Goal: Information Seeking & Learning: Check status

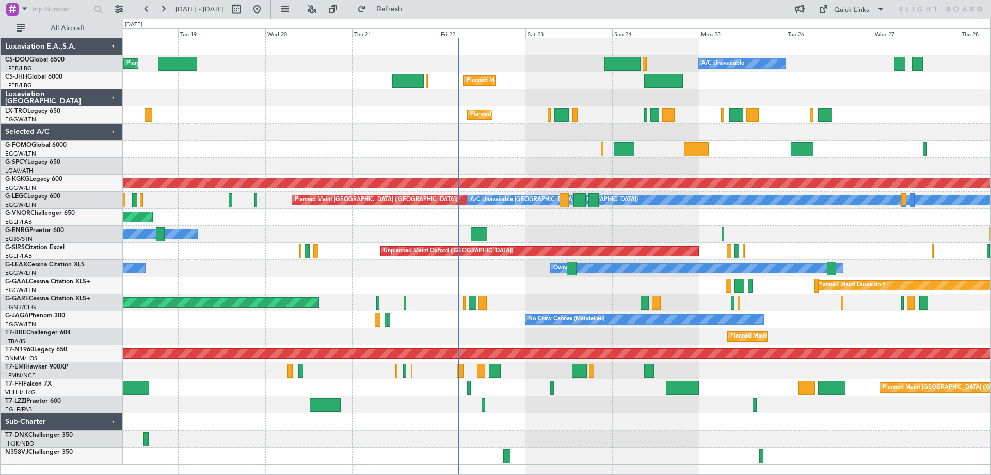
click at [685, 215] on div "Planned Maint London ([GEOGRAPHIC_DATA])" at bounding box center [557, 217] width 868 height 17
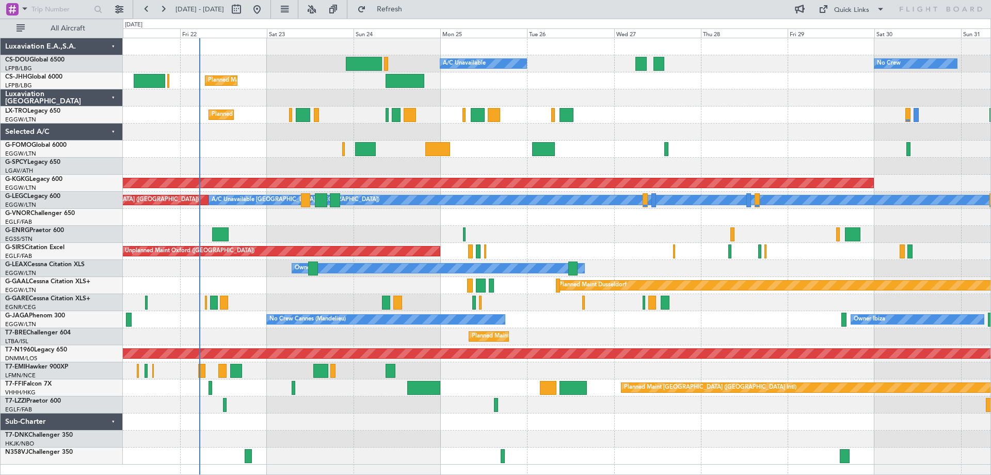
click at [555, 226] on div "Owner" at bounding box center [557, 234] width 868 height 17
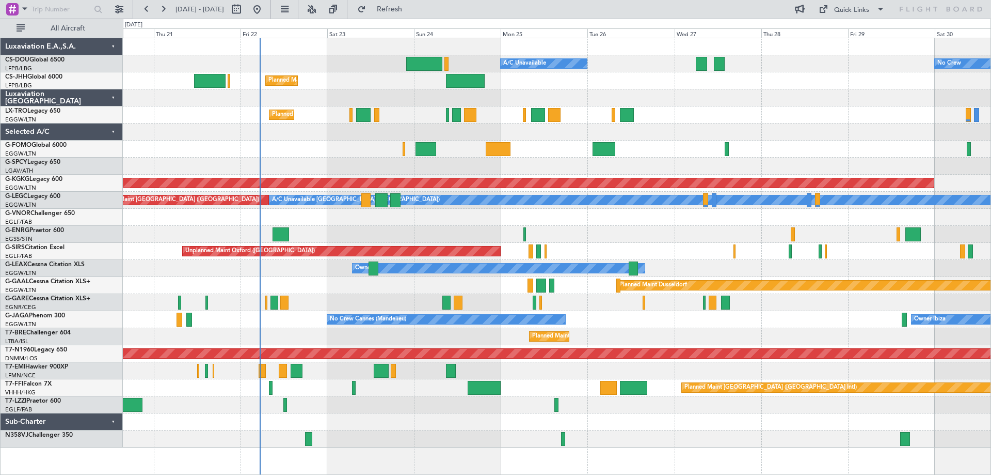
click at [375, 226] on div "Planned Maint Paris (Le Bourget) A/C Unavailable No Crew Planned Maint London (…" at bounding box center [557, 242] width 868 height 409
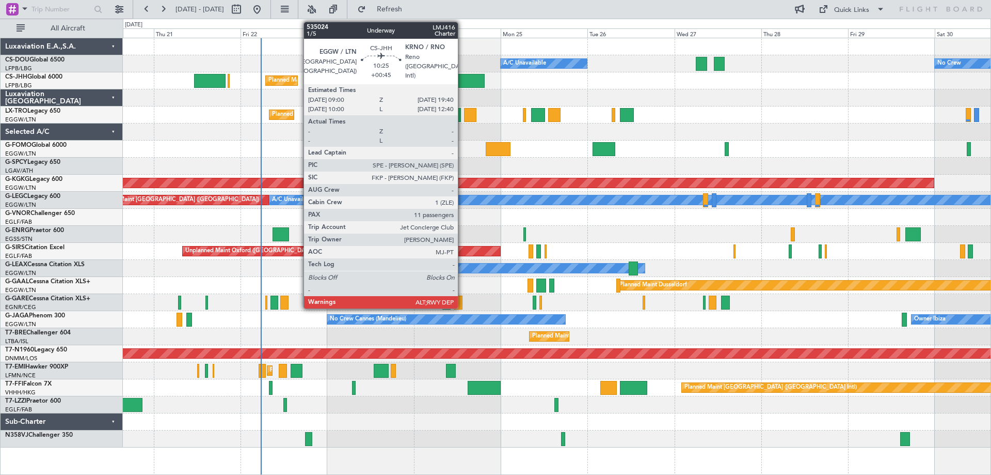
click at [463, 83] on div at bounding box center [465, 81] width 39 height 14
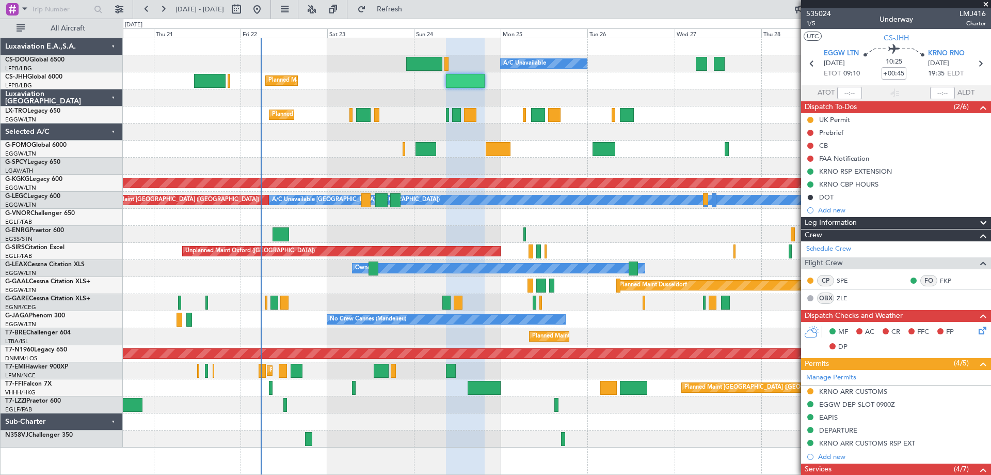
click at [985, 3] on span at bounding box center [986, 4] width 10 height 9
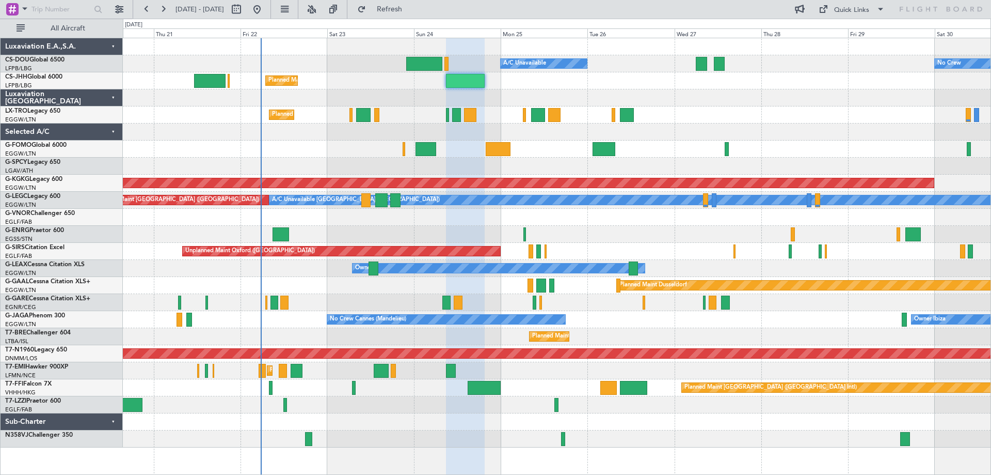
type input "0"
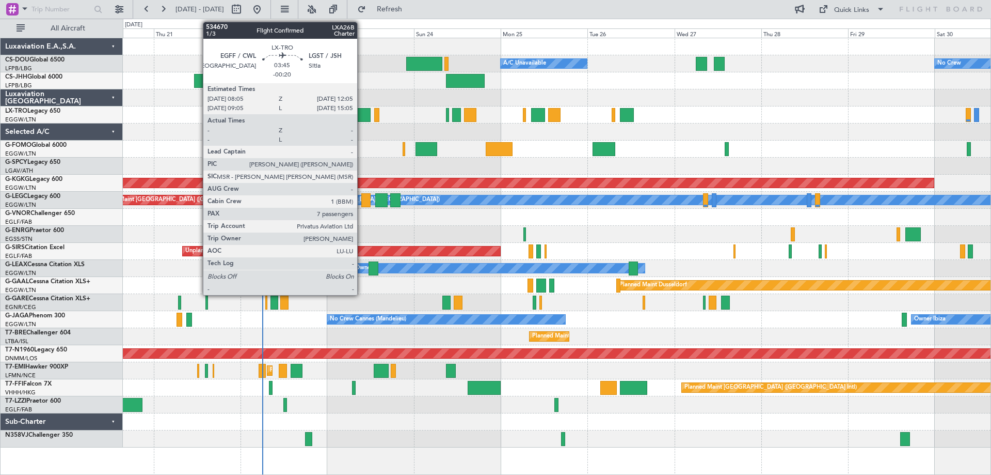
click at [362, 115] on div at bounding box center [363, 115] width 15 height 14
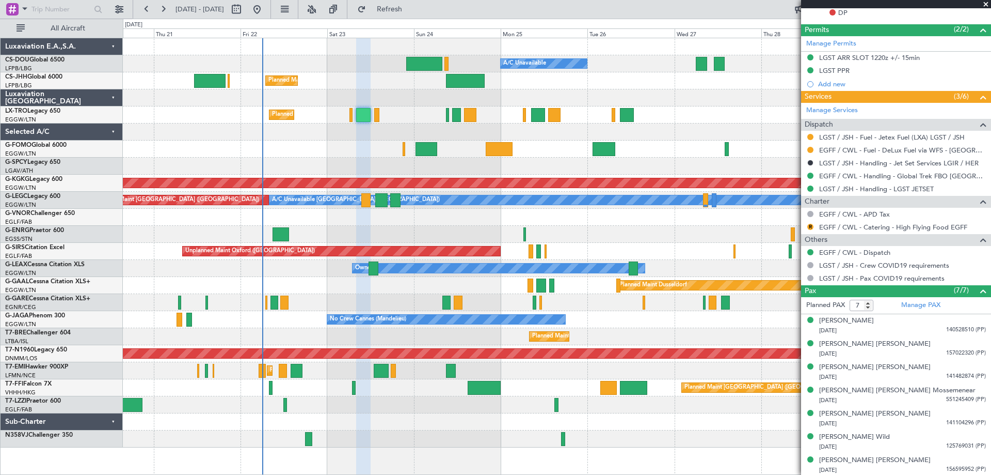
scroll to position [325, 0]
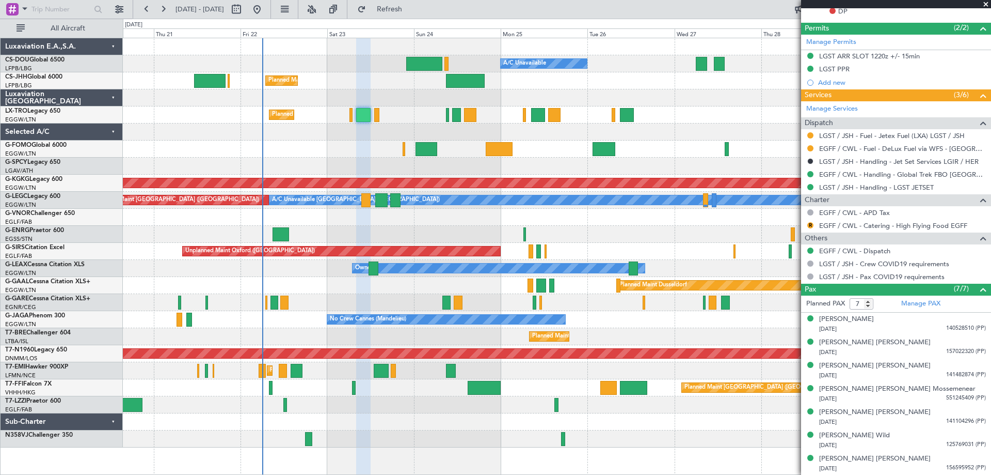
click at [985, 4] on span at bounding box center [986, 4] width 10 height 9
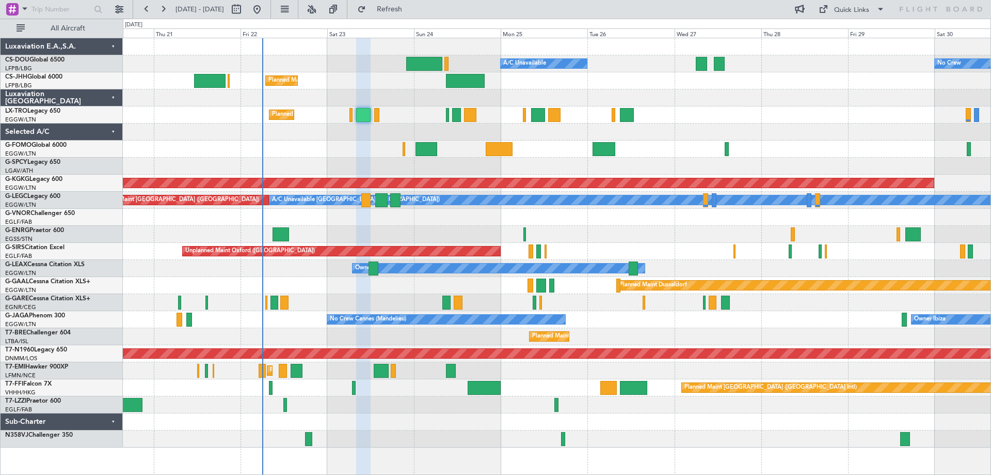
type input "0"
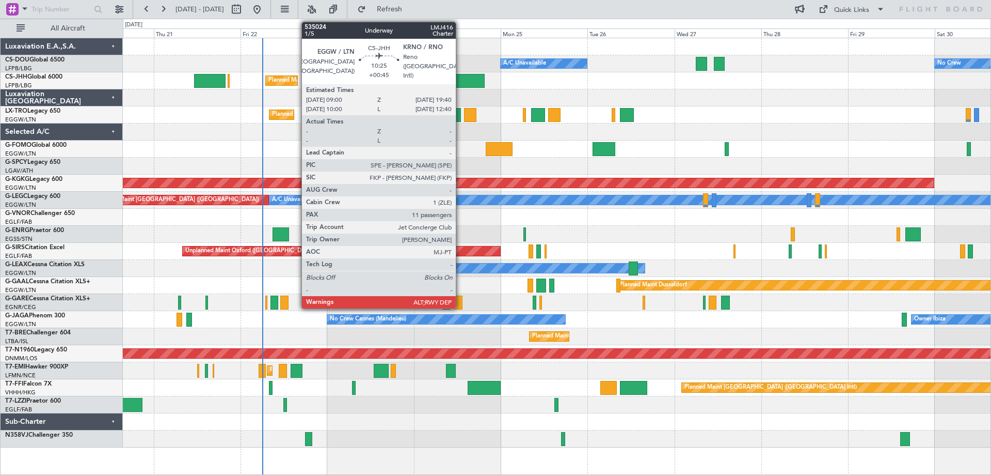
click at [461, 80] on div at bounding box center [465, 81] width 39 height 14
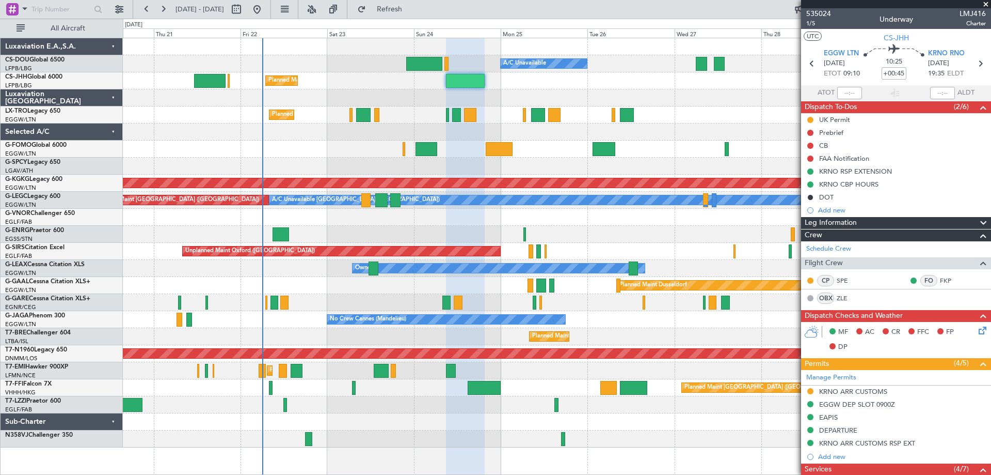
click at [987, 3] on span at bounding box center [986, 4] width 10 height 9
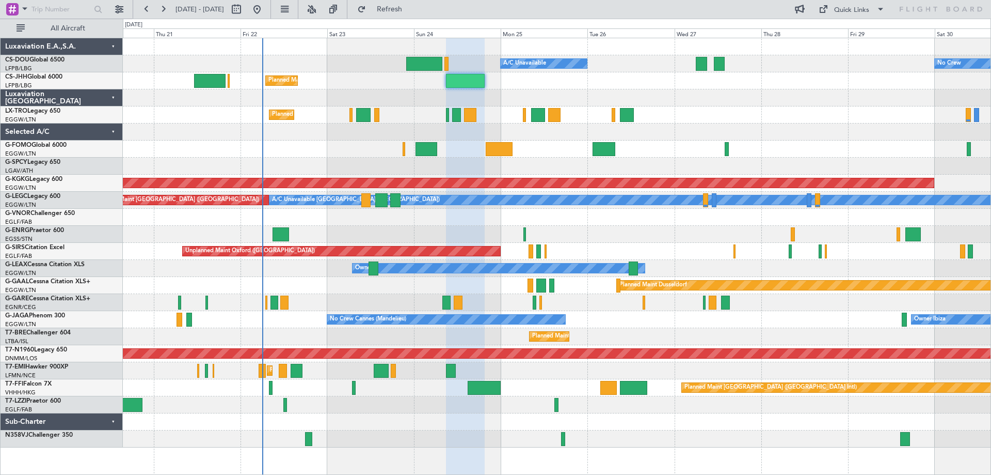
type input "0"
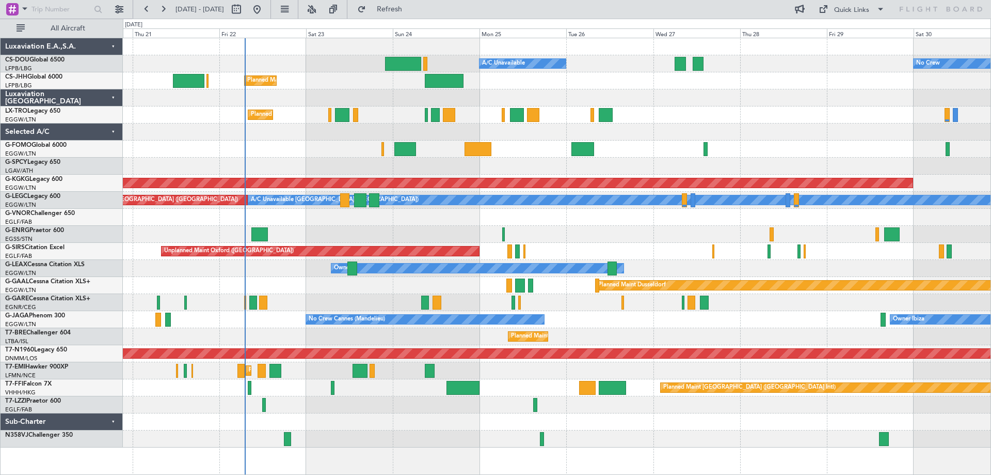
click at [744, 139] on div at bounding box center [557, 131] width 868 height 17
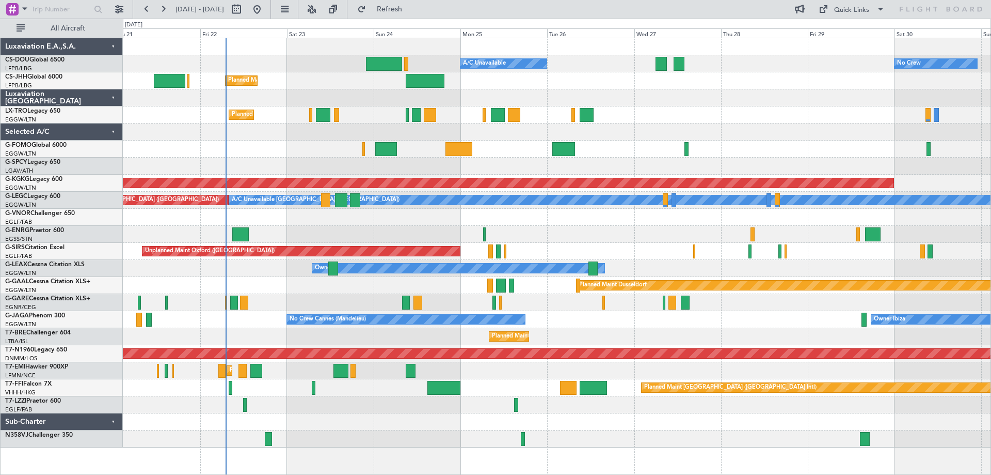
click at [647, 133] on div at bounding box center [557, 131] width 868 height 17
click at [329, 72] on div "No Crew Planned Maint Paris (Le Bourget) A/C Unavailable" at bounding box center [557, 63] width 868 height 17
click at [244, 140] on div at bounding box center [557, 131] width 868 height 17
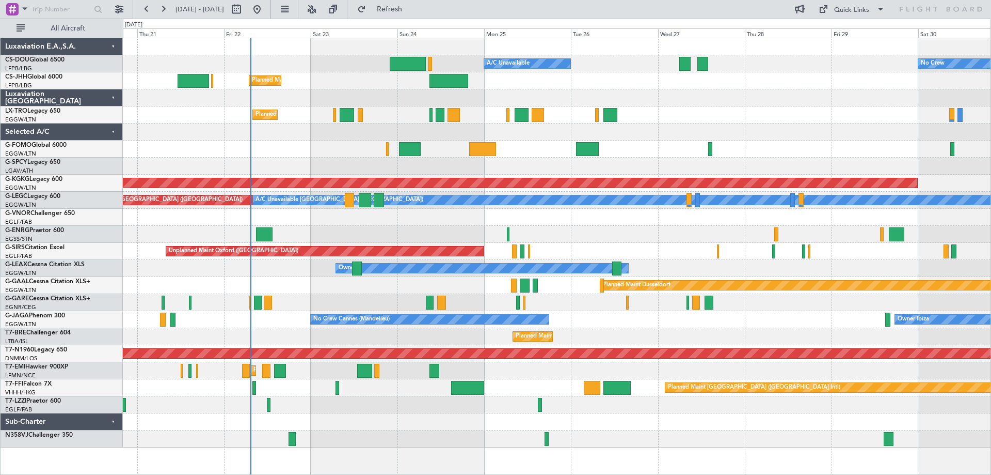
click at [723, 135] on div at bounding box center [557, 131] width 868 height 17
click at [354, 73] on div "Planned Maint [GEOGRAPHIC_DATA] ([GEOGRAPHIC_DATA])" at bounding box center [557, 80] width 868 height 17
click at [618, 72] on div "Planned Maint Paris (Le Bourget) A/C Unavailable No Crew Planned Maint London (…" at bounding box center [557, 63] width 868 height 17
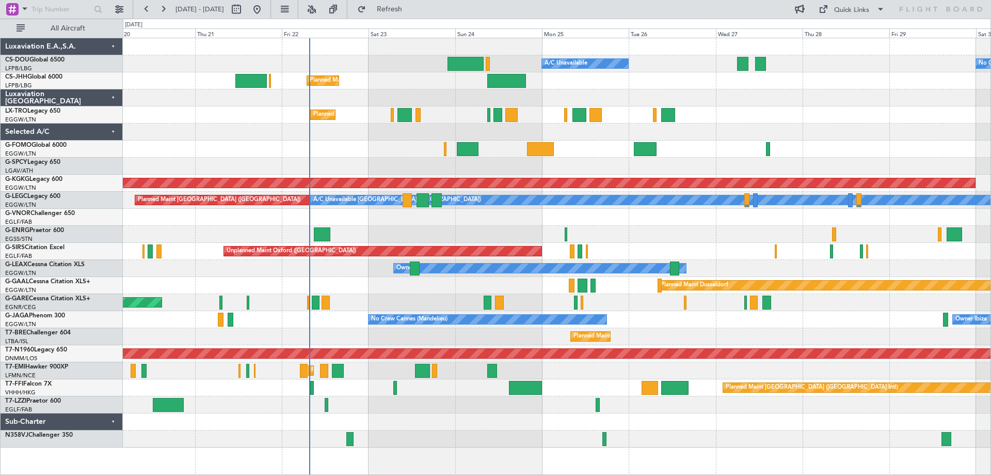
click at [222, 130] on div at bounding box center [557, 131] width 868 height 17
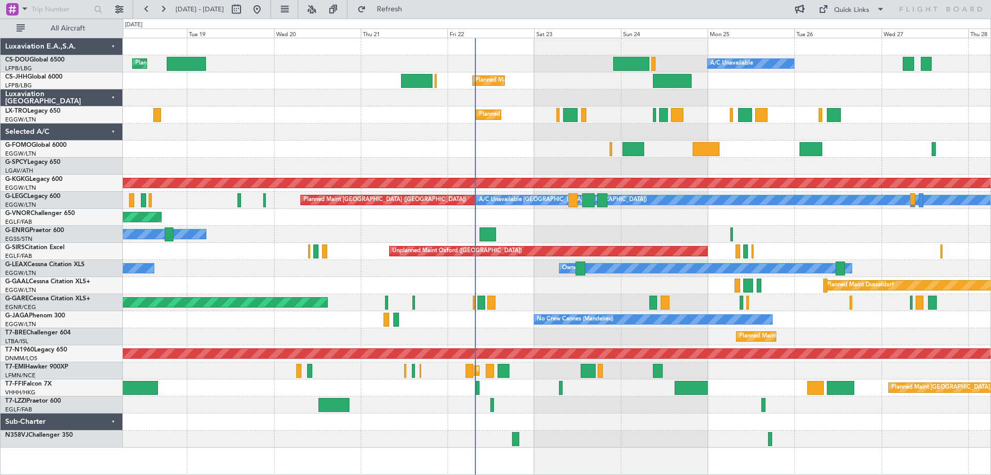
click at [389, 132] on div at bounding box center [557, 131] width 868 height 17
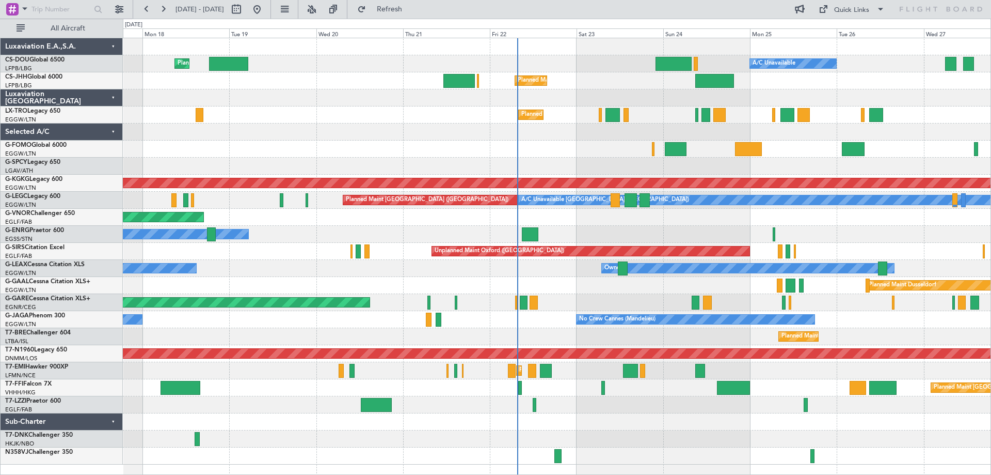
click at [405, 224] on div "Planned Maint Paris (Le Bourget) A/C Unavailable Planned Maint London (Luton) N…" at bounding box center [557, 251] width 868 height 426
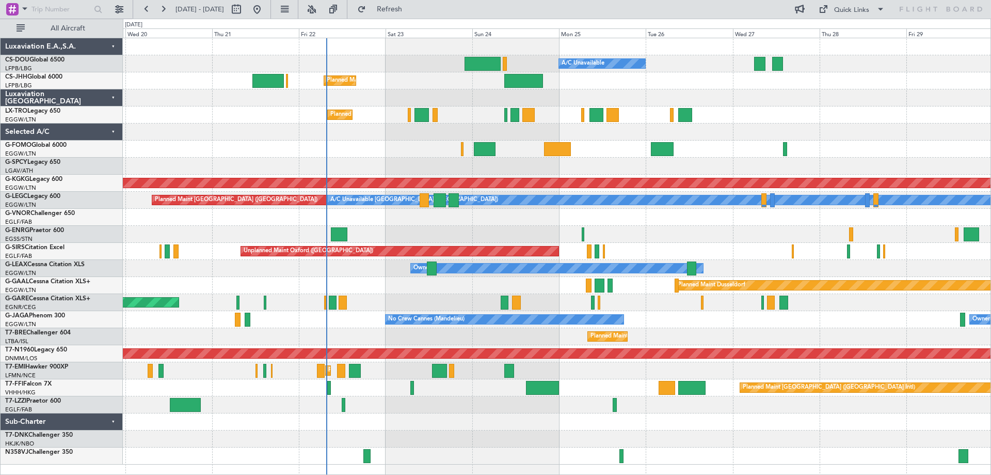
click at [684, 234] on div "Owner" at bounding box center [557, 234] width 868 height 17
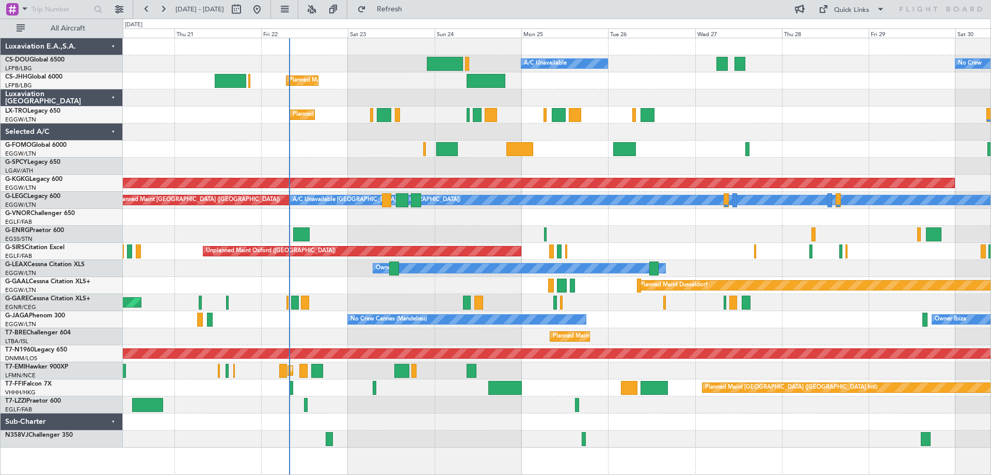
click at [802, 157] on div "Planned Maint Paris (Le Bourget) A/C Unavailable No Crew Planned Maint London (…" at bounding box center [557, 242] width 868 height 409
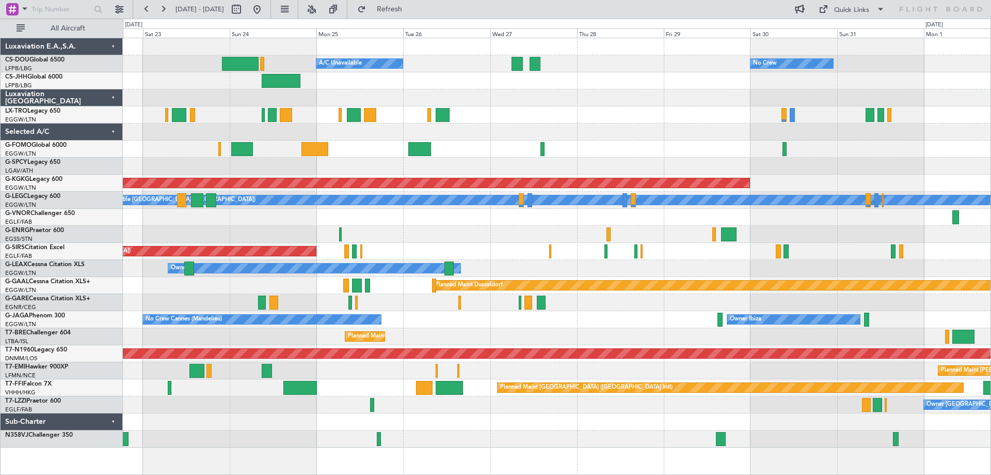
click at [563, 408] on div "Planned Maint Paris (Le Bourget) A/C Unavailable No Crew Planned Maint London (…" at bounding box center [557, 242] width 868 height 409
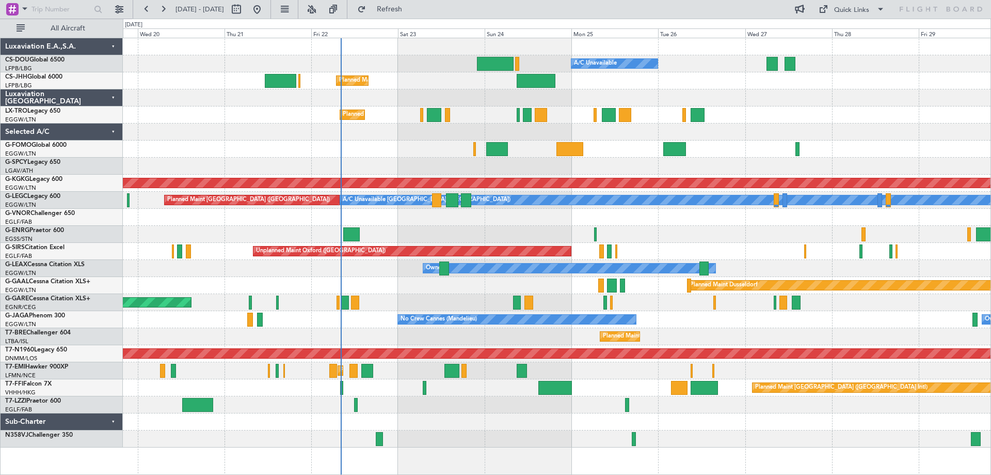
click at [776, 133] on div "Planned Maint Paris (Le Bourget) A/C Unavailable Planned Maint London (Luton) N…" at bounding box center [557, 242] width 868 height 409
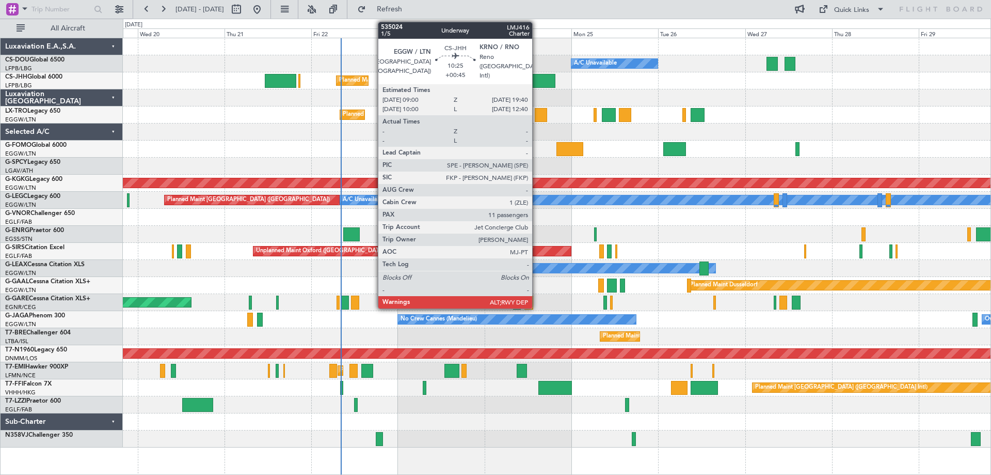
click at [537, 81] on div at bounding box center [536, 81] width 39 height 14
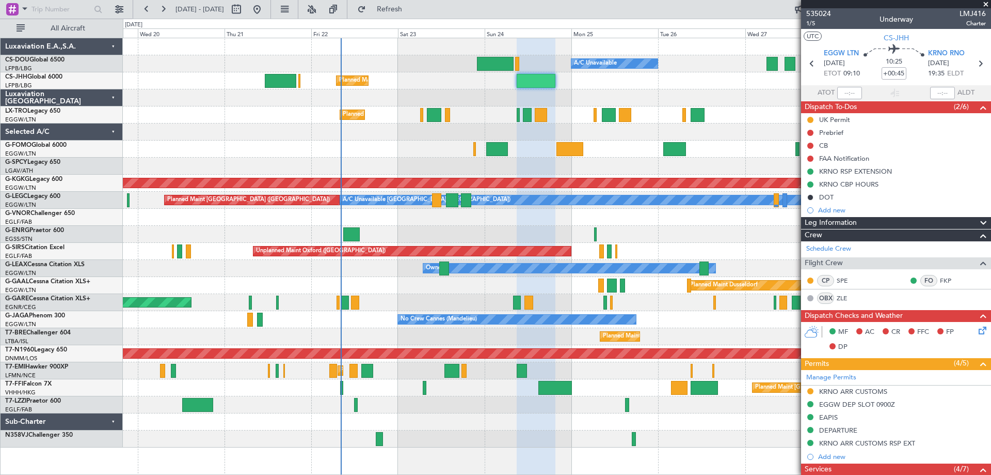
click at [985, 4] on span at bounding box center [986, 4] width 10 height 9
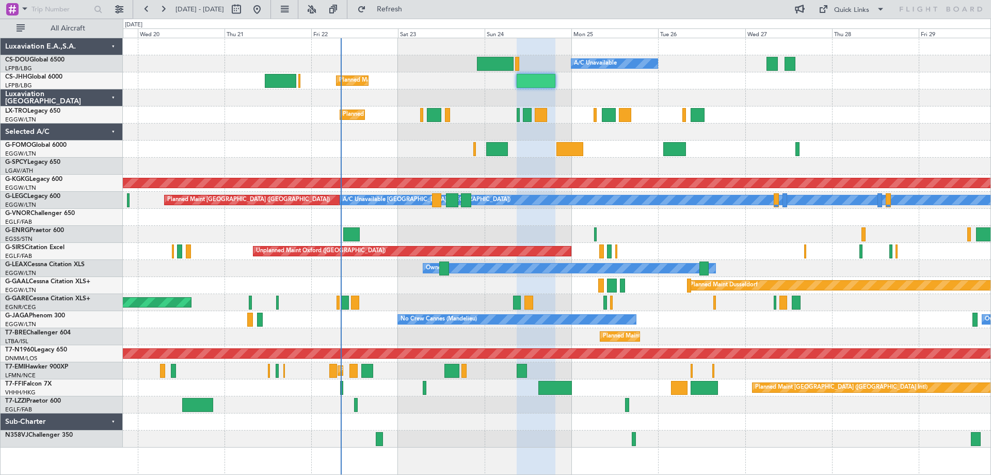
type input "0"
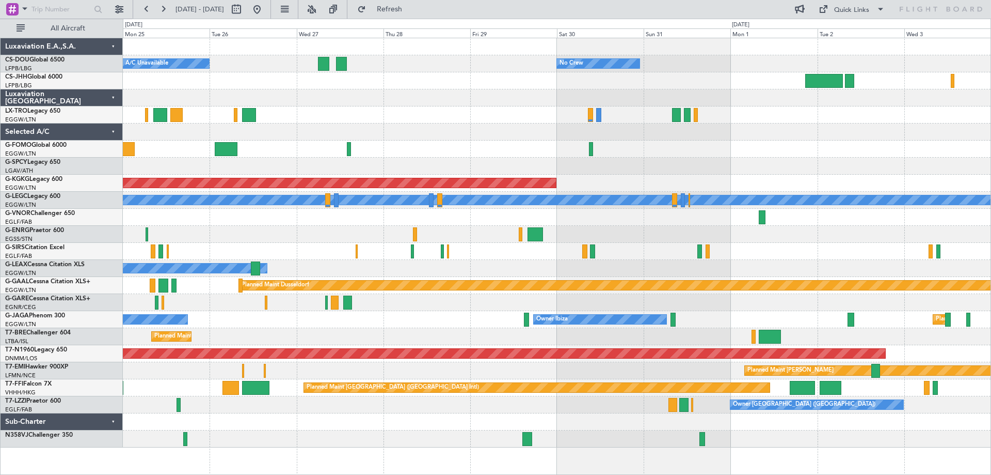
click at [422, 268] on div "Owner" at bounding box center [557, 268] width 868 height 17
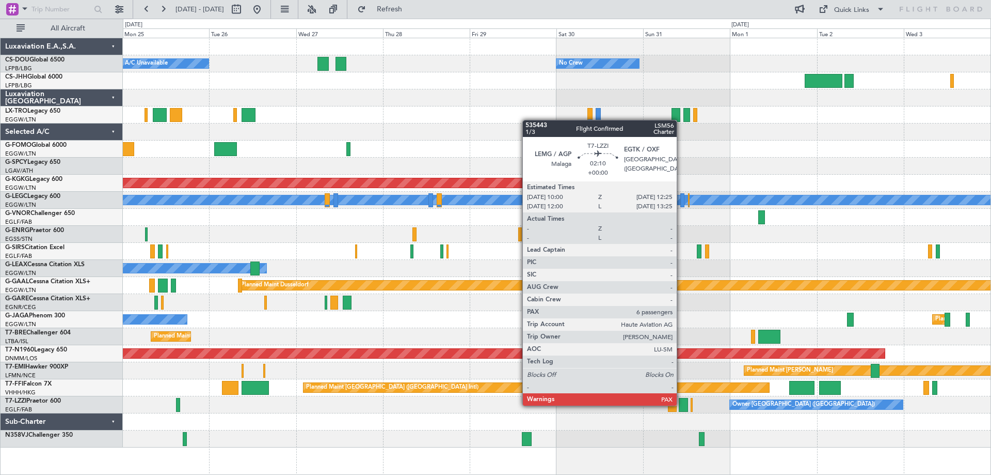
click at [682, 404] on div at bounding box center [683, 405] width 9 height 14
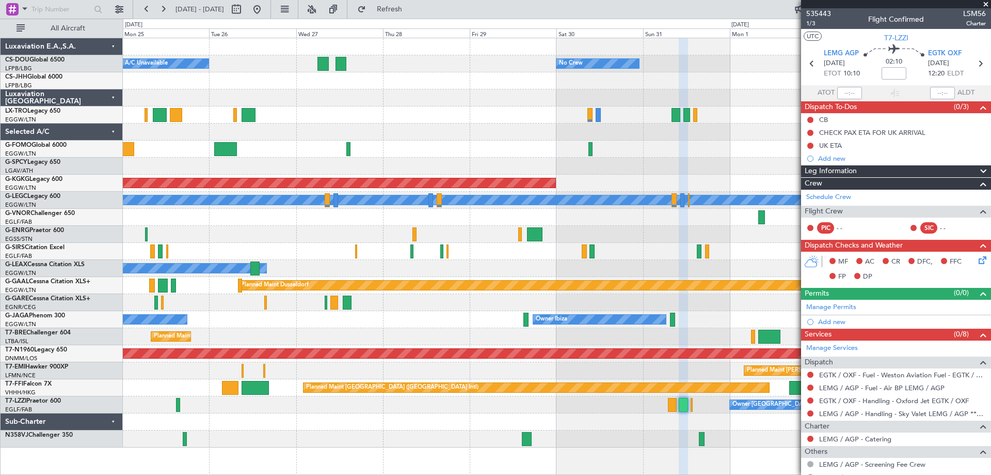
click at [986, 5] on span at bounding box center [986, 4] width 10 height 9
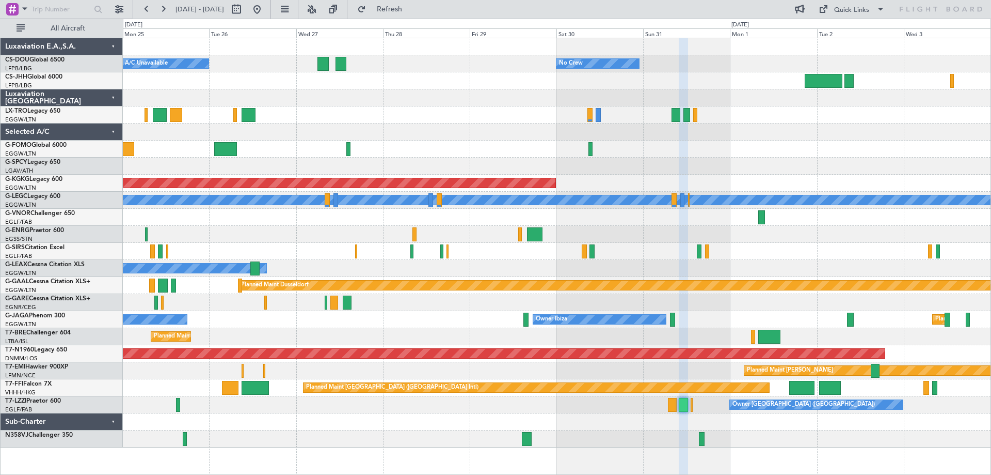
type input "0"
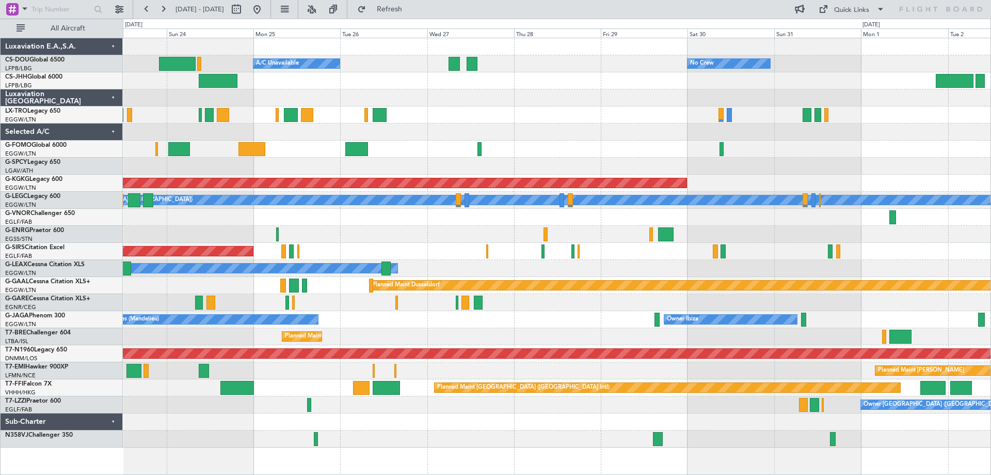
click at [533, 321] on div "No Crew Cannes (Mandelieu) Owner Ibiza Planned Maint [GEOGRAPHIC_DATA] ([GEOGRA…" at bounding box center [557, 319] width 868 height 17
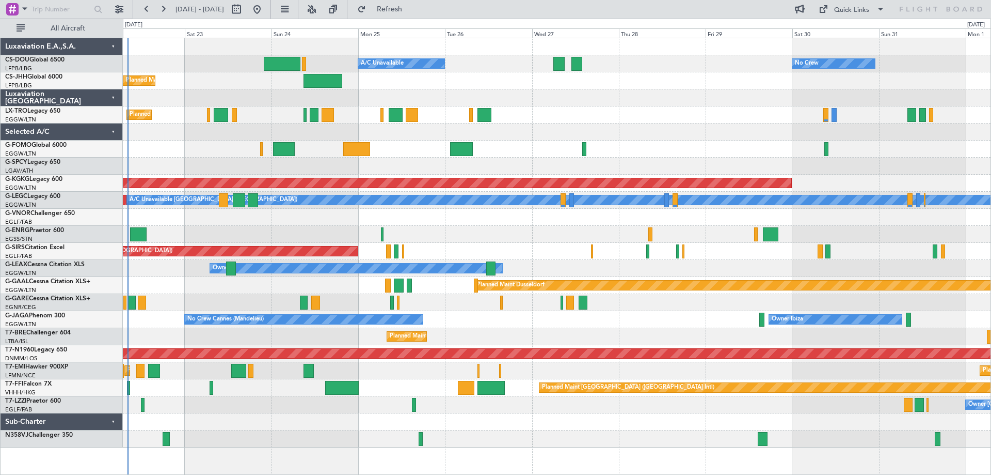
click at [645, 319] on div "No Crew Cannes (Mandelieu) Owner Ibiza Planned Maint [GEOGRAPHIC_DATA] ([GEOGRA…" at bounding box center [557, 319] width 868 height 17
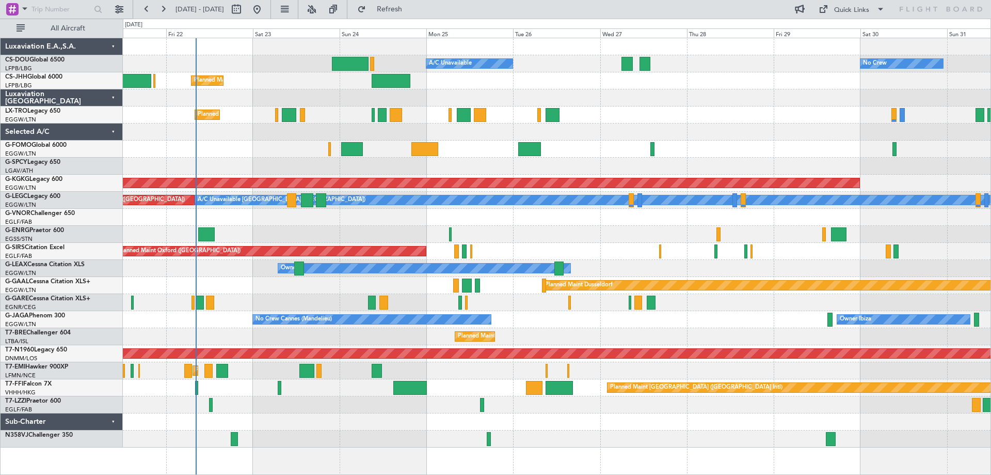
click at [604, 229] on div "Owner" at bounding box center [557, 234] width 868 height 17
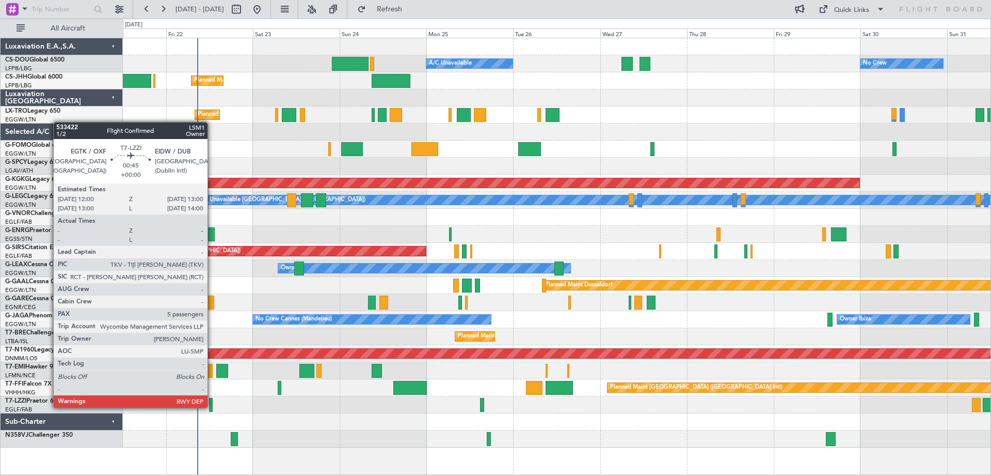
click at [212, 406] on div at bounding box center [211, 405] width 4 height 14
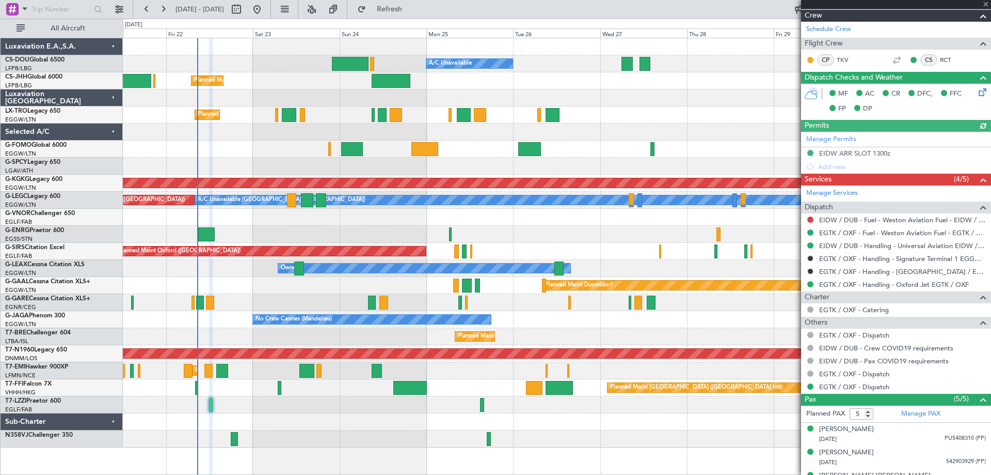
scroll to position [218, 0]
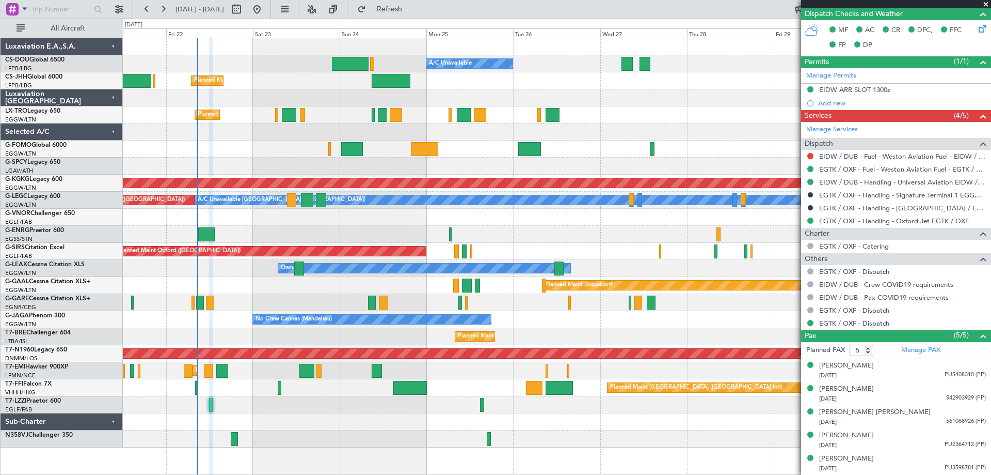
click at [985, 2] on span at bounding box center [986, 4] width 10 height 9
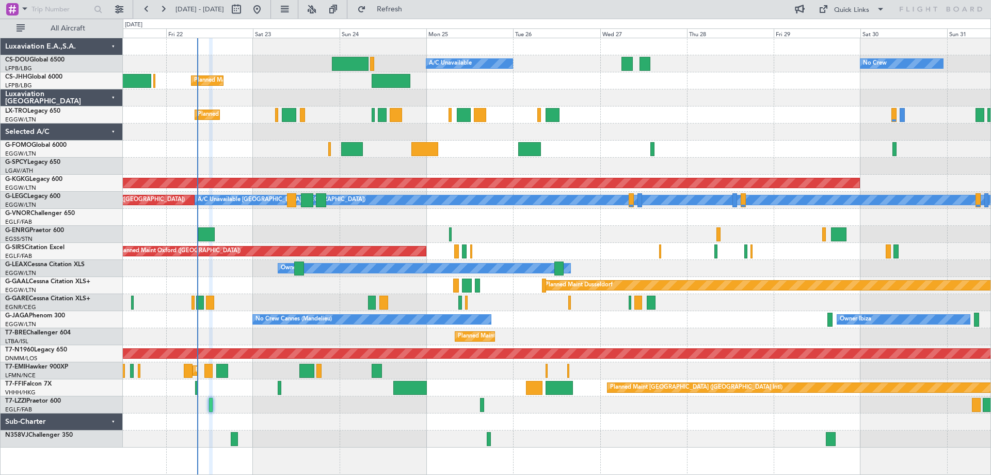
type input "0"
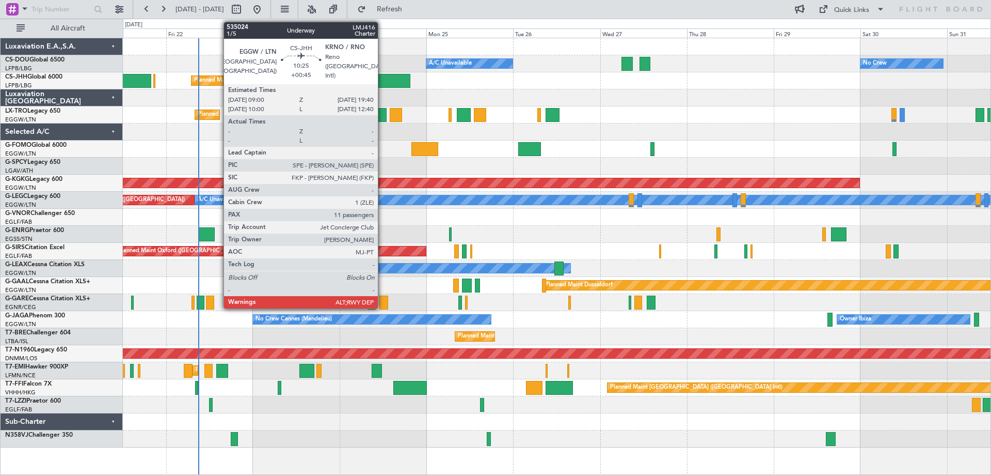
click at [383, 79] on div at bounding box center [391, 81] width 39 height 14
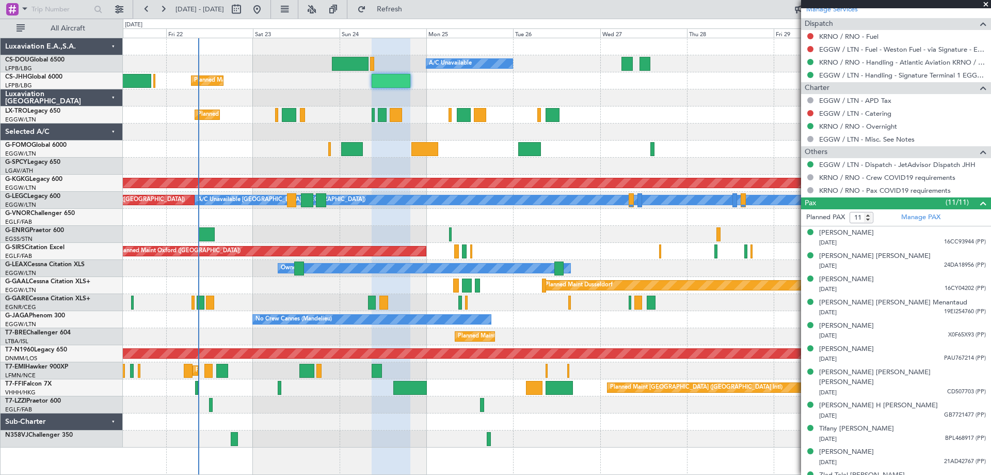
scroll to position [480, 0]
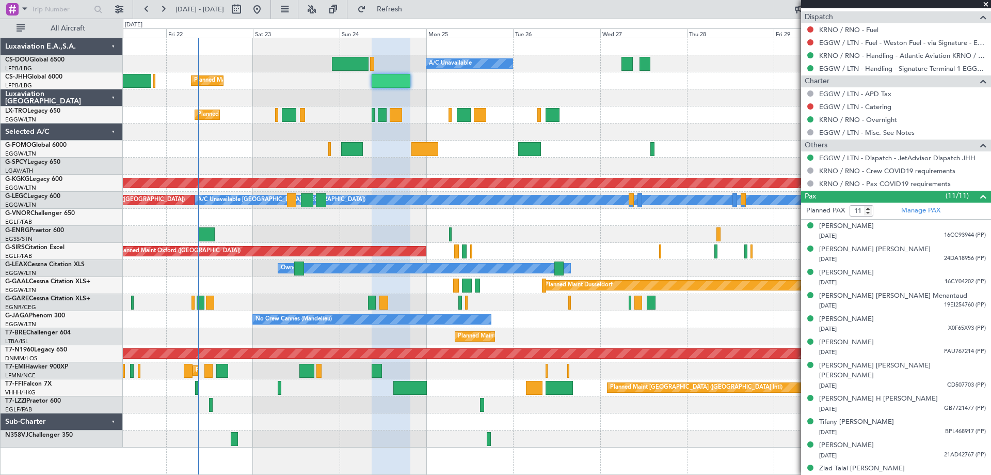
click at [985, 4] on span at bounding box center [986, 4] width 10 height 9
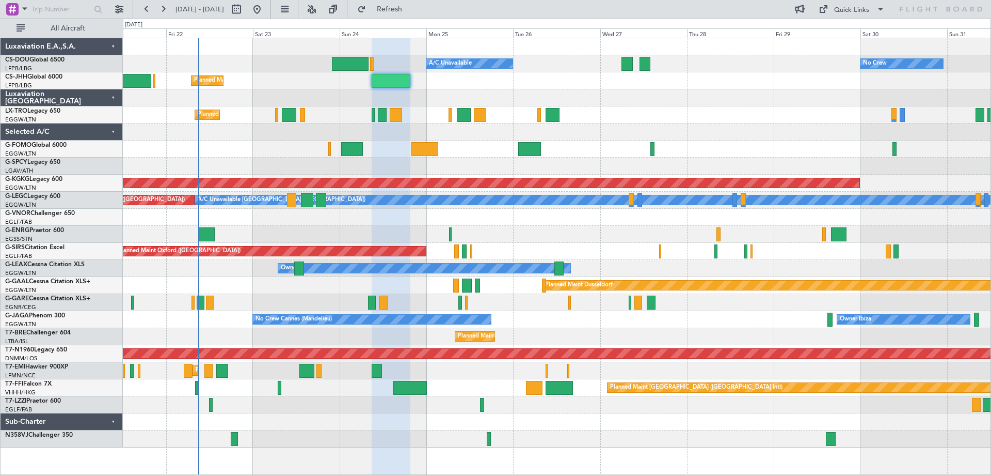
type input "0"
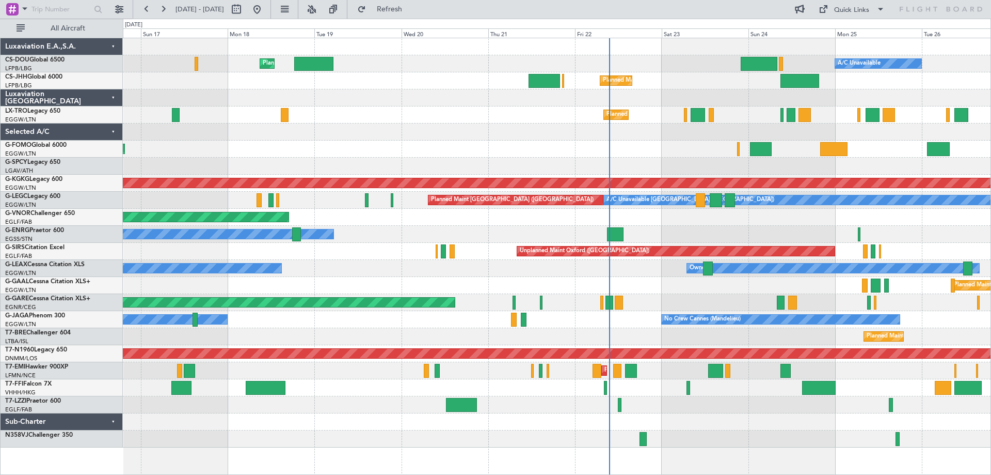
click at [673, 153] on div "Planned Maint Paris (Le Bourget) A/C Unavailable Planned Maint London (Luton) U…" at bounding box center [557, 242] width 868 height 409
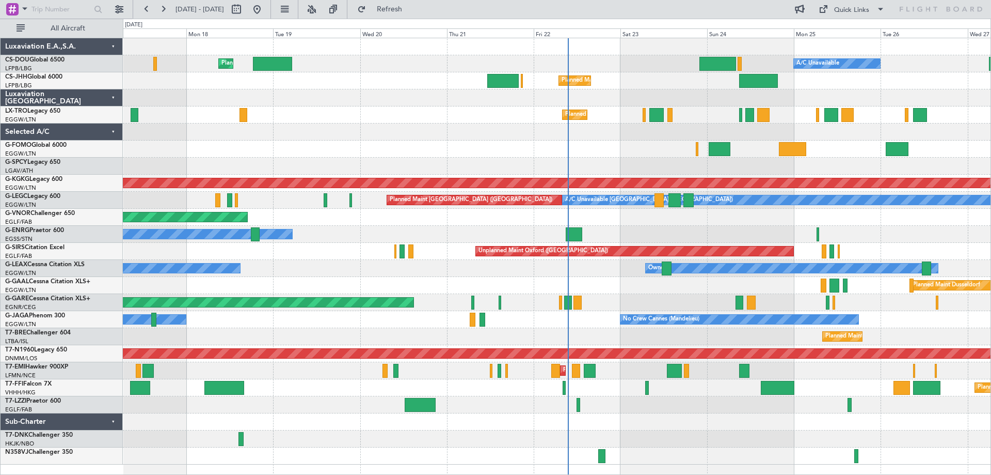
click at [845, 159] on div at bounding box center [557, 165] width 868 height 17
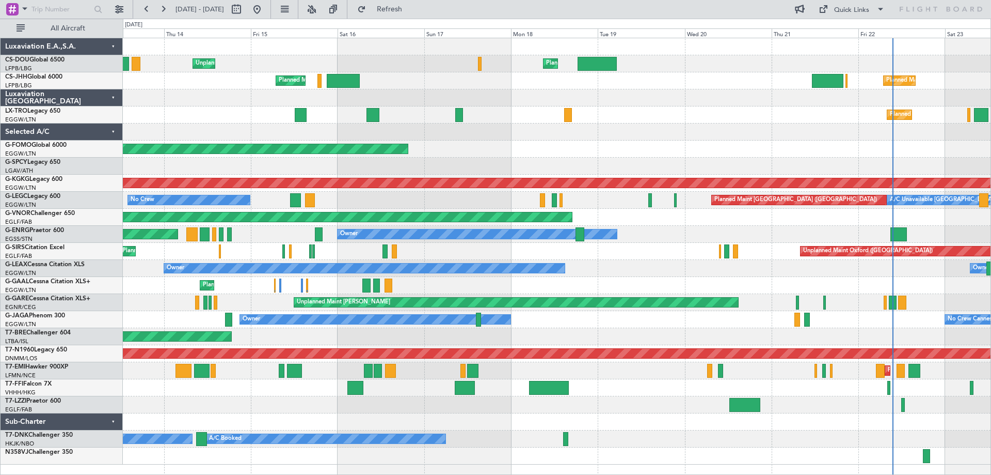
click at [659, 154] on div "Planned Maint Windsor Locks ([PERSON_NAME] Intl)" at bounding box center [557, 148] width 868 height 17
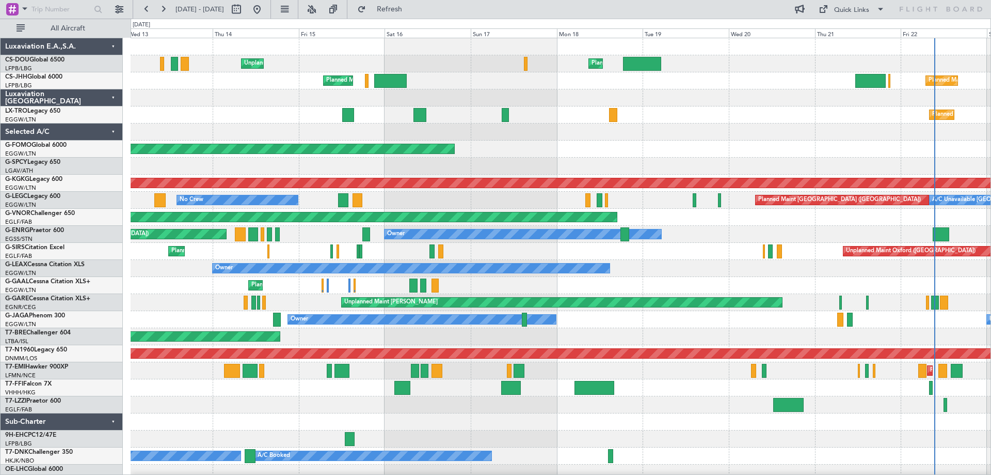
click at [332, 173] on div at bounding box center [561, 165] width 860 height 17
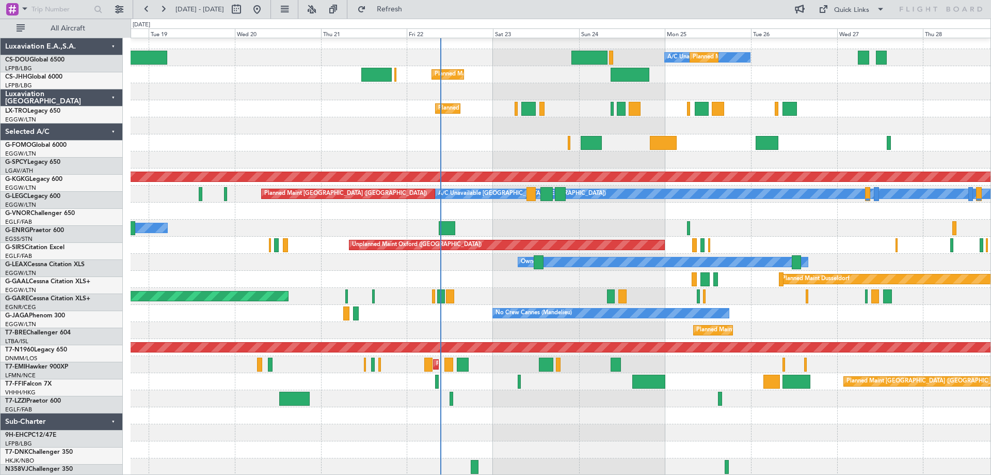
scroll to position [6, 0]
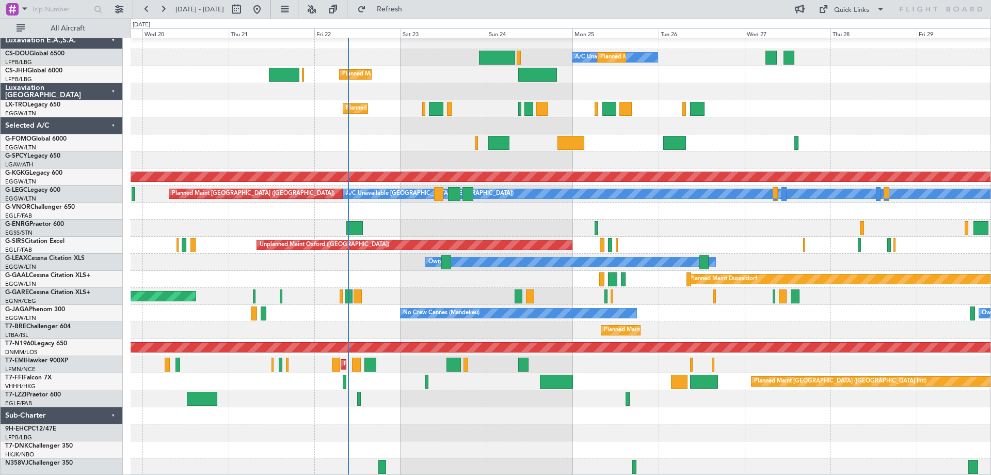
click at [302, 148] on div "A/C Unavailable Planned Maint Paris (Le Bourget) Planned Maint London (Luton) N…" at bounding box center [561, 253] width 860 height 443
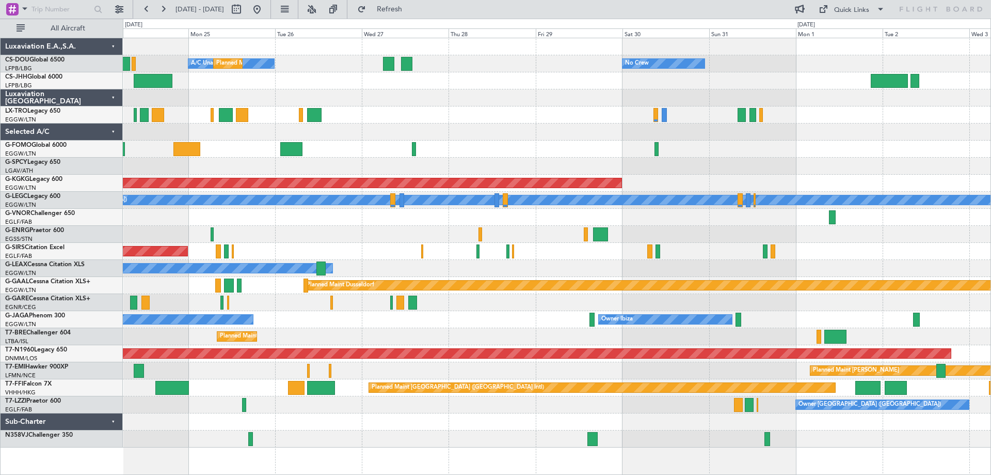
click at [497, 142] on div at bounding box center [557, 148] width 868 height 17
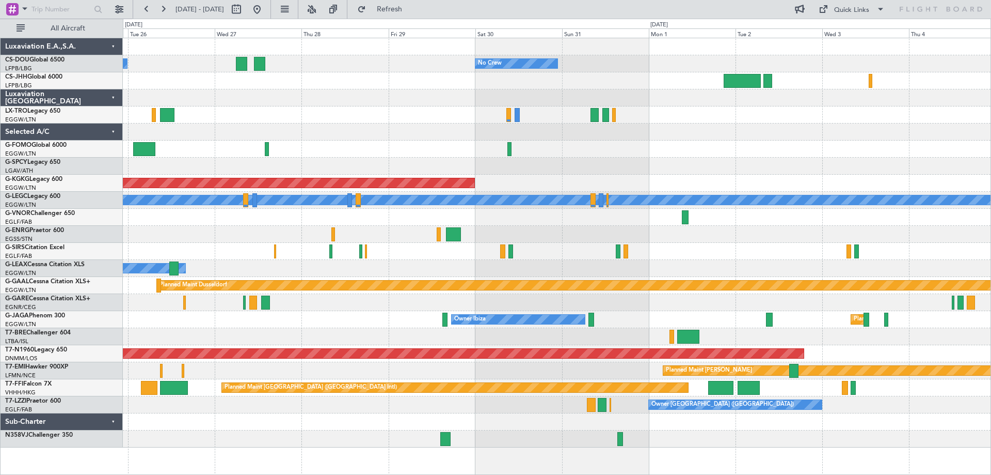
click at [641, 368] on div "No Crew A/C Unavailable Planned Maint Paris (Le Bourget) AOG Maint Istanbul (At…" at bounding box center [557, 242] width 868 height 409
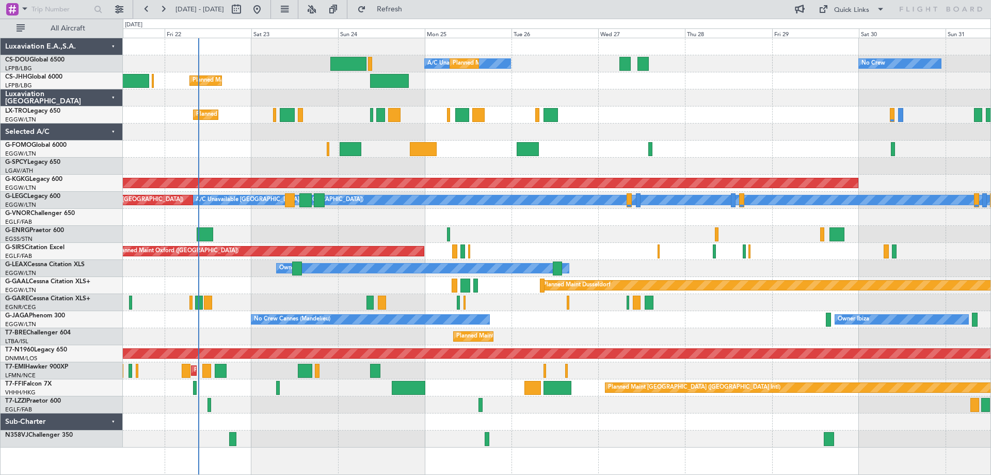
click at [727, 310] on div "Unplanned Maint [PERSON_NAME]" at bounding box center [557, 302] width 868 height 17
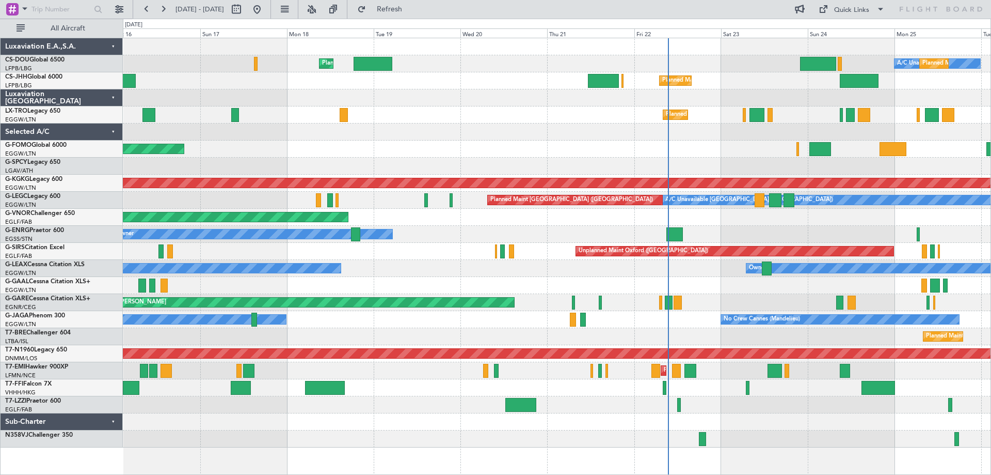
click at [759, 238] on div "Owner Planned Maint London (Stansted)" at bounding box center [557, 234] width 868 height 17
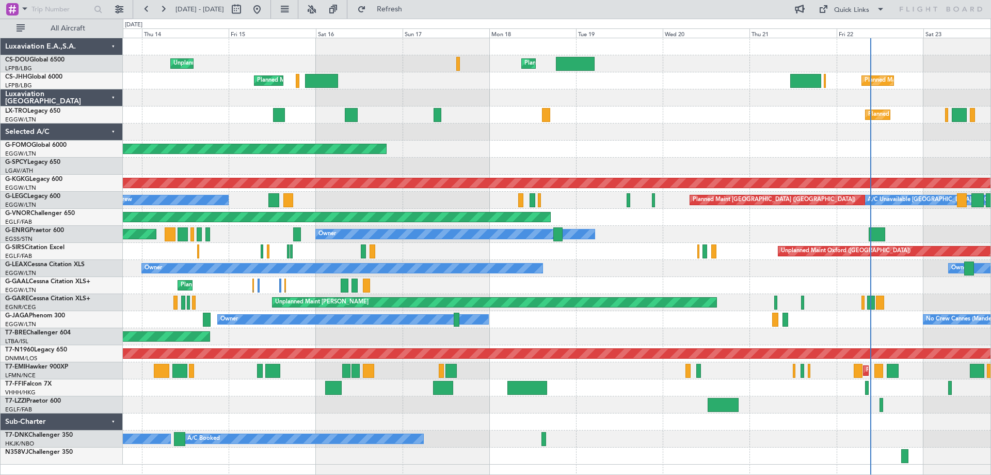
click at [614, 262] on div "Owner Owner" at bounding box center [557, 268] width 868 height 17
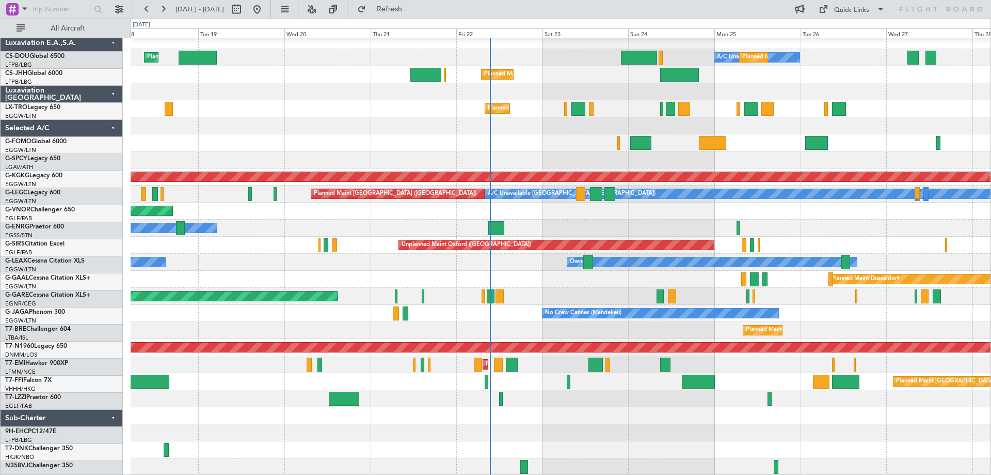
scroll to position [6, 0]
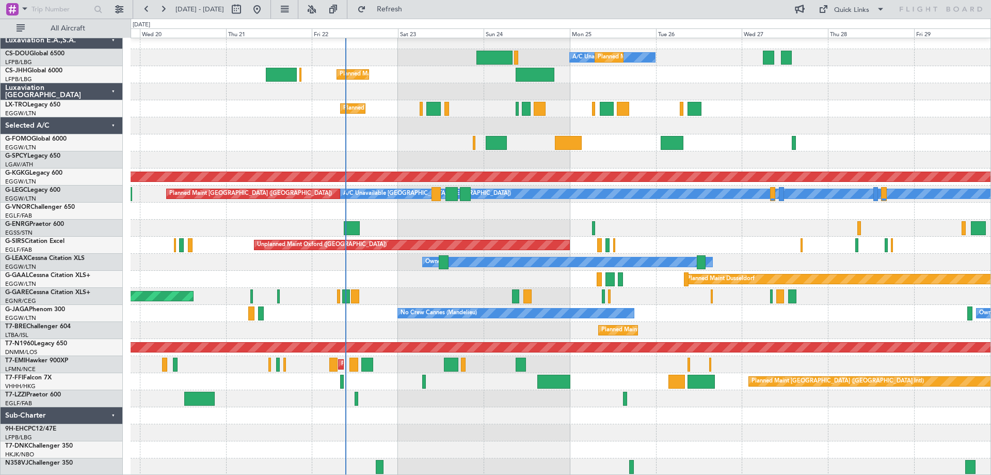
click at [243, 207] on div "A/C Unavailable Planned Maint Paris (Le Bourget) Planned Maint London (Luton) N…" at bounding box center [561, 253] width 860 height 443
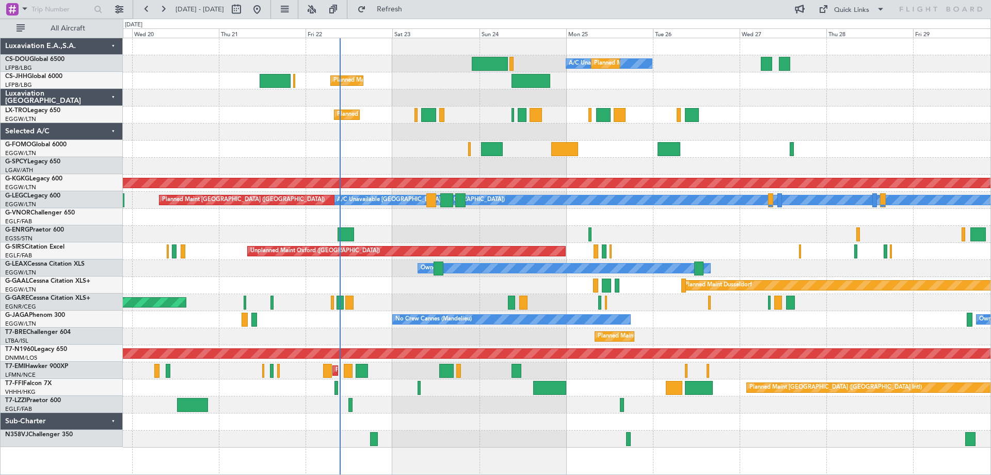
scroll to position [0, 0]
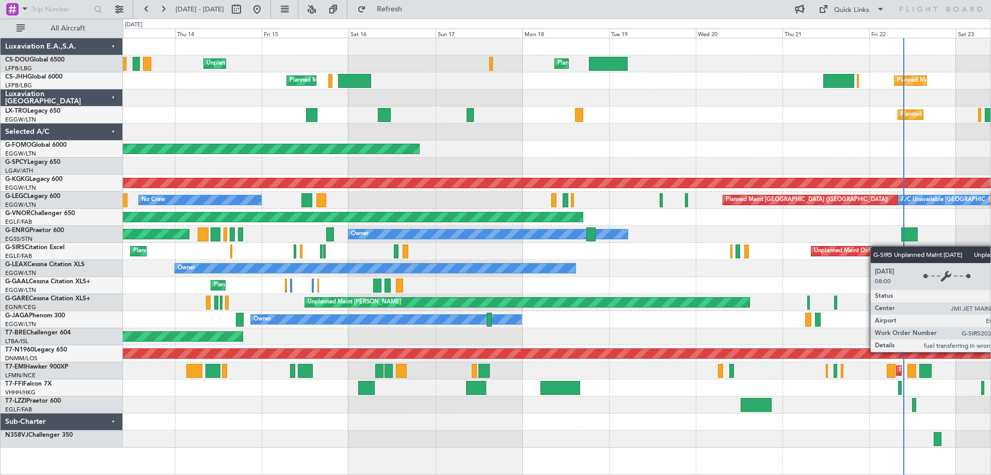
click at [904, 246] on div "Planned Maint [GEOGRAPHIC_DATA] ([GEOGRAPHIC_DATA]) Unplanned Maint [GEOGRAPHIC…" at bounding box center [557, 242] width 868 height 409
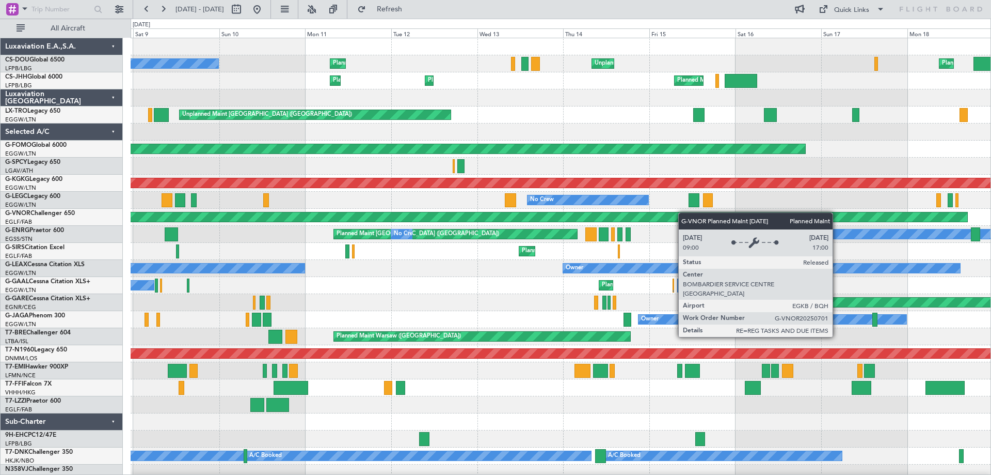
click at [753, 217] on div "Planned Maint [GEOGRAPHIC_DATA] ([GEOGRAPHIC_DATA]) Unplanned Maint [GEOGRAPHIC…" at bounding box center [561, 259] width 860 height 443
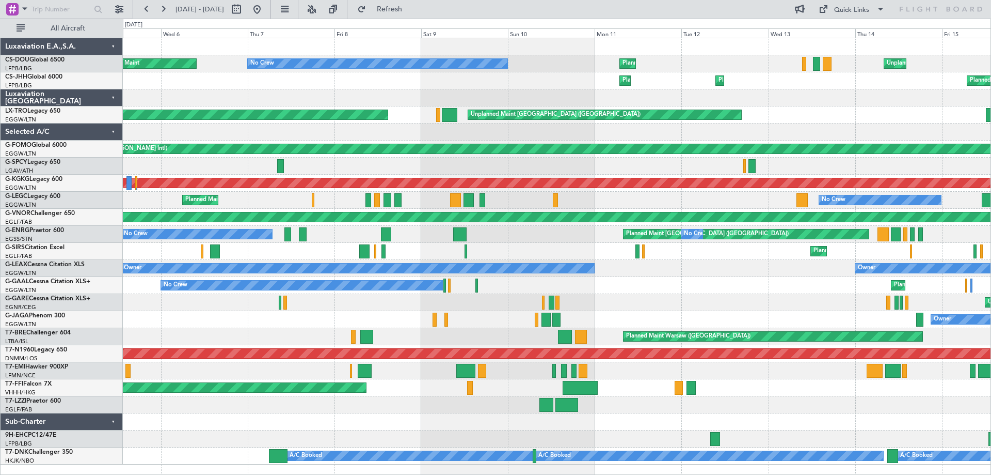
click at [676, 210] on div "Unplanned Maint [GEOGRAPHIC_DATA] ([GEOGRAPHIC_DATA]) Planned Maint [GEOGRAPHIC…" at bounding box center [557, 251] width 868 height 426
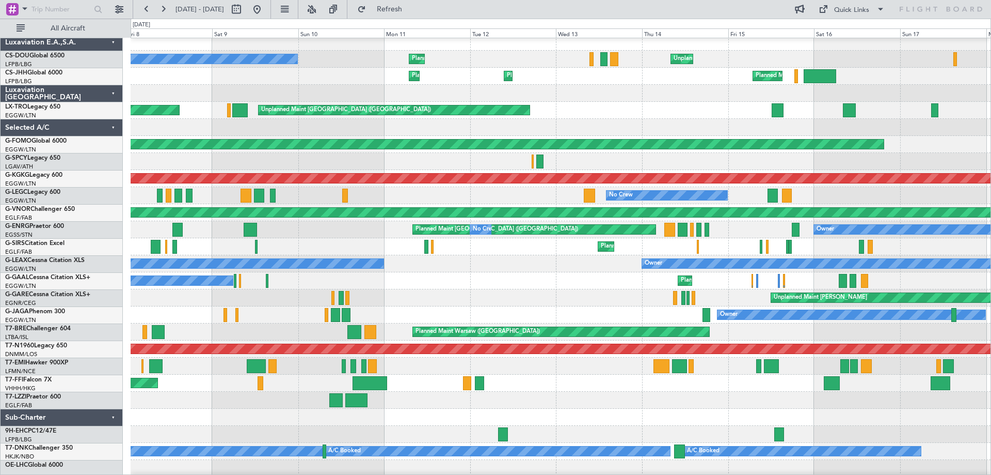
scroll to position [5, 0]
click at [525, 275] on div "No Crew Planned Maint" at bounding box center [561, 280] width 860 height 17
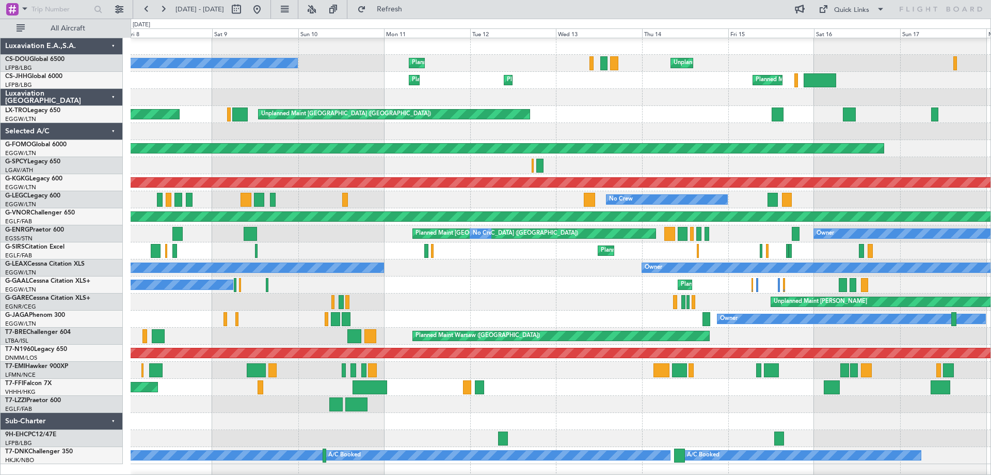
scroll to position [0, 0]
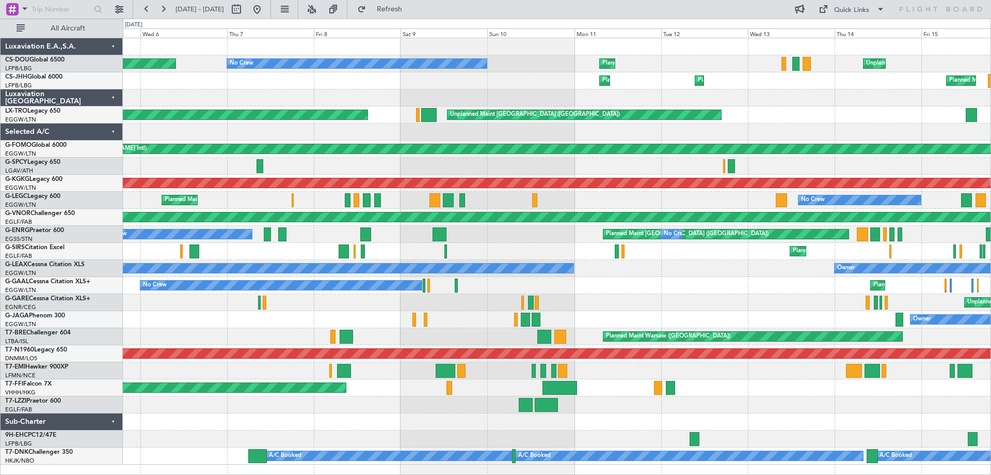
click at [584, 303] on div "Unplanned Maint [PERSON_NAME]" at bounding box center [557, 302] width 868 height 17
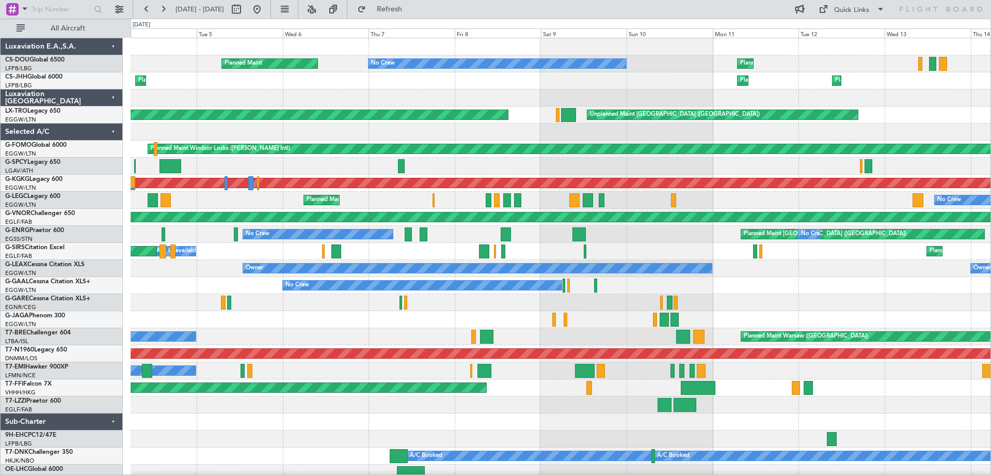
click at [513, 303] on div "Unplanned Maint [PERSON_NAME]" at bounding box center [561, 302] width 860 height 17
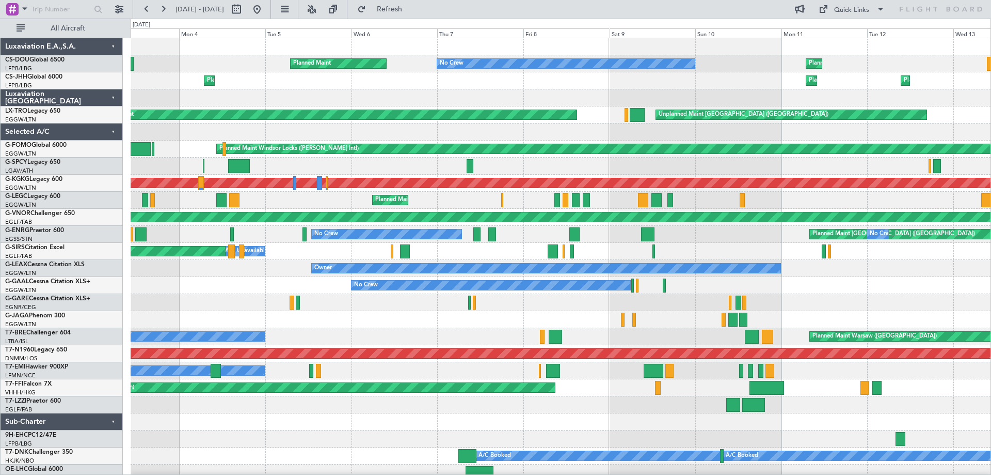
click at [415, 317] on div "Planned Maint [GEOGRAPHIC_DATA] ([GEOGRAPHIC_DATA]) No Crew Planned Maint Unpla…" at bounding box center [561, 259] width 860 height 443
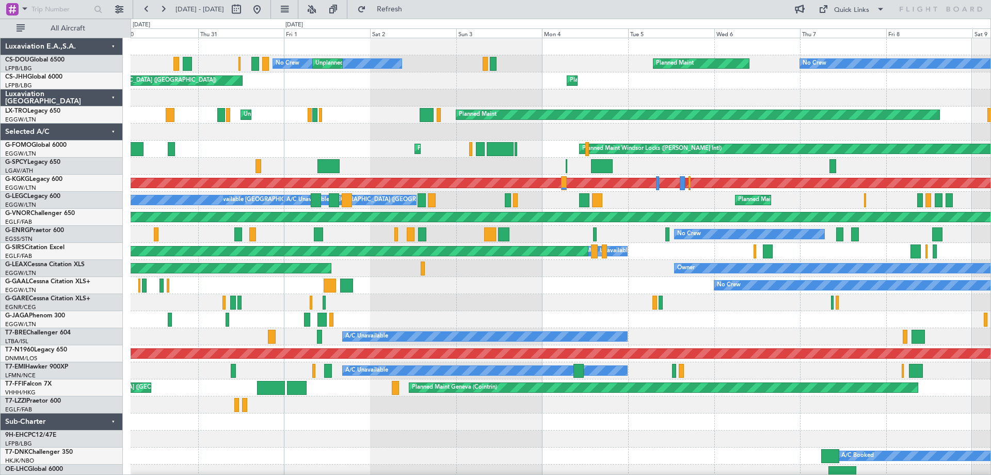
click at [706, 316] on div at bounding box center [561, 319] width 860 height 17
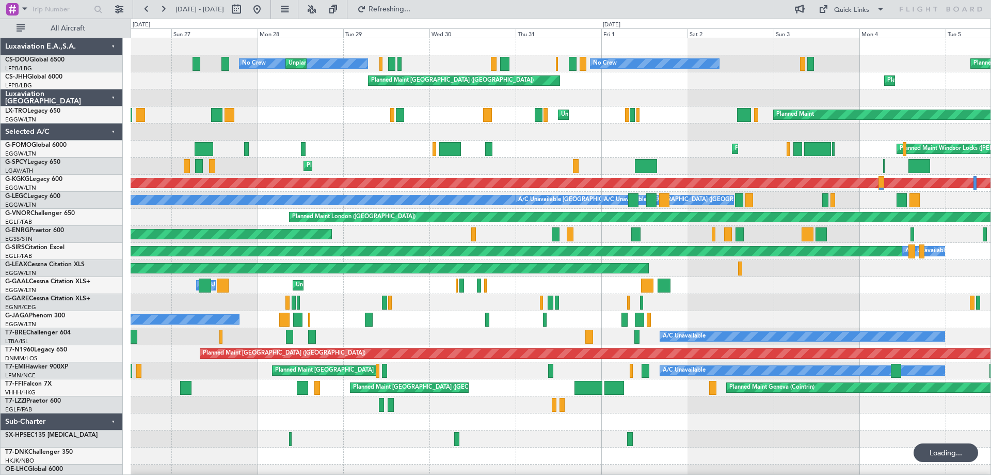
click at [745, 292] on div "Unplanned Maint [GEOGRAPHIC_DATA] ([GEOGRAPHIC_DATA]) A/C Unavailable No Crew" at bounding box center [561, 285] width 860 height 17
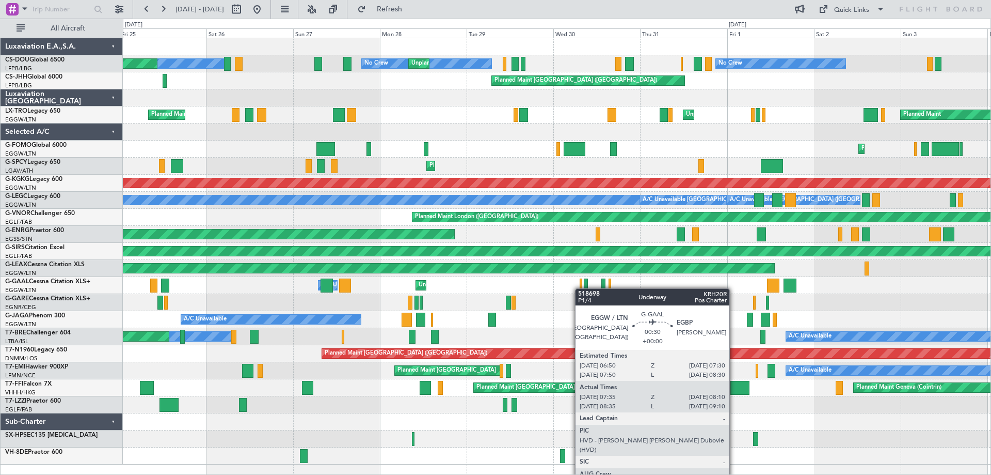
click at [580, 288] on div "Unplanned Maint [GEOGRAPHIC_DATA] ([GEOGRAPHIC_DATA]) No Crew No Crew Unplanned…" at bounding box center [557, 251] width 868 height 426
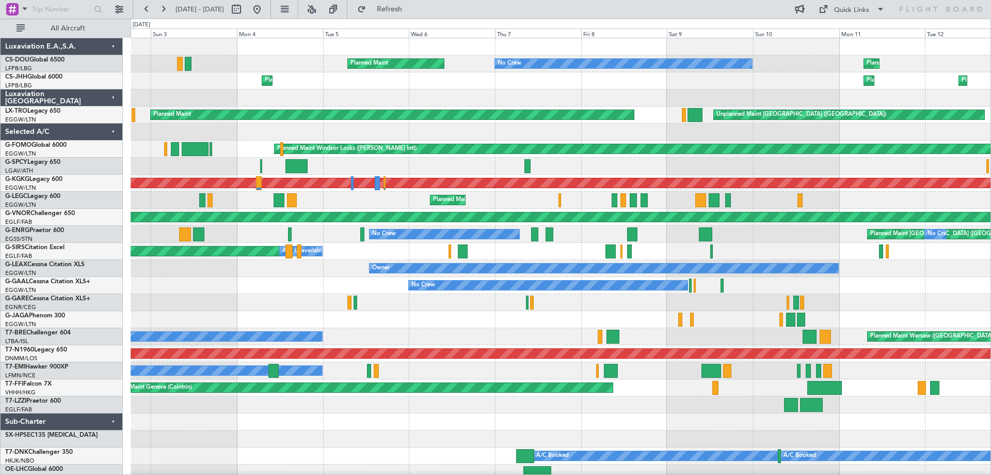
scroll to position [2, 0]
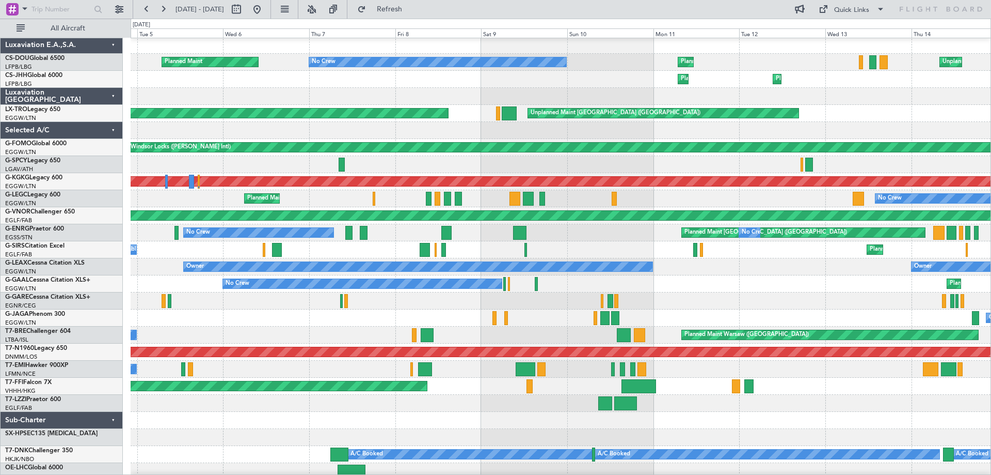
click at [481, 248] on div "A/C Unavailable Planned Maint [GEOGRAPHIC_DATA] ([GEOGRAPHIC_DATA]) Planned Mai…" at bounding box center [561, 249] width 860 height 17
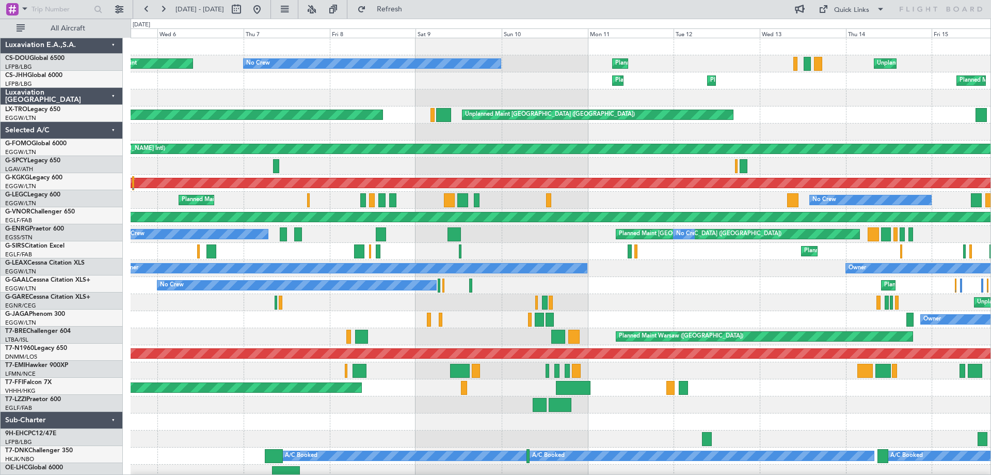
scroll to position [6, 0]
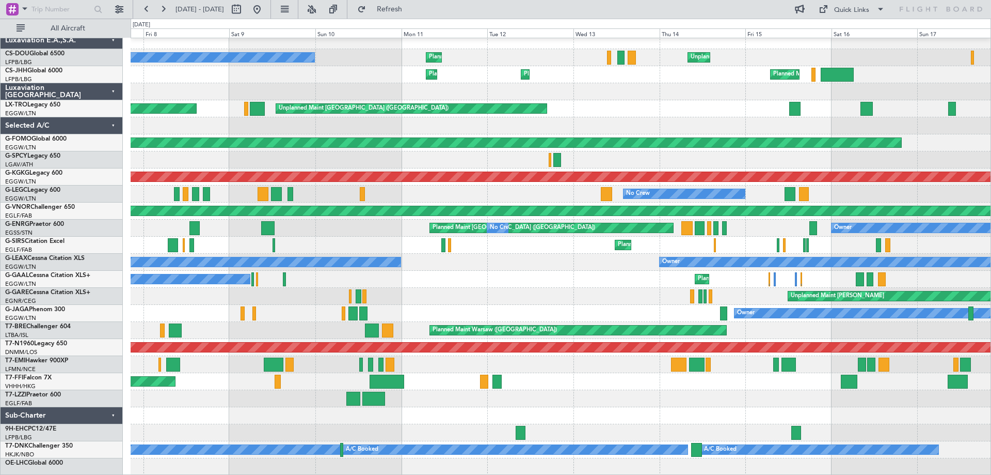
click at [552, 259] on div "Owner Owner" at bounding box center [561, 262] width 860 height 17
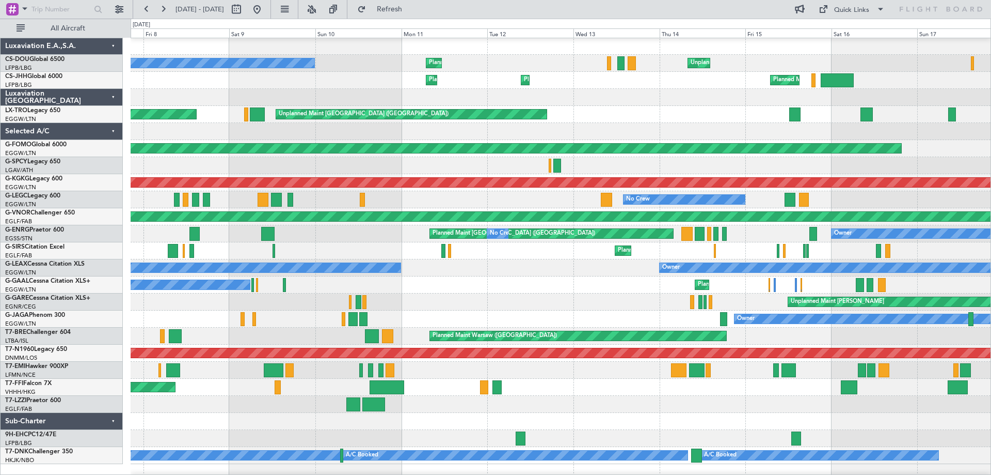
scroll to position [0, 0]
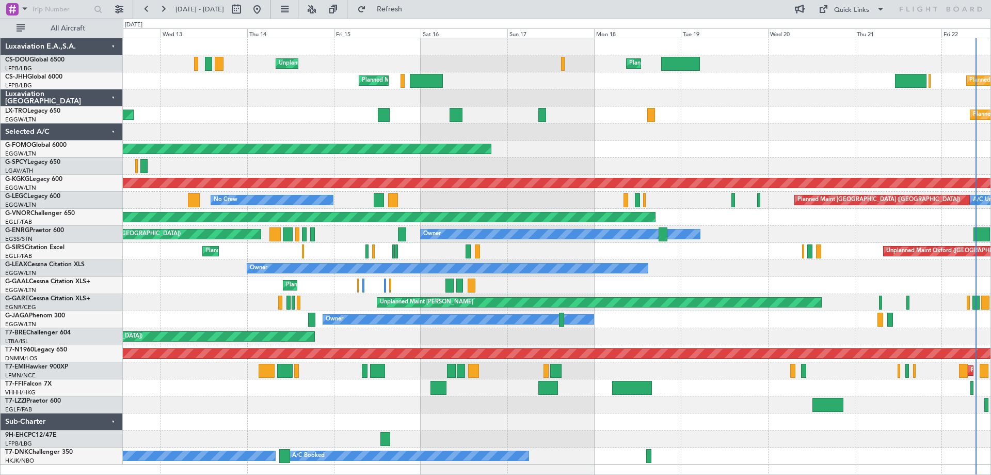
click at [227, 274] on div "Owner Owner Owner" at bounding box center [557, 268] width 868 height 17
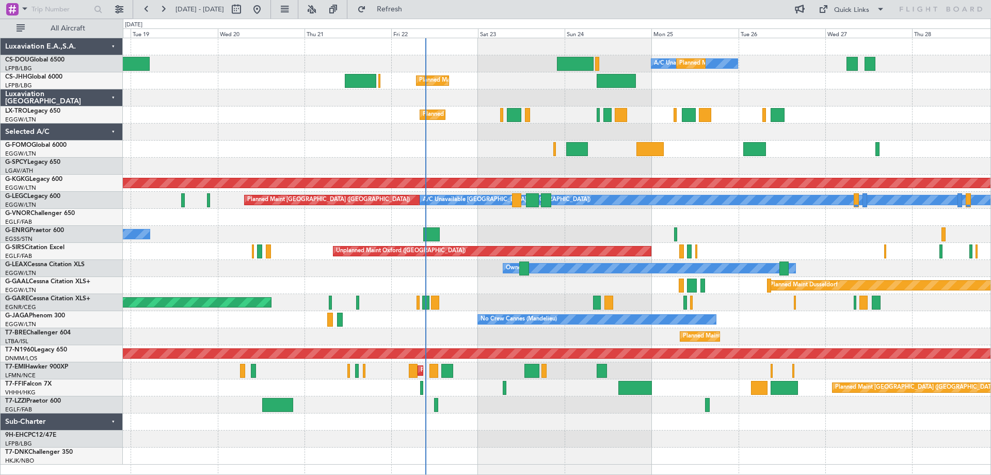
click at [175, 265] on div "A/C Unavailable Planned Maint [GEOGRAPHIC_DATA] ([GEOGRAPHIC_DATA]) Planned Mai…" at bounding box center [557, 251] width 868 height 426
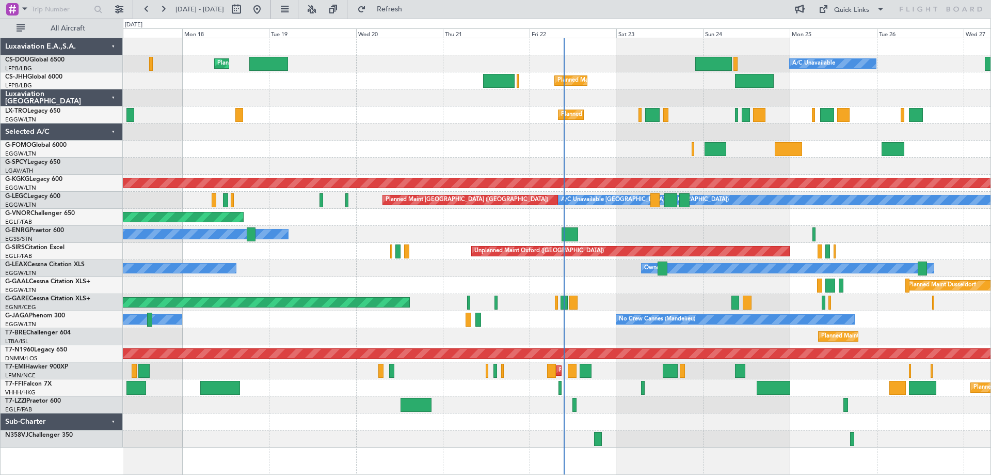
click at [677, 230] on div "Owner" at bounding box center [557, 234] width 868 height 17
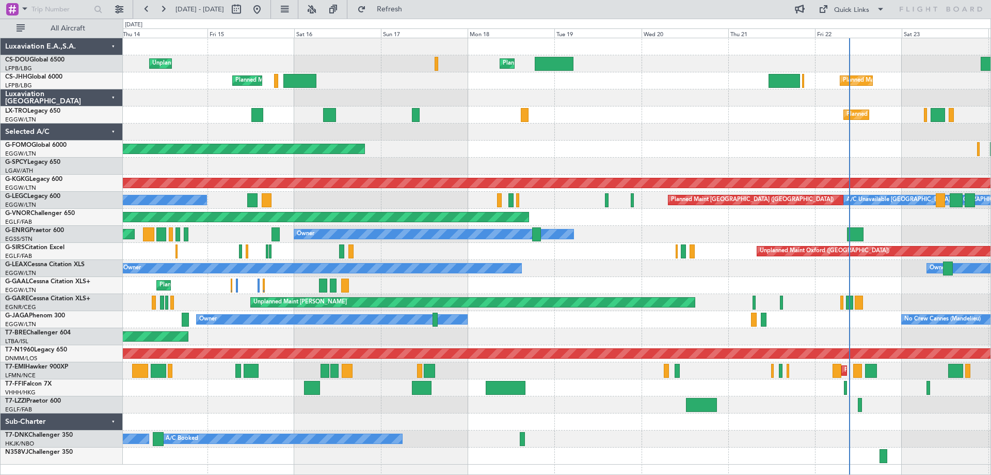
click at [668, 223] on div "Planned Maint London ([GEOGRAPHIC_DATA])" at bounding box center [557, 217] width 868 height 17
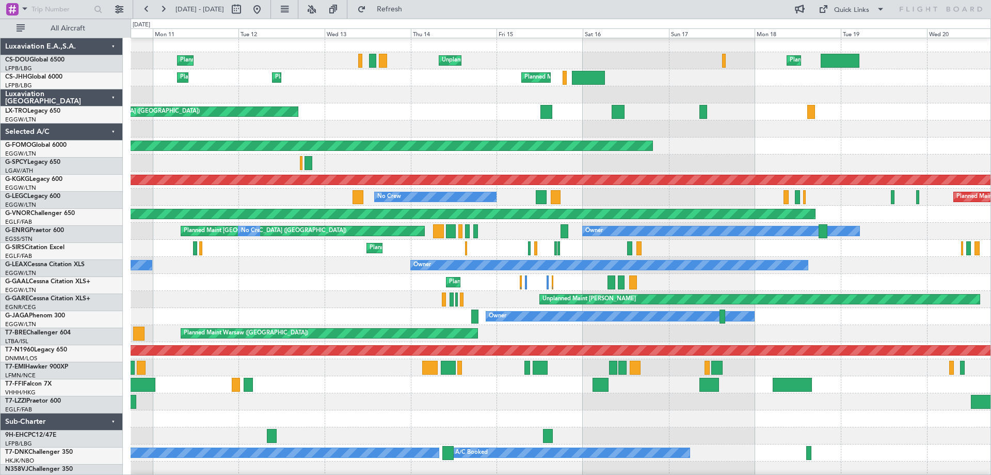
scroll to position [6, 0]
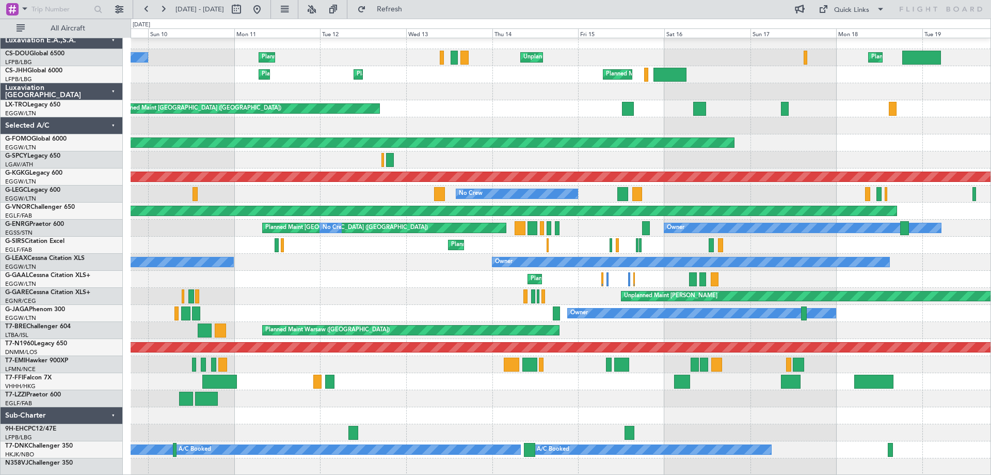
click at [622, 241] on div "Planned Maint [GEOGRAPHIC_DATA] ([GEOGRAPHIC_DATA]) Unplanned Maint [GEOGRAPHIC…" at bounding box center [561, 244] width 860 height 17
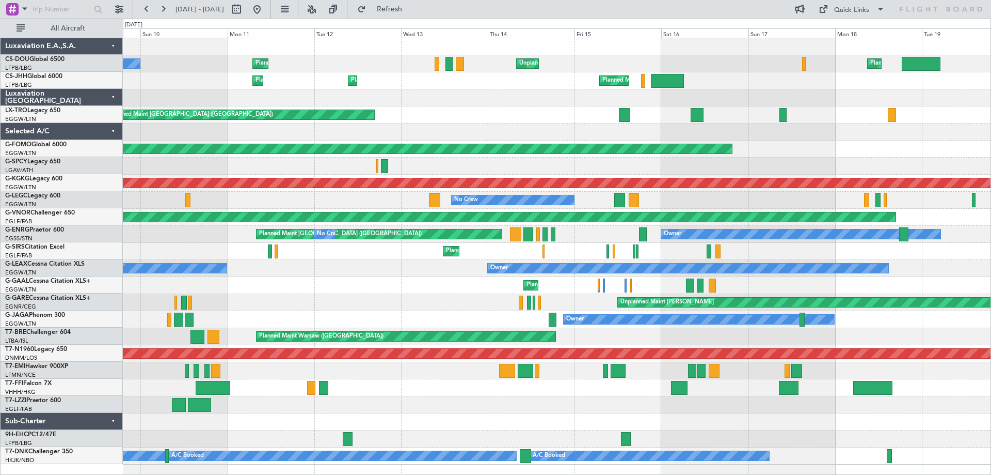
scroll to position [0, 0]
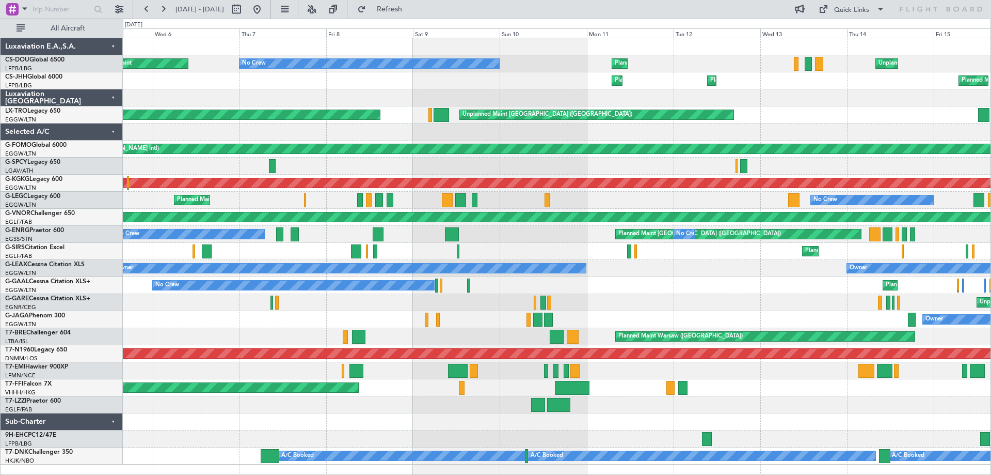
click at [680, 291] on div "Unplanned Maint [GEOGRAPHIC_DATA] ([GEOGRAPHIC_DATA]) Planned Maint [GEOGRAPHIC…" at bounding box center [557, 251] width 868 height 426
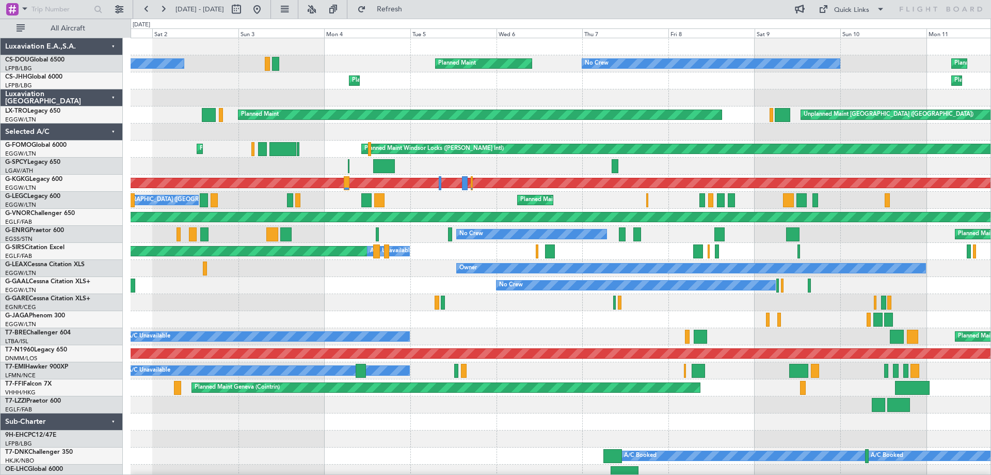
scroll to position [6, 0]
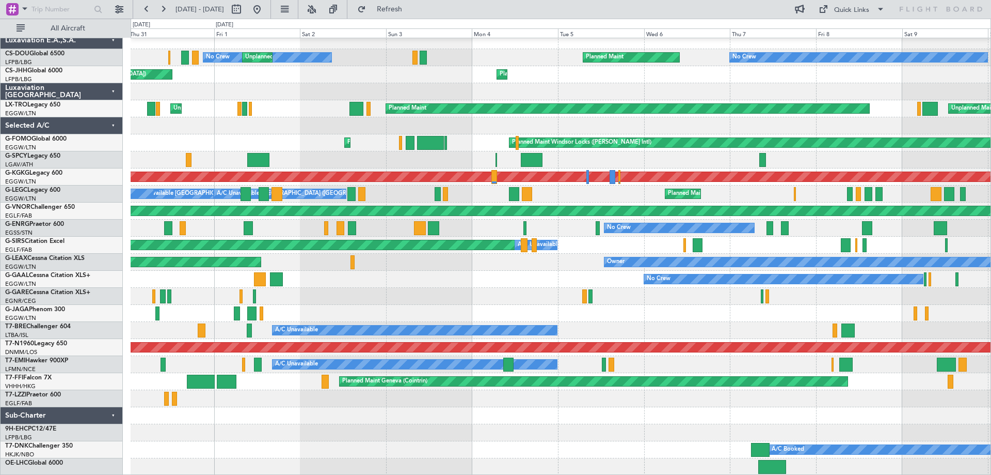
click at [537, 272] on div "No Crew Unplanned Maint [GEOGRAPHIC_DATA] ([GEOGRAPHIC_DATA])" at bounding box center [561, 279] width 860 height 17
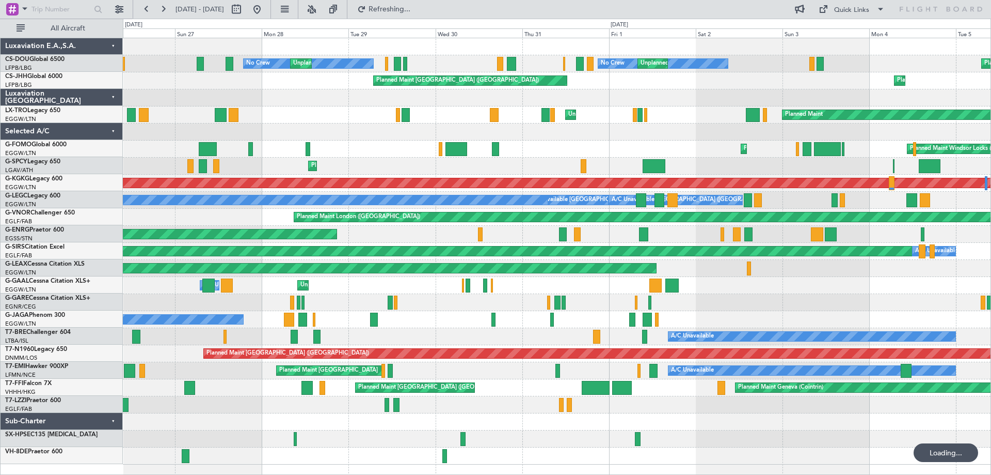
scroll to position [0, 0]
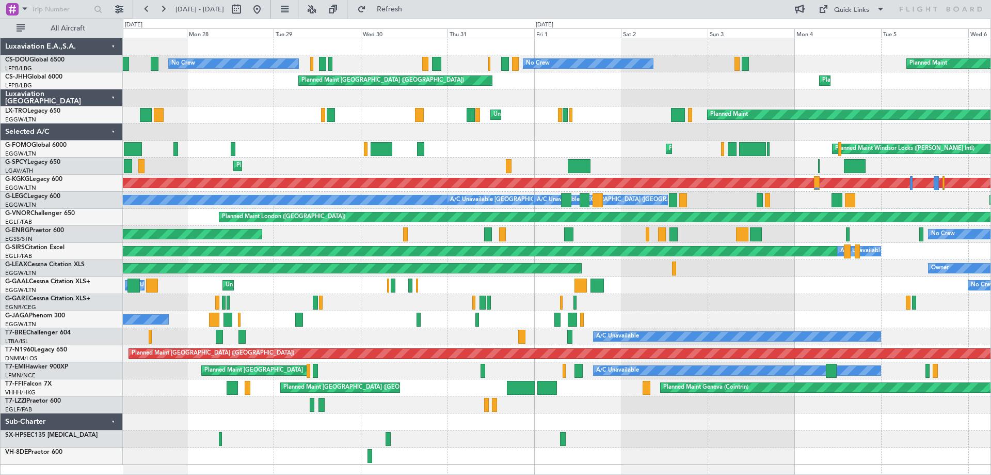
click at [645, 90] on div "Unplanned Maint [GEOGRAPHIC_DATA] ([GEOGRAPHIC_DATA]) No Crew Planned Maint Unp…" at bounding box center [557, 251] width 868 height 426
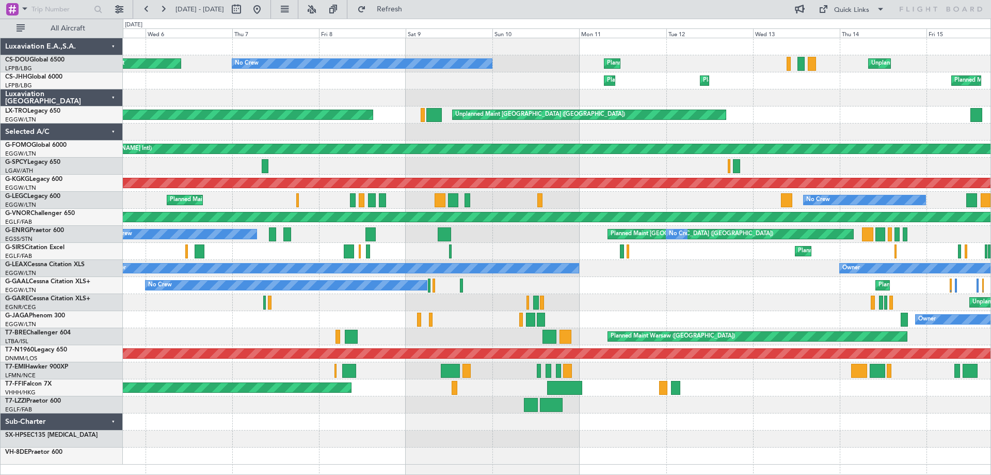
click at [112, 205] on div "Planned Maint No Crew Planned Maint [GEOGRAPHIC_DATA] ([GEOGRAPHIC_DATA]) Unpla…" at bounding box center [495, 247] width 991 height 456
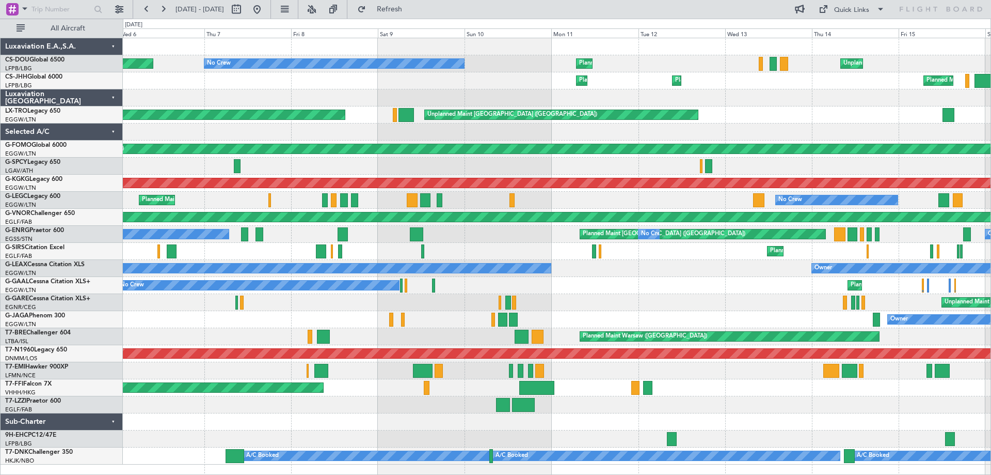
click at [836, 290] on div "Planned Maint [GEOGRAPHIC_DATA] ([GEOGRAPHIC_DATA]) Unplanned Maint [GEOGRAPHIC…" at bounding box center [557, 251] width 868 height 426
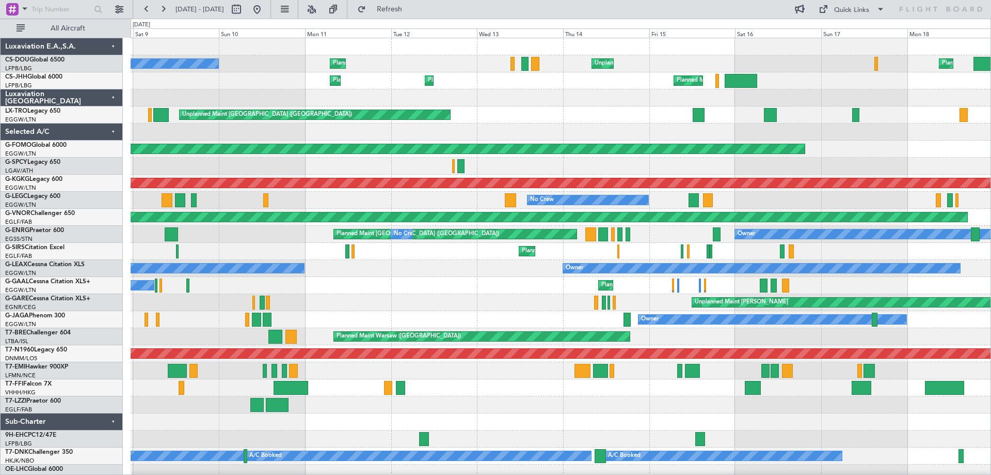
click at [256, 310] on div "Unplanned Maint [PERSON_NAME]" at bounding box center [561, 302] width 860 height 17
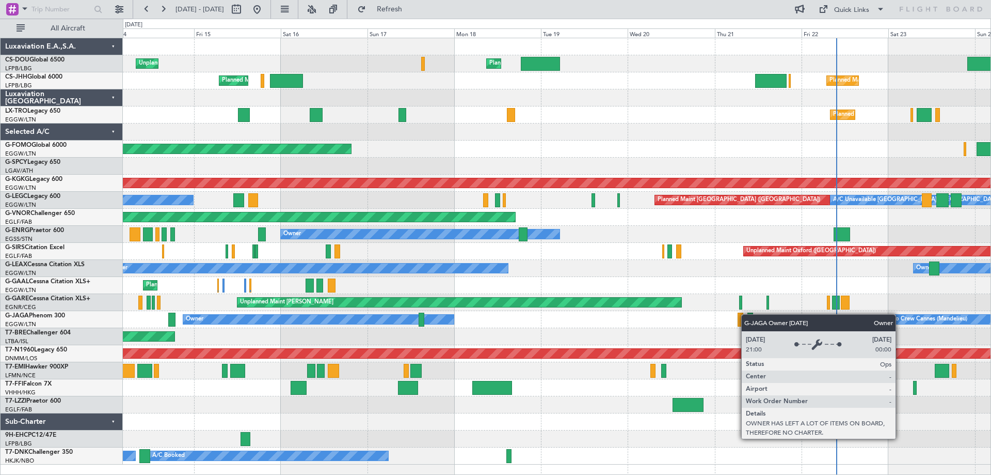
click at [343, 317] on div "Owner No Crew Cannes ([GEOGRAPHIC_DATA])" at bounding box center [557, 319] width 868 height 17
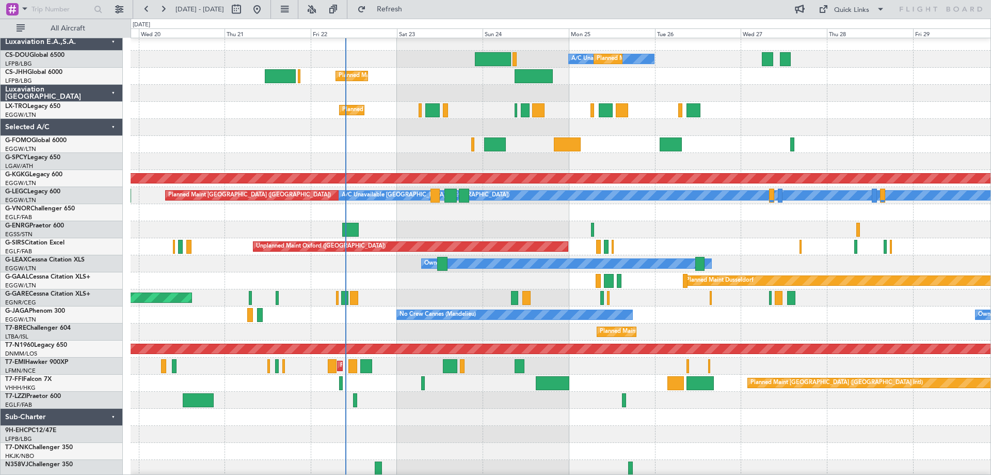
scroll to position [6, 0]
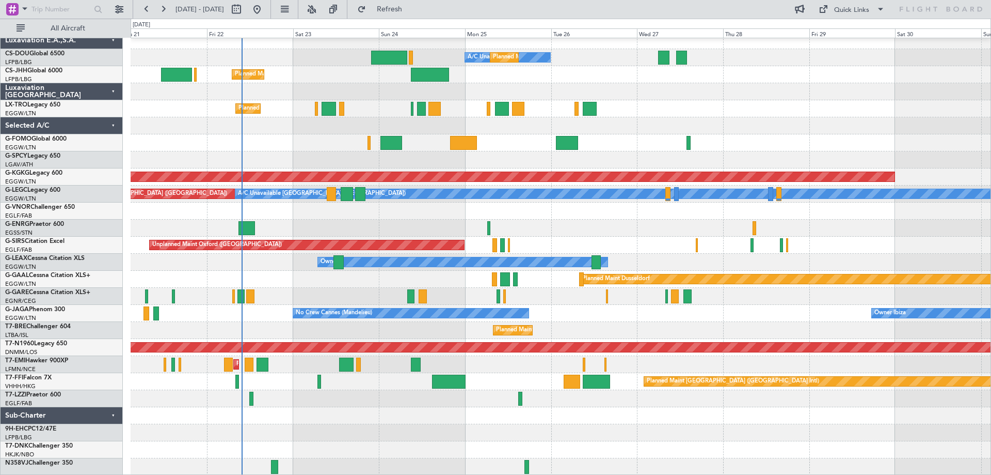
click at [292, 288] on div "Unplanned Maint [PERSON_NAME]" at bounding box center [561, 296] width 860 height 17
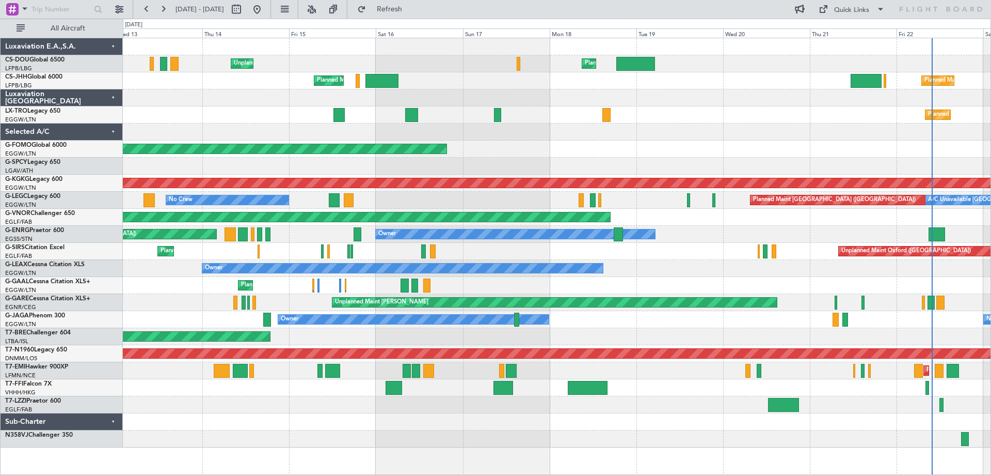
click at [902, 159] on div "Planned Maint [GEOGRAPHIC_DATA] ([GEOGRAPHIC_DATA]) Unplanned Maint [GEOGRAPHIC…" at bounding box center [557, 242] width 868 height 409
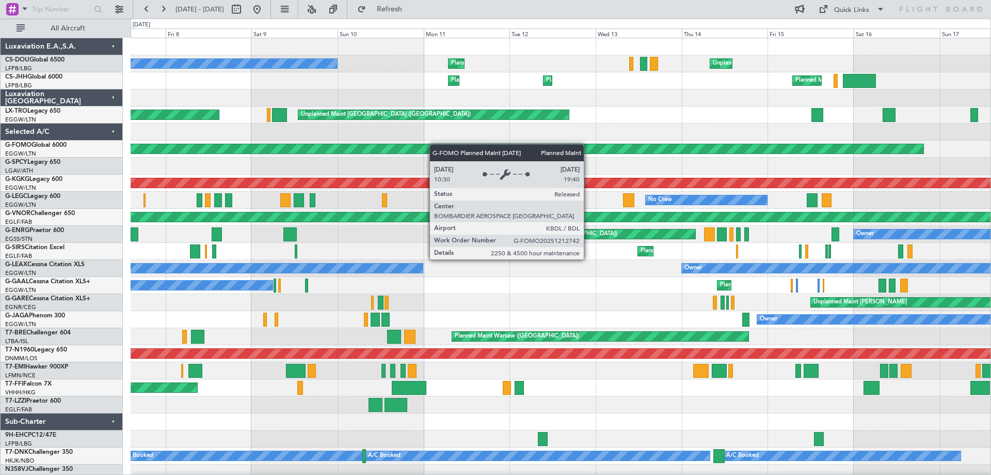
click at [781, 147] on div "Unplanned Maint [GEOGRAPHIC_DATA] ([GEOGRAPHIC_DATA]) Planned Maint [GEOGRAPHIC…" at bounding box center [561, 259] width 860 height 443
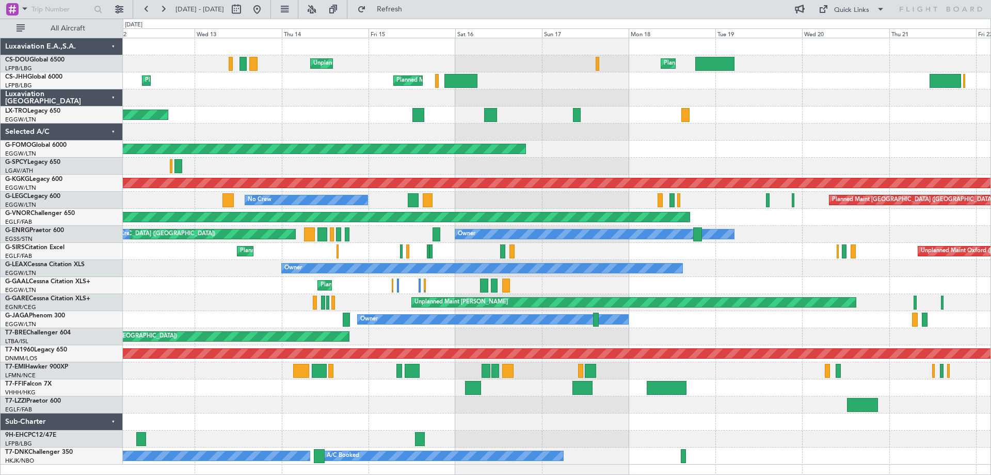
click at [394, 149] on div "Planned Maint Windsor Locks ([PERSON_NAME] Intl)" at bounding box center [557, 148] width 868 height 17
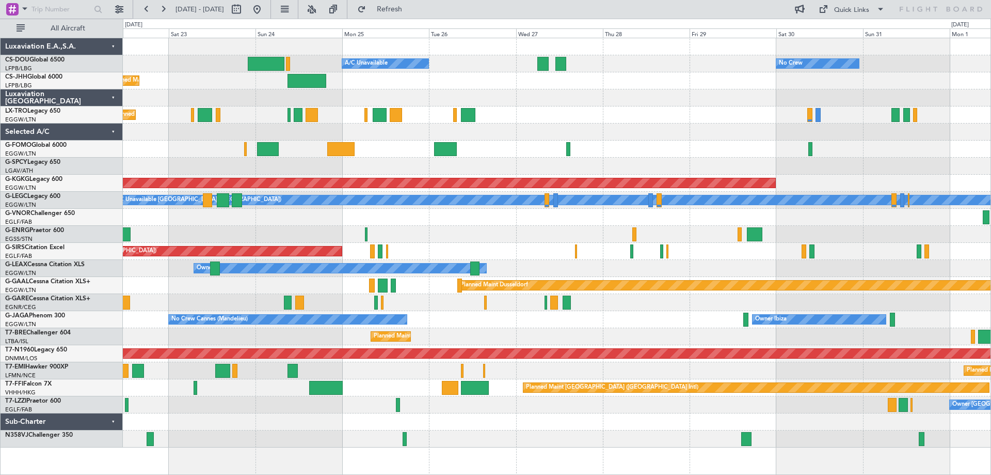
click at [593, 117] on div "Planned Maint [GEOGRAPHIC_DATA] ([GEOGRAPHIC_DATA])" at bounding box center [557, 114] width 868 height 17
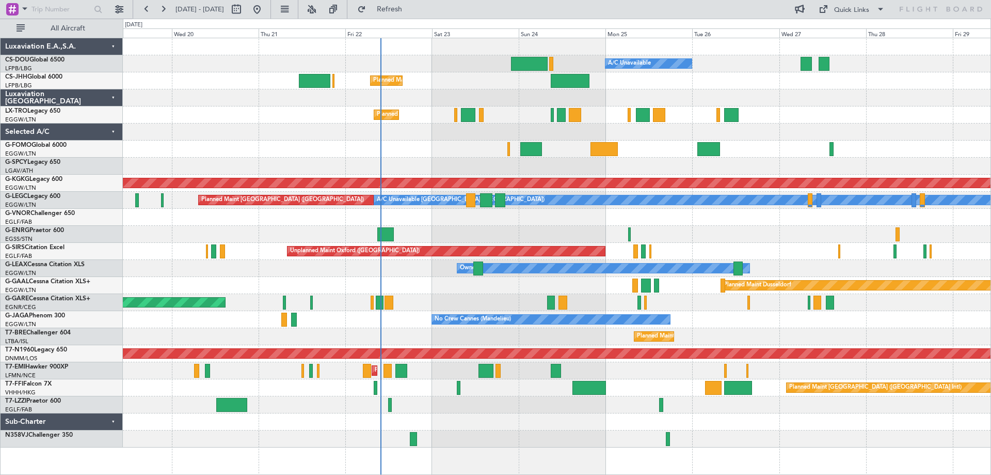
click at [462, 140] on div "Planned Maint Paris (Le Bourget) A/C Unavailable Planned Maint London (Luton) N…" at bounding box center [557, 242] width 868 height 409
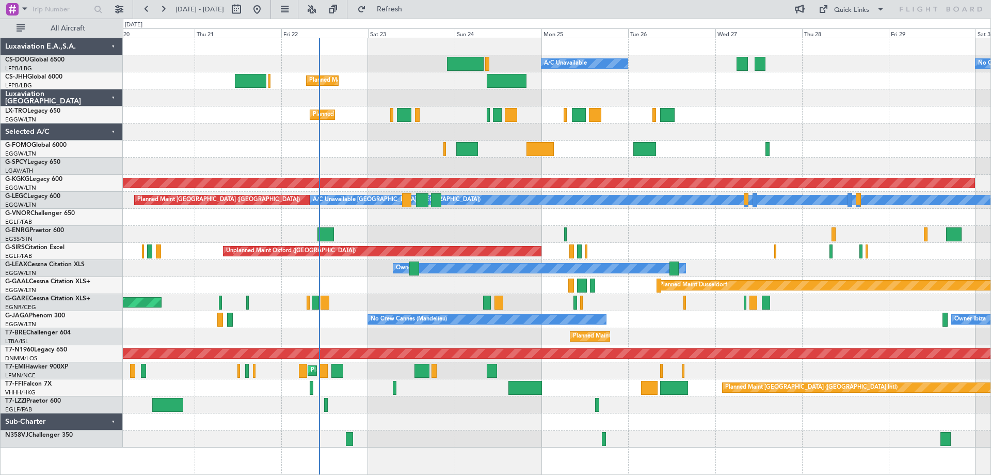
click at [828, 144] on div at bounding box center [557, 148] width 868 height 17
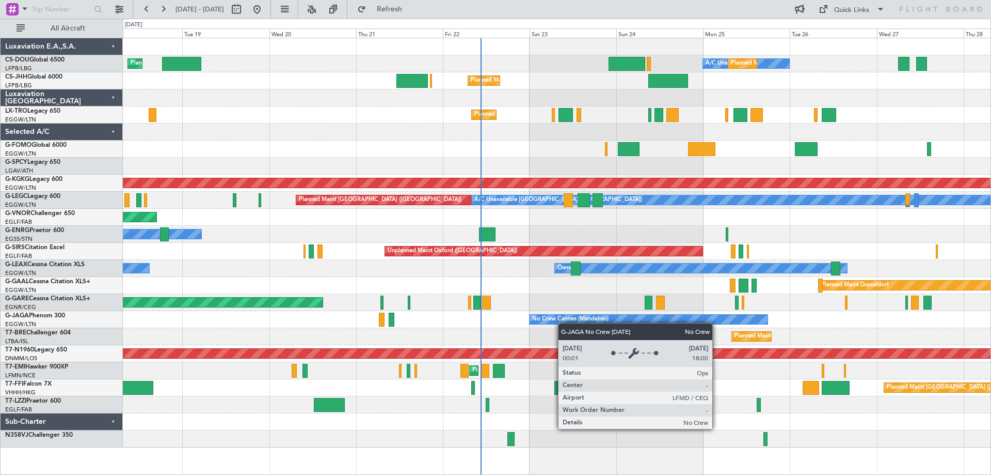
click at [541, 320] on div "A/C Unavailable Planned Maint London (Luton) Planned Maint Paris (Le Bourget) N…" at bounding box center [557, 242] width 868 height 409
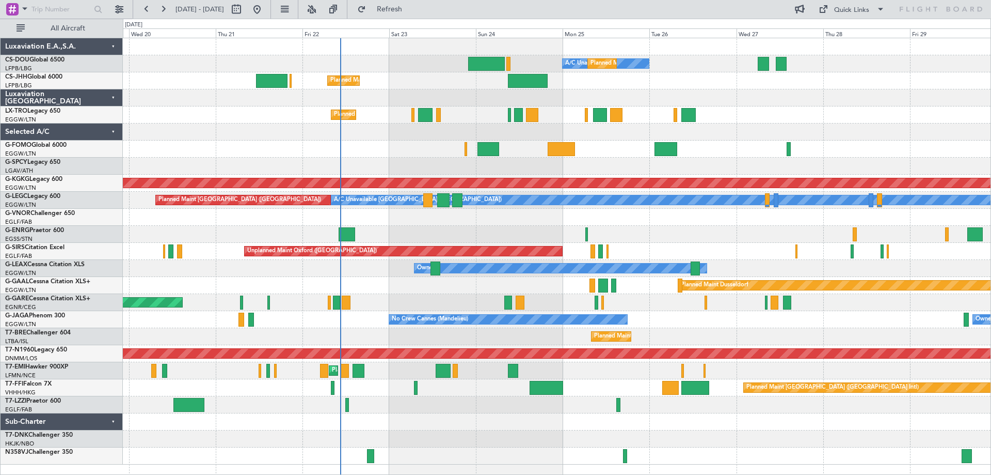
click at [717, 333] on div "Planned Maint [GEOGRAPHIC_DATA] ([GEOGRAPHIC_DATA])" at bounding box center [557, 336] width 868 height 17
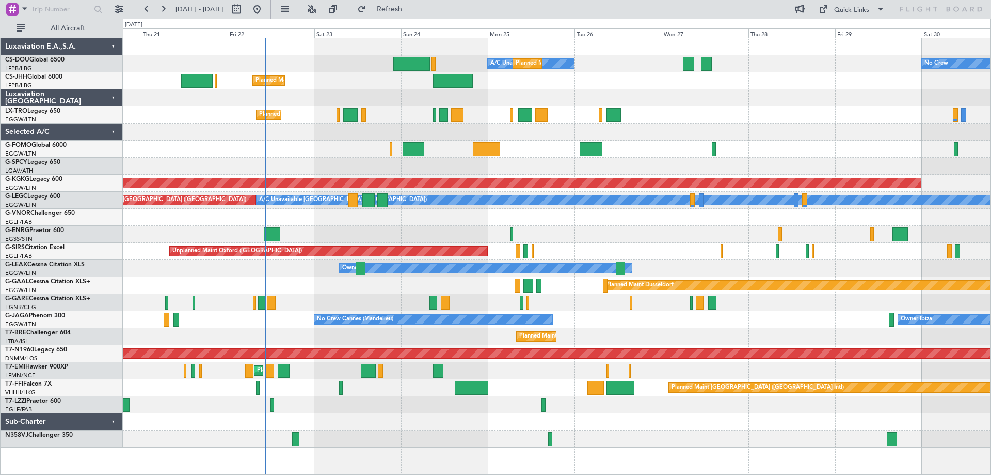
click at [733, 336] on div "Planned Maint [GEOGRAPHIC_DATA] ([GEOGRAPHIC_DATA])" at bounding box center [557, 336] width 868 height 17
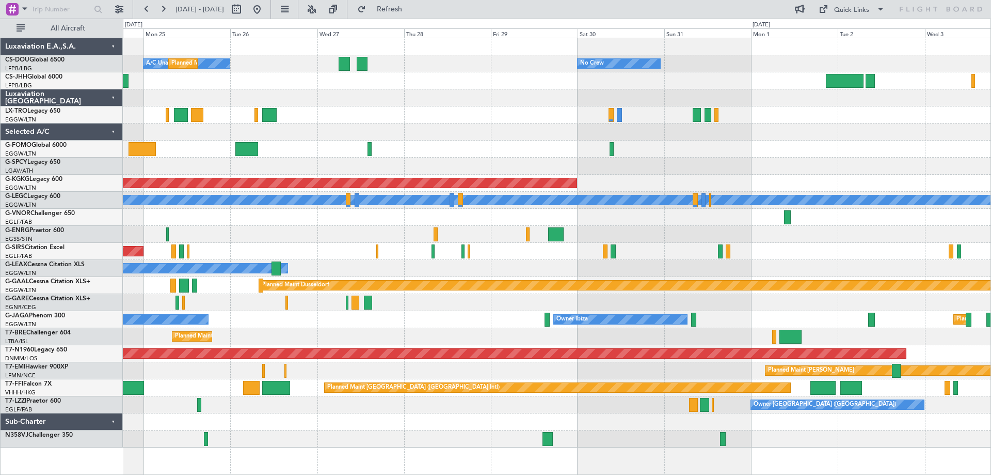
click at [407, 322] on div "A/C Unavailable Planned Maint Paris (Le Bourget) No Crew Planned Maint London (…" at bounding box center [557, 242] width 868 height 409
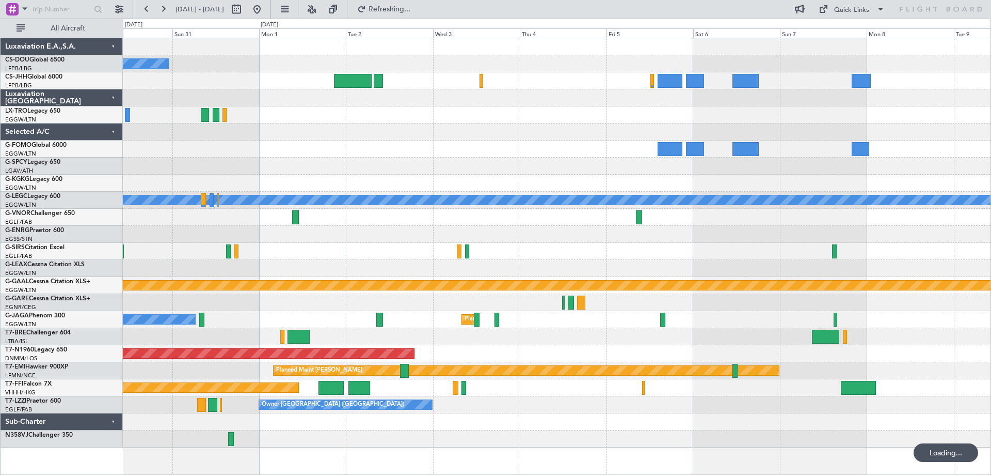
click at [342, 291] on div "No Crew AOG Maint Istanbul (Ataturk) A/C Unavailable London (Luton) Planned Mai…" at bounding box center [557, 242] width 868 height 409
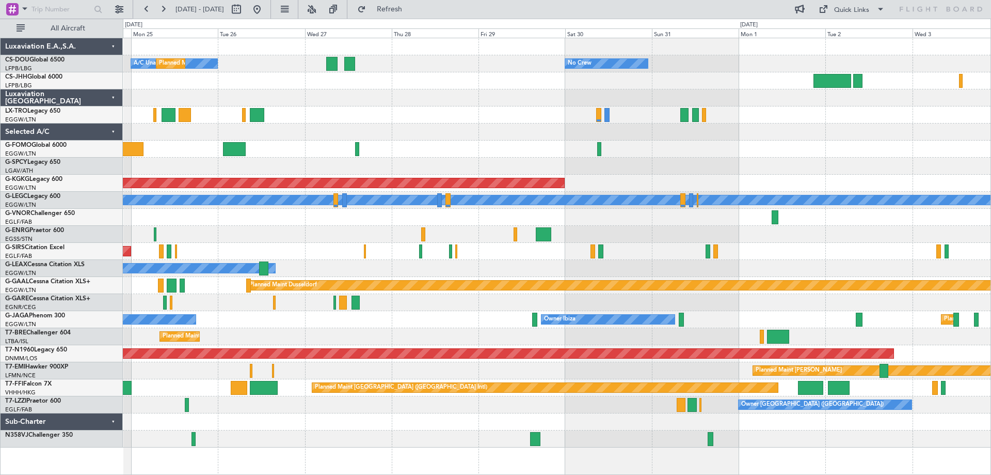
click at [653, 277] on div "No Crew A/C Unavailable Planned Maint Paris (Le Bourget) Planned Maint London (…" at bounding box center [557, 242] width 868 height 409
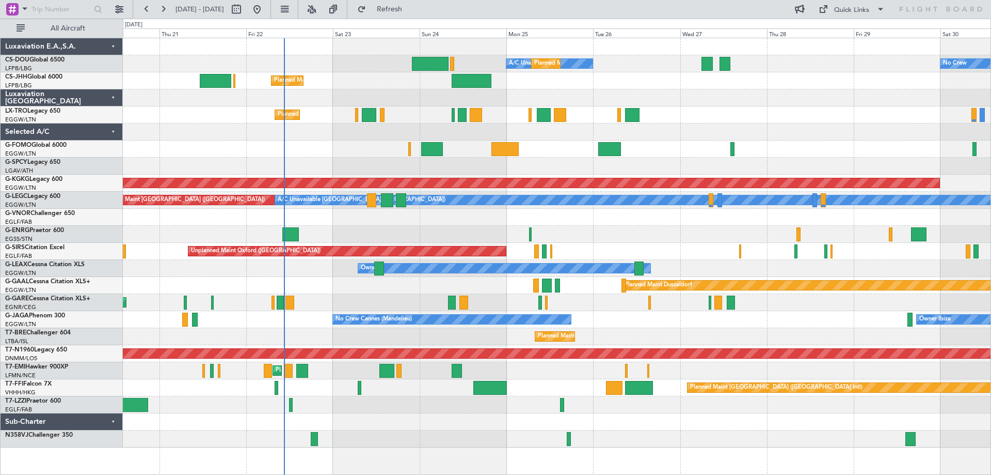
click at [657, 241] on div "No Crew A/C Unavailable Planned Maint Paris (Le Bourget) Planned Maint London (…" at bounding box center [557, 242] width 868 height 409
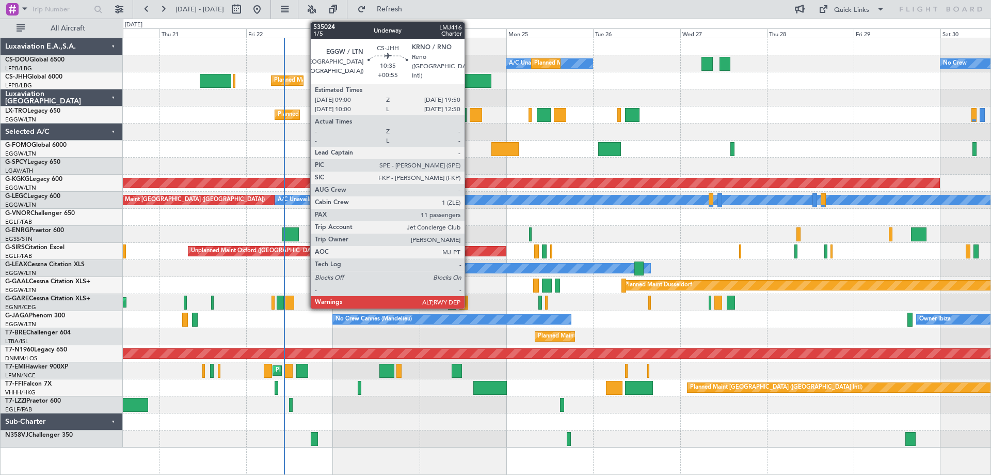
click at [469, 81] on div at bounding box center [471, 81] width 39 height 14
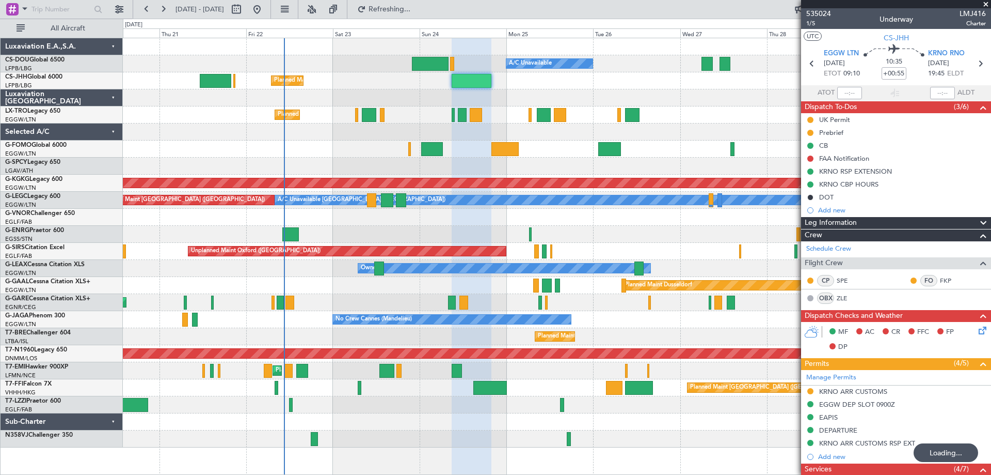
type input "+01:10"
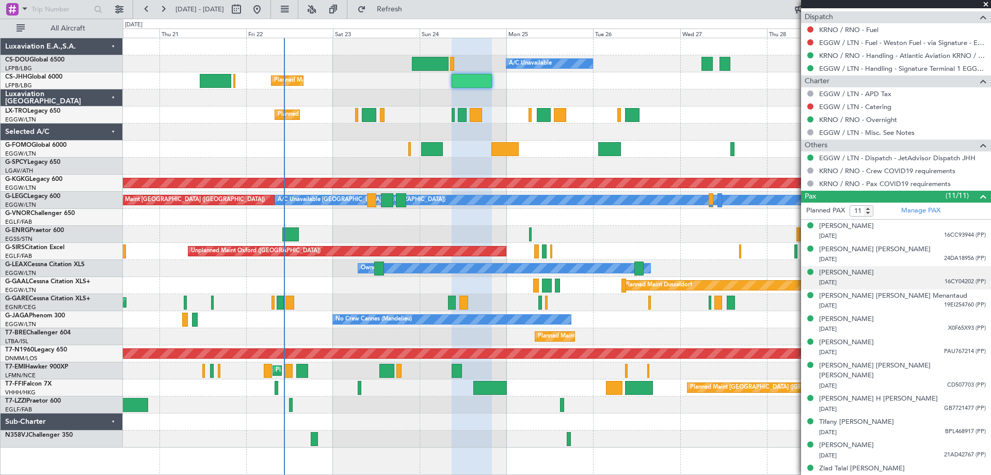
scroll to position [170, 0]
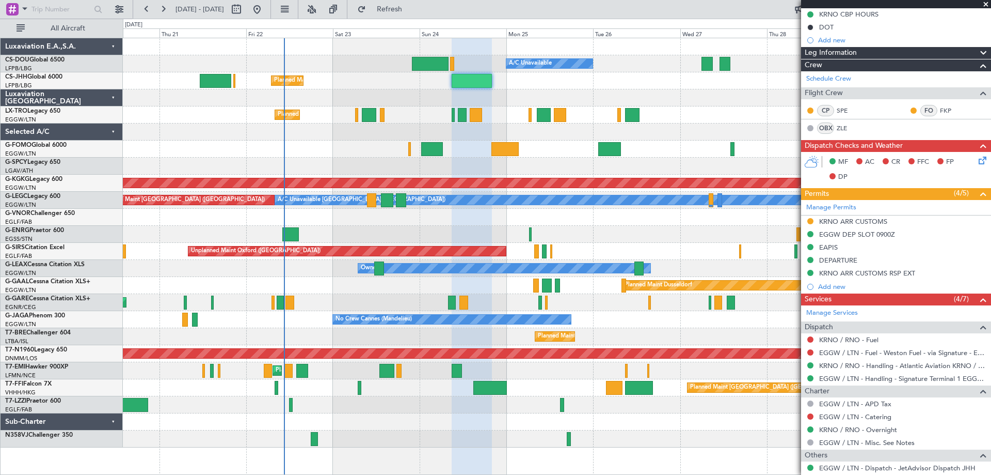
click at [987, 5] on span at bounding box center [986, 4] width 10 height 9
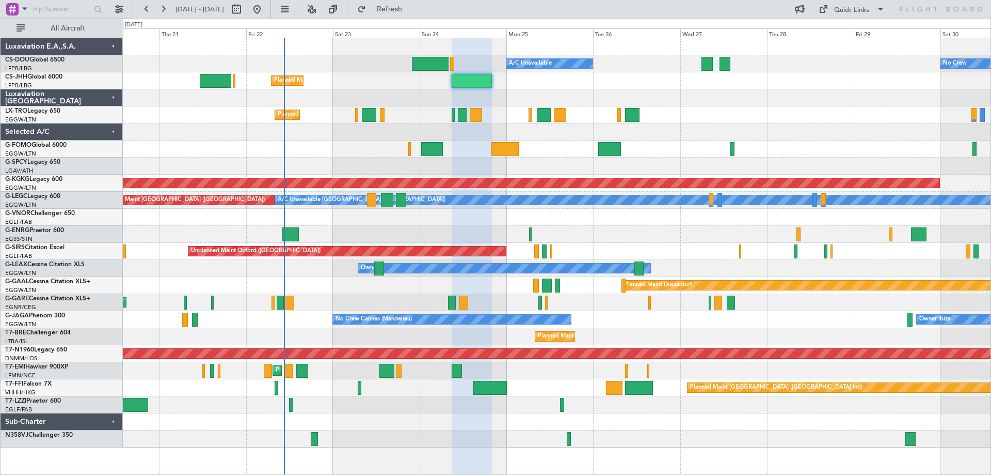
type input "0"
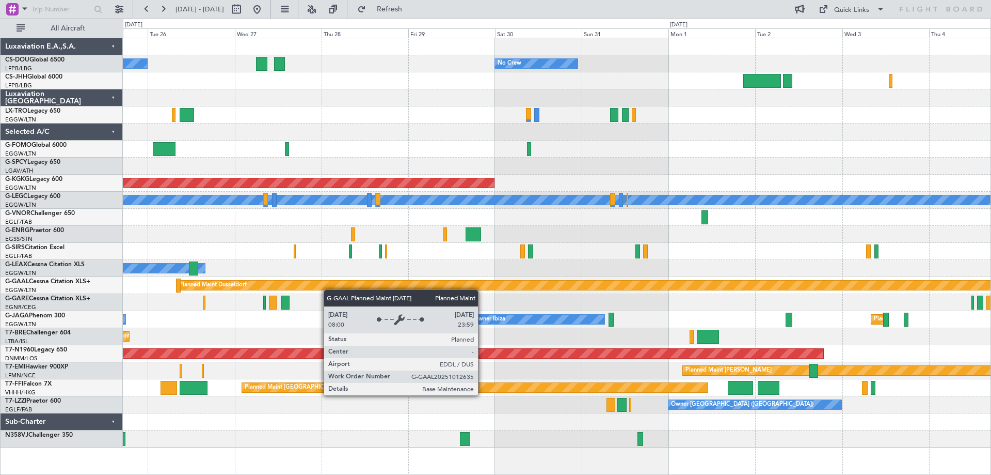
click at [326, 289] on div "A/C Unavailable No Crew Planned Maint Paris (Le Bourget) AOG Maint Istanbul (At…" at bounding box center [557, 242] width 868 height 409
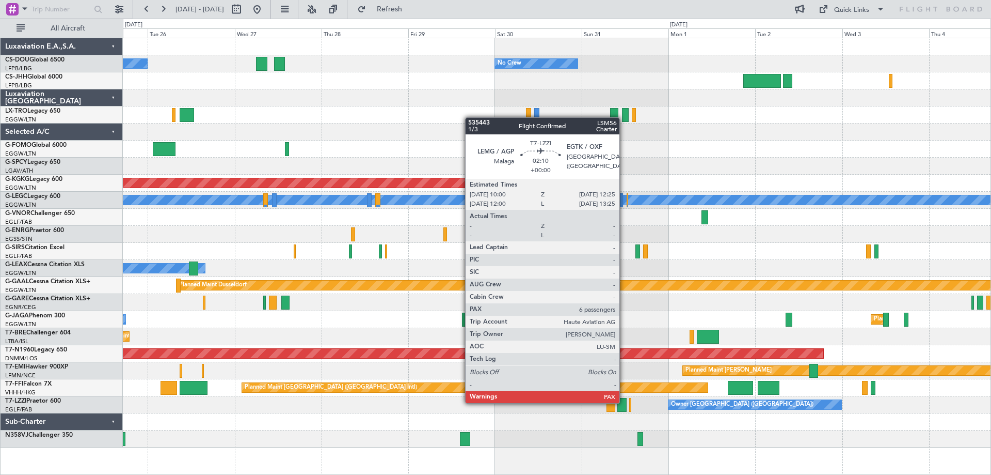
click at [624, 402] on div at bounding box center [622, 405] width 9 height 14
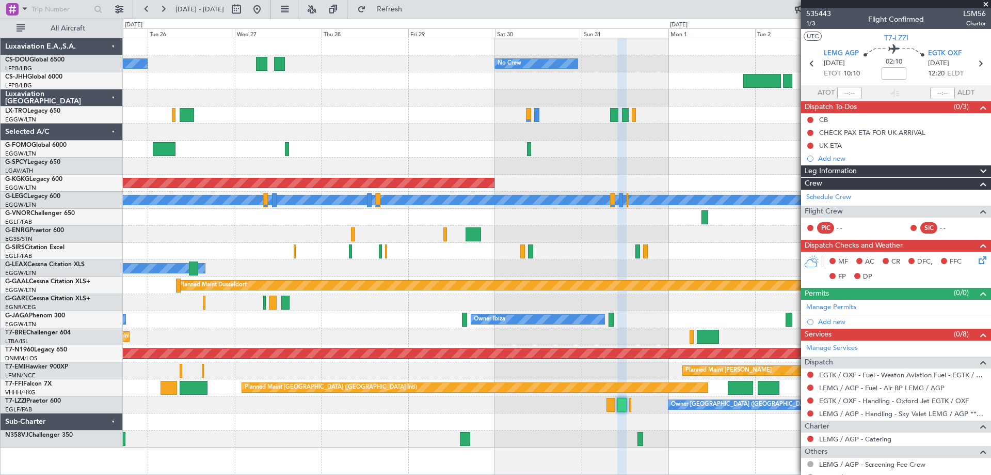
click at [985, 4] on span at bounding box center [986, 4] width 10 height 9
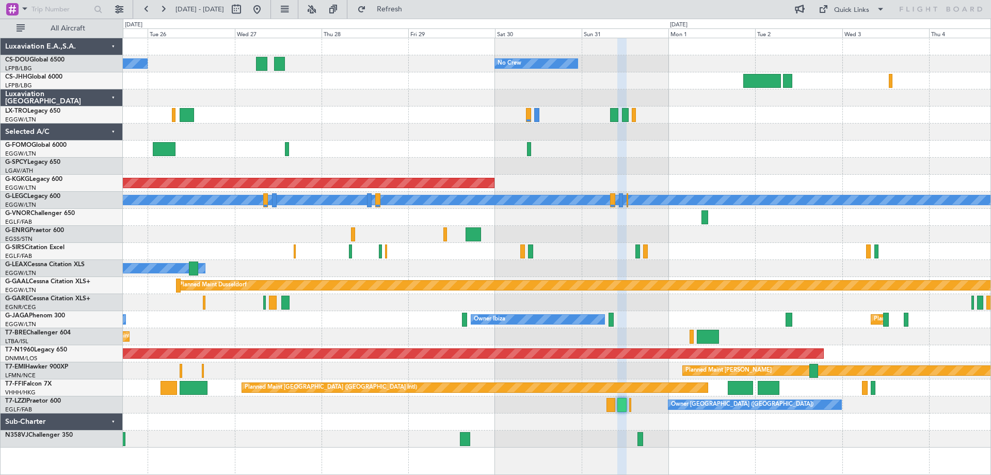
type input "0"
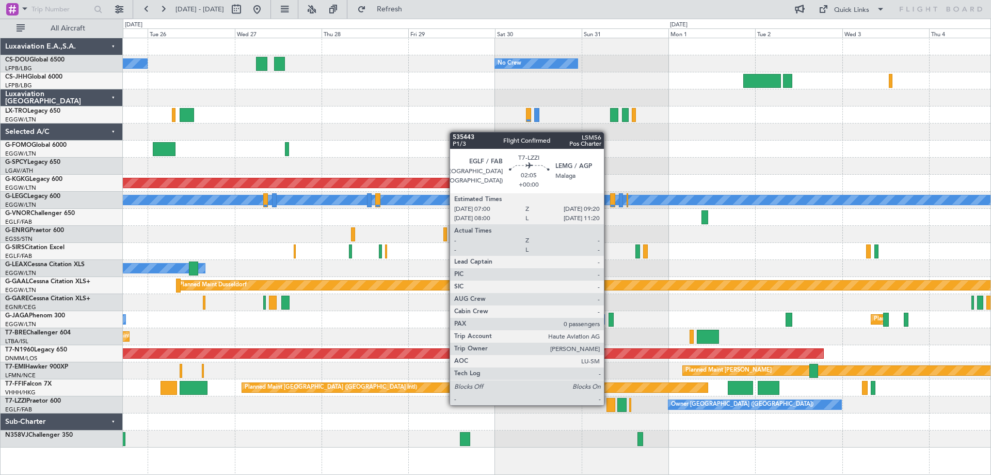
click at [609, 404] on div at bounding box center [611, 405] width 9 height 14
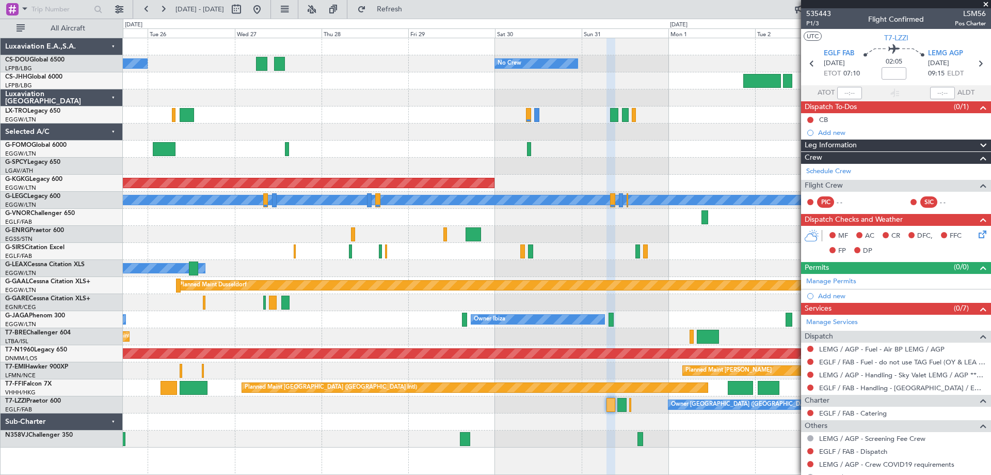
click at [986, 2] on span at bounding box center [986, 4] width 10 height 9
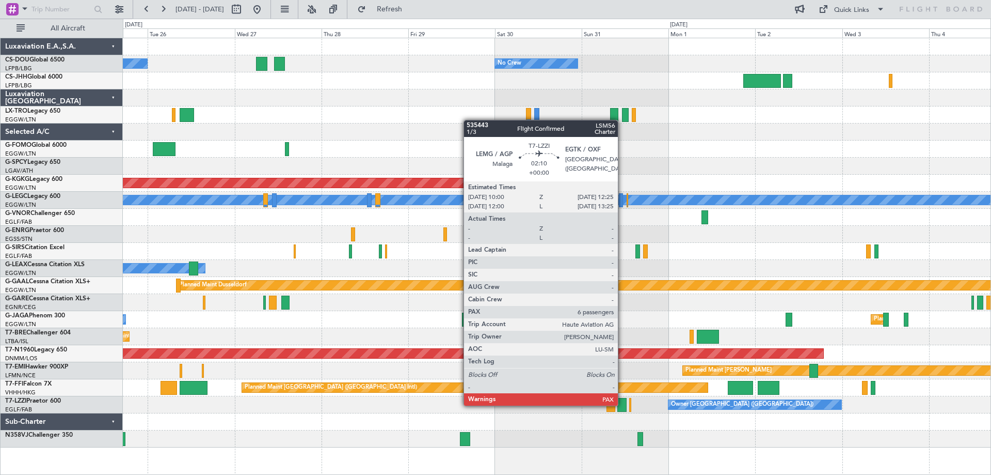
click at [623, 404] on div at bounding box center [622, 405] width 9 height 14
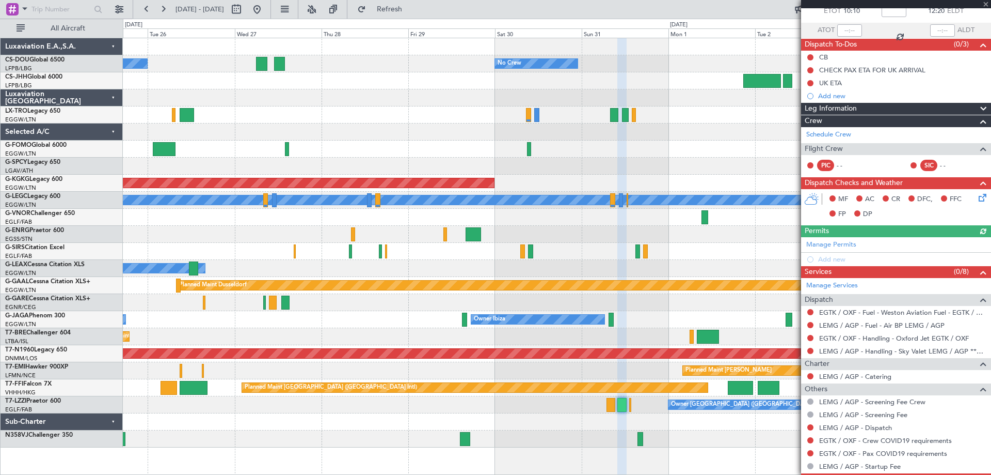
scroll to position [102, 0]
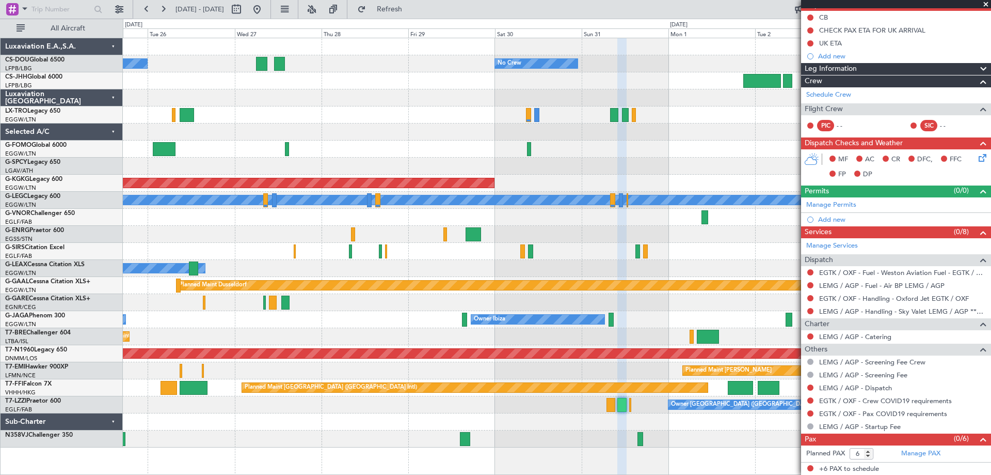
click at [985, 2] on span at bounding box center [986, 4] width 10 height 9
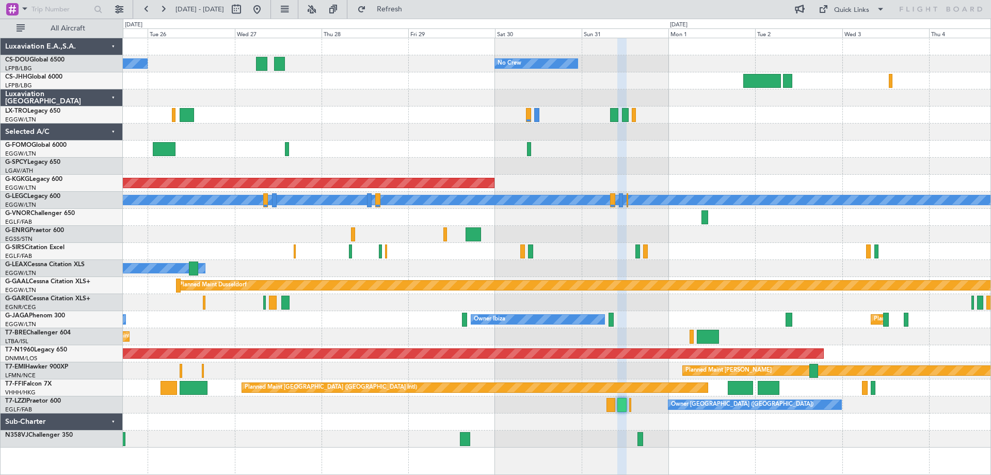
type input "0"
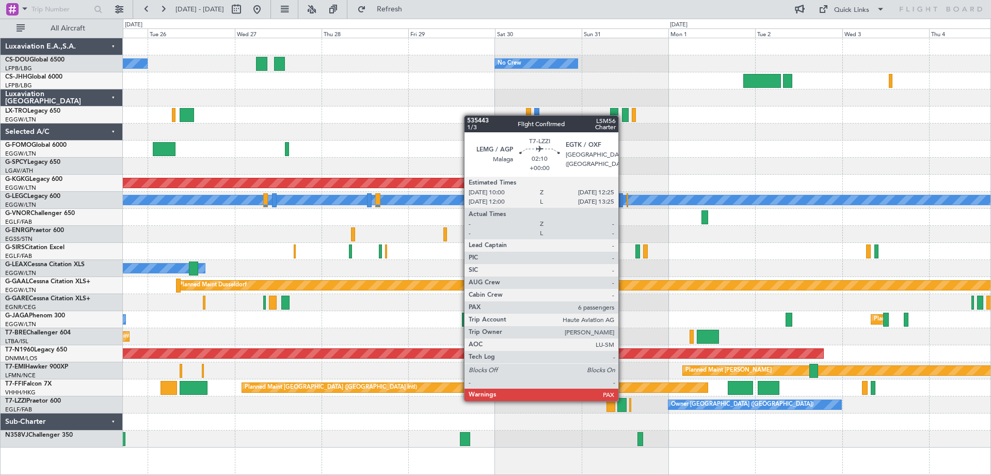
click at [623, 400] on div at bounding box center [622, 405] width 9 height 14
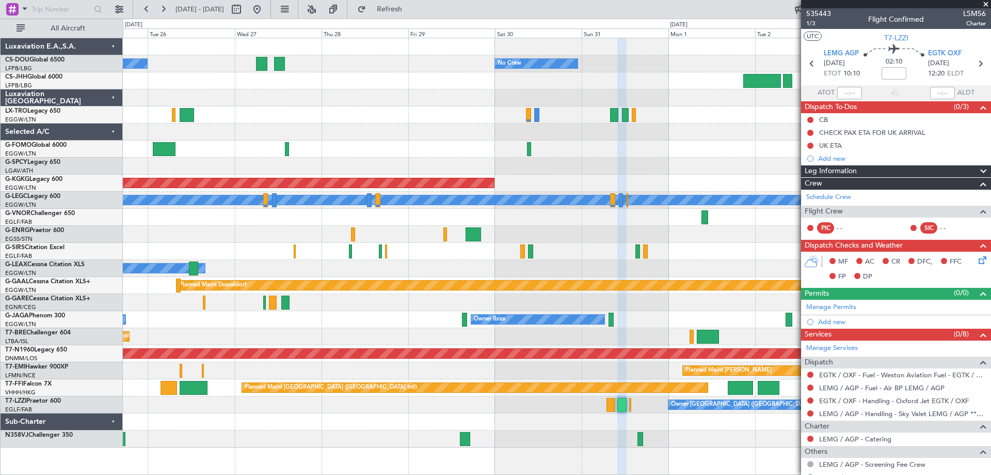
click at [984, 5] on span at bounding box center [986, 4] width 10 height 9
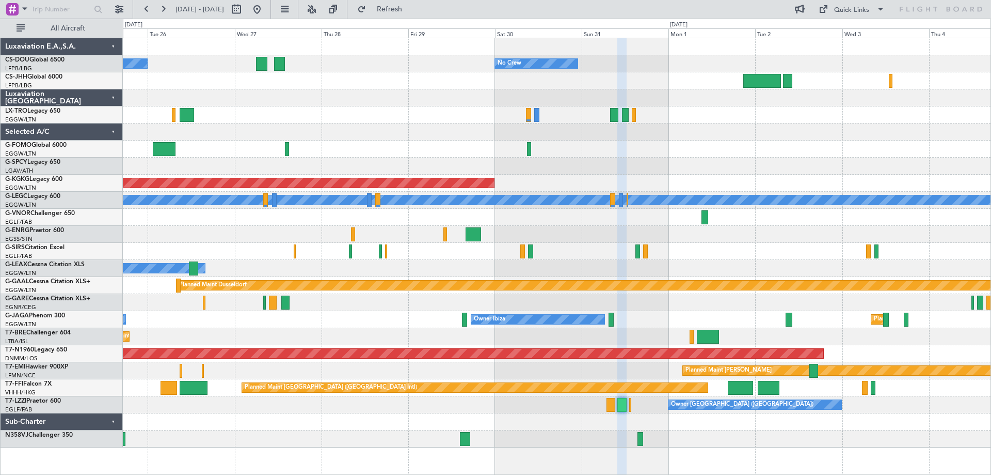
type input "0"
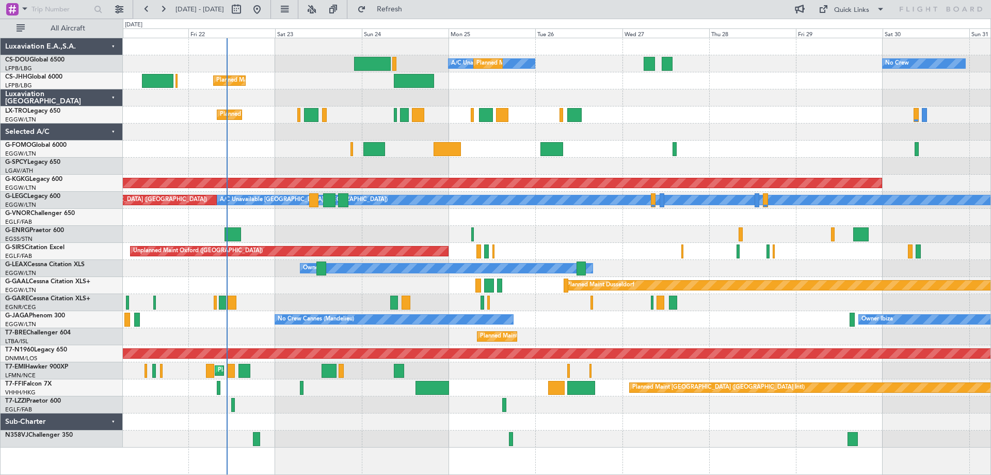
click at [637, 228] on div "Owner" at bounding box center [557, 234] width 868 height 17
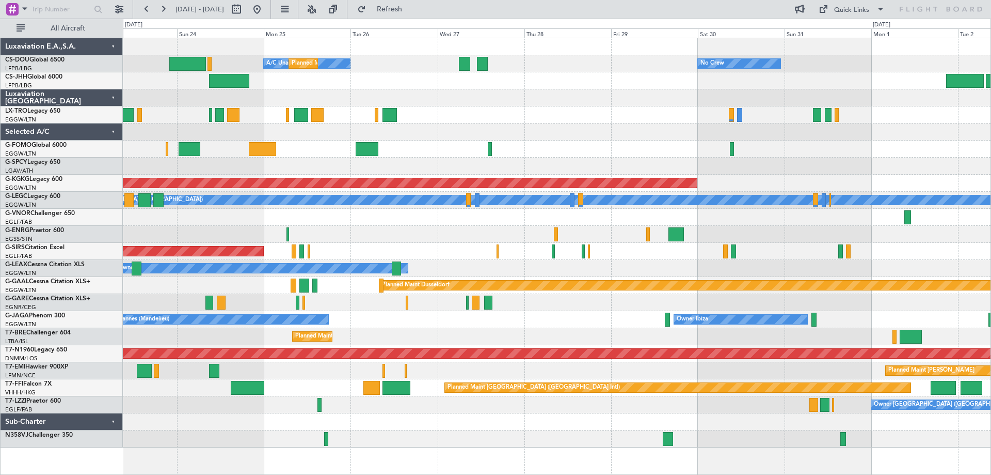
click at [426, 414] on div at bounding box center [557, 421] width 868 height 17
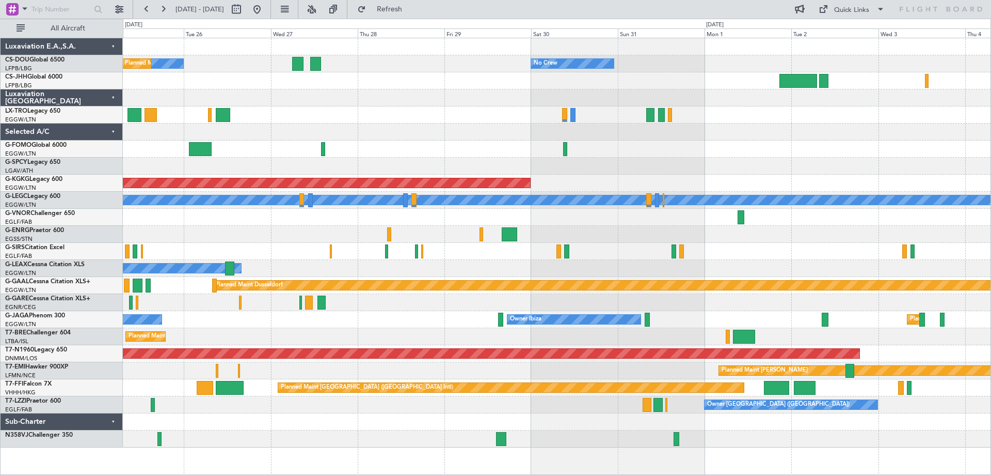
click at [532, 427] on div at bounding box center [557, 421] width 868 height 17
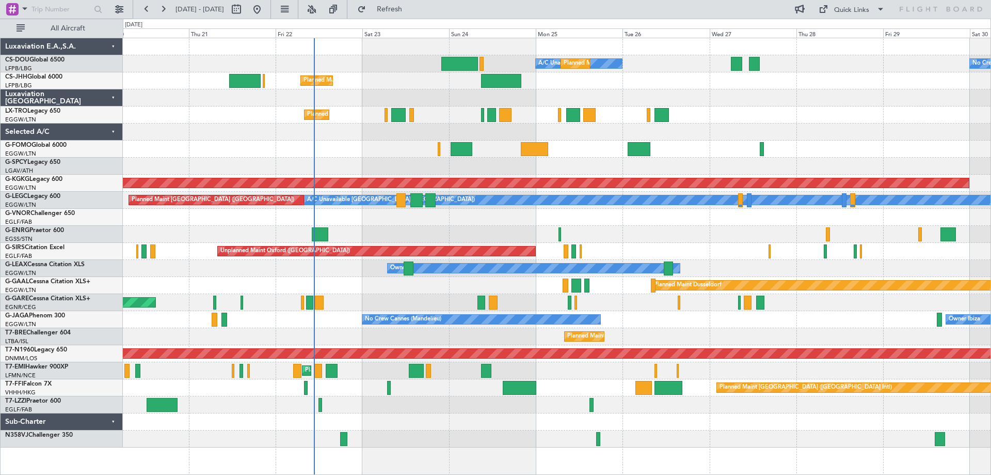
click at [724, 420] on div "A/C Unavailable No Crew Planned Maint Paris (Le Bourget) Planned Maint London (…" at bounding box center [557, 242] width 868 height 409
click at [841, 90] on div at bounding box center [557, 97] width 868 height 17
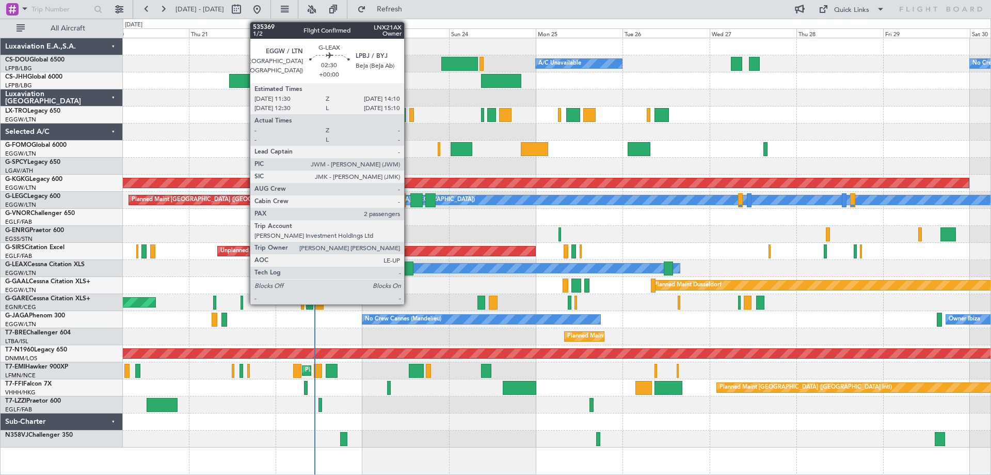
click at [409, 269] on div at bounding box center [409, 268] width 10 height 14
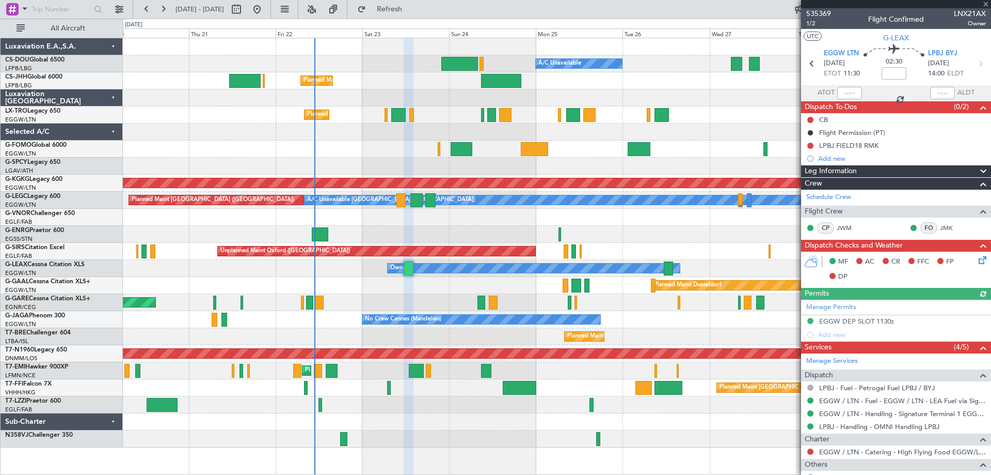
scroll to position [110, 0]
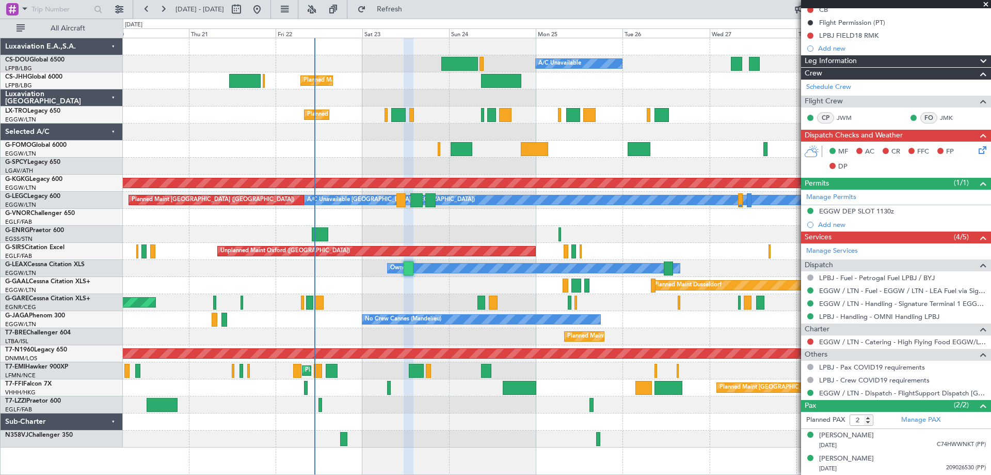
click at [986, 4] on span at bounding box center [986, 4] width 10 height 9
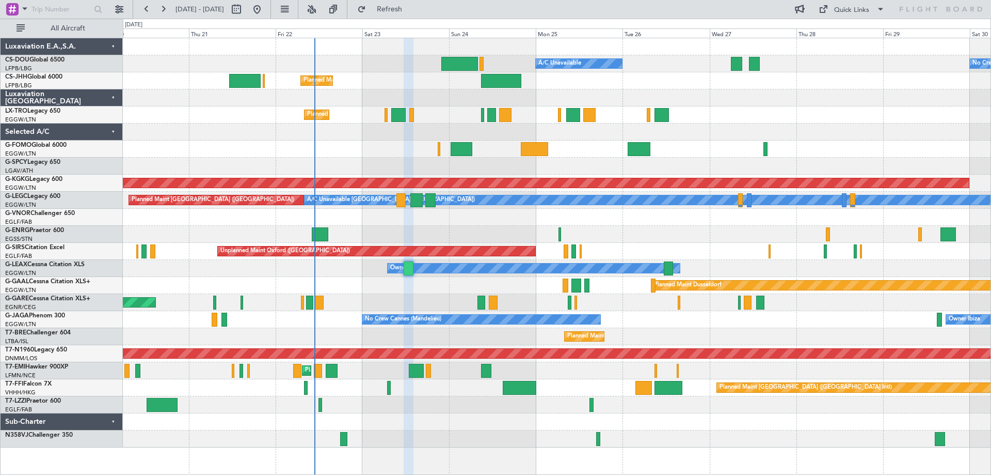
type input "0"
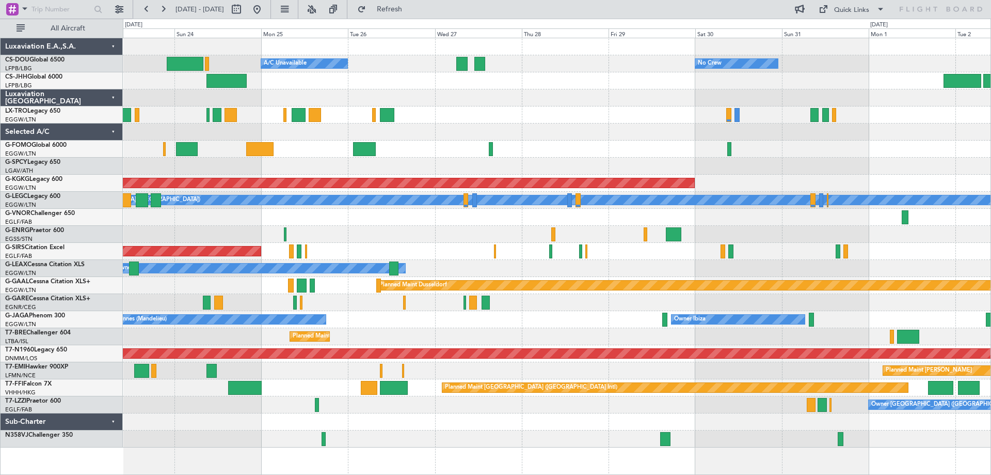
click at [542, 316] on div "No Crew Cannes (Mandelieu) Owner Ibiza Planned Maint London (Luton)" at bounding box center [557, 319] width 868 height 17
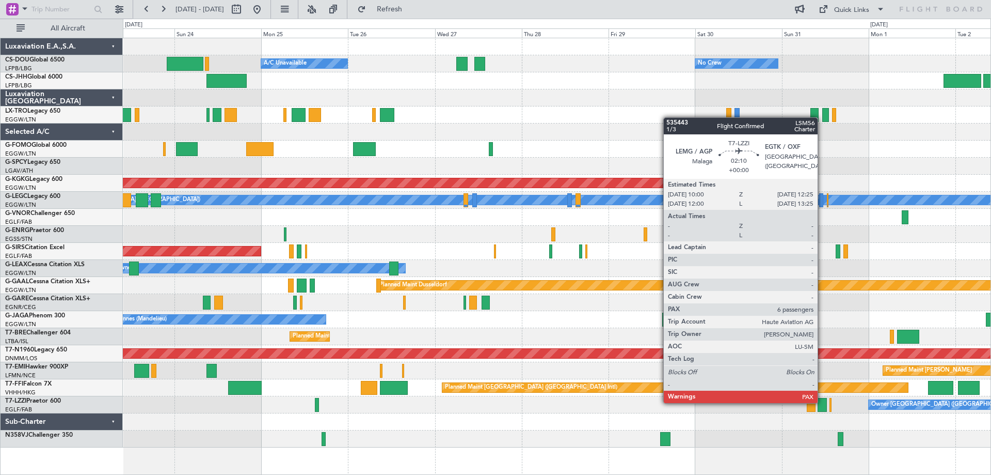
click at [823, 402] on div at bounding box center [822, 405] width 9 height 14
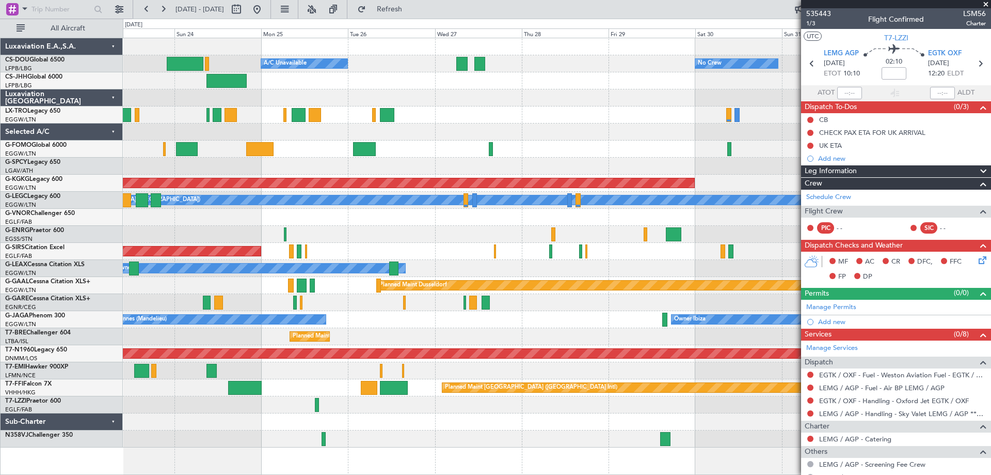
click at [985, 3] on span at bounding box center [986, 4] width 10 height 9
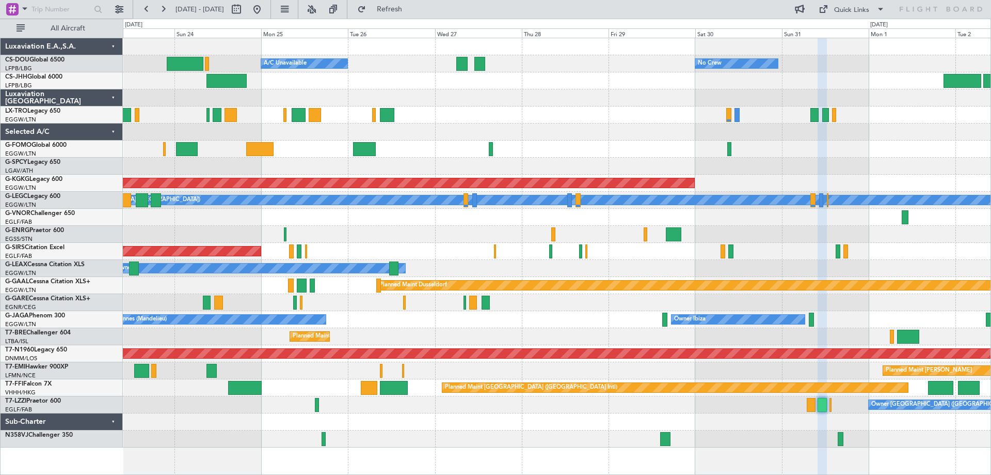
type input "0"
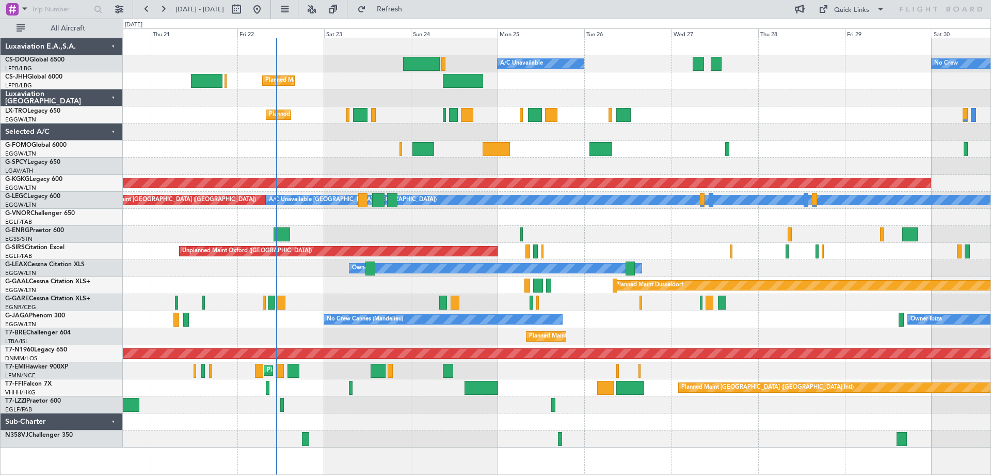
click at [673, 110] on div "No Crew Planned Maint Paris (Le Bourget) A/C Unavailable Planned Maint London (…" at bounding box center [557, 242] width 868 height 409
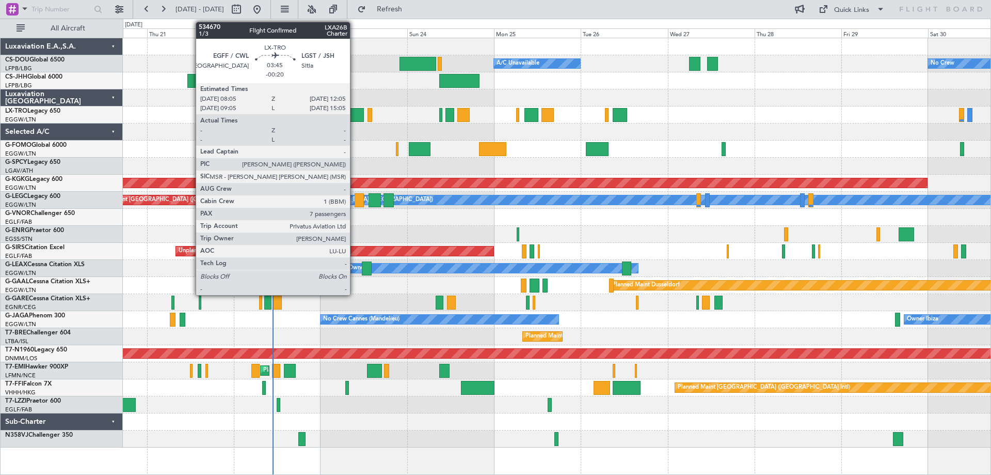
click at [355, 113] on div at bounding box center [357, 115] width 15 height 14
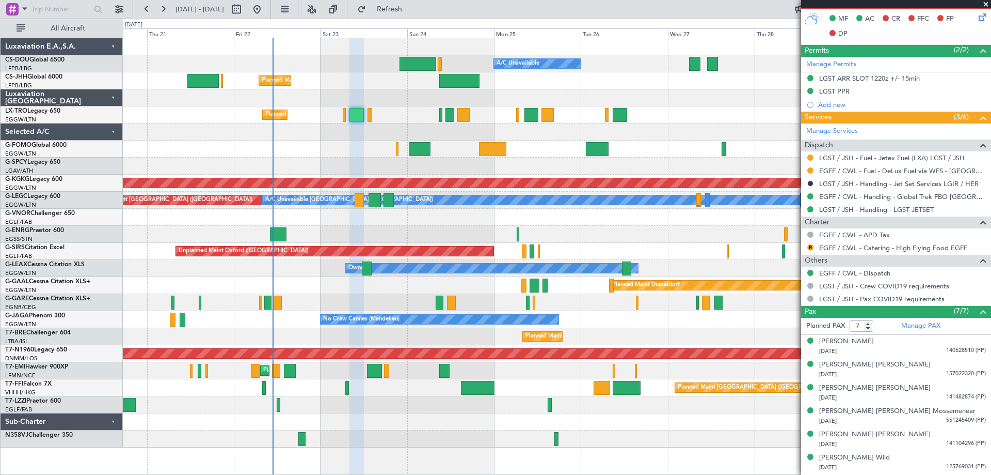
scroll to position [325, 0]
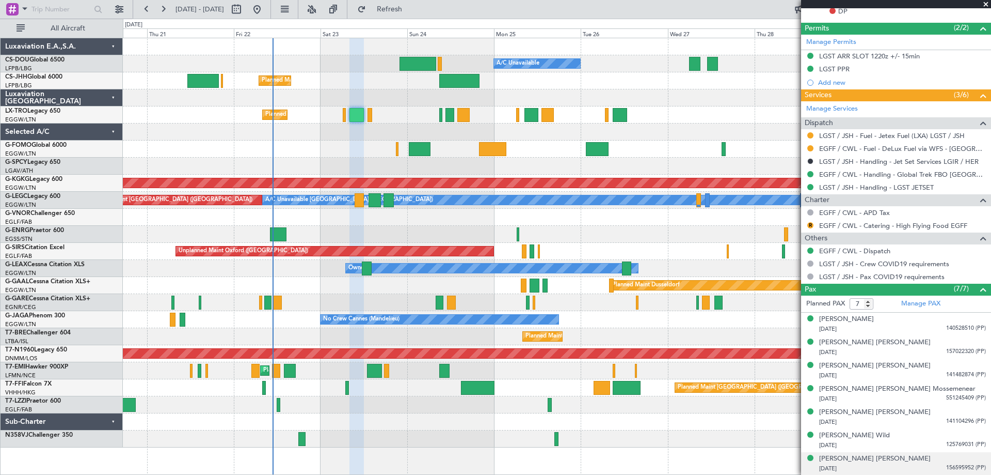
click at [953, 471] on span "156595952 (PP)" at bounding box center [966, 467] width 40 height 9
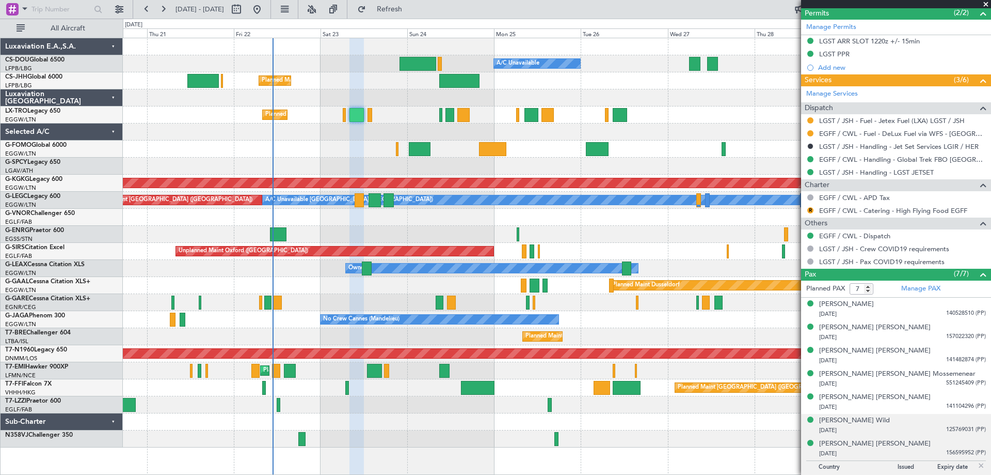
scroll to position [350, 0]
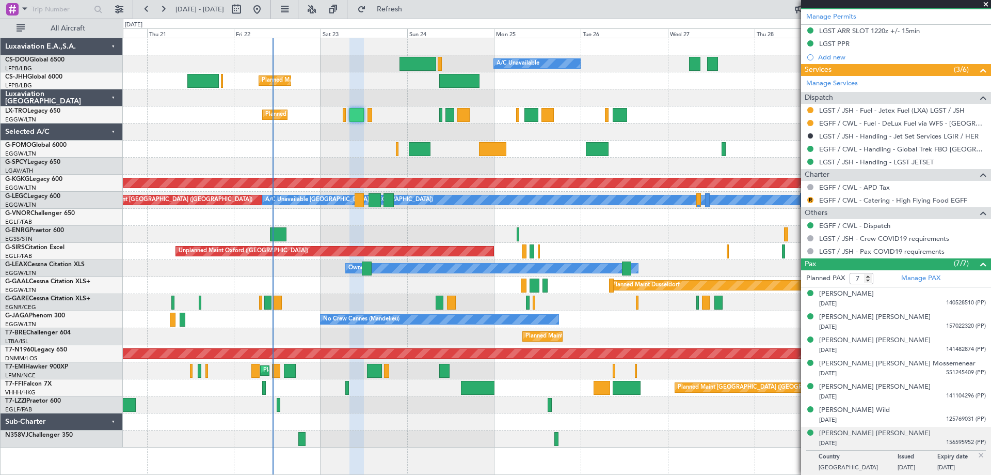
click at [977, 453] on img at bounding box center [981, 454] width 9 height 9
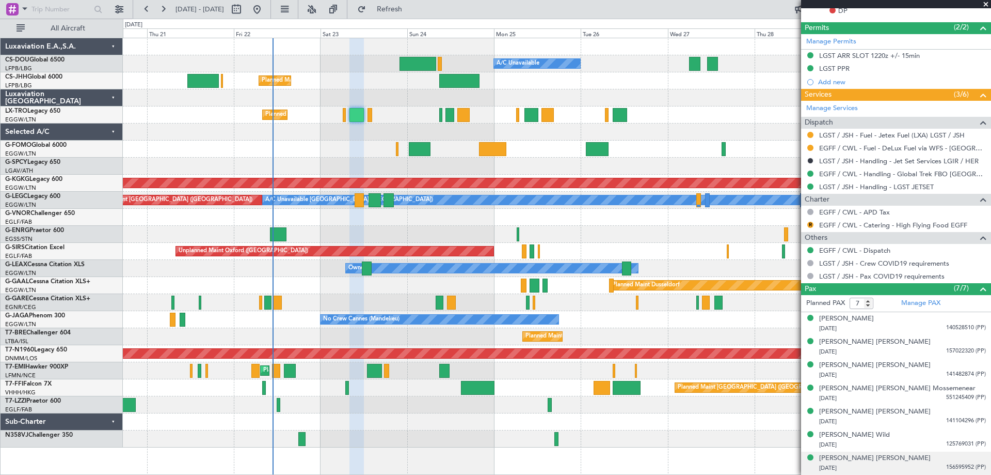
scroll to position [325, 0]
click at [986, 4] on span at bounding box center [986, 4] width 10 height 9
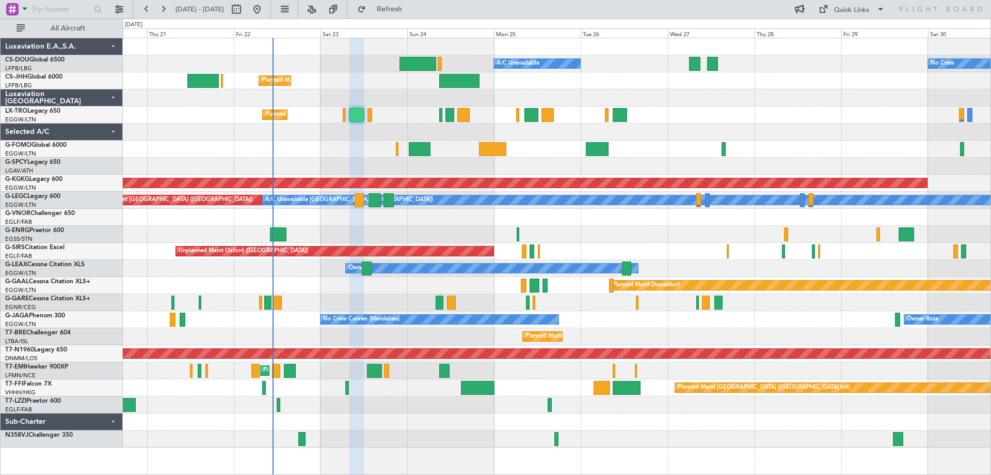
type input "0"
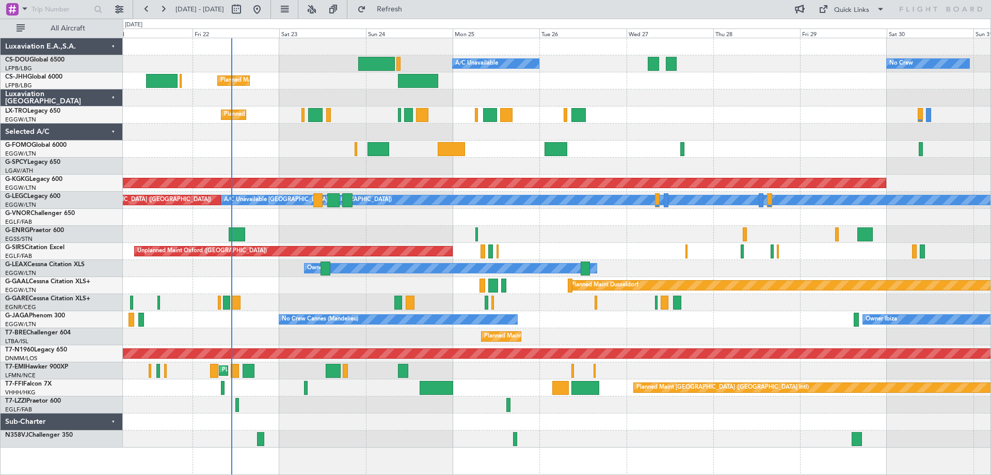
click at [774, 144] on div at bounding box center [557, 148] width 868 height 17
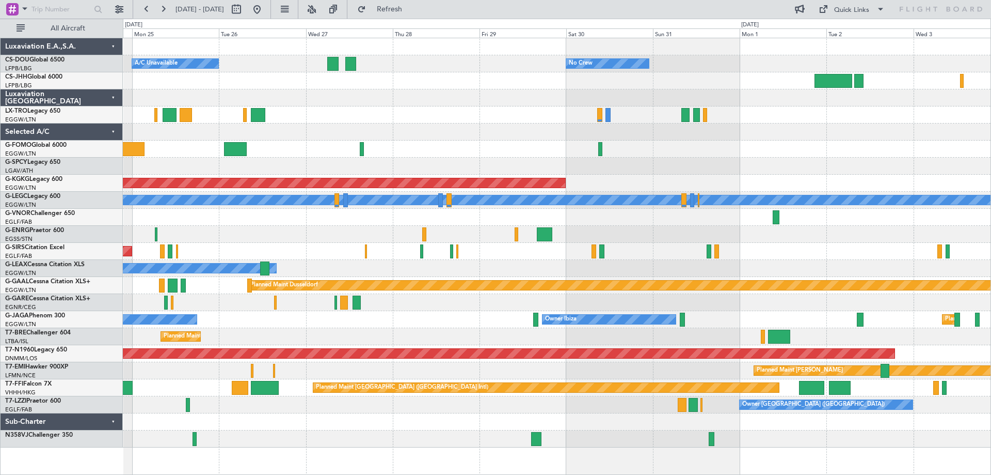
click at [463, 377] on div "Planned Maint Chester Planned Maint Chester" at bounding box center [557, 370] width 868 height 17
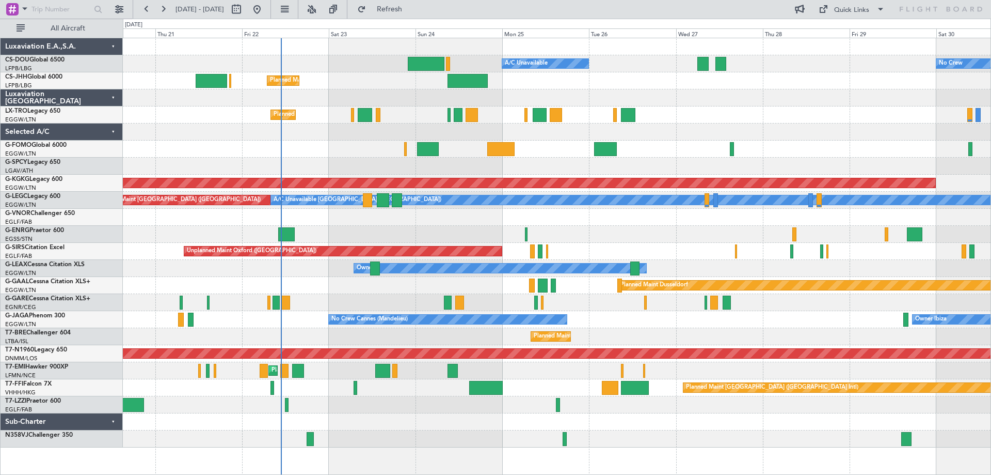
click at [756, 336] on div "Planned Maint [GEOGRAPHIC_DATA] ([GEOGRAPHIC_DATA])" at bounding box center [557, 336] width 868 height 17
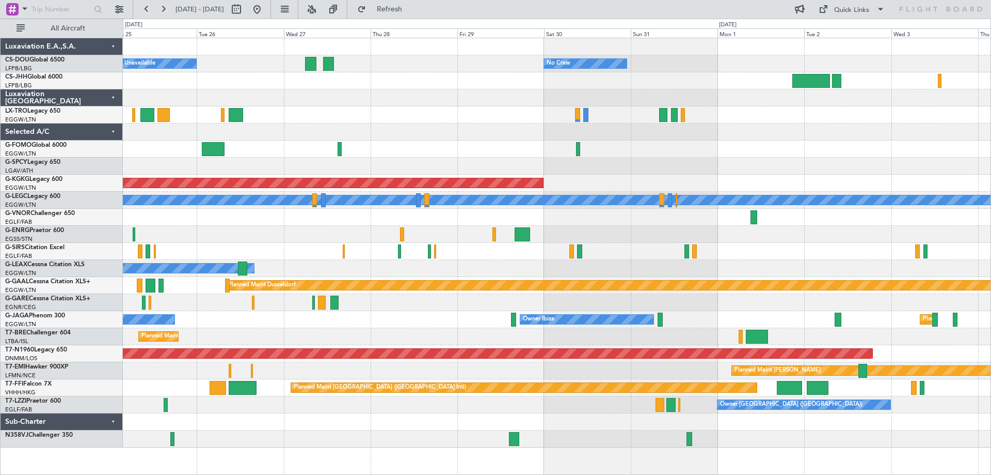
click at [401, 323] on div "No Crew Planned Maint Paris (Le Bourget) A/C Unavailable Planned Maint London (…" at bounding box center [557, 242] width 868 height 409
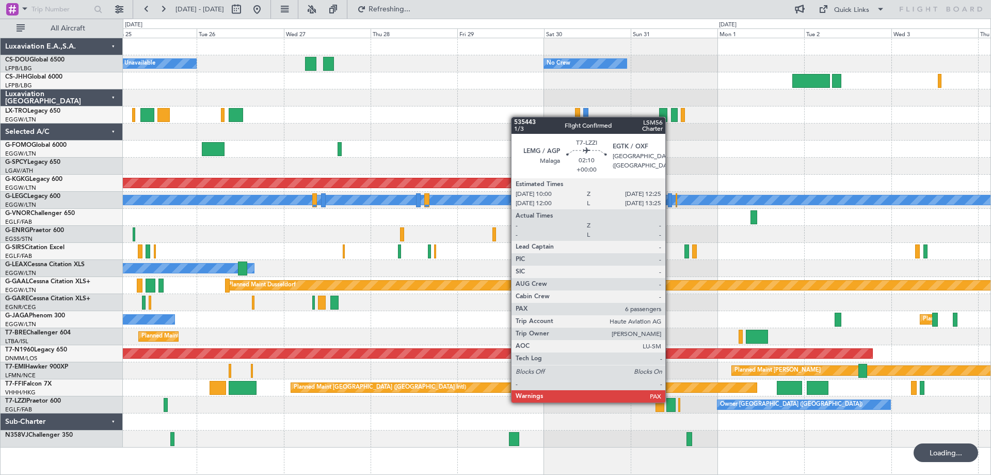
click at [670, 401] on div at bounding box center [671, 405] width 9 height 14
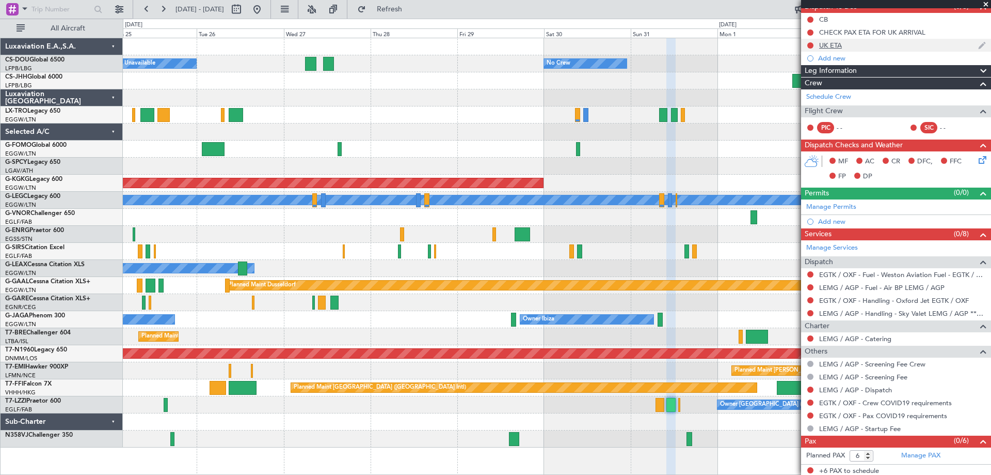
scroll to position [102, 0]
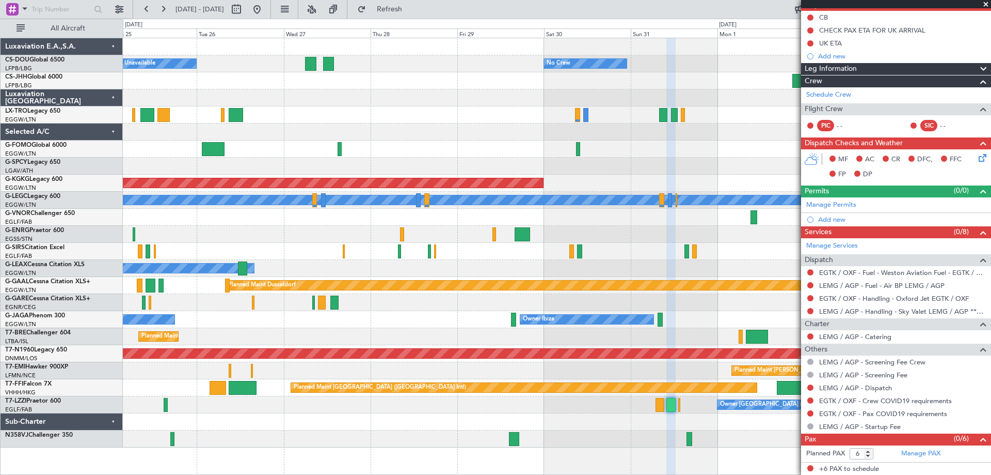
click at [986, 4] on span at bounding box center [986, 4] width 10 height 9
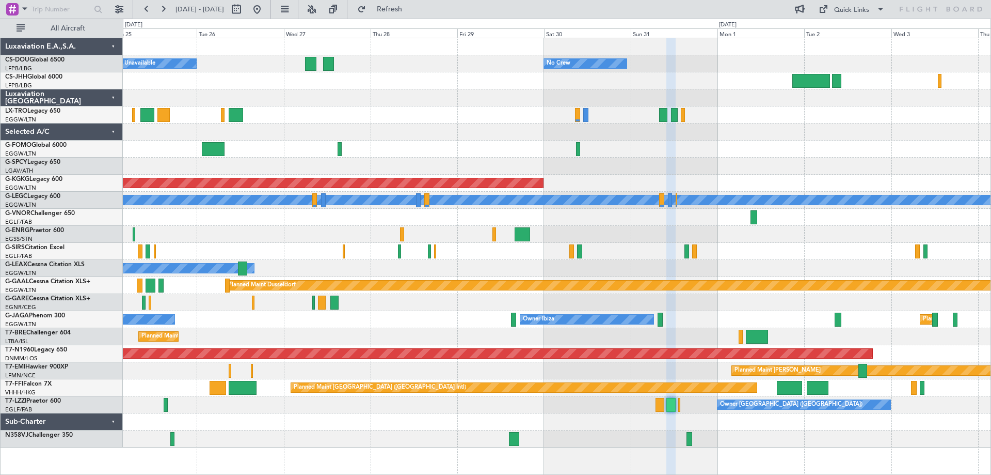
type input "0"
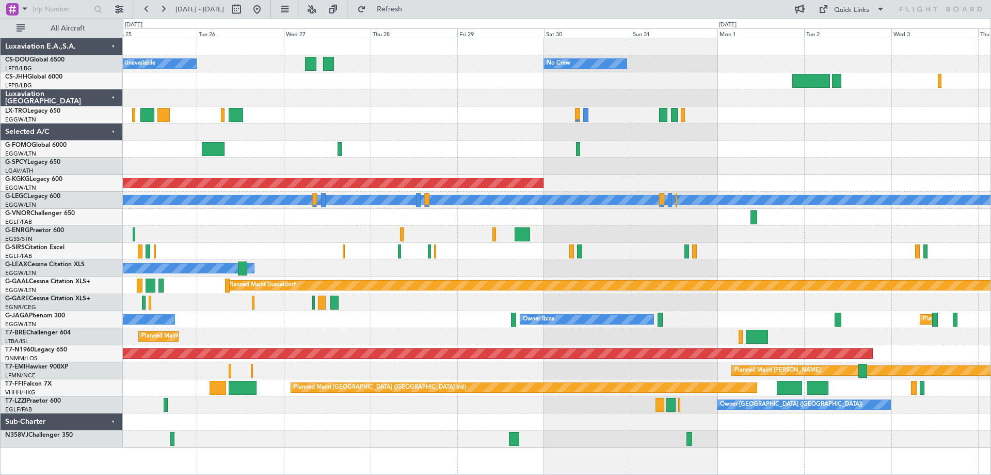
click at [307, 144] on div at bounding box center [557, 148] width 868 height 17
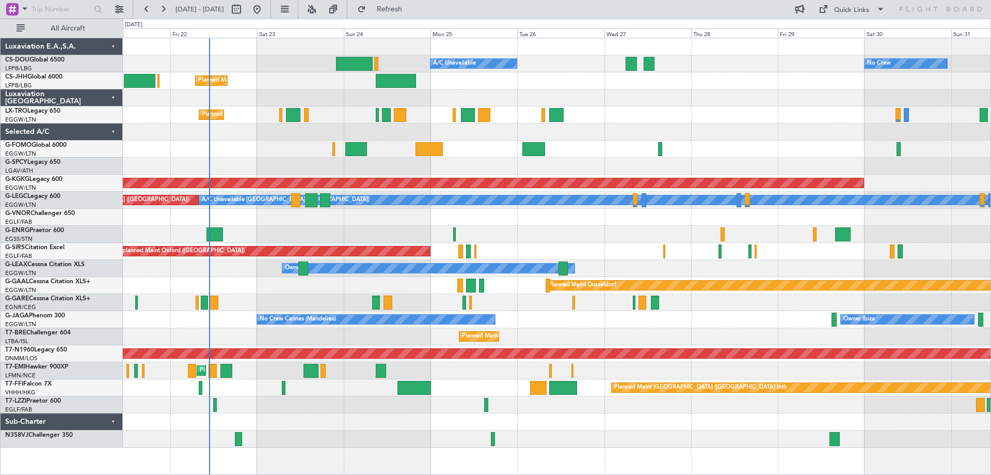
click at [690, 129] on div "No Crew Planned Maint Paris (Le Bourget) A/C Unavailable Planned Maint London (…" at bounding box center [557, 242] width 868 height 409
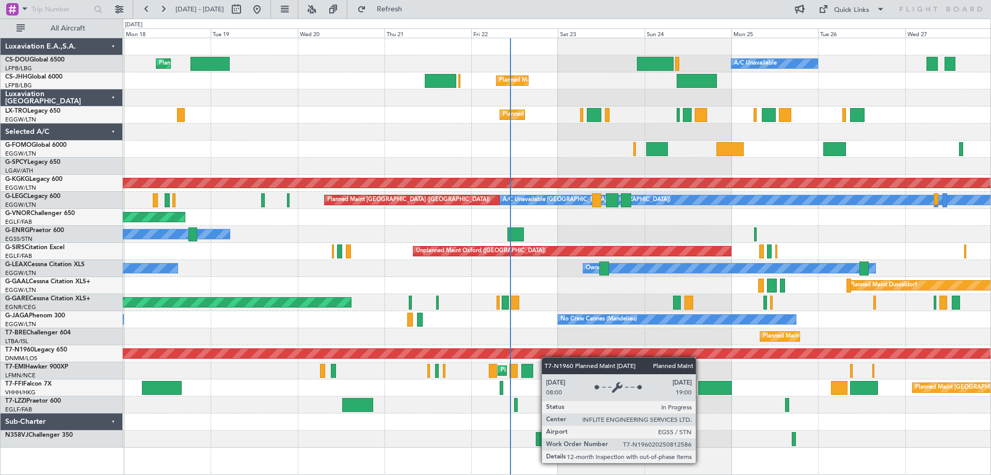
click at [547, 357] on div "Planned Maint Paris (Le Bourget) A/C Unavailable Planned Maint London (Luton) N…" at bounding box center [557, 242] width 868 height 409
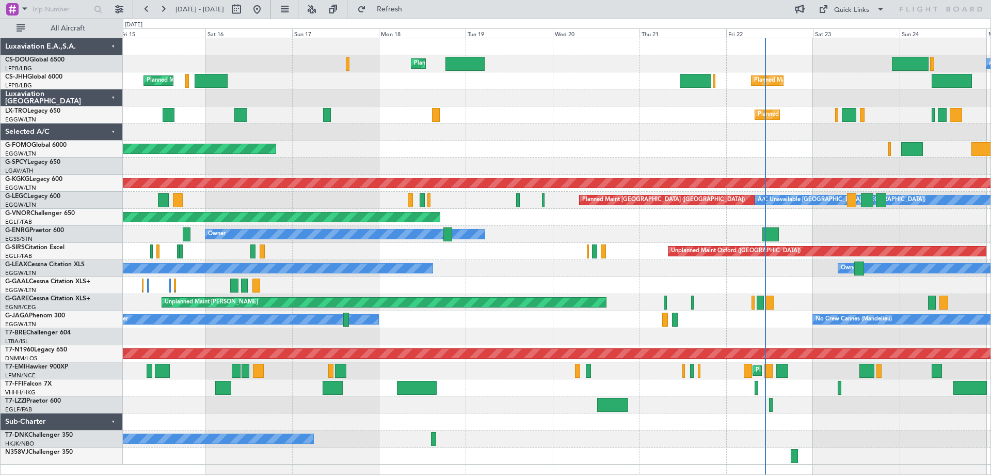
click at [471, 310] on div "A/C Unavailable Planned Maint London (Luton) Unplanned Maint Paris (Le Bourget)…" at bounding box center [557, 251] width 868 height 426
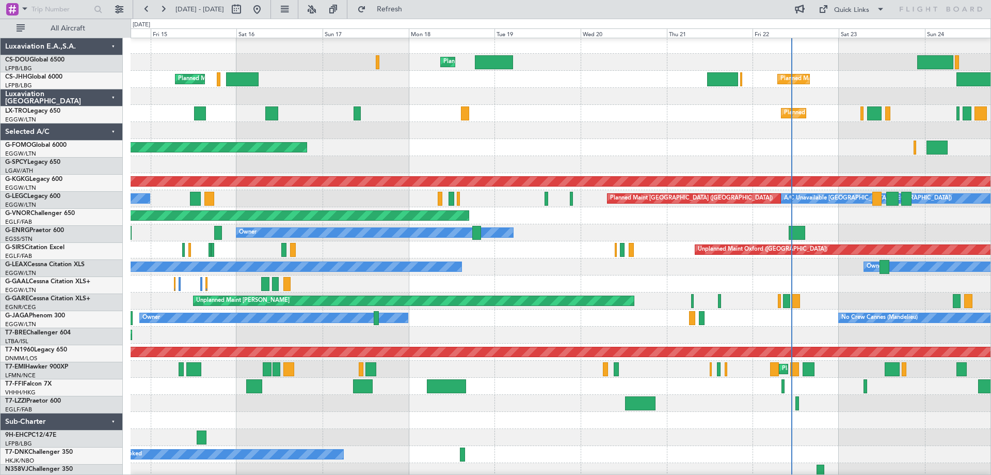
scroll to position [6, 0]
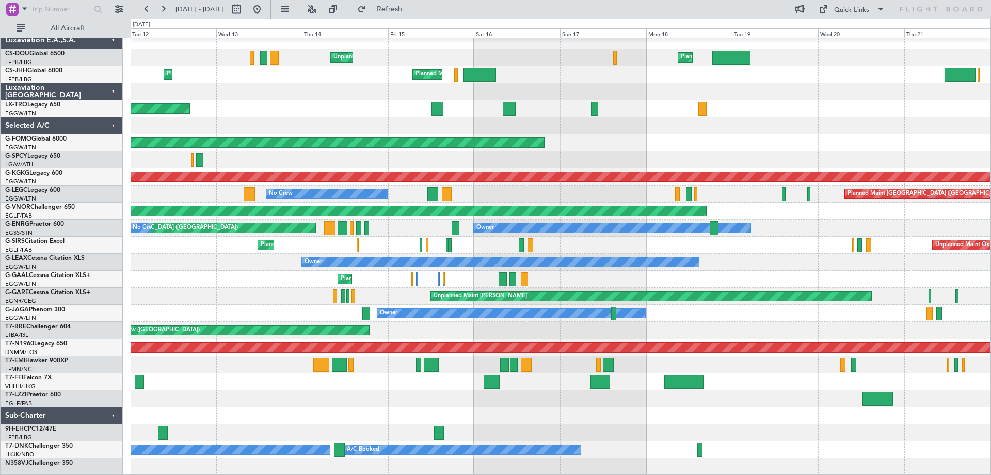
click at [656, 318] on div "Planned Maint London (Luton) Unplanned Maint Paris (Le Bourget) Planned Maint P…" at bounding box center [561, 253] width 860 height 443
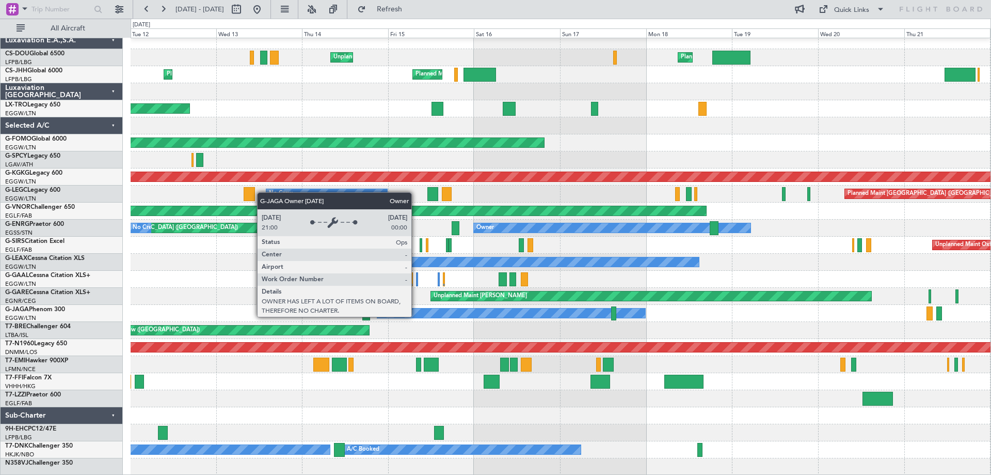
scroll to position [0, 0]
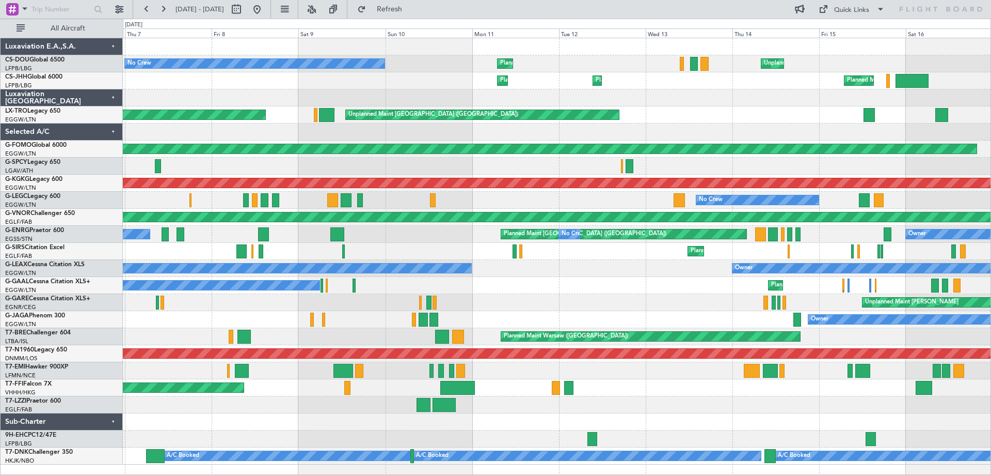
click at [652, 303] on div "Unplanned Maint [PERSON_NAME]" at bounding box center [557, 302] width 868 height 17
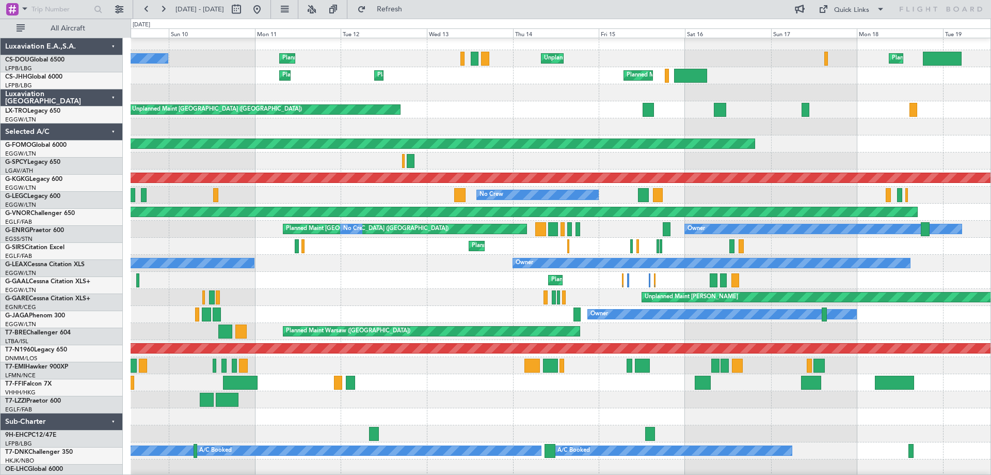
scroll to position [6, 0]
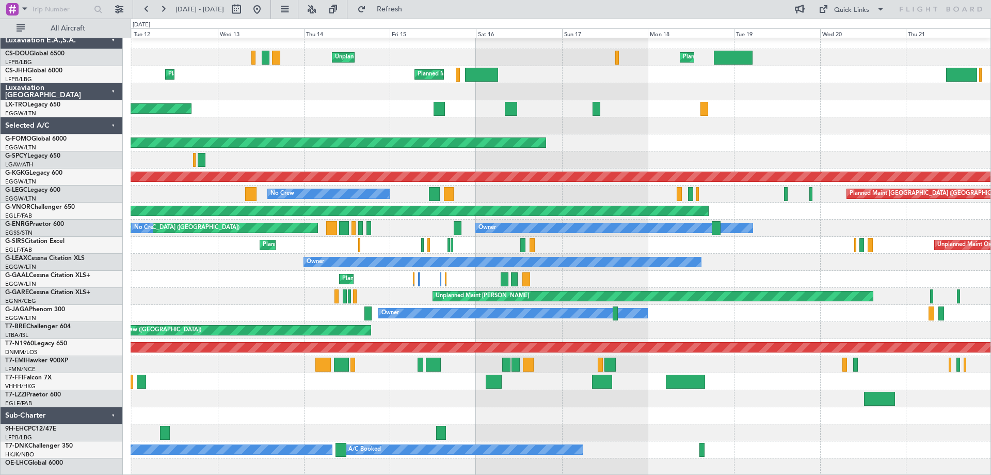
click at [275, 277] on div "Unplanned Maint Paris (Le Bourget) Planned Maint London (Luton) Planned Maint P…" at bounding box center [561, 253] width 860 height 443
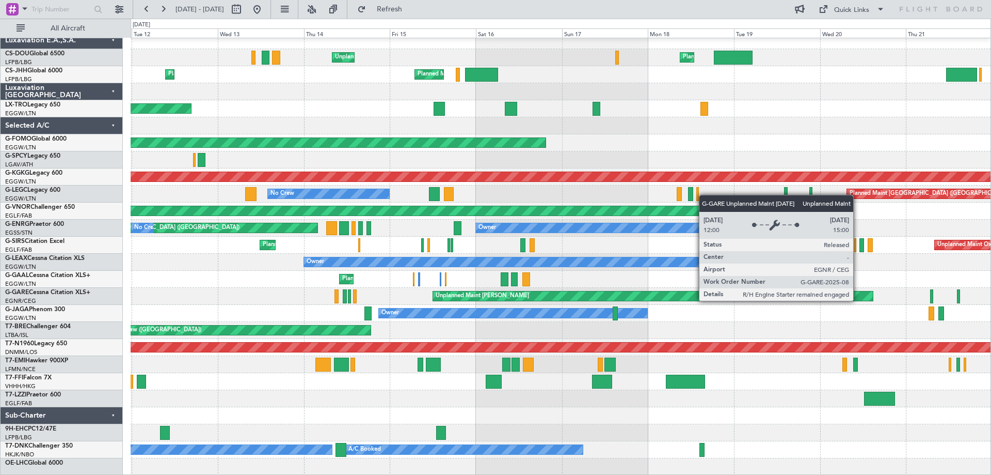
scroll to position [0, 0]
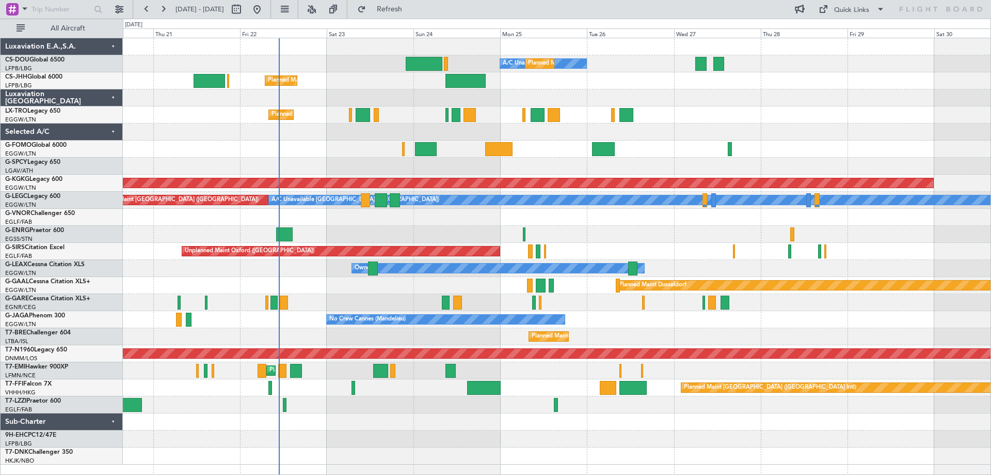
click at [137, 319] on div "A/C Unavailable Planned Maint Paris (Le Bourget) Planned Maint London (Luton) P…" at bounding box center [557, 251] width 868 height 426
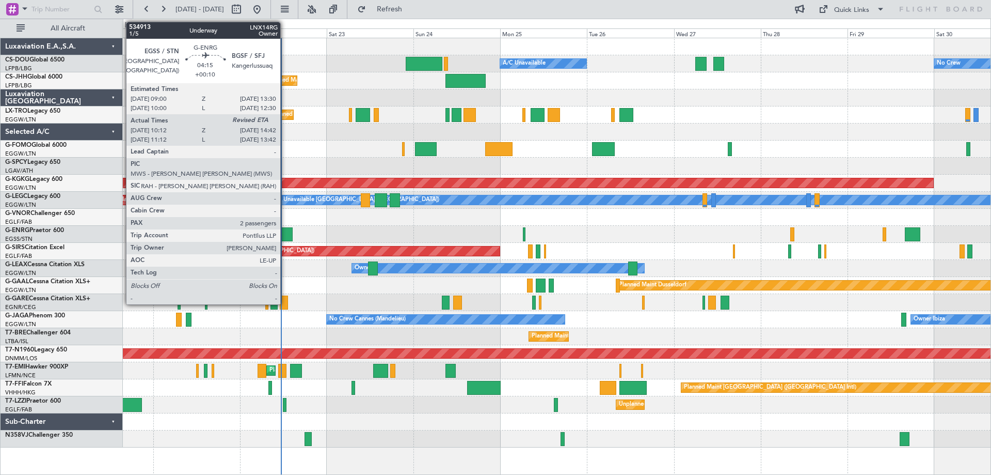
click at [285, 236] on div at bounding box center [284, 234] width 17 height 14
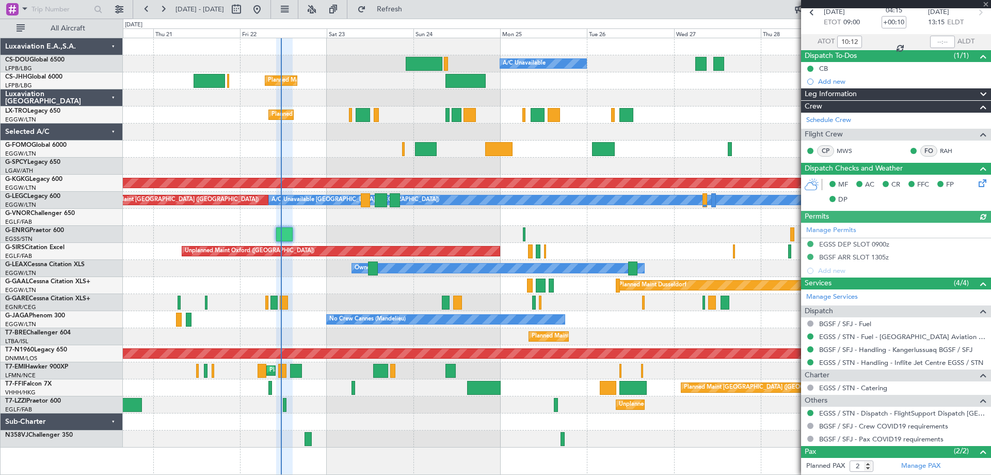
scroll to position [97, 0]
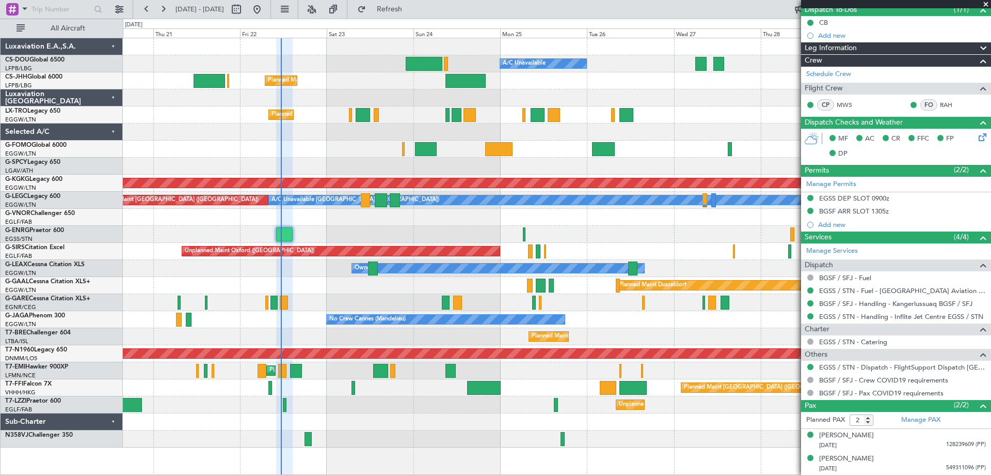
click at [986, 5] on span at bounding box center [986, 4] width 10 height 9
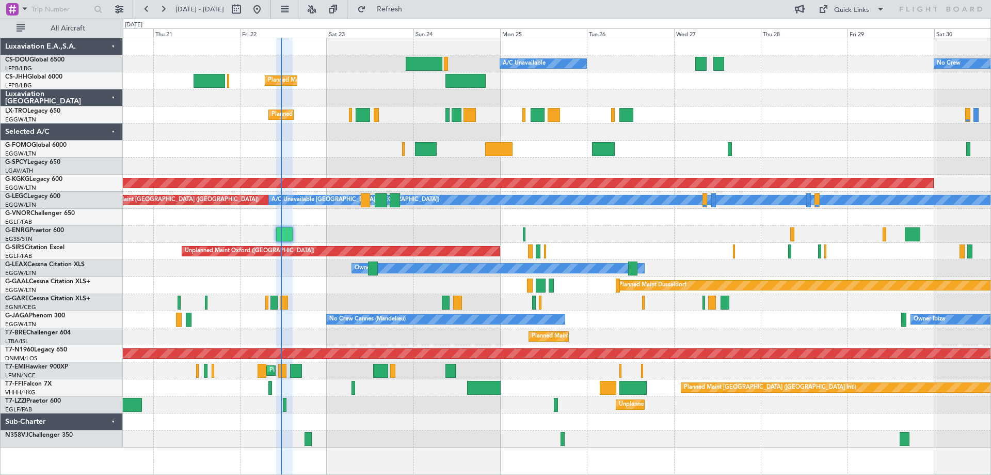
type input "0"
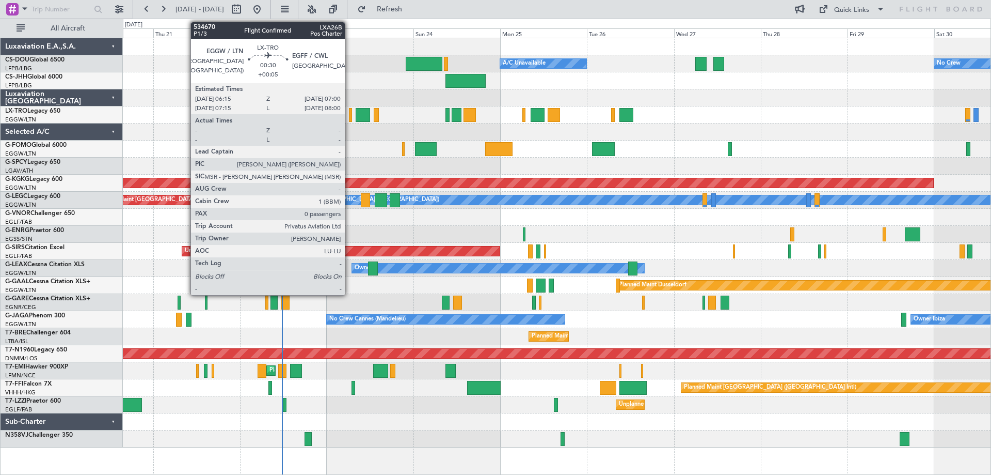
click at [350, 116] on div at bounding box center [350, 115] width 3 height 14
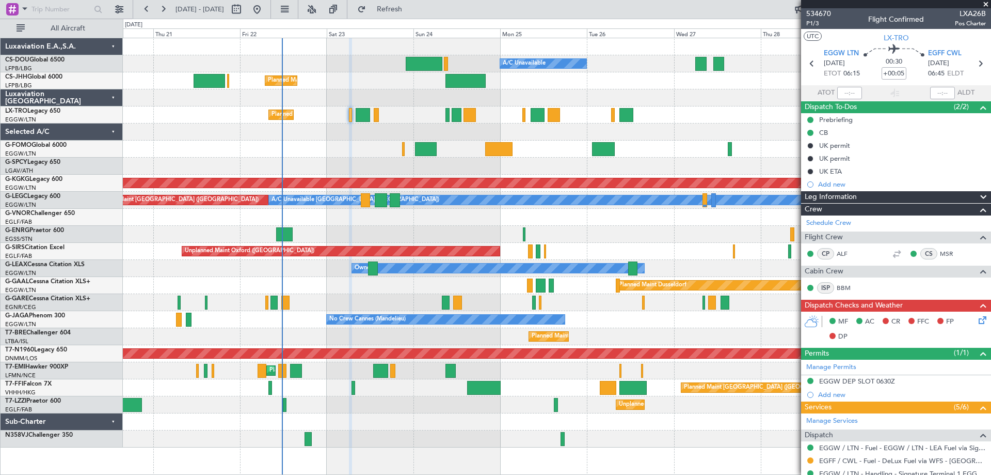
click at [985, 5] on span at bounding box center [986, 4] width 10 height 9
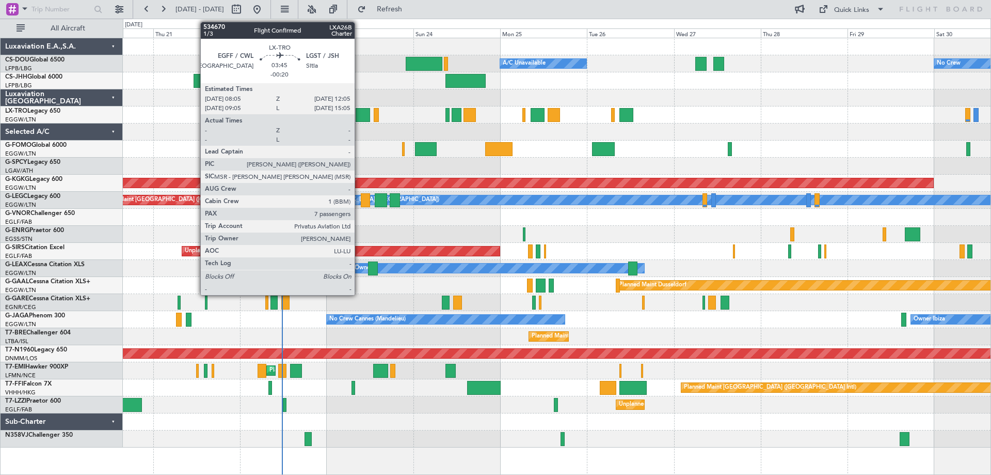
click at [359, 115] on div at bounding box center [363, 115] width 15 height 14
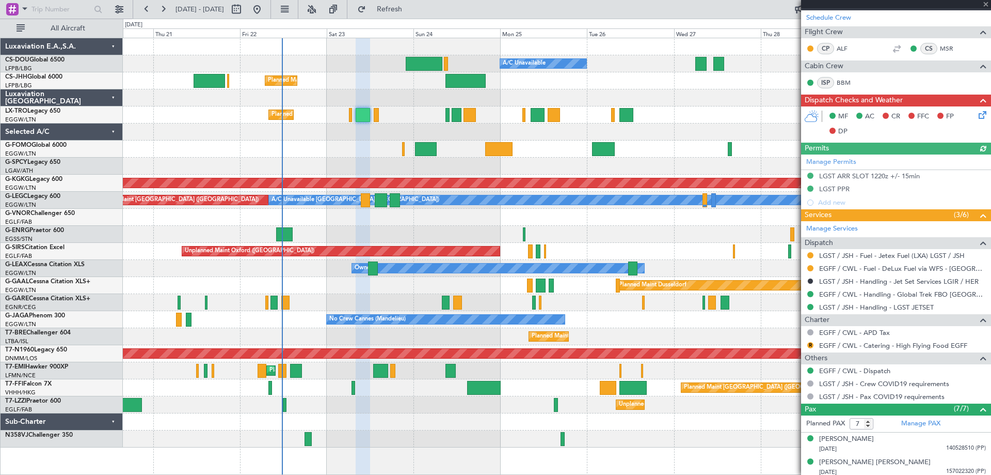
scroll to position [207, 0]
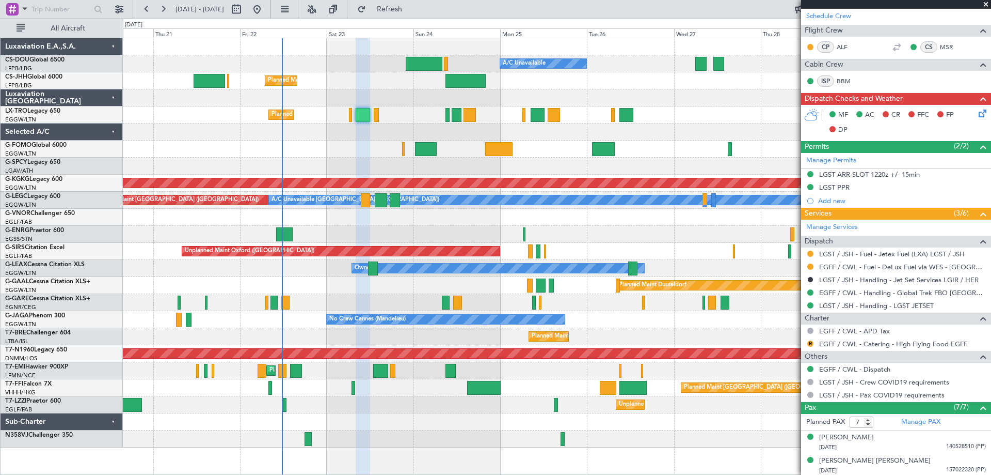
click at [985, 4] on span at bounding box center [986, 4] width 10 height 9
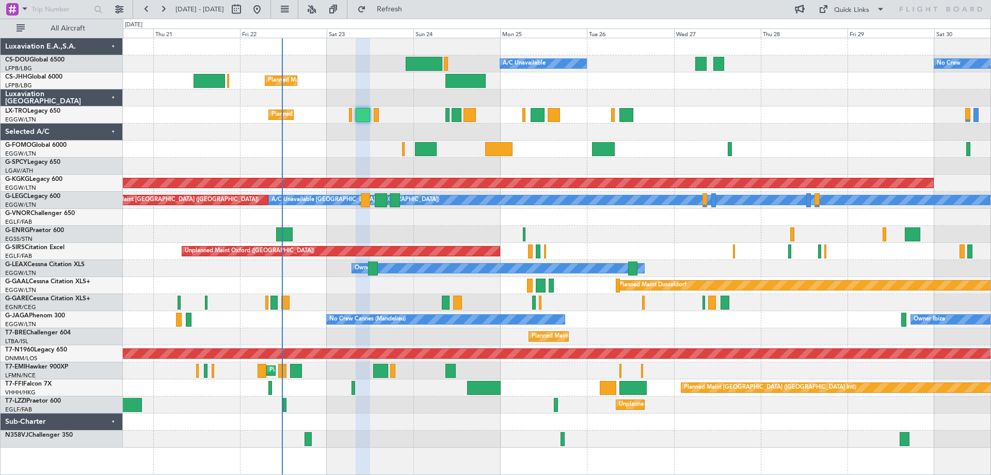
type input "0"
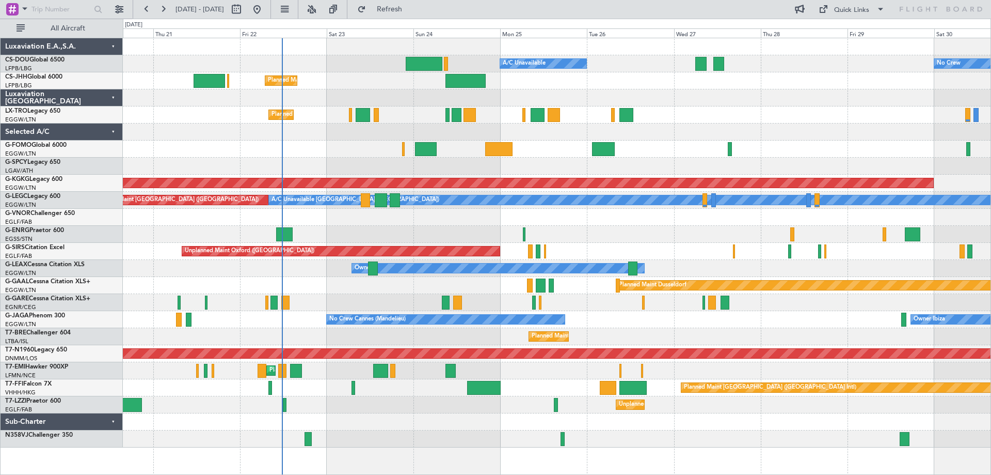
scroll to position [0, 0]
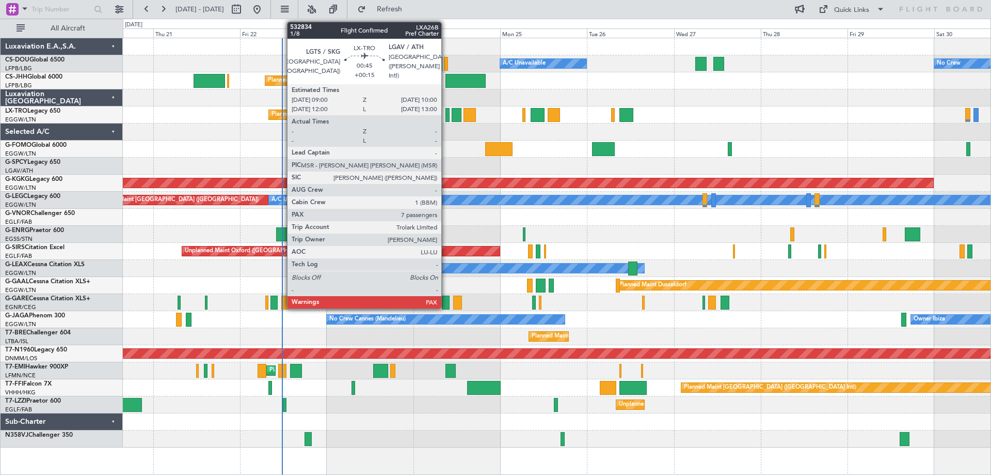
click at [446, 117] on div at bounding box center [448, 115] width 4 height 14
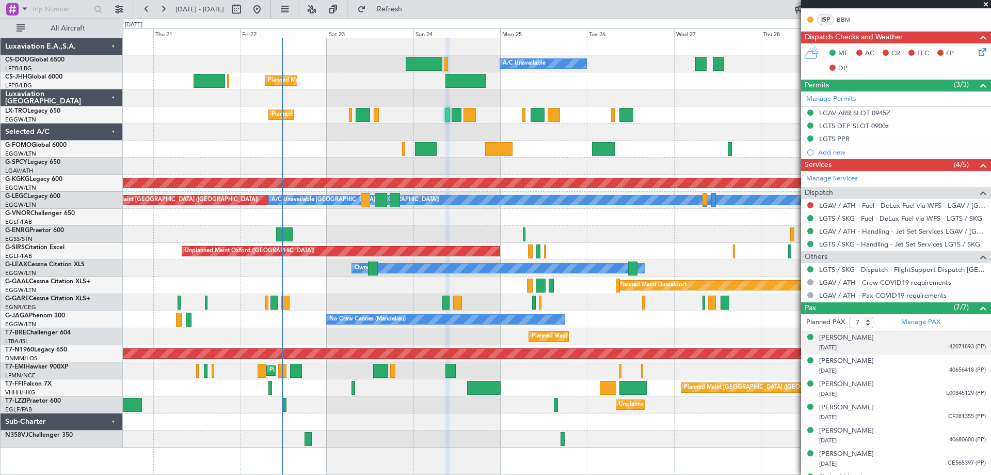
scroll to position [248, 0]
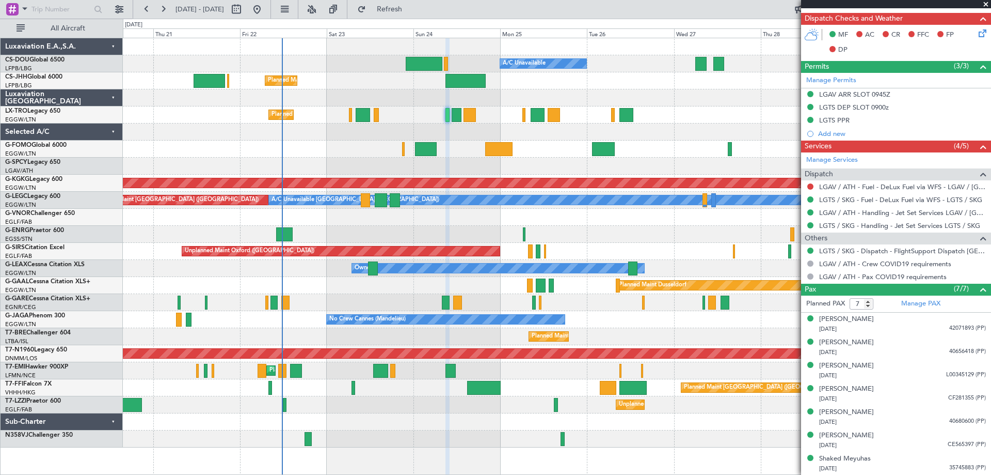
click at [986, 1] on span at bounding box center [986, 4] width 10 height 9
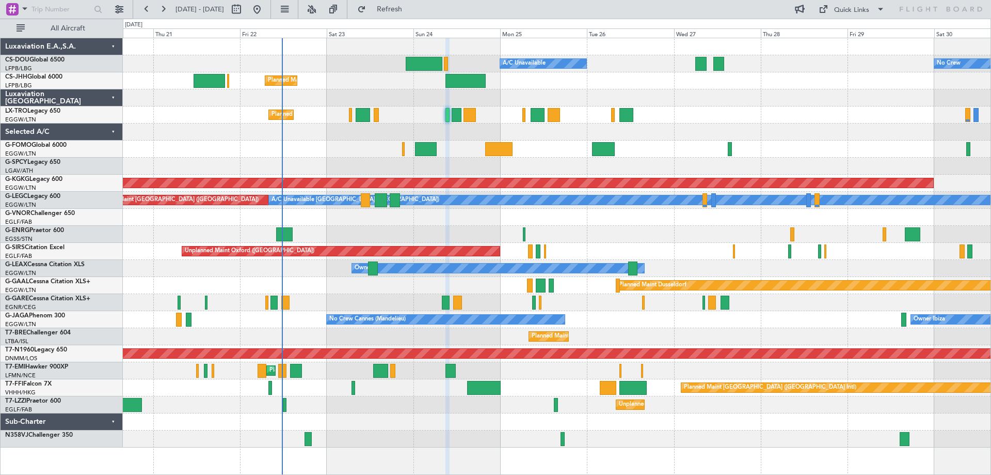
type input "0"
click at [372, 73] on div "Planned Maint [GEOGRAPHIC_DATA] ([GEOGRAPHIC_DATA])" at bounding box center [557, 80] width 868 height 17
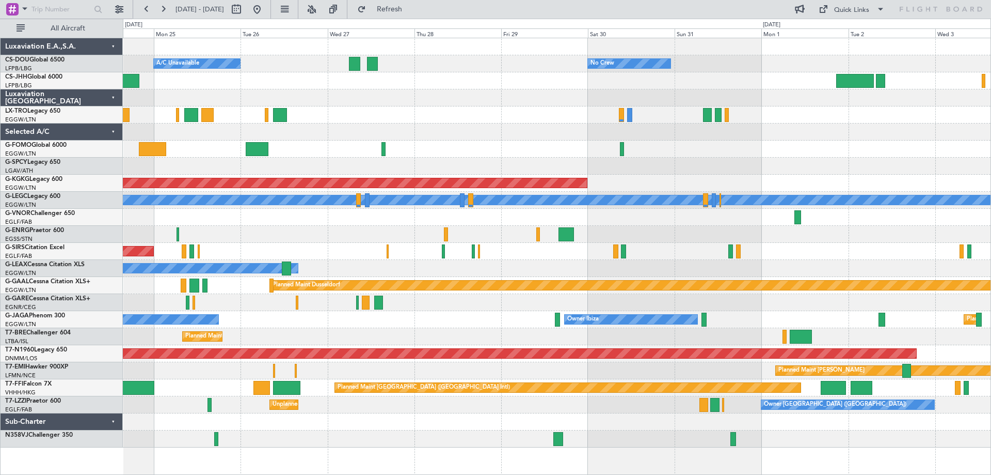
click at [462, 304] on div "Planned Maint Paris (Le Bourget) A/C Unavailable No Crew Planned Maint London (…" at bounding box center [557, 242] width 868 height 409
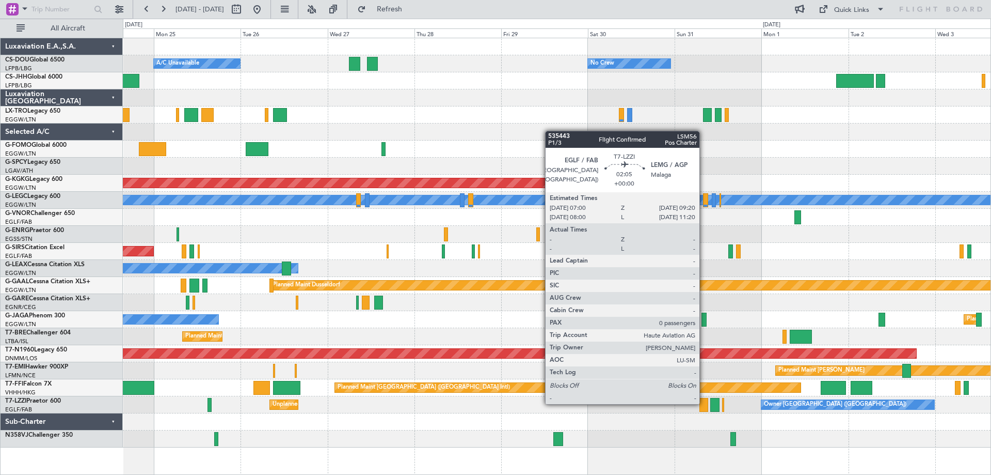
click at [704, 403] on div at bounding box center [704, 405] width 9 height 14
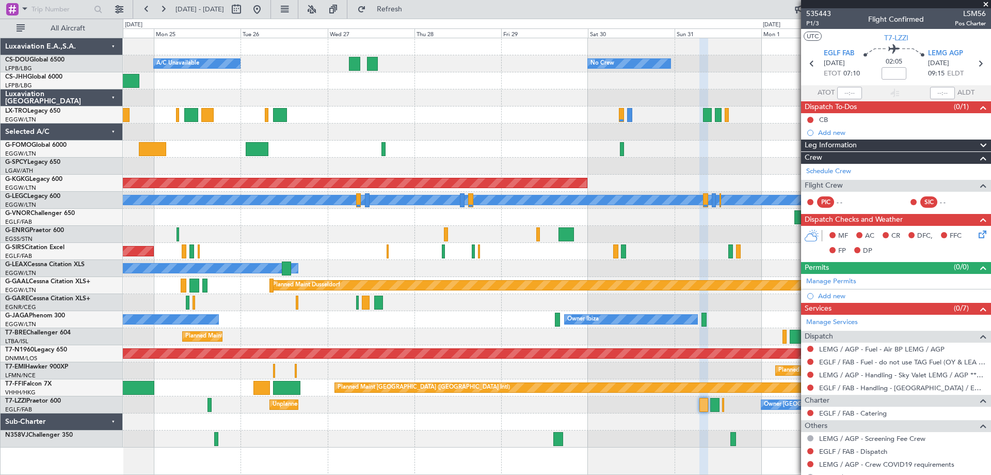
click at [985, 6] on span at bounding box center [986, 4] width 10 height 9
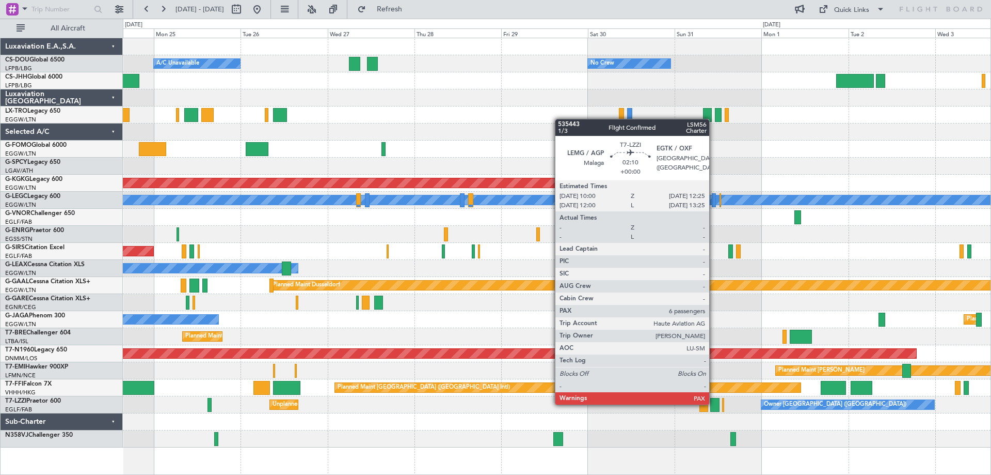
click at [714, 403] on div at bounding box center [714, 405] width 9 height 14
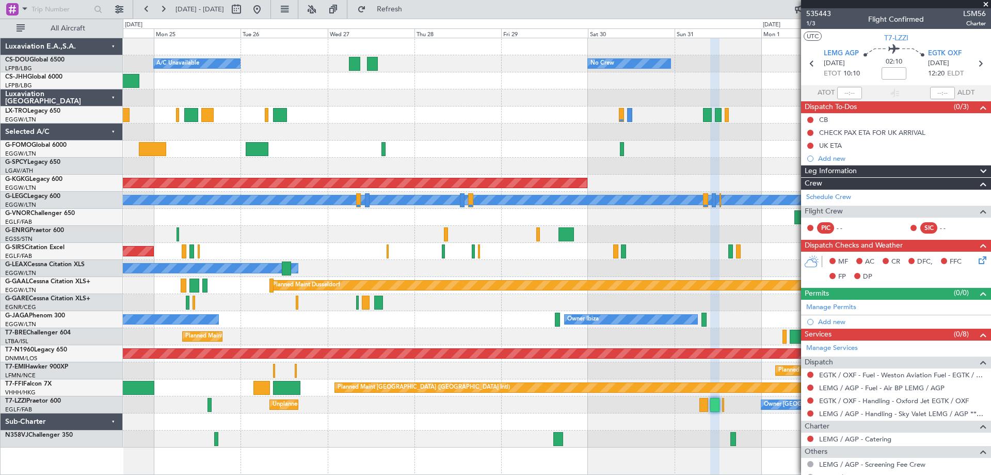
click at [986, 5] on span at bounding box center [986, 4] width 10 height 9
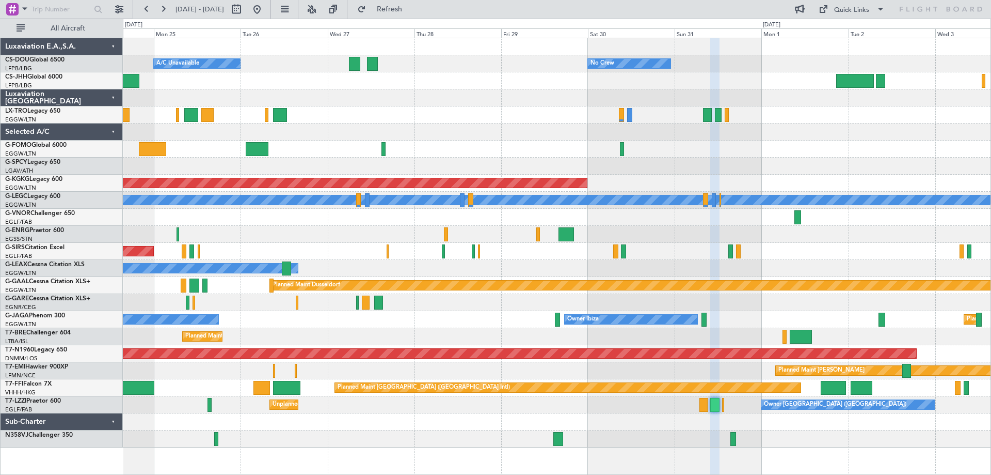
type input "0"
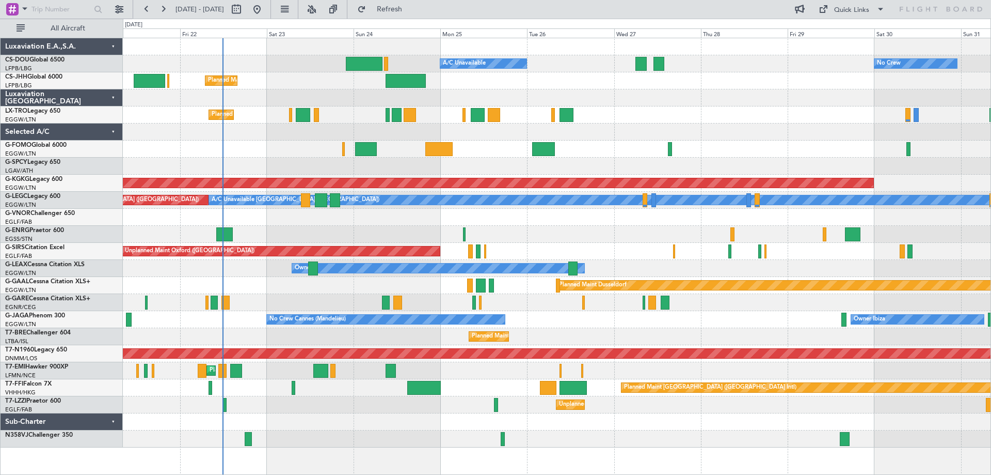
click at [746, 125] on div at bounding box center [557, 131] width 868 height 17
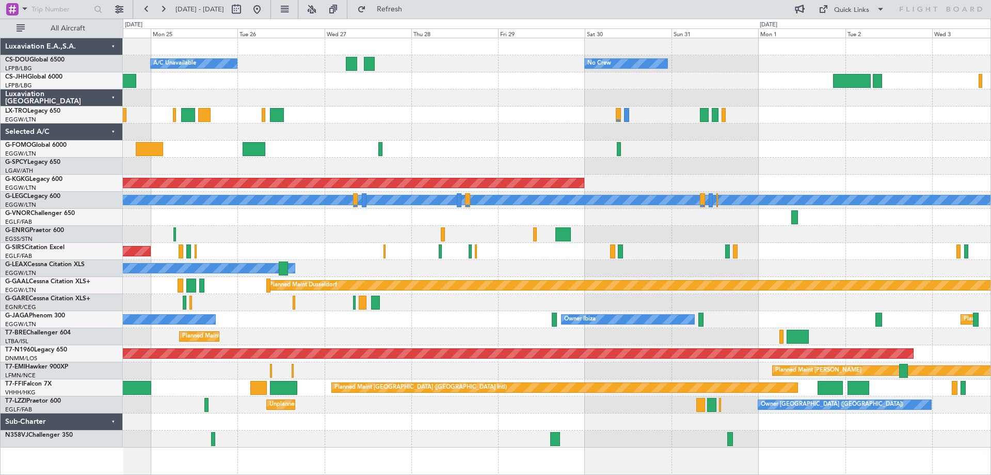
click at [559, 376] on div "Planned Maint Chester Planned Maint Chester" at bounding box center [557, 370] width 868 height 17
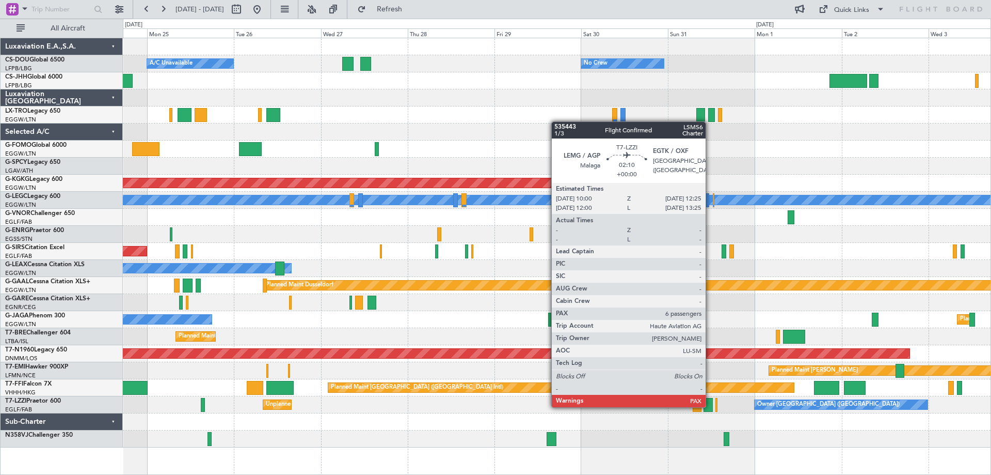
click at [710, 406] on div at bounding box center [708, 405] width 9 height 14
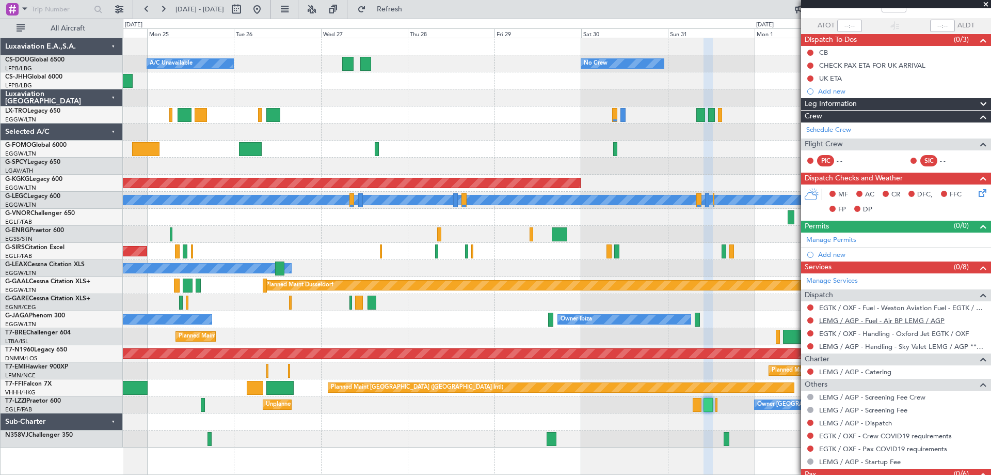
scroll to position [102, 0]
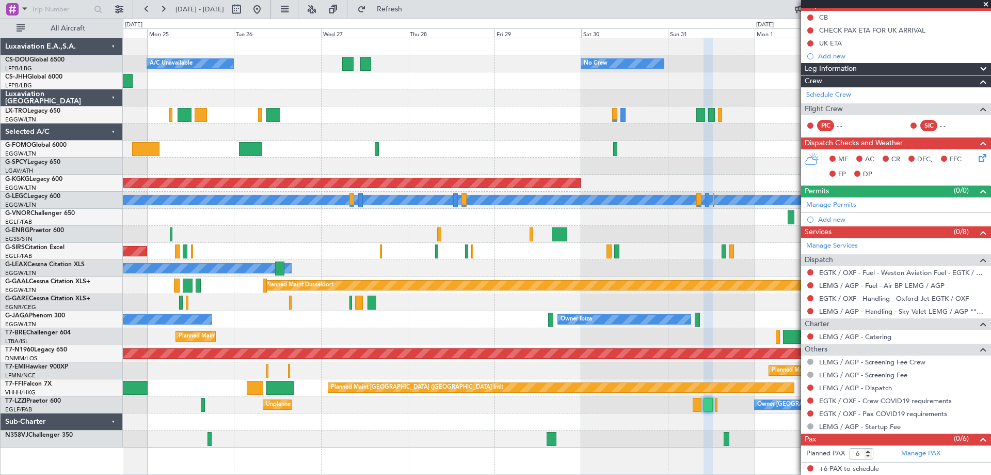
click at [985, 5] on span at bounding box center [986, 4] width 10 height 9
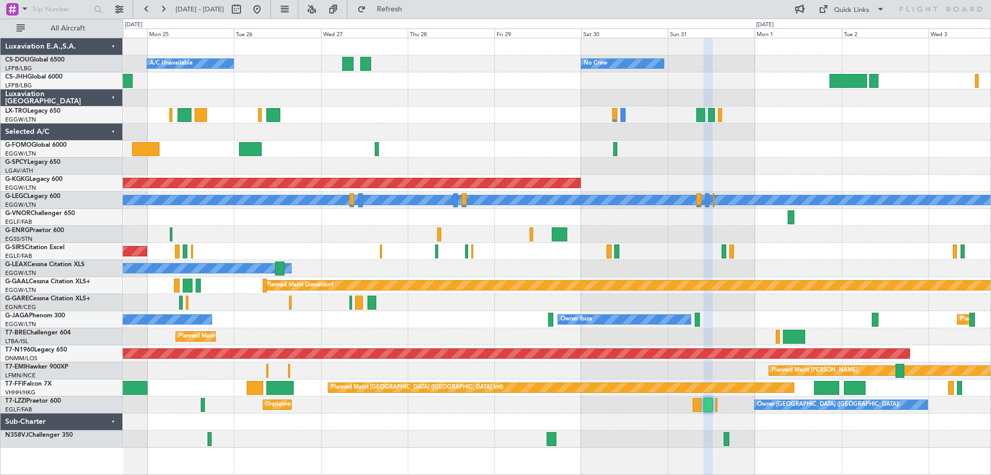
type input "0"
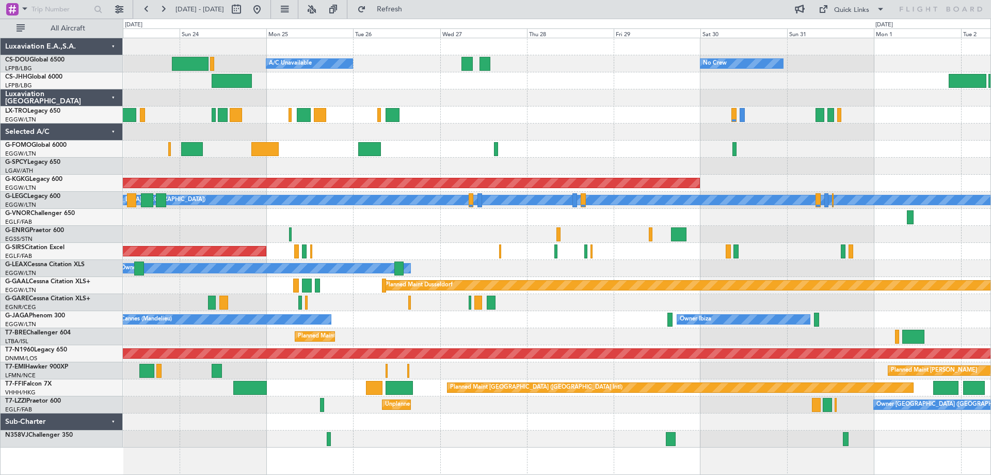
click at [509, 389] on div "No Crew Planned Maint Paris (Le Bourget) A/C Unavailable Planned Maint London (…" at bounding box center [557, 242] width 868 height 409
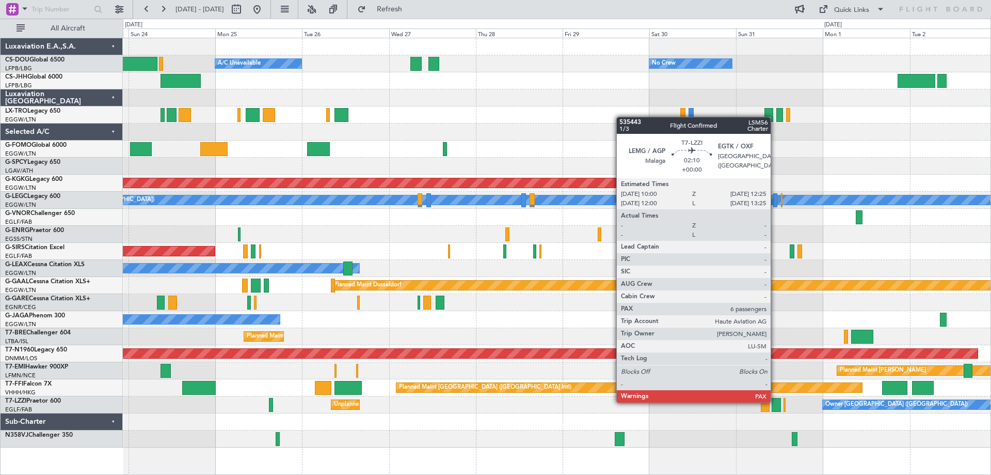
click at [776, 401] on div at bounding box center [776, 405] width 9 height 14
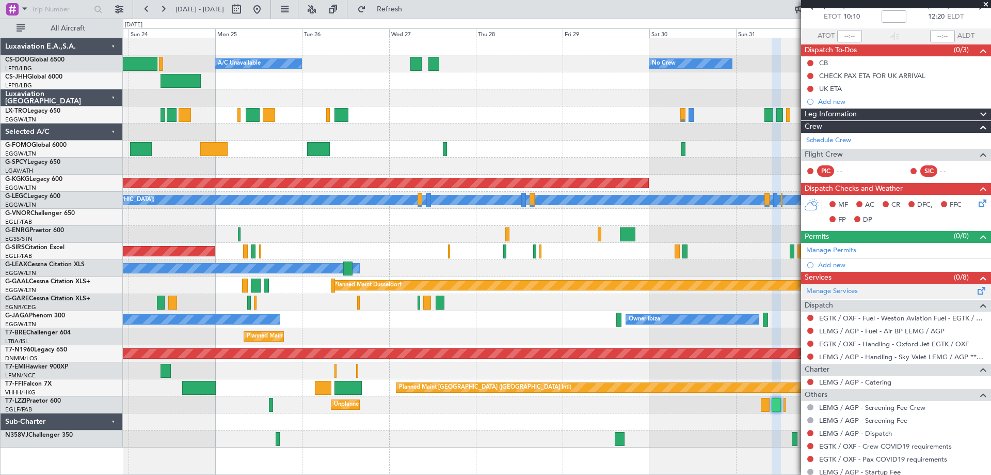
scroll to position [102, 0]
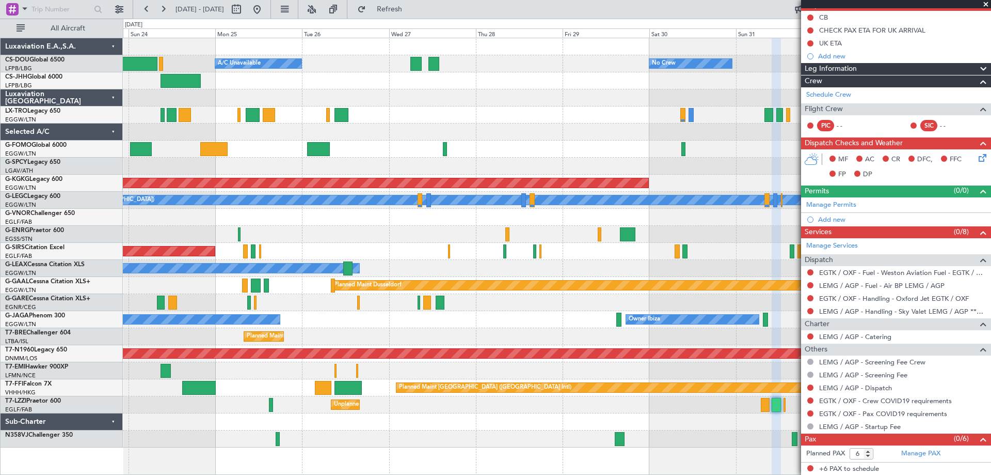
click at [985, 3] on span at bounding box center [986, 4] width 10 height 9
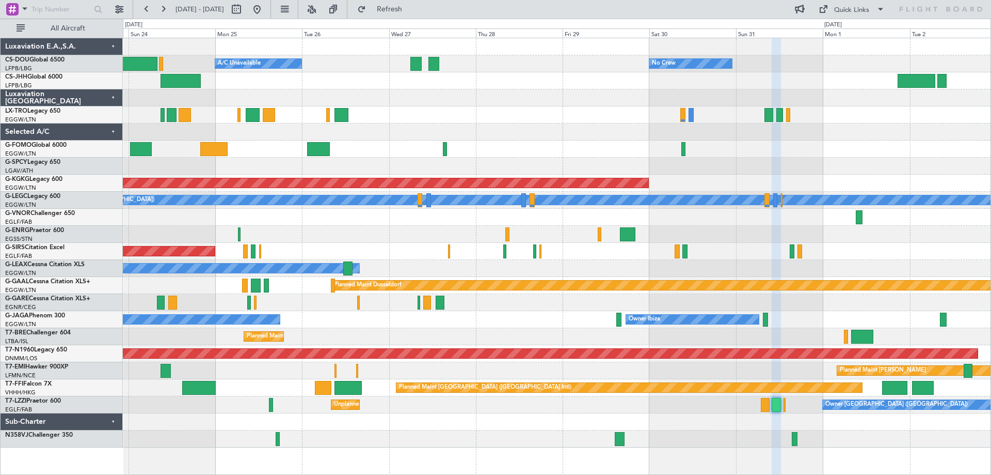
type input "0"
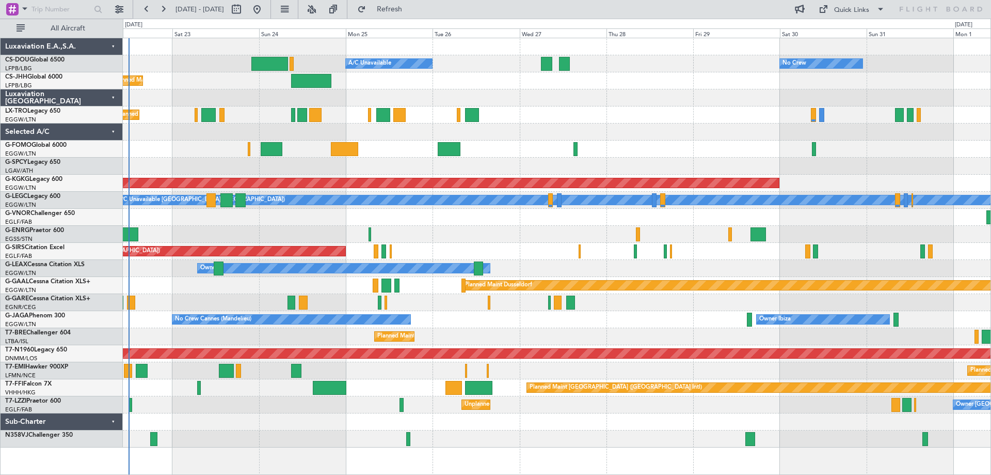
click at [549, 315] on div "Owner Ibiza No Crew Cannes (Mandelieu) Planned Maint London (Luton)" at bounding box center [557, 319] width 868 height 17
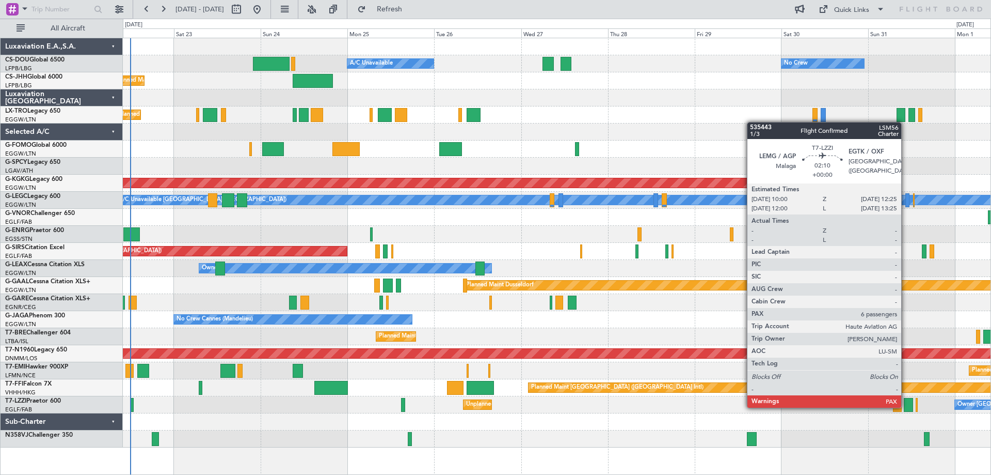
click at [906, 406] on div at bounding box center [908, 405] width 9 height 14
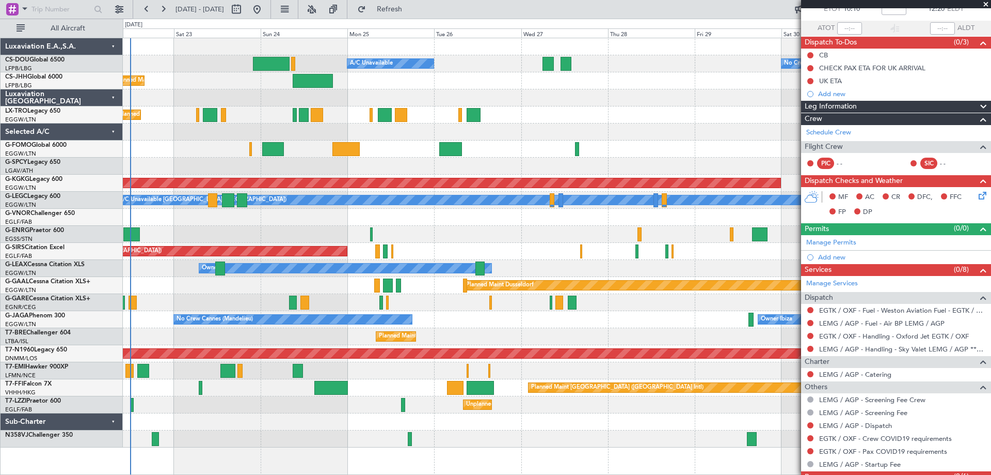
scroll to position [102, 0]
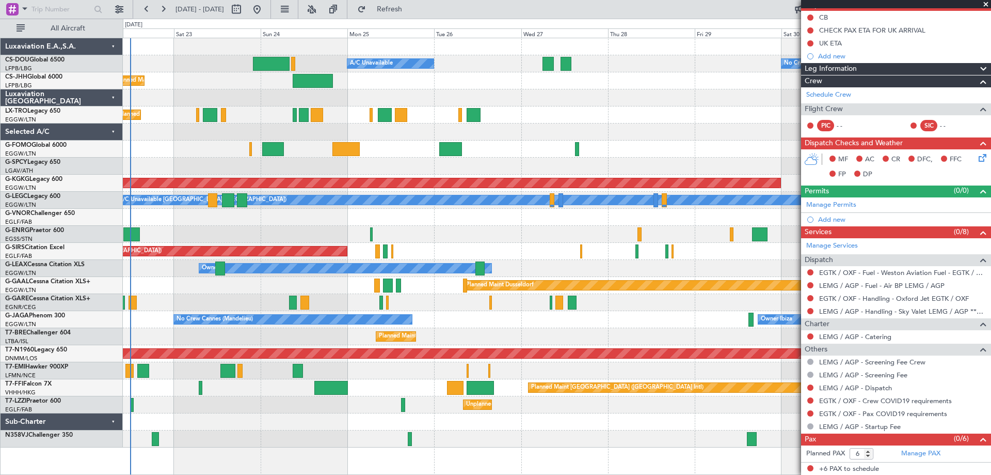
click at [986, 5] on span at bounding box center [986, 4] width 10 height 9
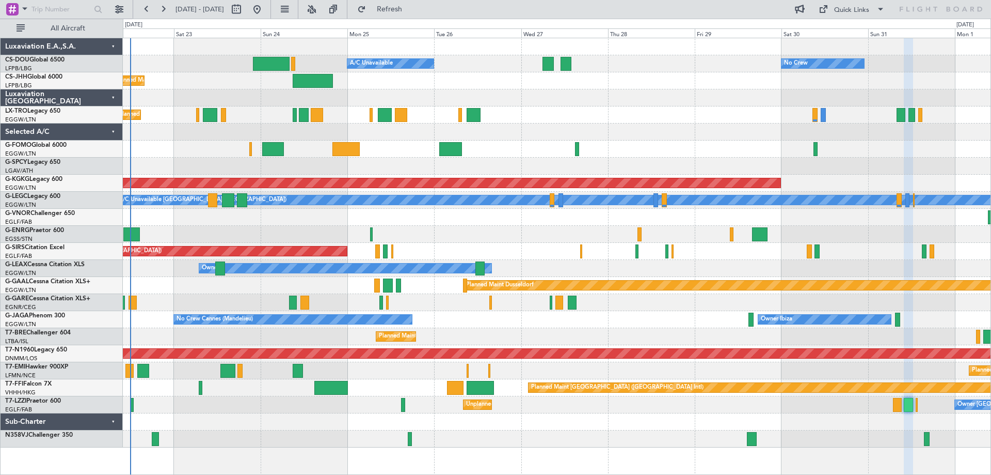
type input "0"
click at [563, 398] on div "Owner London (Farnborough) Unplanned Maint London (Farnborough)" at bounding box center [557, 404] width 868 height 17
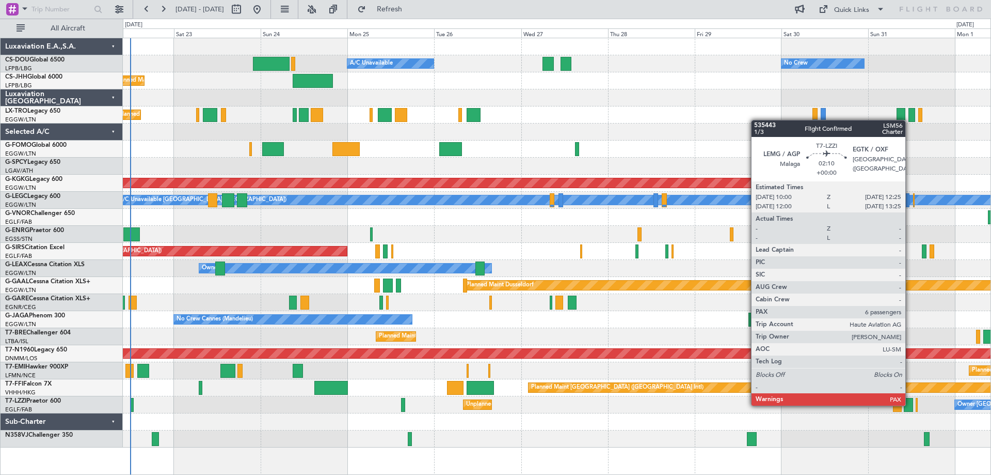
click at [910, 404] on div at bounding box center [908, 405] width 9 height 14
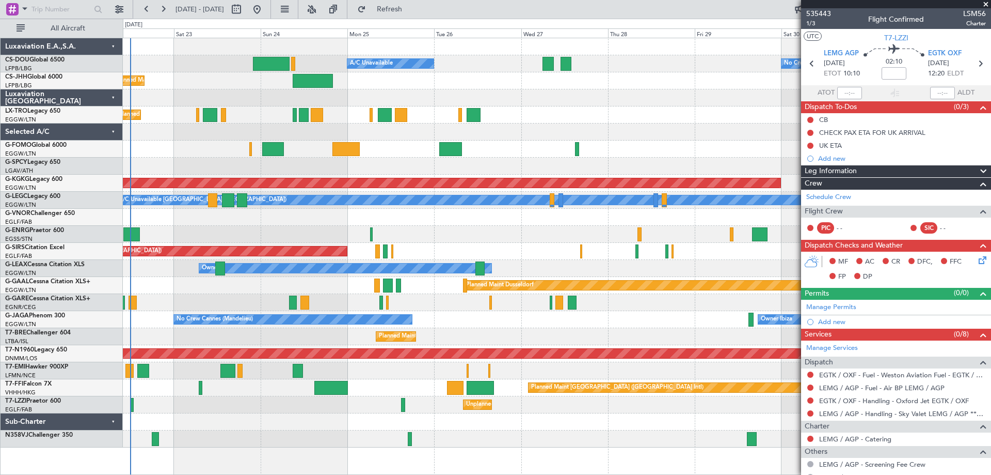
click at [986, 2] on span at bounding box center [986, 4] width 10 height 9
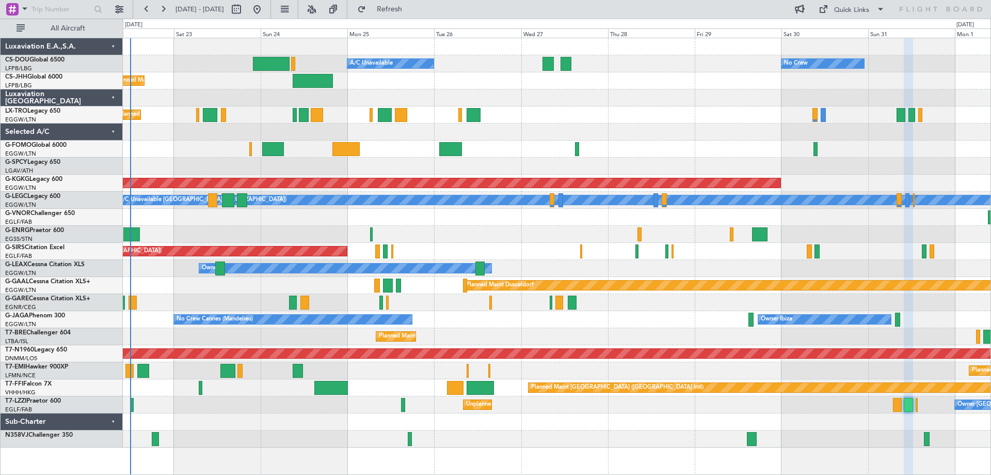
type input "0"
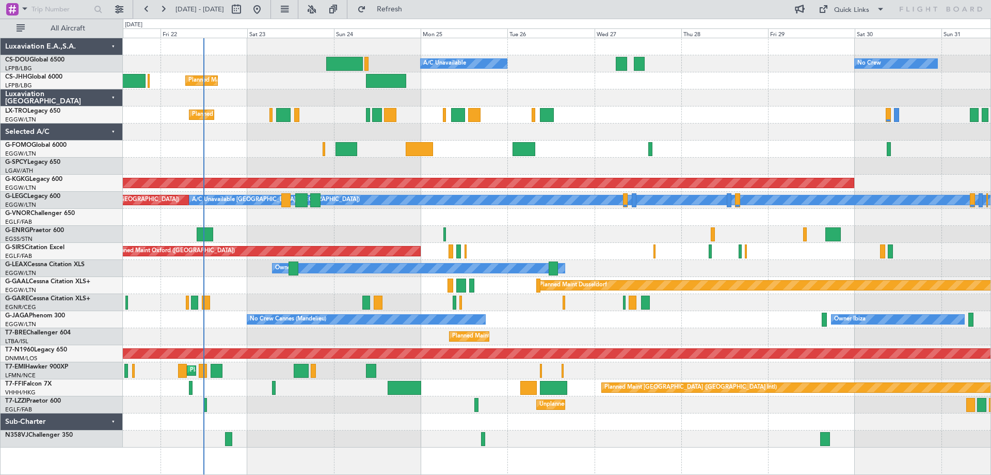
click at [305, 378] on div "No Crew Planned Maint Paris (Le Bourget) A/C Unavailable Planned Maint London (…" at bounding box center [557, 242] width 868 height 409
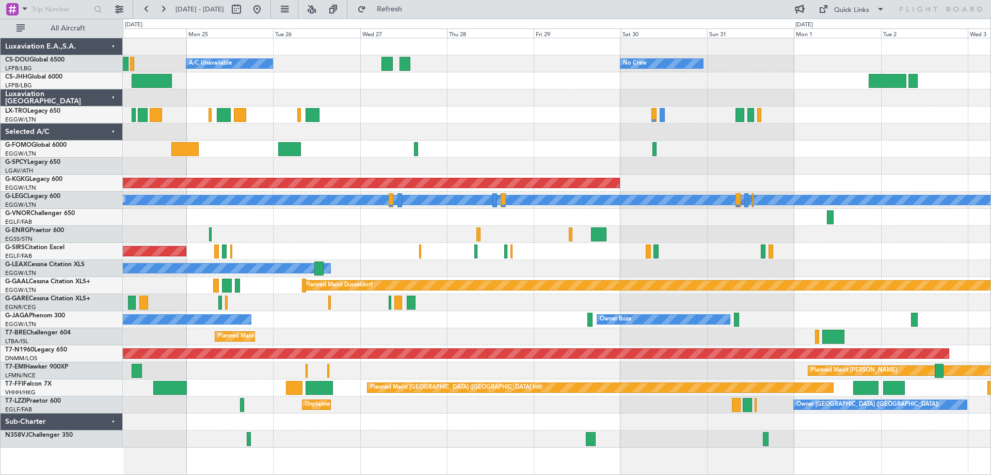
click at [480, 298] on div at bounding box center [557, 302] width 868 height 17
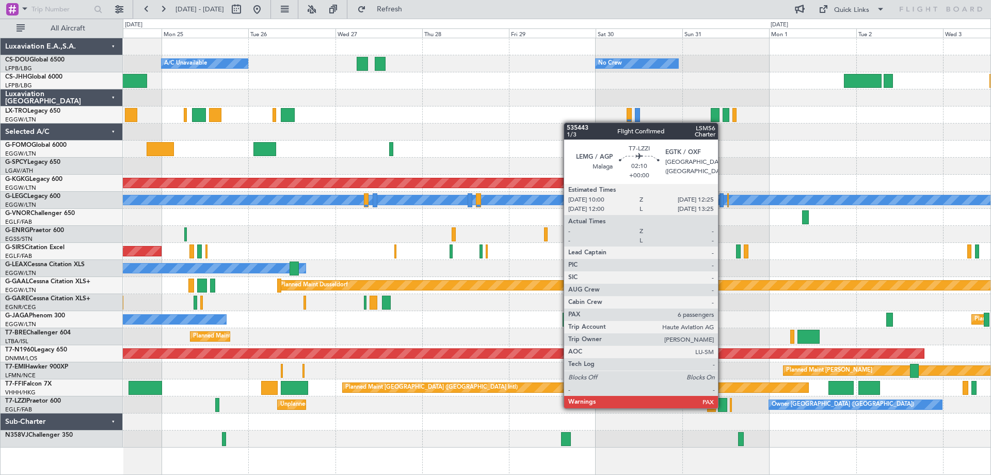
click at [723, 407] on div at bounding box center [722, 405] width 9 height 14
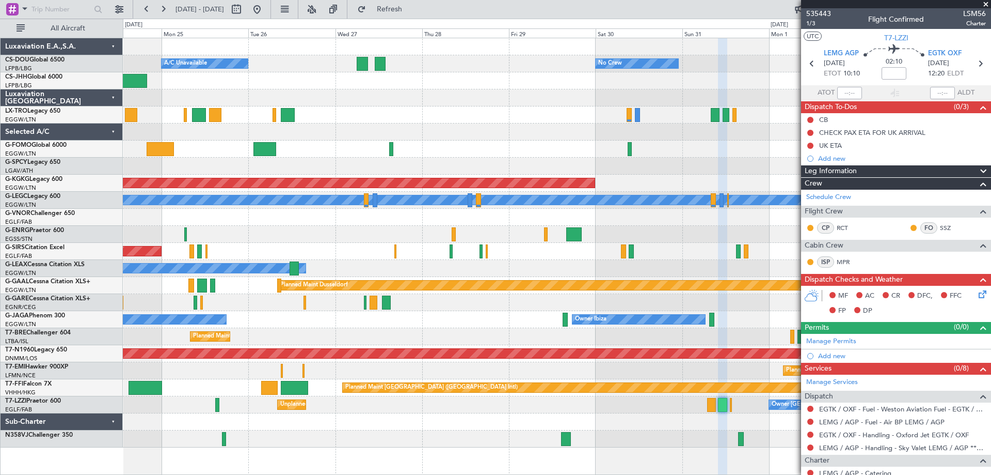
click at [985, 4] on span at bounding box center [986, 4] width 10 height 9
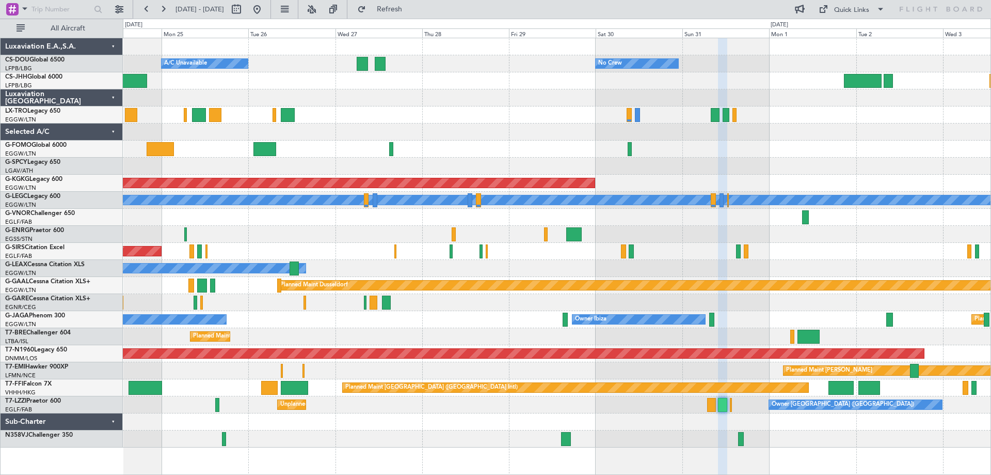
type input "0"
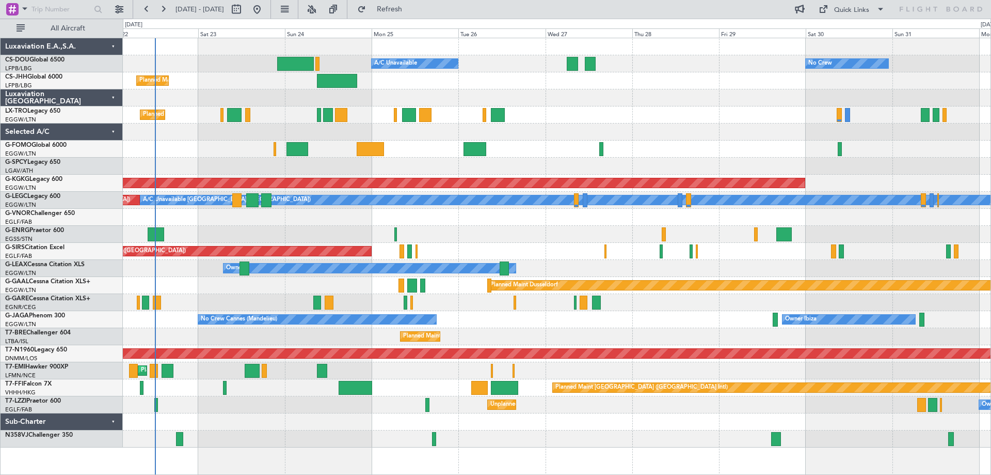
click at [635, 152] on div "No Crew Planned Maint Paris (Le Bourget) A/C Unavailable Planned Maint London (…" at bounding box center [557, 242] width 868 height 409
click at [502, 226] on div at bounding box center [557, 234] width 868 height 17
click at [589, 225] on div at bounding box center [557, 217] width 868 height 17
click at [590, 106] on div at bounding box center [557, 97] width 868 height 17
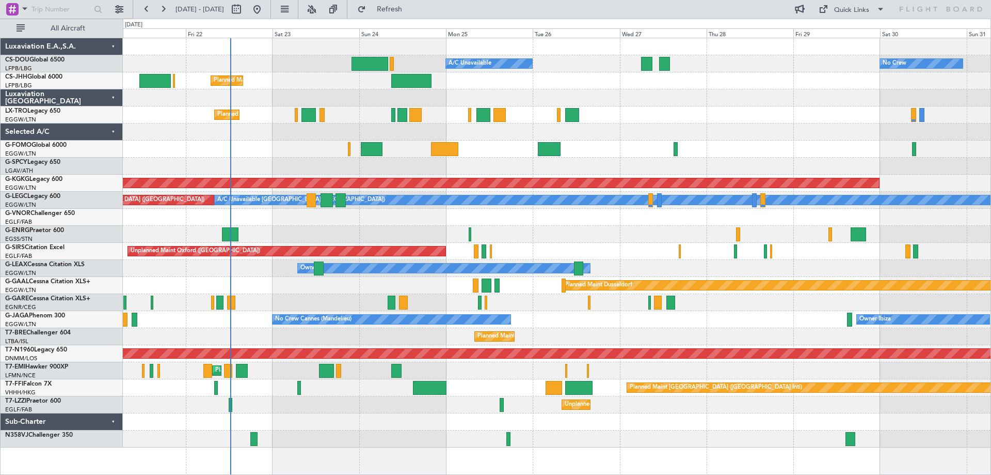
click at [637, 127] on div at bounding box center [557, 131] width 868 height 17
click at [752, 107] on div "Planned Maint [GEOGRAPHIC_DATA] ([GEOGRAPHIC_DATA])" at bounding box center [557, 114] width 868 height 17
click at [751, 106] on div "Planned Maint [GEOGRAPHIC_DATA] ([GEOGRAPHIC_DATA])" at bounding box center [557, 114] width 868 height 17
click at [751, 88] on div "Planned Maint [GEOGRAPHIC_DATA] ([GEOGRAPHIC_DATA])" at bounding box center [557, 80] width 868 height 17
click at [753, 107] on div "Planned Maint [GEOGRAPHIC_DATA] ([GEOGRAPHIC_DATA])" at bounding box center [557, 114] width 868 height 17
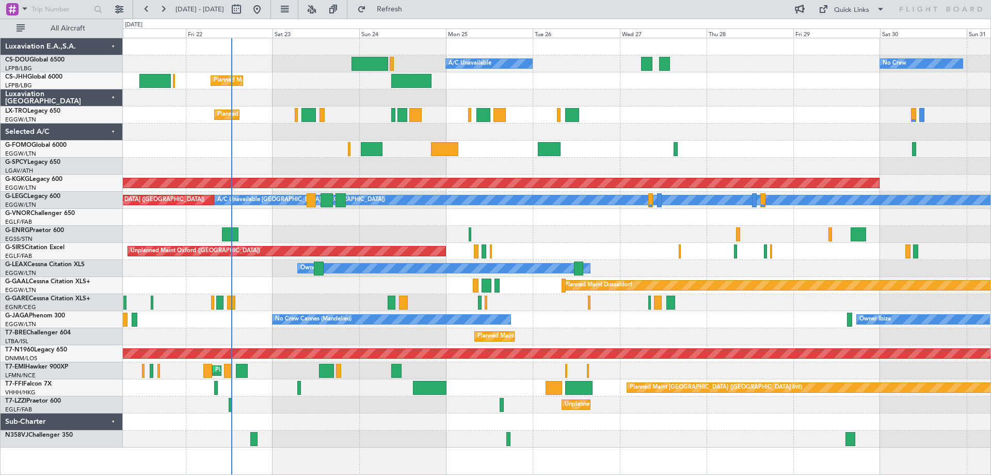
click at [750, 107] on div "Planned Maint [GEOGRAPHIC_DATA] ([GEOGRAPHIC_DATA])" at bounding box center [557, 114] width 868 height 17
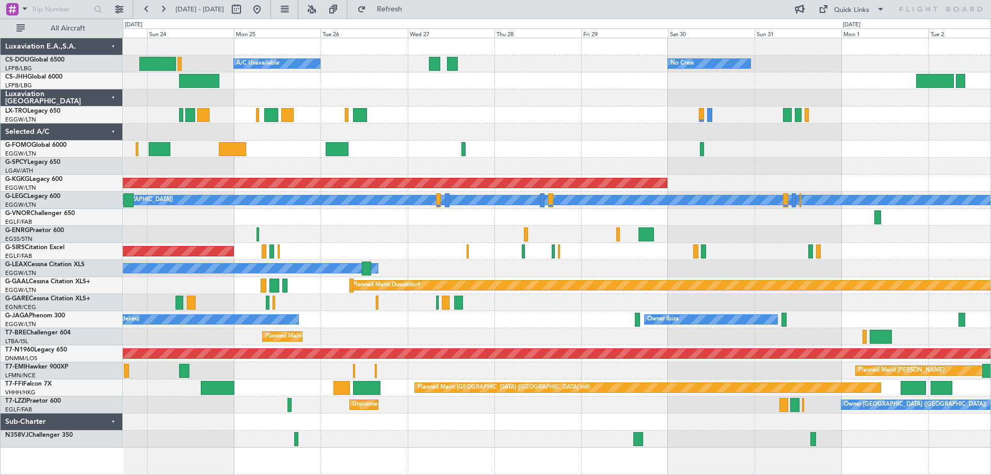
click at [577, 120] on div "Planned Maint [GEOGRAPHIC_DATA] ([GEOGRAPHIC_DATA]) A/C Unavailable No Crew Pla…" at bounding box center [557, 242] width 868 height 409
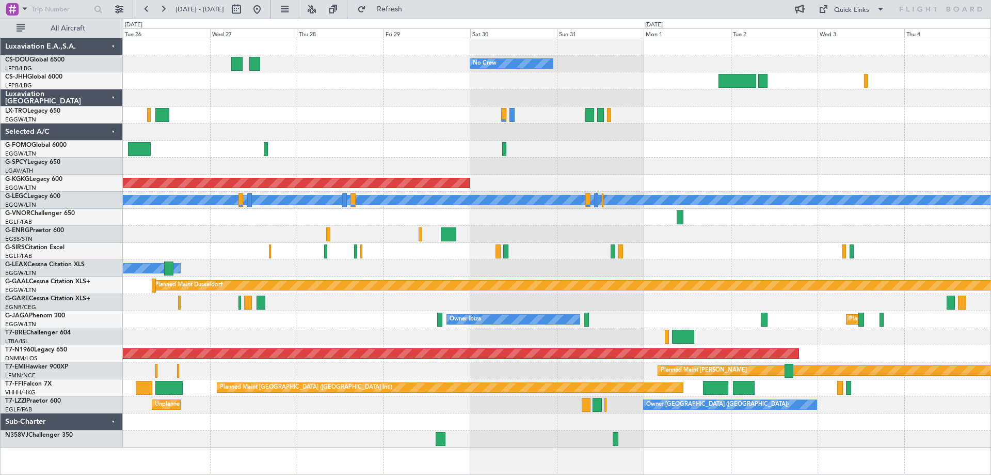
click at [647, 139] on div "No Crew A/C Unavailable Planned Maint Paris (Le Bourget) AOG Maint Istanbul (At…" at bounding box center [557, 242] width 868 height 409
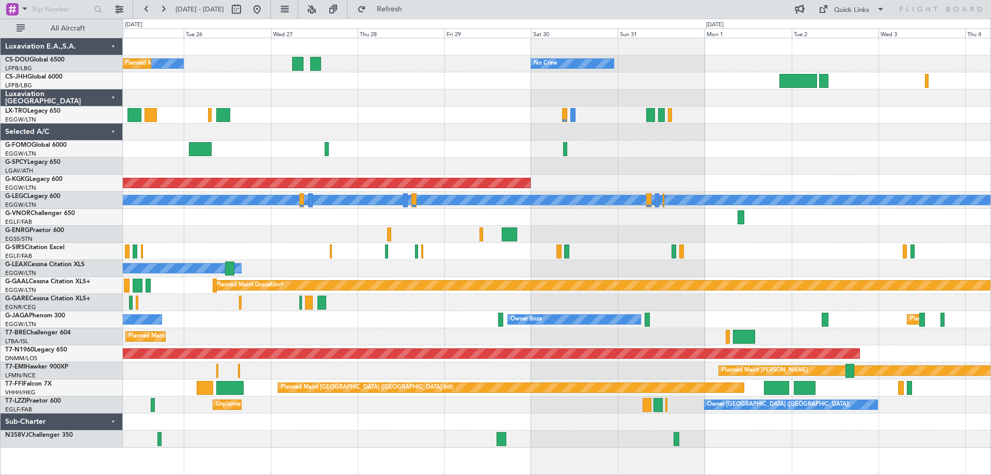
click at [706, 117] on div at bounding box center [557, 114] width 868 height 17
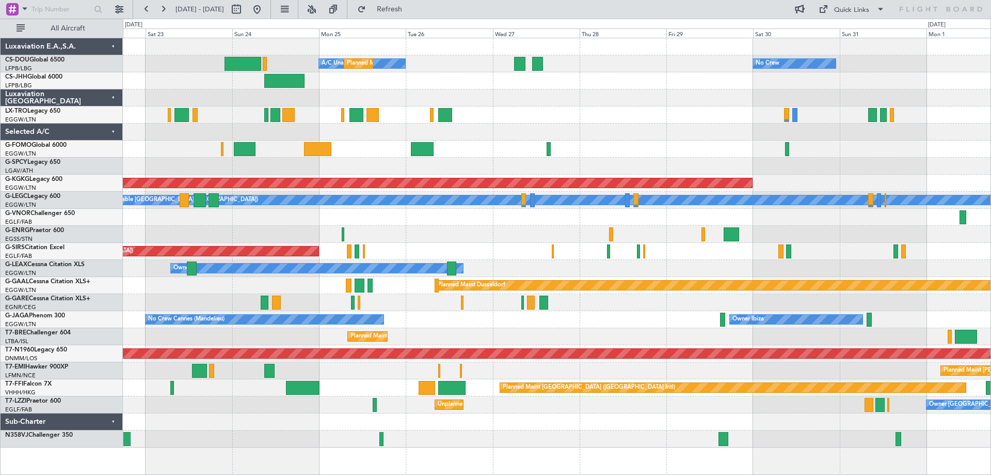
click at [635, 119] on div "Planned Maint [GEOGRAPHIC_DATA] ([GEOGRAPHIC_DATA])" at bounding box center [557, 114] width 868 height 17
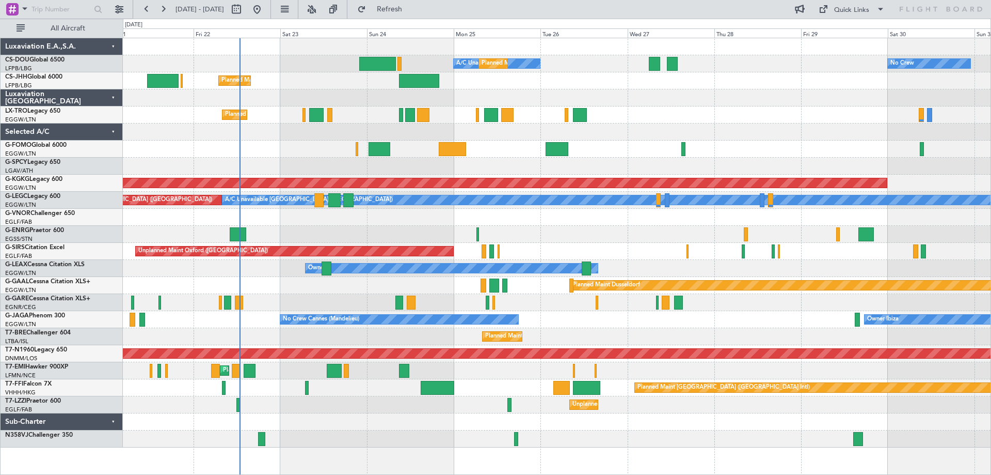
click at [793, 111] on div "No Crew A/C Unavailable Planned Maint Paris (Le Bourget) Planned Maint London (…" at bounding box center [557, 242] width 868 height 409
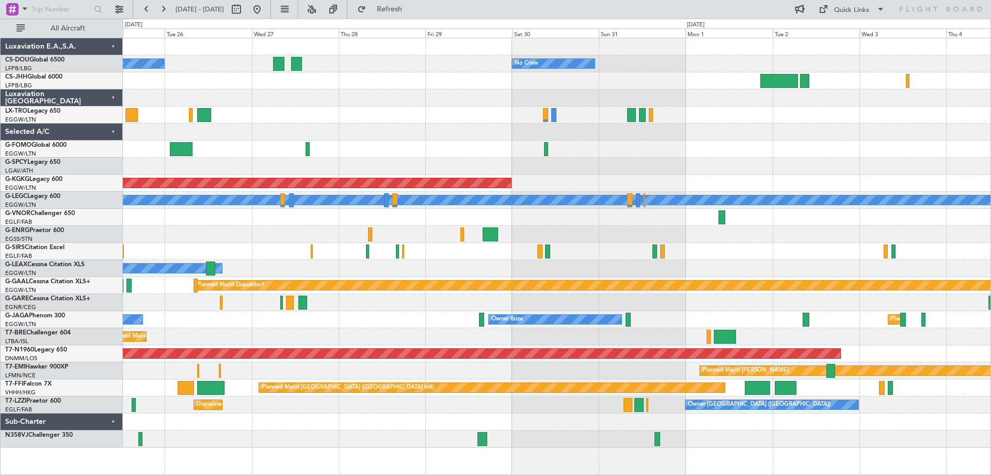
click at [447, 123] on div "Planned Maint Paris (Le Bourget) A/C Unavailable No Crew AOG Maint Istanbul (At…" at bounding box center [557, 242] width 868 height 409
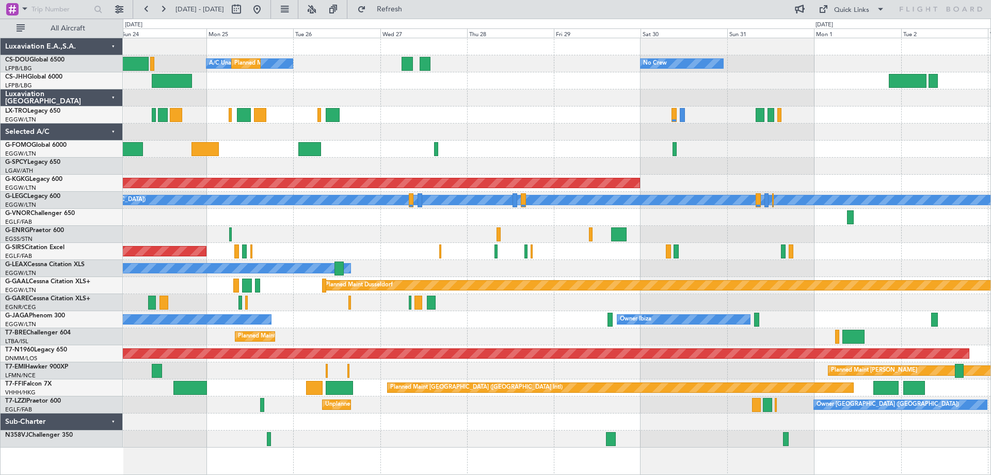
click at [552, 145] on div "No Crew A/C Unavailable Planned Maint Paris (Le Bourget) Planned Maint London (…" at bounding box center [557, 242] width 868 height 409
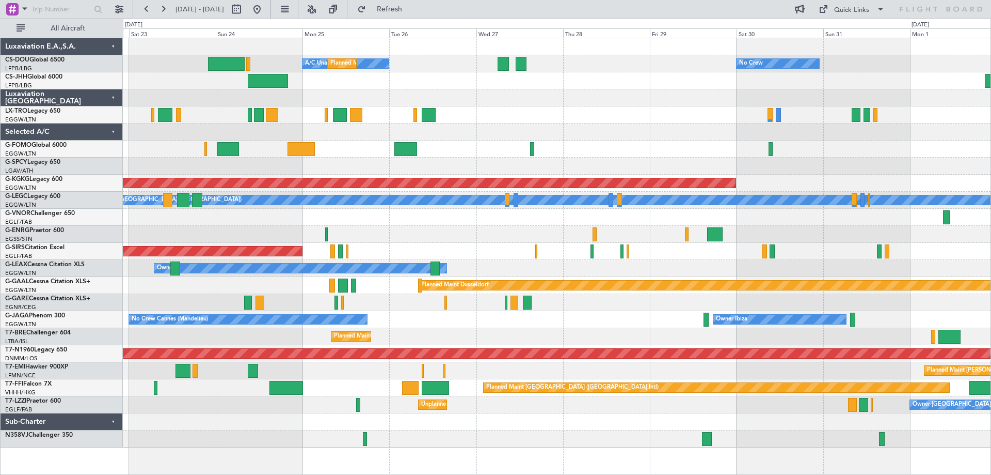
click at [368, 102] on div at bounding box center [557, 97] width 868 height 17
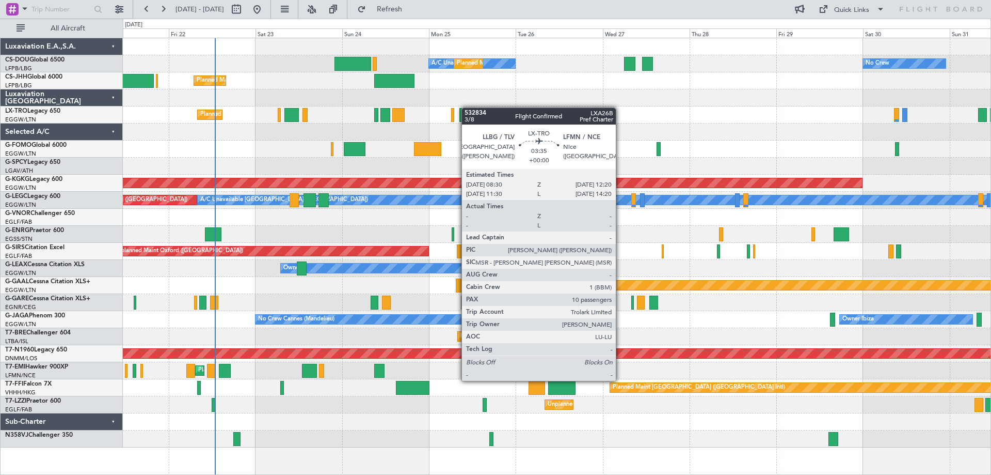
click at [467, 107] on div "No Crew A/C Unavailable Planned Maint Paris (Le Bourget) Planned Maint London (…" at bounding box center [557, 242] width 868 height 409
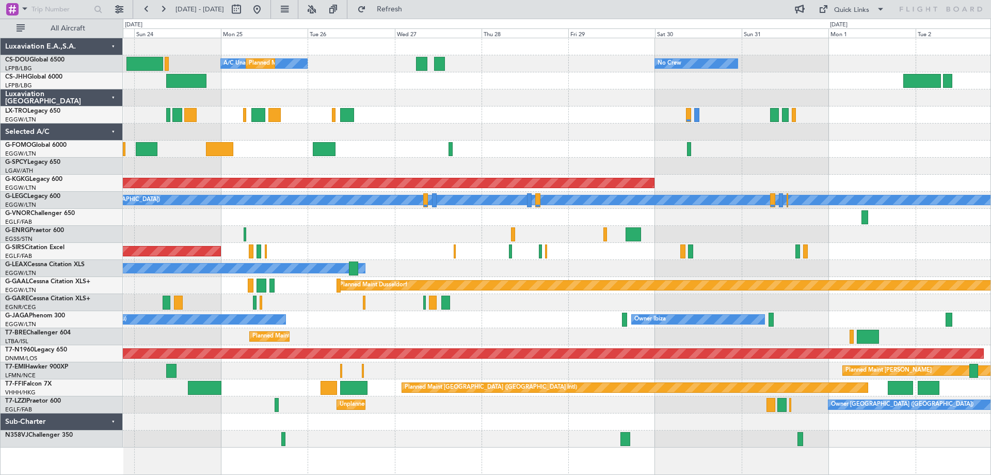
click at [566, 137] on div at bounding box center [557, 131] width 868 height 17
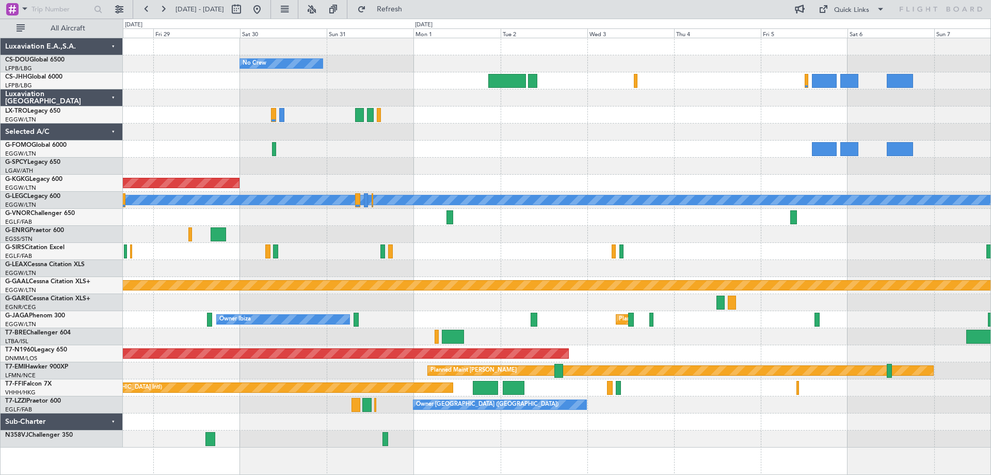
click at [524, 133] on div at bounding box center [557, 131] width 868 height 17
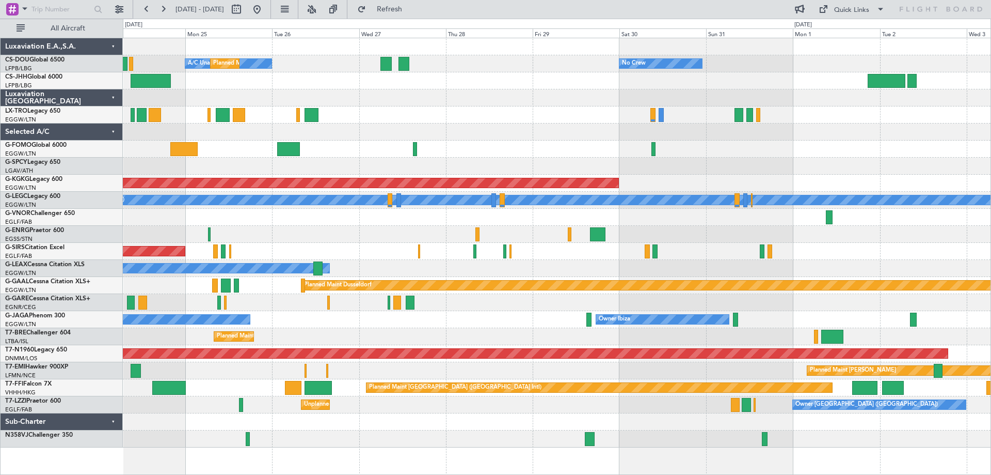
click at [860, 155] on div "No Crew A/C Unavailable Planned Maint Paris (Le Bourget) Planned Maint London (…" at bounding box center [557, 242] width 868 height 409
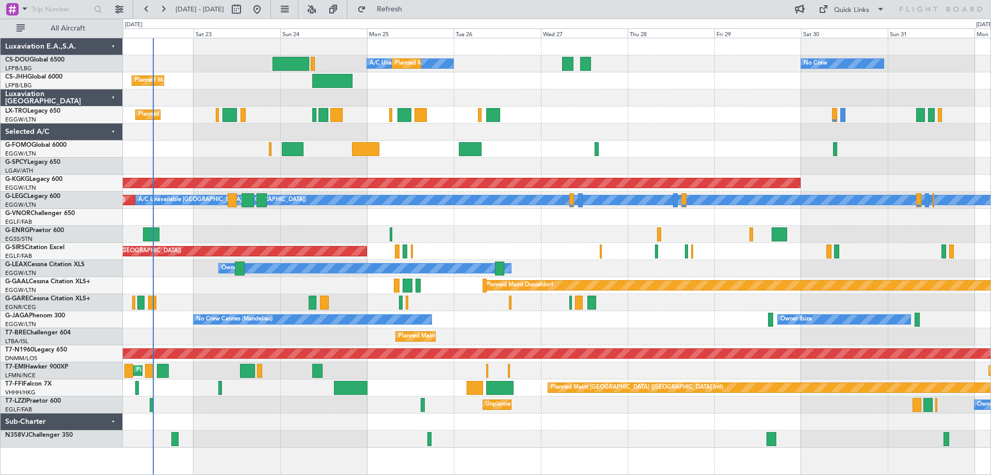
click at [676, 132] on div "No Crew A/C Unavailable Planned Maint Paris (Le Bourget) Planned Maint London (…" at bounding box center [557, 242] width 868 height 409
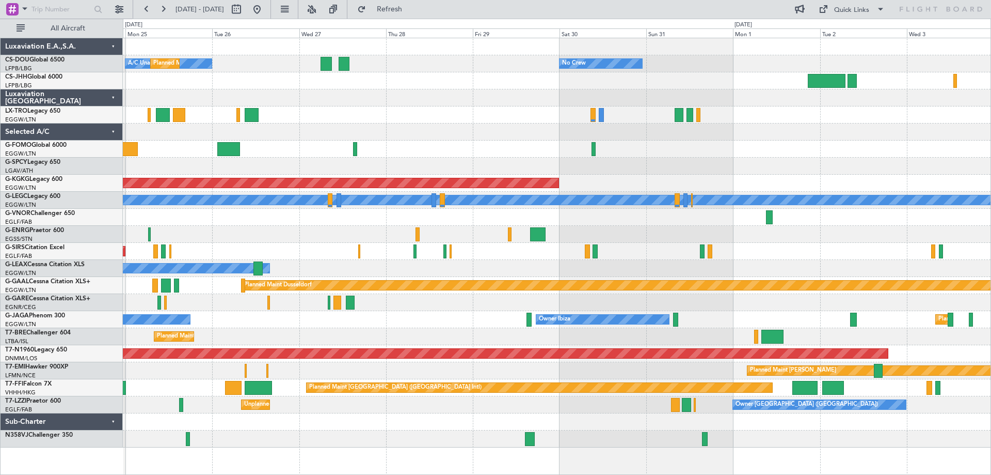
click at [503, 101] on div at bounding box center [557, 97] width 868 height 17
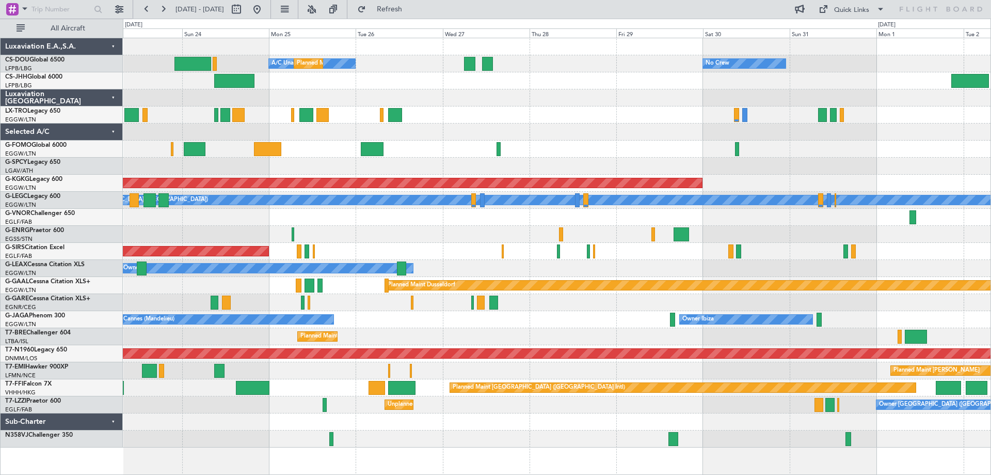
click at [535, 120] on div "Planned Maint [GEOGRAPHIC_DATA] ([GEOGRAPHIC_DATA])" at bounding box center [557, 114] width 868 height 17
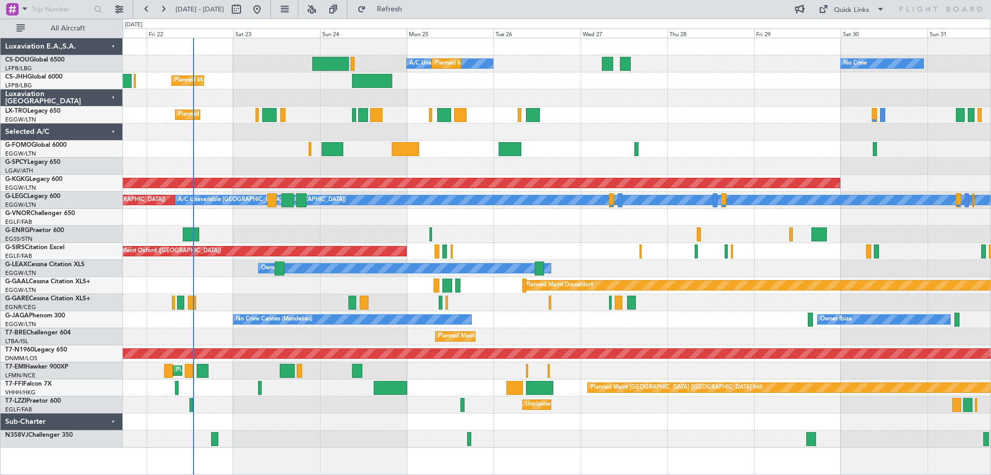
click at [663, 129] on div at bounding box center [557, 131] width 868 height 17
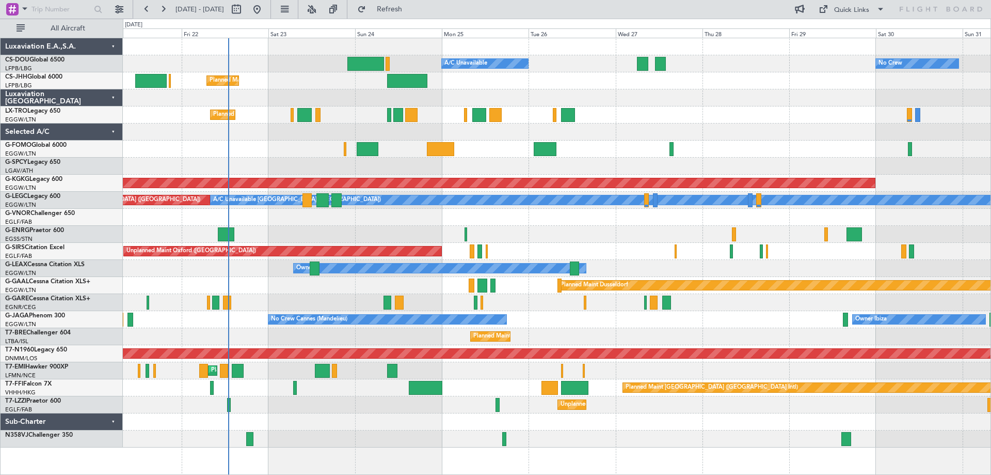
click at [254, 141] on div "No Crew Planned Maint Paris (Le Bourget) A/C Unavailable Planned Maint London (…" at bounding box center [557, 242] width 868 height 409
click at [746, 124] on div at bounding box center [557, 131] width 868 height 17
click at [745, 107] on div "Planned Maint [GEOGRAPHIC_DATA] ([GEOGRAPHIC_DATA])" at bounding box center [557, 114] width 868 height 17
click at [657, 90] on div at bounding box center [557, 97] width 868 height 17
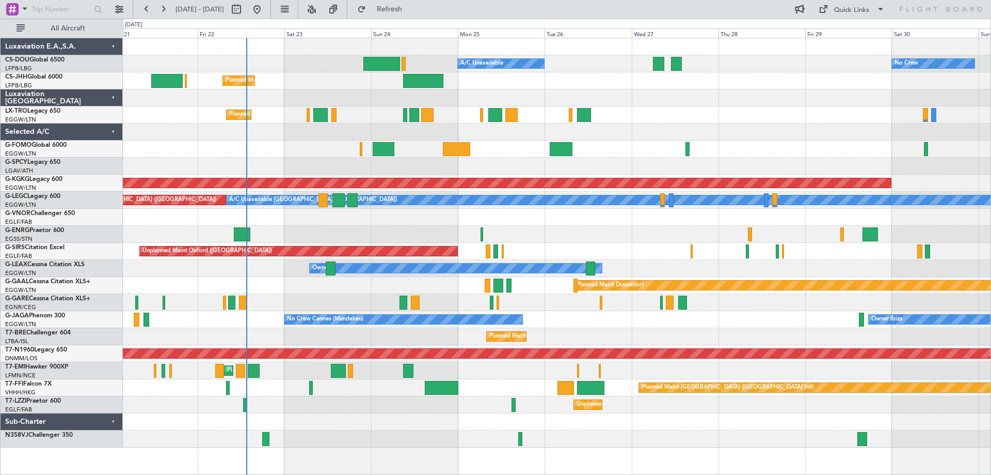
click at [325, 226] on div "Owner" at bounding box center [557, 234] width 868 height 17
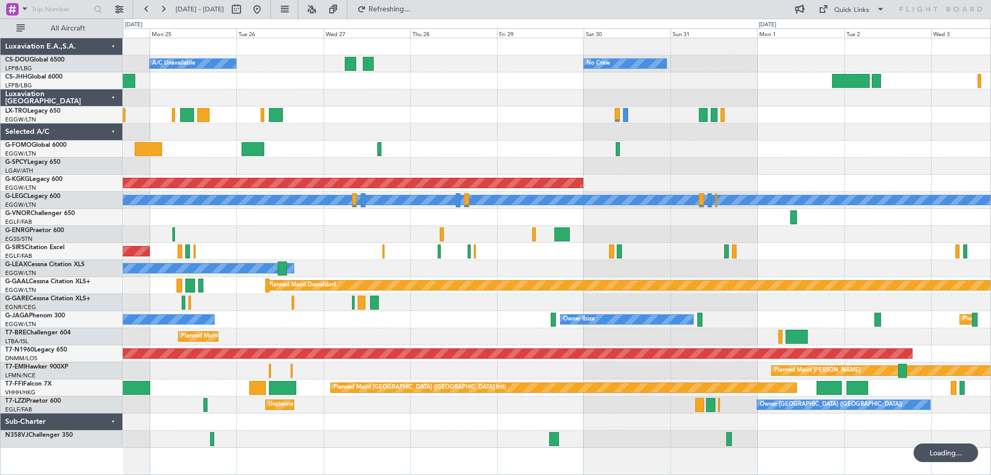
click at [550, 123] on div "Planned Maint [GEOGRAPHIC_DATA] ([GEOGRAPHIC_DATA])" at bounding box center [557, 114] width 868 height 17
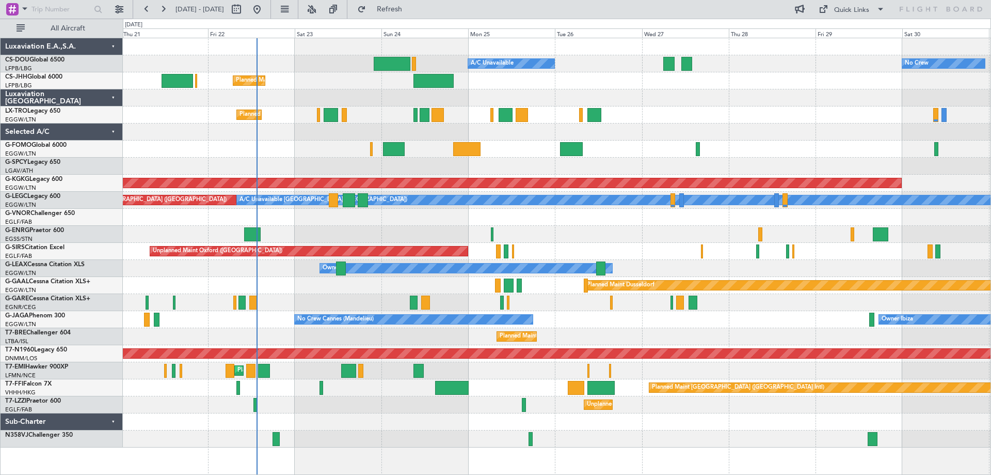
click at [720, 111] on div "Planned Maint [GEOGRAPHIC_DATA] ([GEOGRAPHIC_DATA])" at bounding box center [557, 114] width 868 height 17
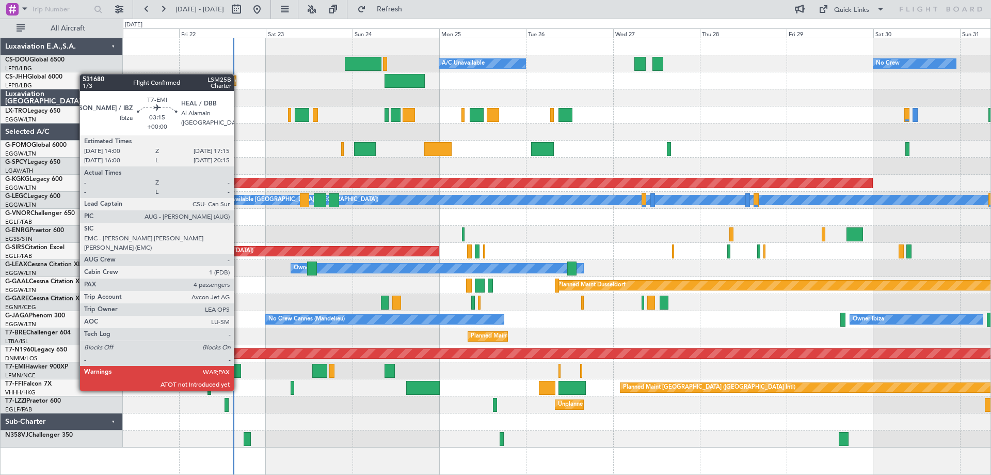
click at [239, 371] on div at bounding box center [235, 370] width 12 height 14
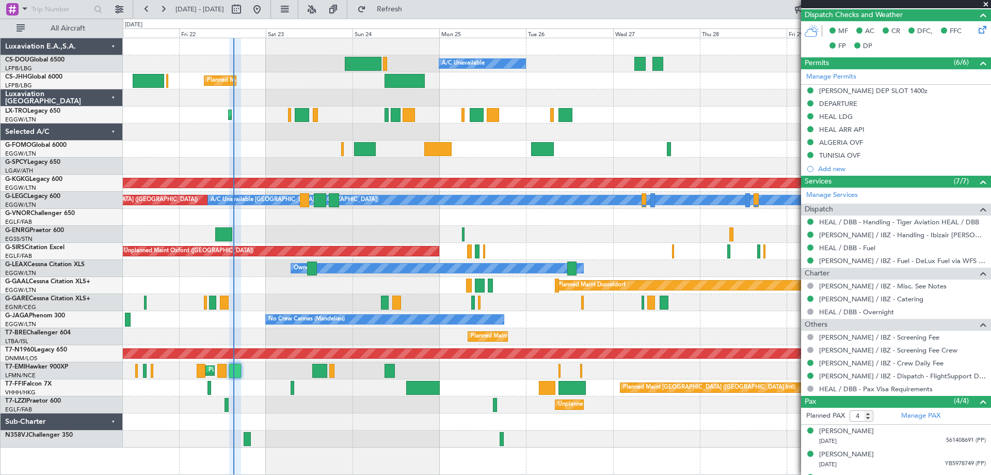
scroll to position [310, 0]
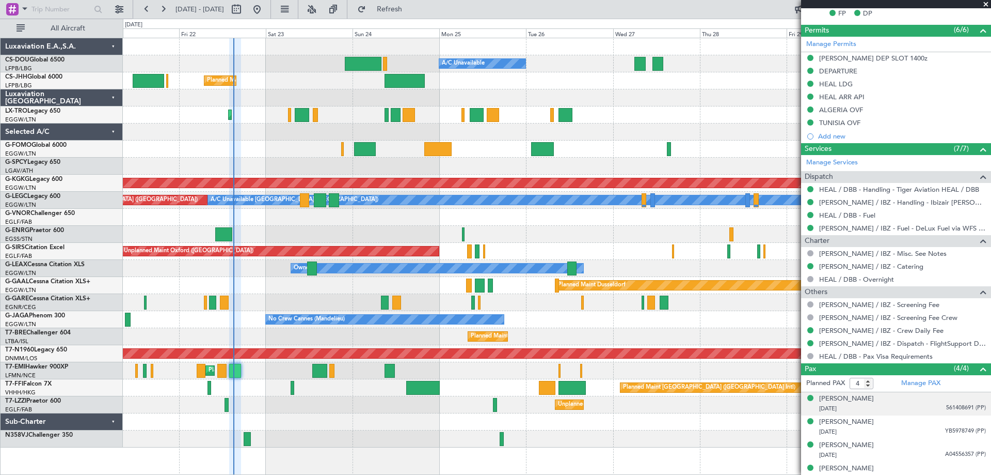
click at [957, 406] on span "561408691 (PP)" at bounding box center [966, 407] width 40 height 9
click at [977, 419] on img at bounding box center [981, 420] width 9 height 9
click at [957, 428] on span "YB5978749 (PP)" at bounding box center [965, 430] width 41 height 9
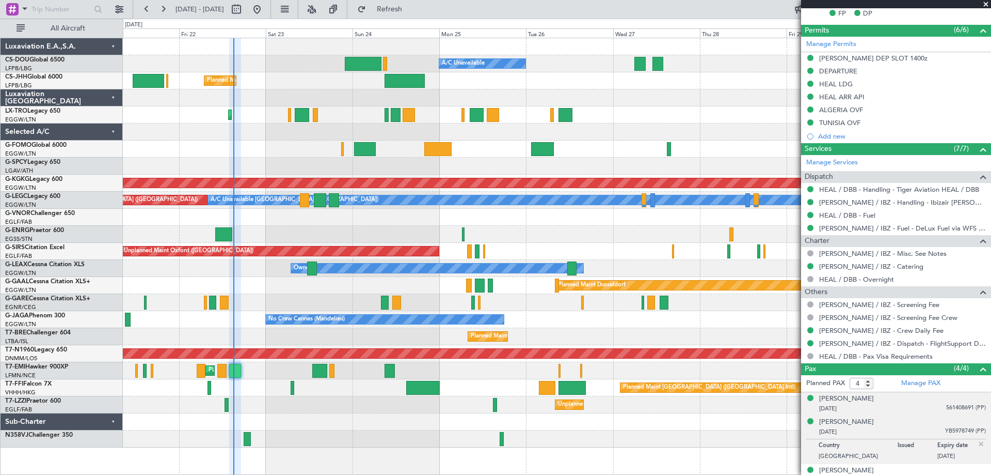
click at [977, 441] on img at bounding box center [981, 443] width 9 height 9
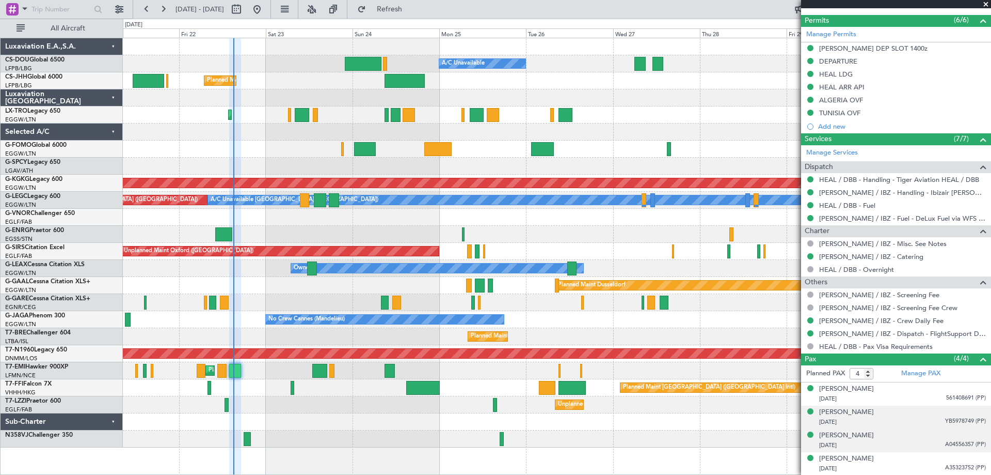
click at [955, 442] on span "A04556357 (PP)" at bounding box center [965, 444] width 41 height 9
click at [977, 456] on img at bounding box center [981, 456] width 9 height 9
click at [986, 4] on span at bounding box center [986, 4] width 10 height 9
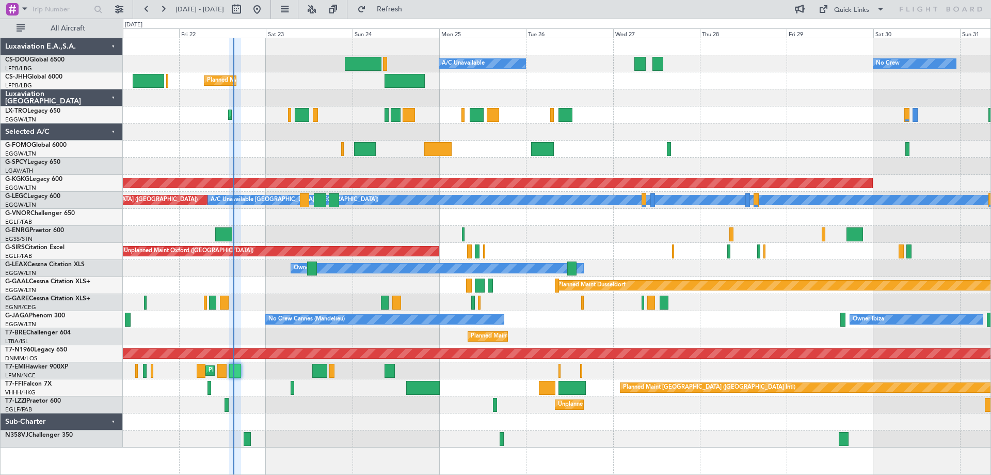
type input "0"
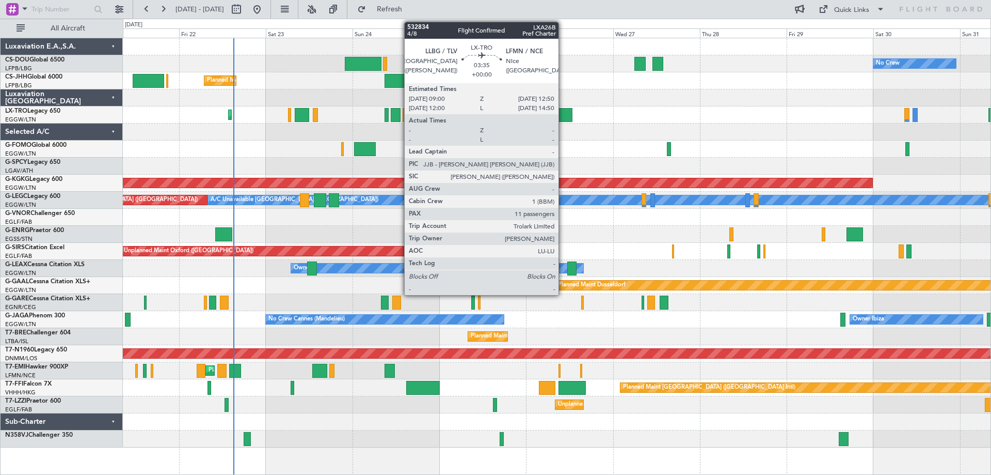
click at [563, 114] on div at bounding box center [566, 115] width 14 height 14
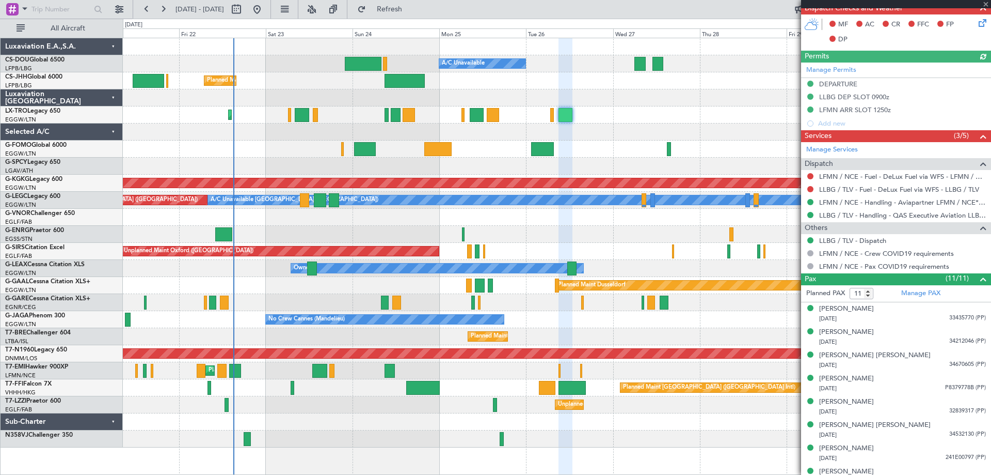
scroll to position [341, 0]
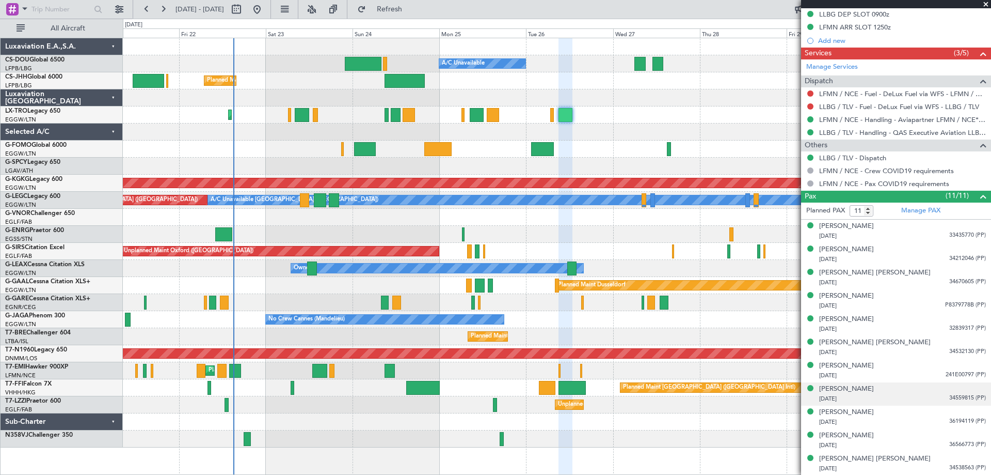
click at [951, 397] on span "34559815 (PP)" at bounding box center [968, 397] width 37 height 9
click at [977, 412] on img at bounding box center [981, 410] width 9 height 9
click at [986, 3] on span at bounding box center [986, 4] width 10 height 9
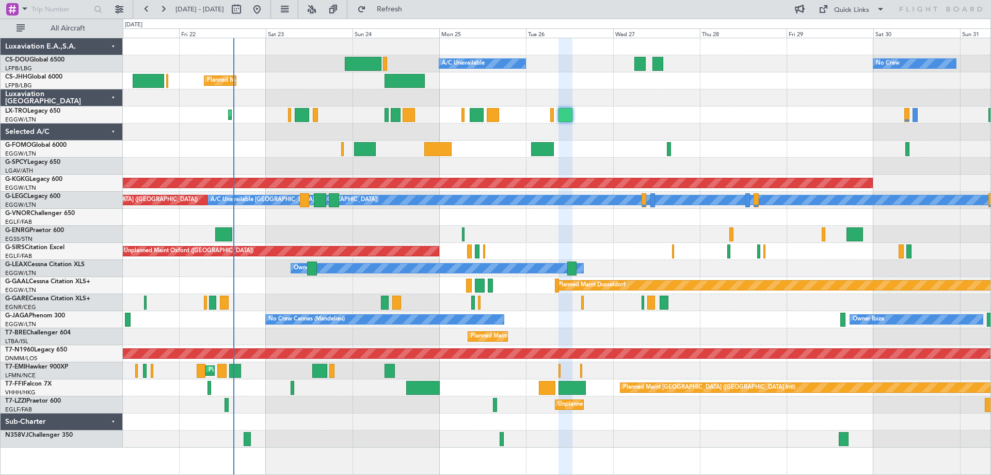
type input "0"
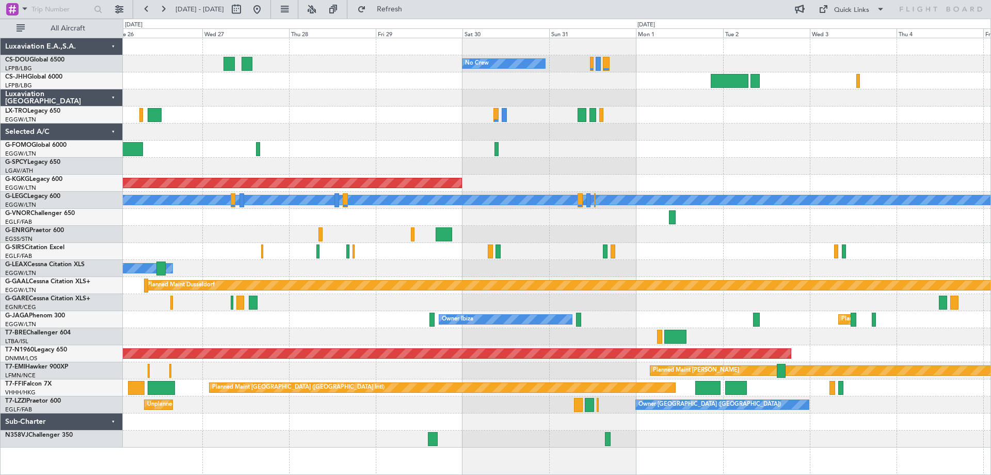
click at [388, 124] on div "No Crew Planned Maint Paris (Le Bourget) A/C Unavailable AOG Maint Istanbul (At…" at bounding box center [557, 242] width 868 height 409
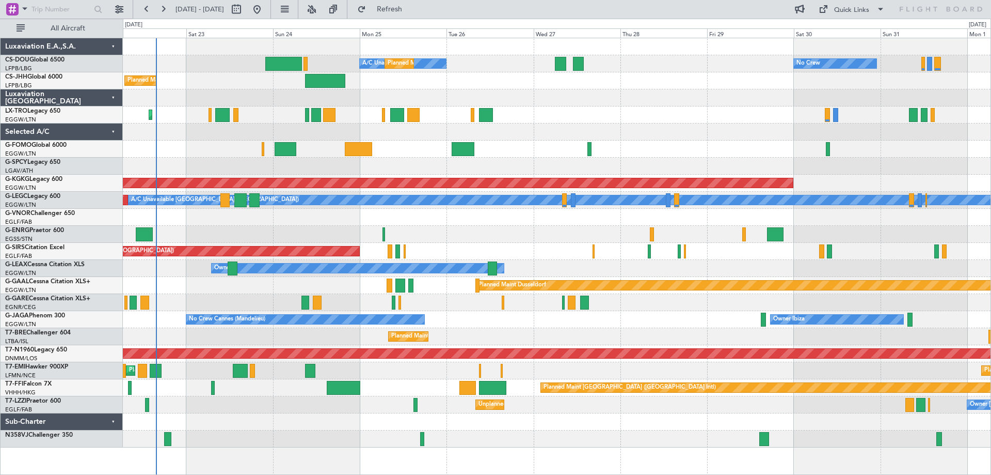
click at [622, 123] on div "No Crew A/C Unavailable Planned Maint Paris (Le Bourget) Planned Maint London (…" at bounding box center [557, 242] width 868 height 409
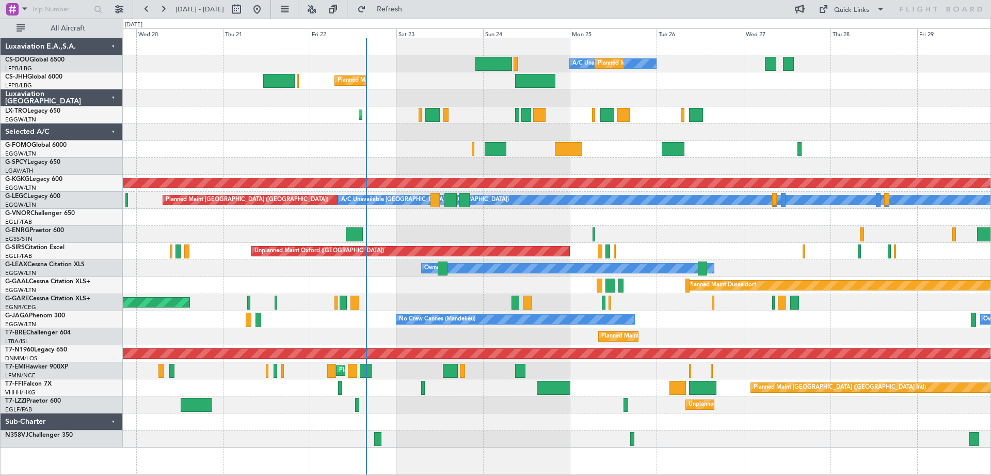
click at [739, 115] on div "Planned Maint [GEOGRAPHIC_DATA] ([GEOGRAPHIC_DATA])" at bounding box center [557, 114] width 868 height 17
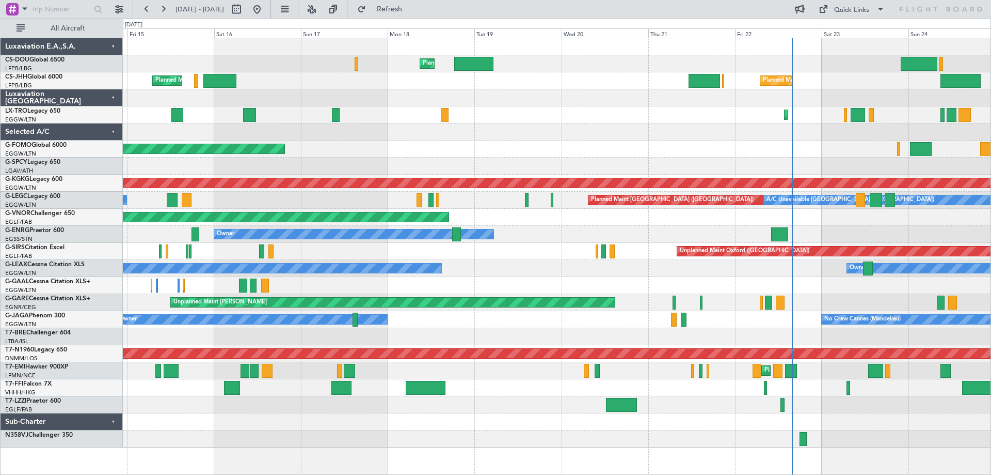
click at [667, 116] on div "Planned Maint London (Luton) Unplanned Maint London (Luton)" at bounding box center [557, 114] width 868 height 17
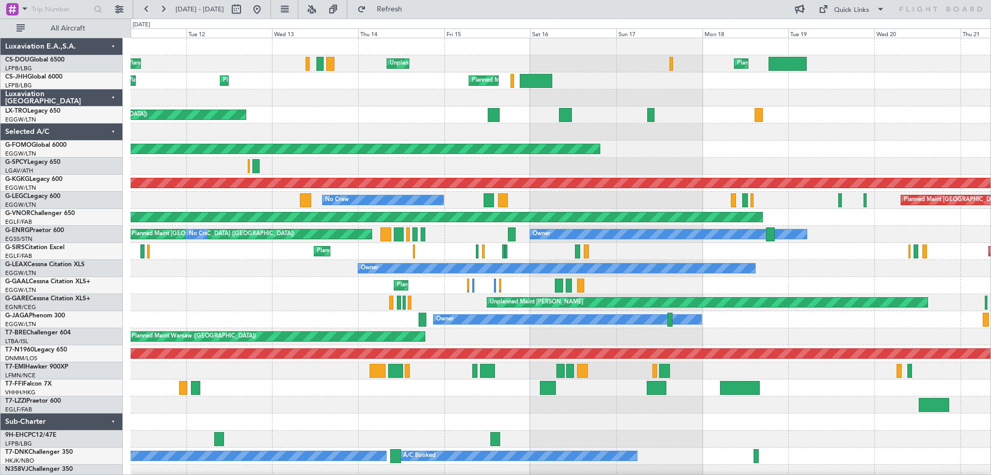
click at [661, 100] on div at bounding box center [561, 97] width 860 height 17
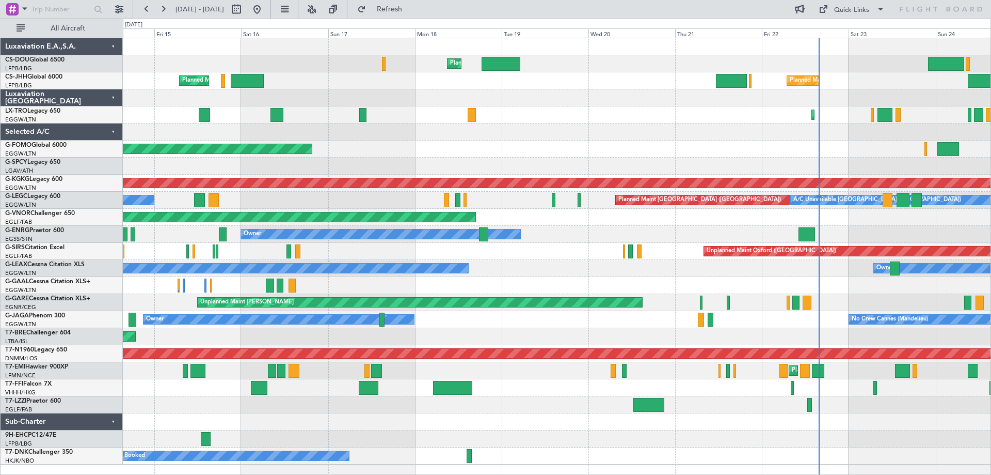
click at [578, 113] on div "Planned Maint London (Luton) Unplanned Maint Paris (Le Bourget) A/C Unavailable…" at bounding box center [557, 251] width 868 height 426
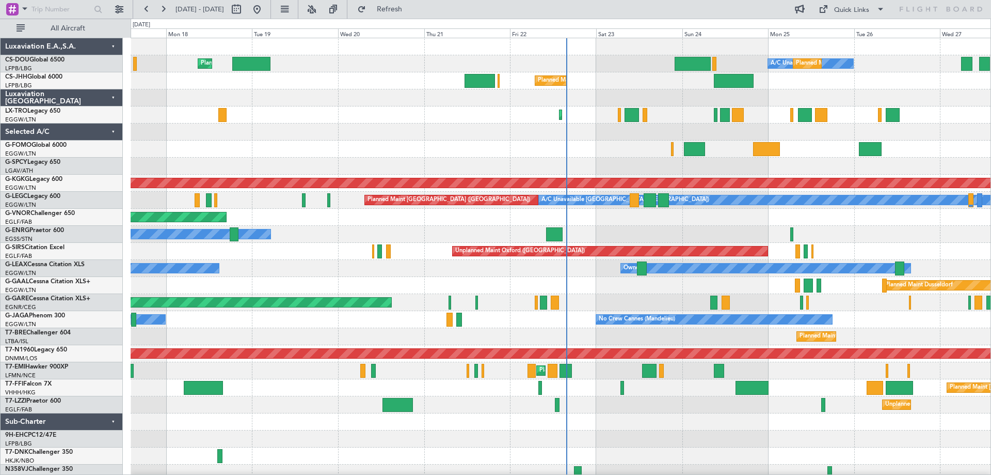
click at [496, 120] on div "Planned Maint [GEOGRAPHIC_DATA] ([GEOGRAPHIC_DATA])" at bounding box center [561, 114] width 860 height 17
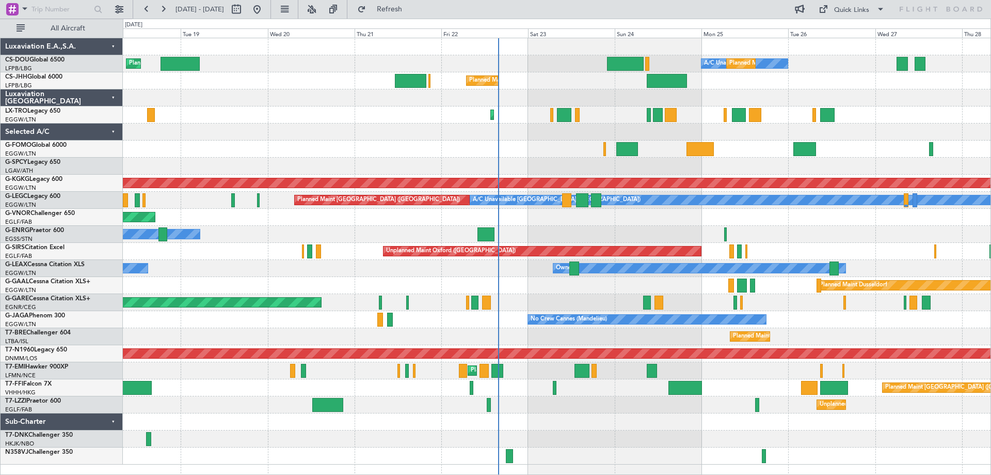
click at [780, 103] on div at bounding box center [557, 97] width 868 height 17
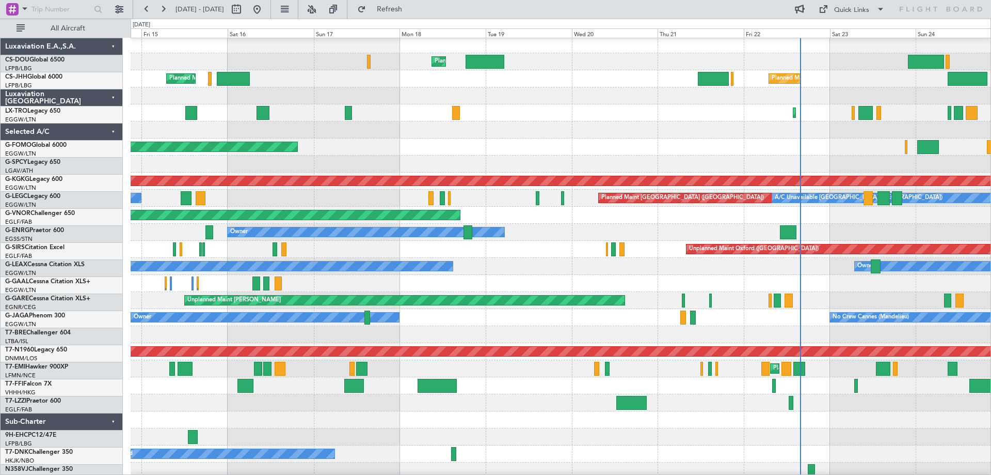
scroll to position [3, 0]
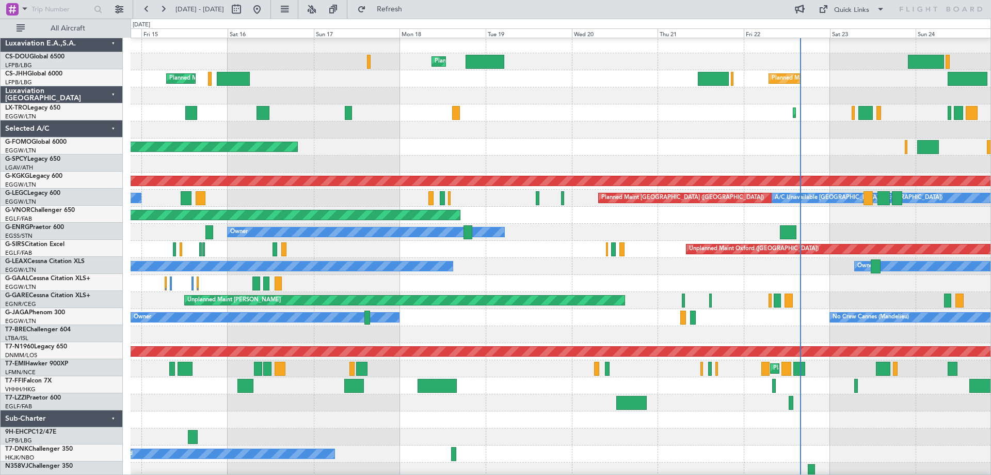
click at [567, 105] on div "Planned Maint London (Luton) Unplanned Maint London (Luton)" at bounding box center [561, 112] width 860 height 17
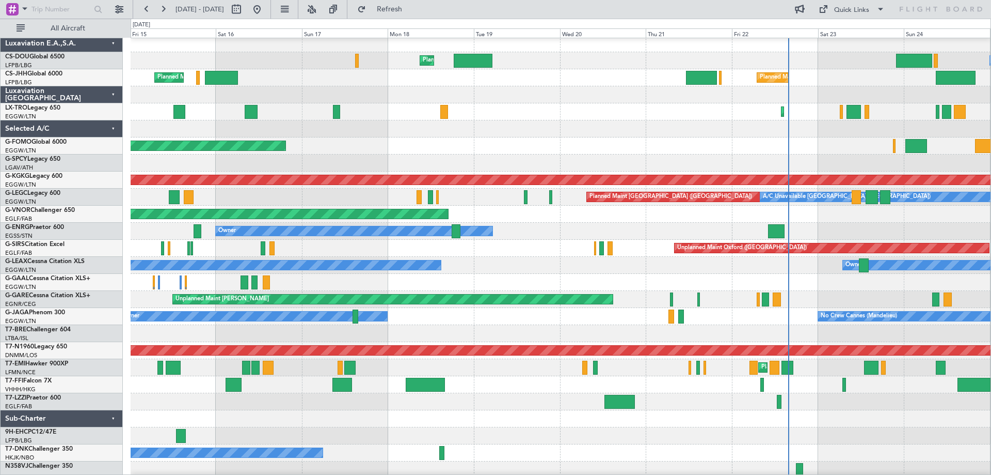
scroll to position [0, 0]
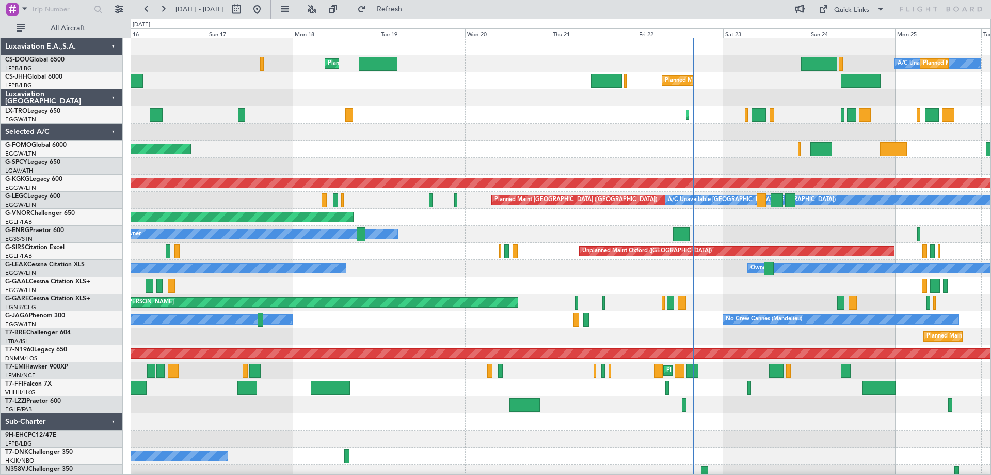
click at [516, 97] on div at bounding box center [561, 97] width 860 height 17
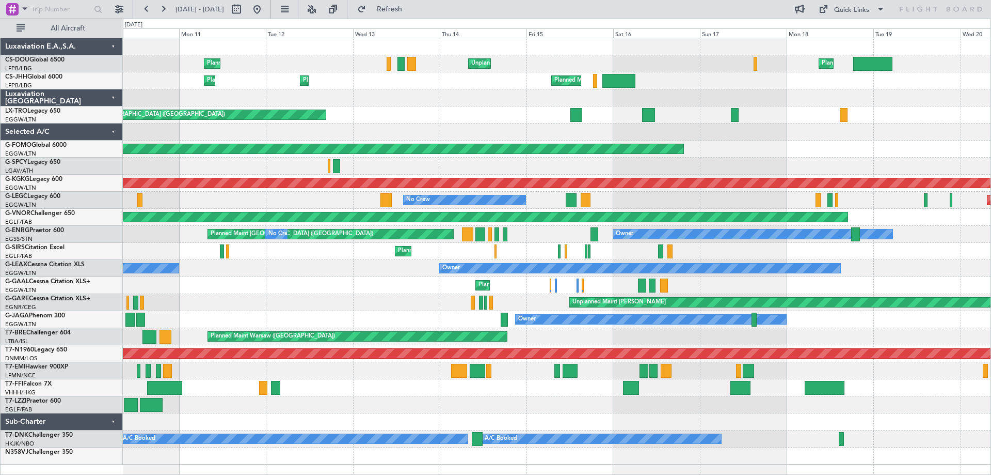
click at [957, 163] on div "Planned Maint London (Luton) Unplanned Maint Paris (Le Bourget) Planned Maint P…" at bounding box center [557, 251] width 868 height 426
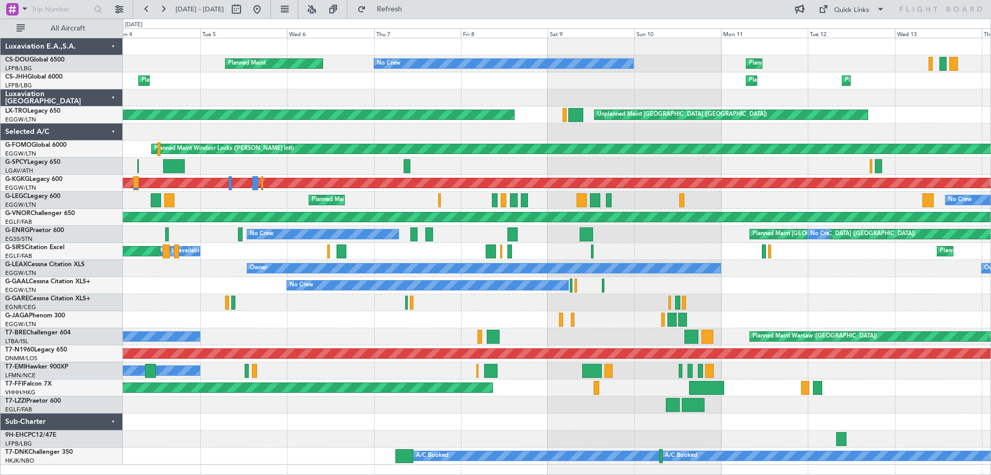
click at [927, 155] on div "Planned Maint Paris (Le Bourget) No Crew Planned Maint Unplanned Maint Paris (L…" at bounding box center [557, 251] width 868 height 426
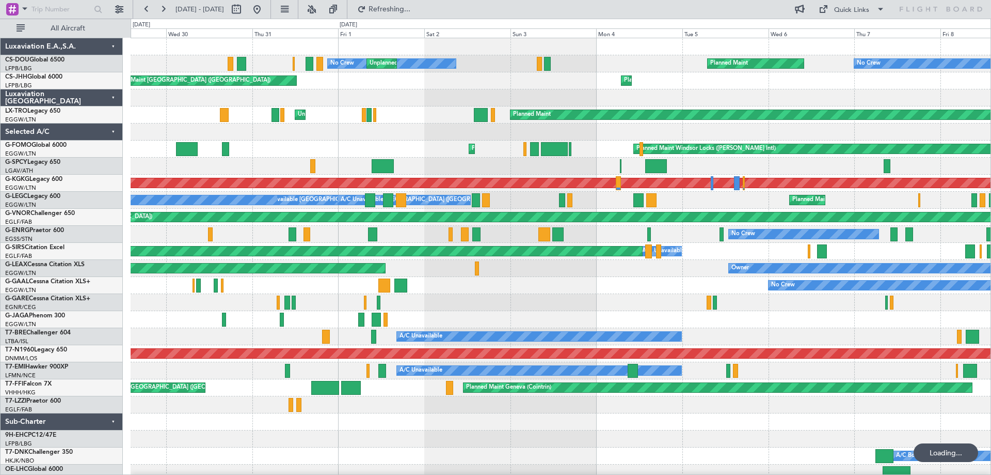
click at [878, 91] on div "No Crew Planned Maint No Crew Unplanned Maint Paris (Le Bourget) Planned Maint …" at bounding box center [561, 259] width 860 height 443
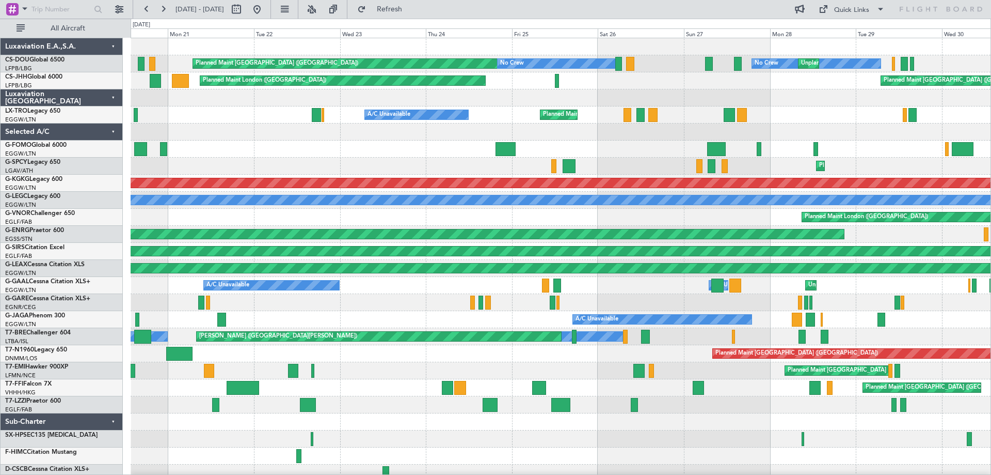
scroll to position [6, 0]
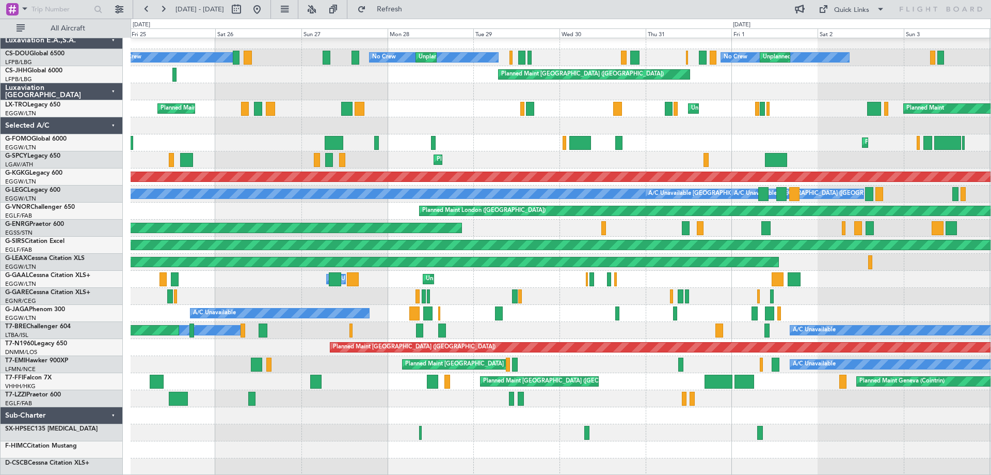
click at [239, 85] on div at bounding box center [561, 91] width 860 height 17
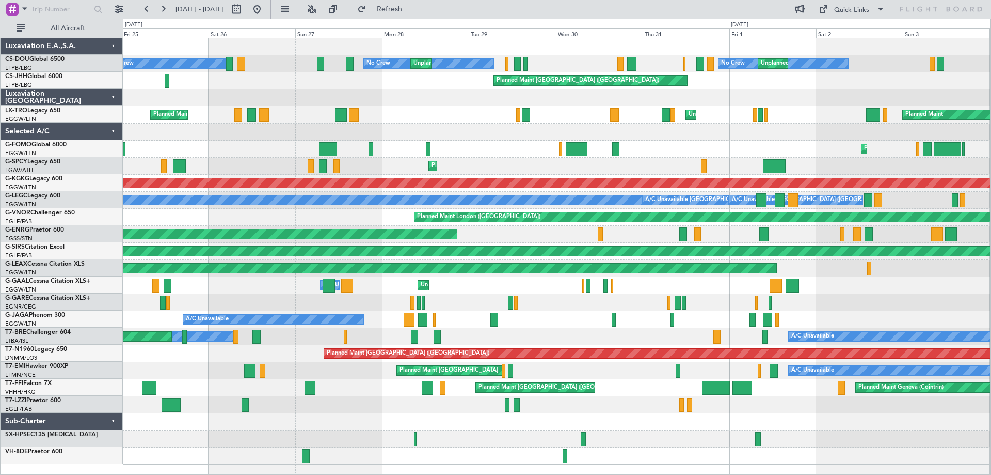
scroll to position [0, 0]
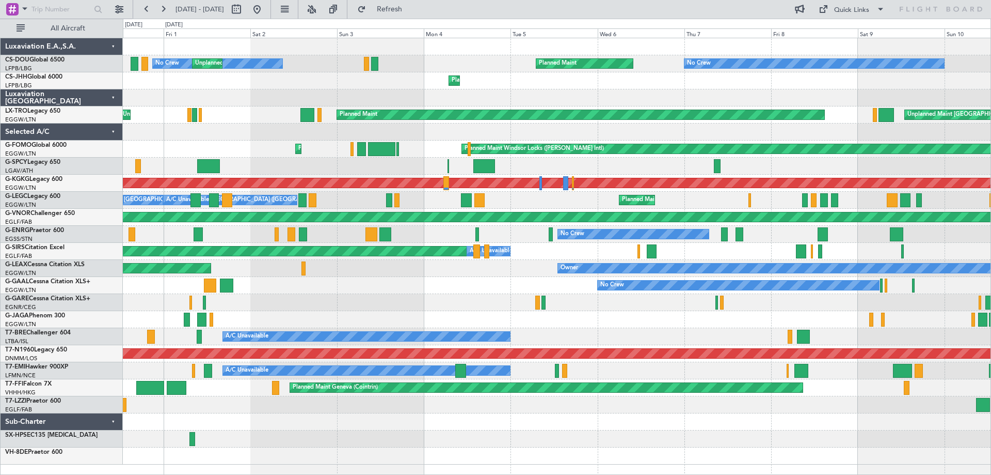
click at [256, 123] on div "No Crew Unplanned Maint Paris (Le Bourget) Planned Maint No Crew Planned Maint …" at bounding box center [557, 251] width 868 height 426
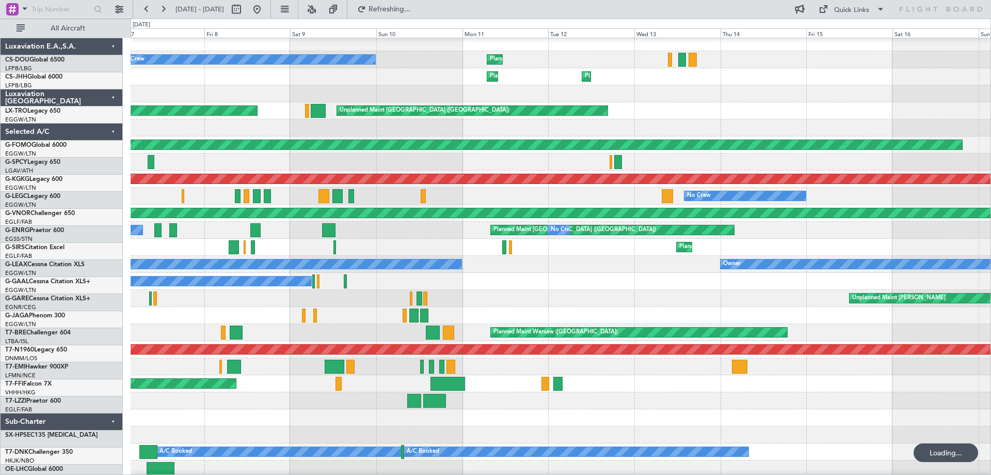
scroll to position [6, 0]
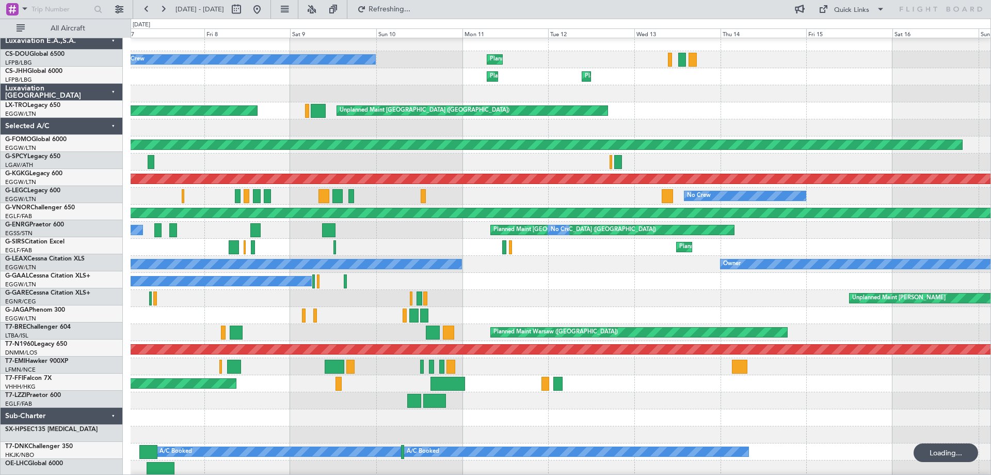
click at [254, 83] on div "Planned Maint Paris (Le Bourget) Planned Maint Paris (Le Bourget)" at bounding box center [561, 76] width 860 height 17
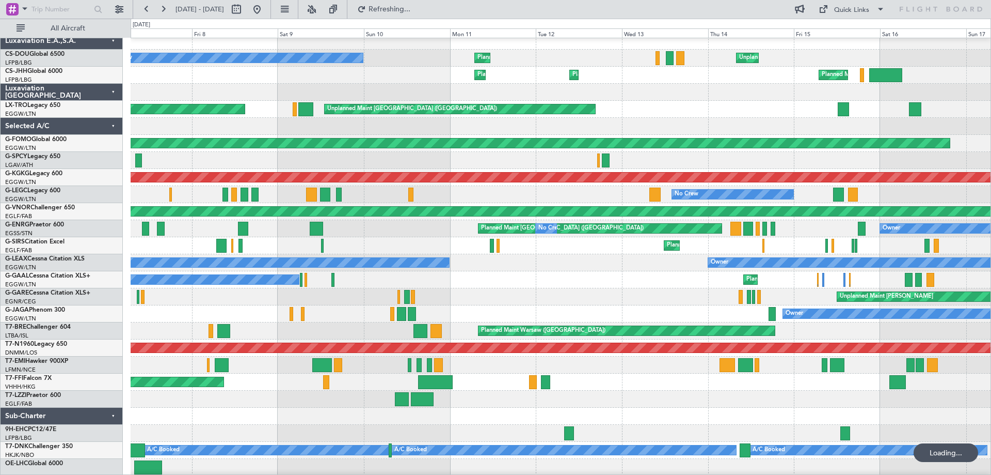
scroll to position [0, 0]
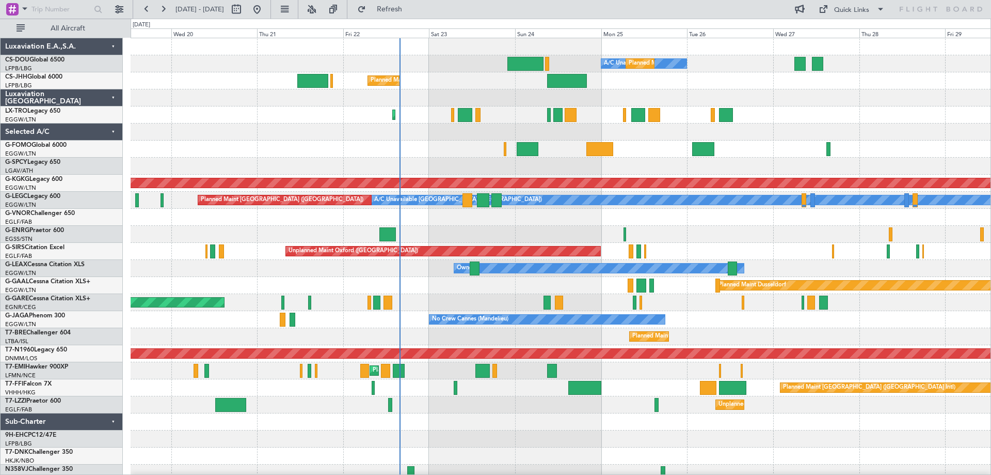
click at [310, 122] on div "Planned Maint [GEOGRAPHIC_DATA] ([GEOGRAPHIC_DATA])" at bounding box center [561, 114] width 860 height 17
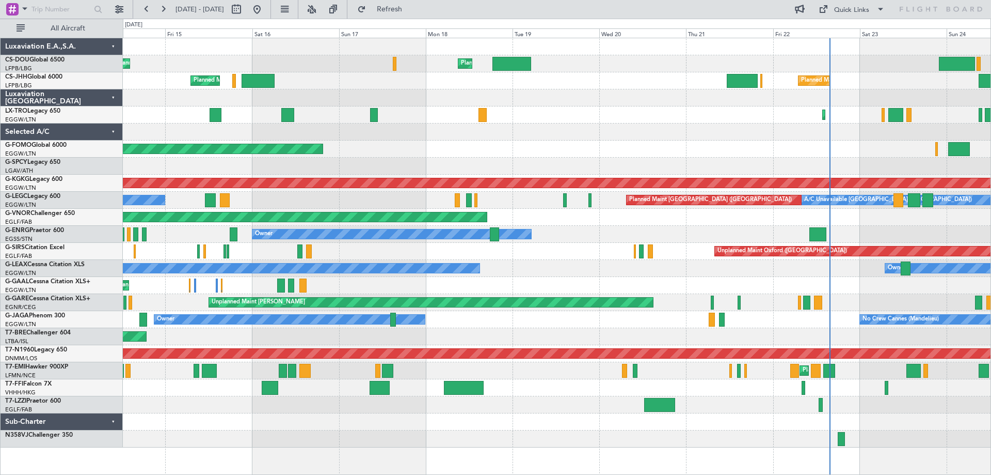
click at [708, 138] on div "Planned Maint London (Luton) Unplanned Maint Paris (Le Bourget) A/C Unavailable…" at bounding box center [557, 242] width 868 height 409
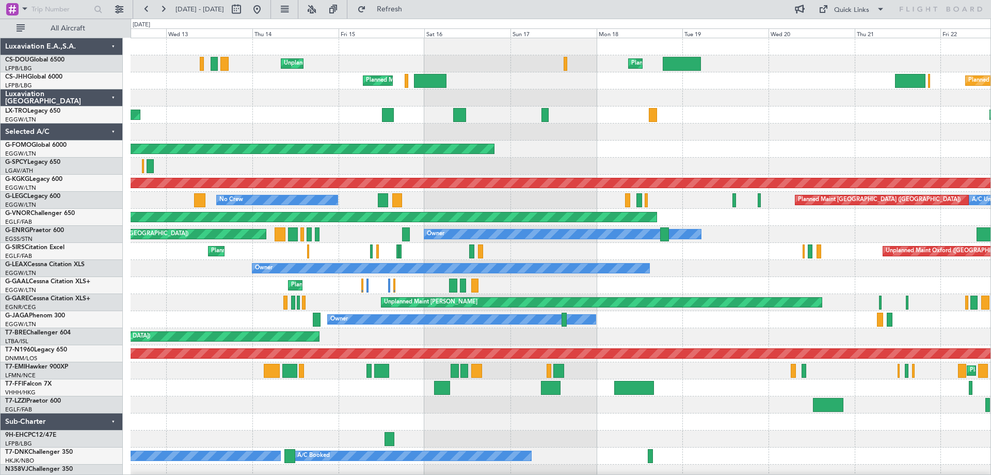
click at [523, 145] on div "Planned Maint London (Luton) Unplanned Maint Paris (Le Bourget) Planned Maint P…" at bounding box center [561, 259] width 860 height 443
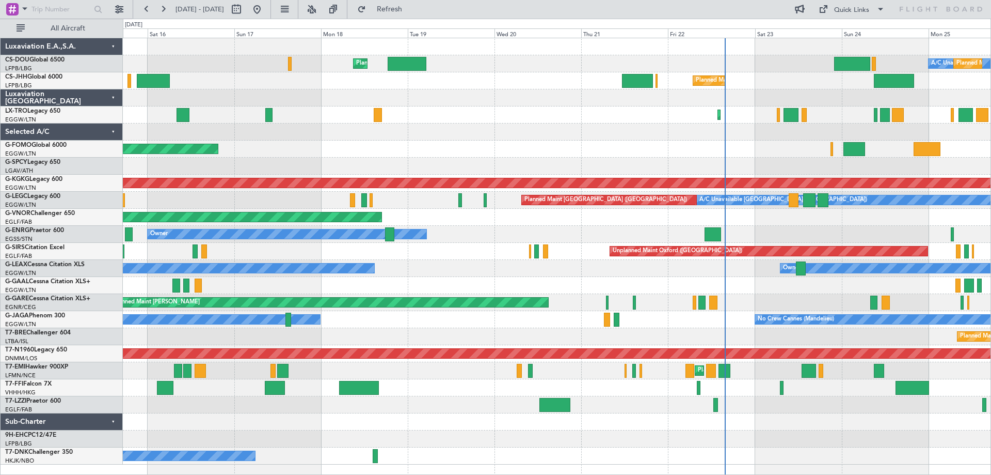
click at [293, 131] on div "Planned Maint London (Luton) A/C Unavailable Planned Maint Paris (Le Bourget) U…" at bounding box center [557, 251] width 868 height 426
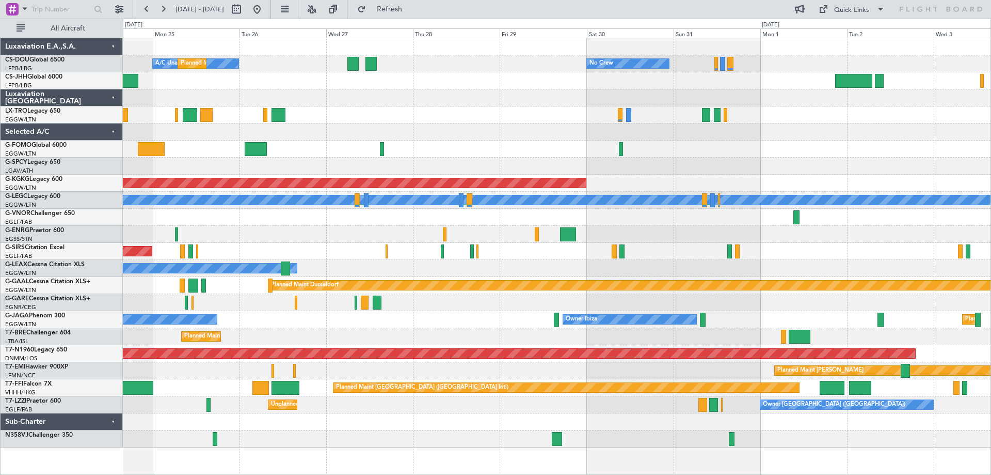
click at [493, 135] on div at bounding box center [557, 131] width 868 height 17
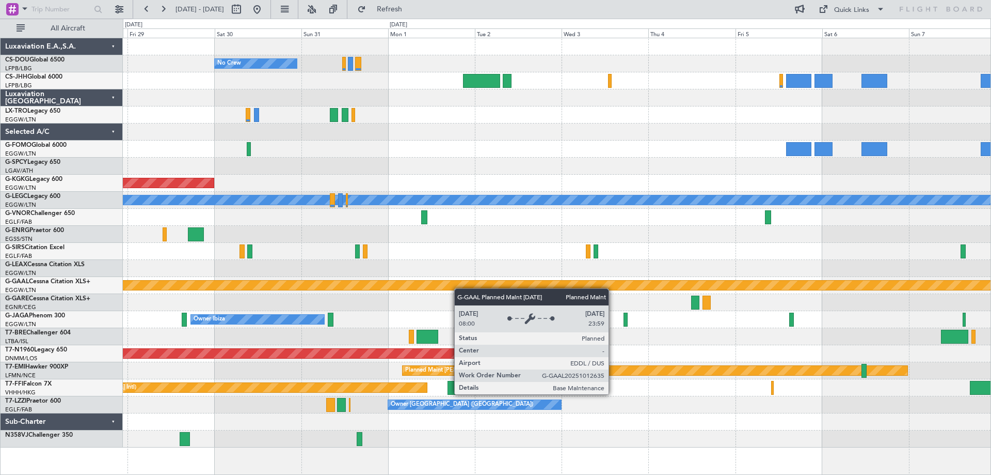
click at [361, 276] on div "No Crew Planned Maint Dusseldorf AOG Maint Istanbul (Ataturk) A/C Unavailable L…" at bounding box center [557, 242] width 868 height 409
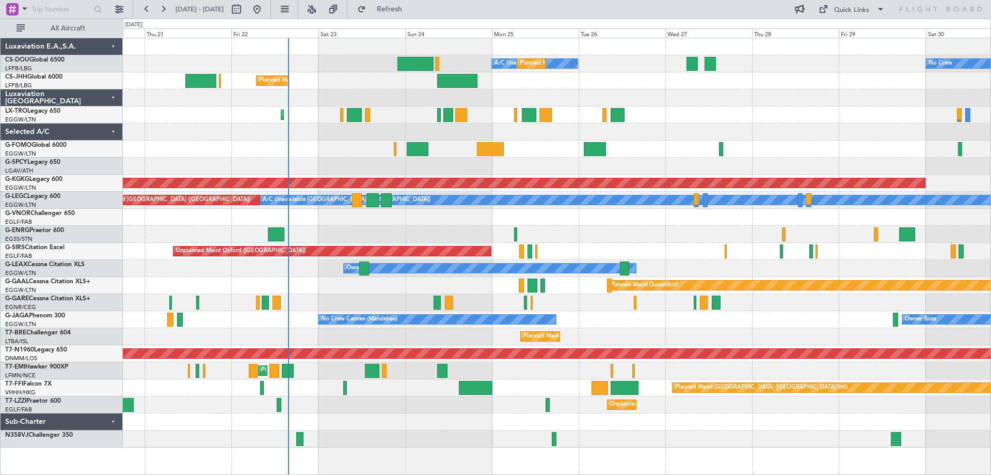
click at [604, 342] on div "Planned Maint Warsaw ([GEOGRAPHIC_DATA])" at bounding box center [557, 336] width 868 height 17
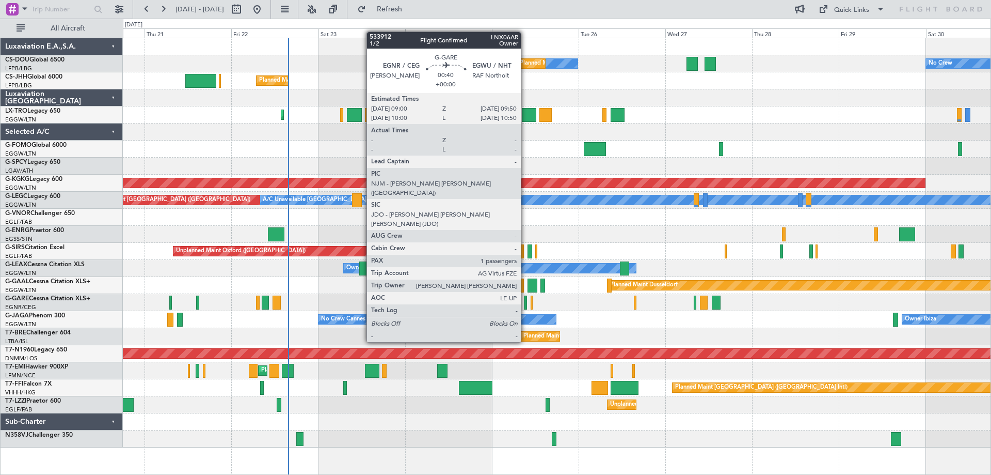
click at [526, 304] on div at bounding box center [525, 302] width 3 height 14
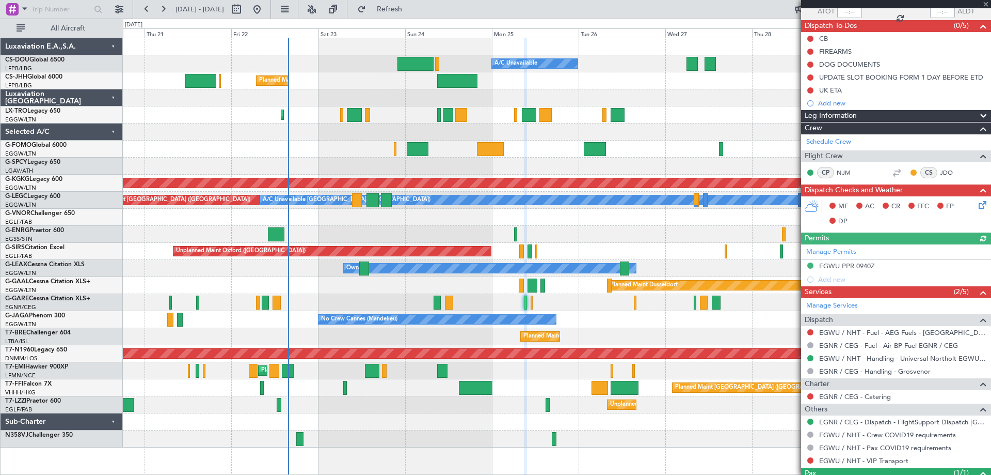
scroll to position [125, 0]
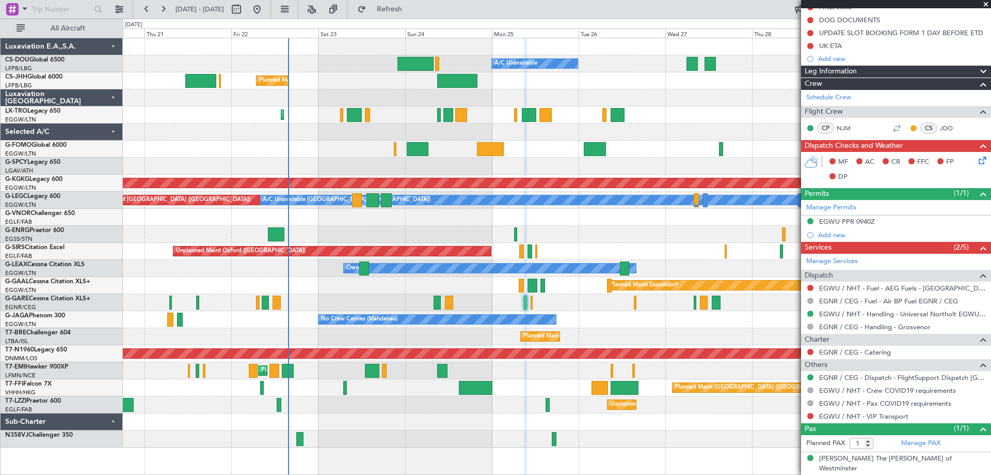
click at [983, 3] on span at bounding box center [986, 4] width 10 height 9
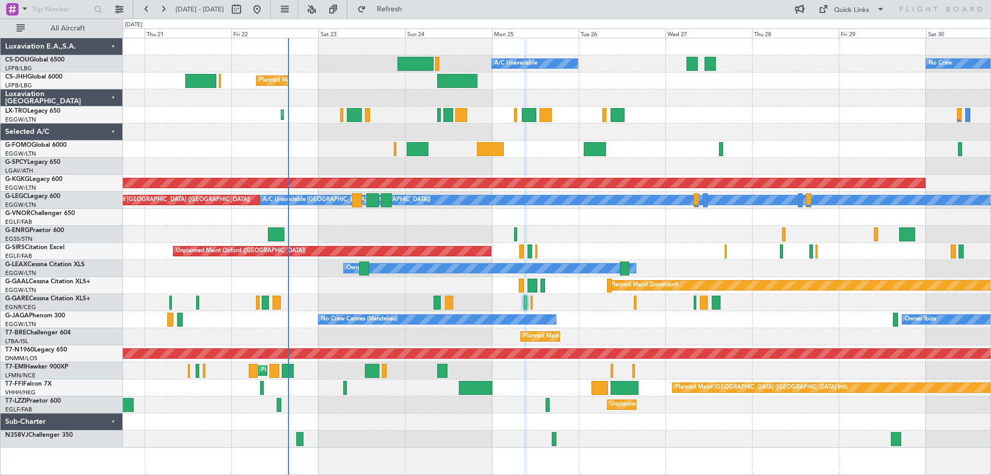
type input "0"
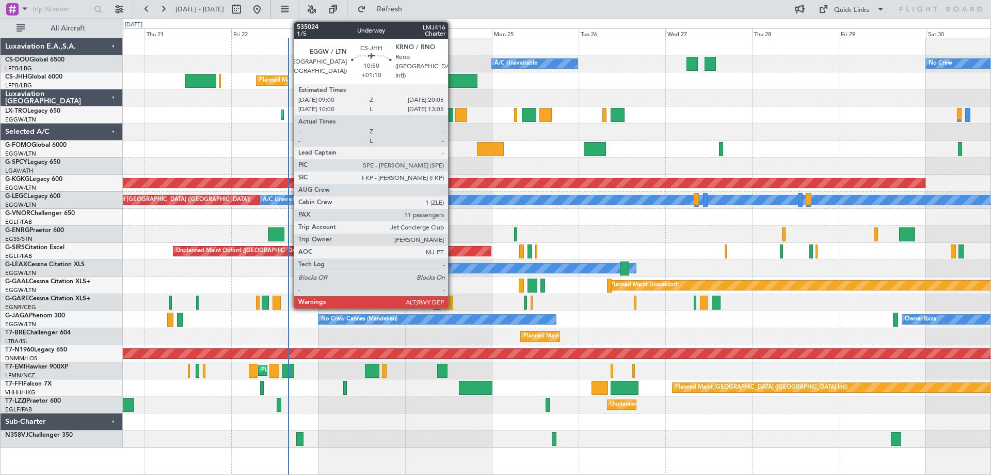
click at [453, 82] on div at bounding box center [457, 81] width 40 height 14
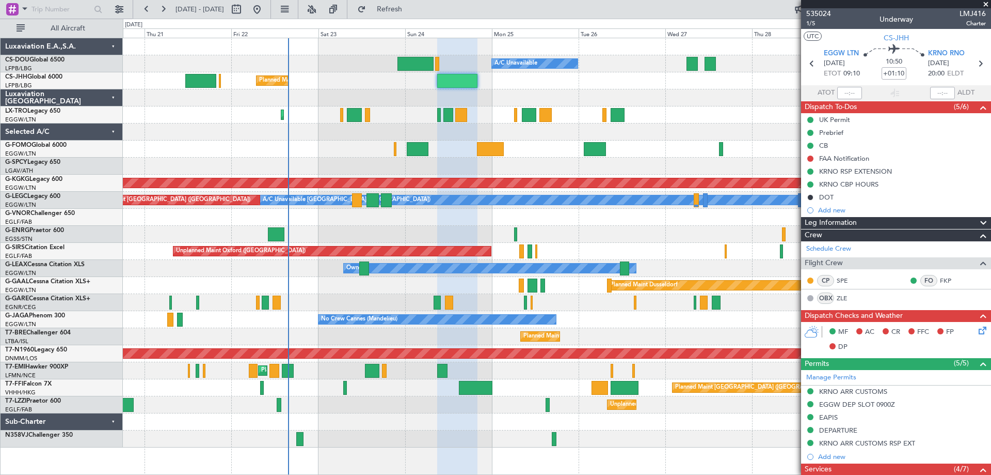
click at [986, 4] on span at bounding box center [986, 4] width 10 height 9
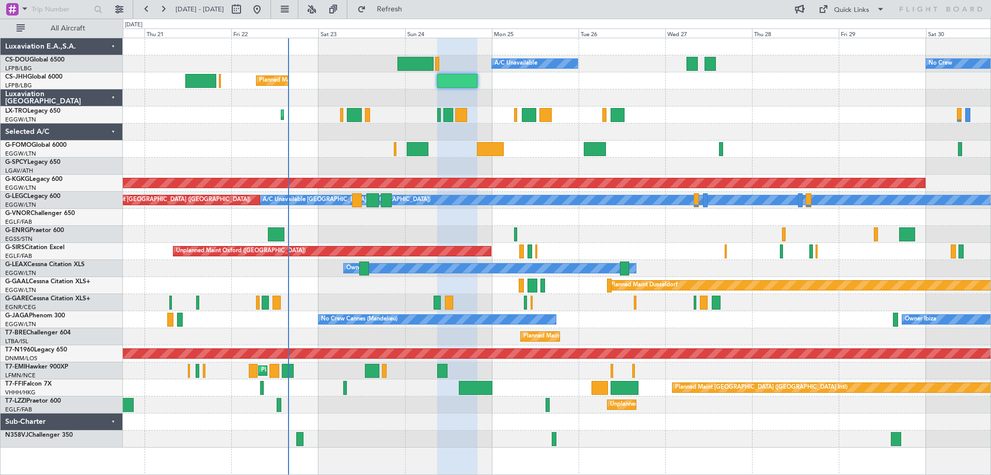
type input "0"
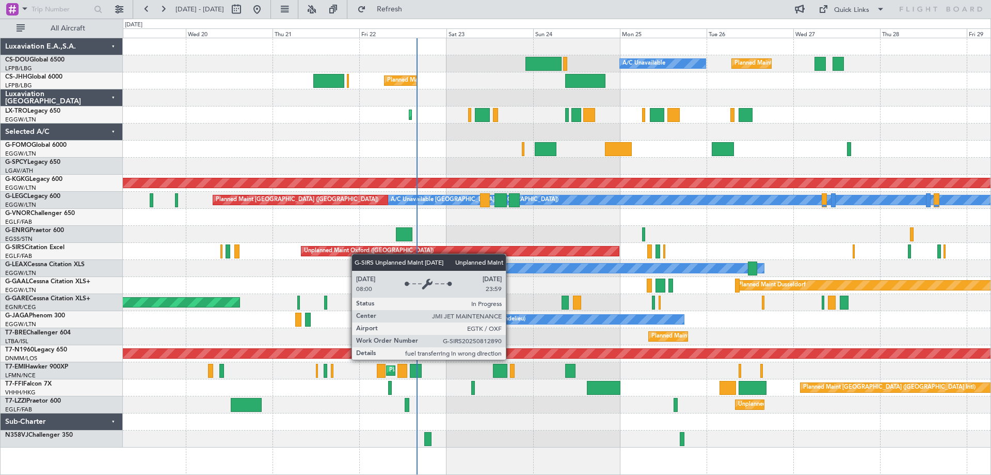
click at [322, 254] on div "Planned Maint Paris (Le Bourget) A/C Unavailable Planned Maint London (Luton) N…" at bounding box center [557, 242] width 868 height 409
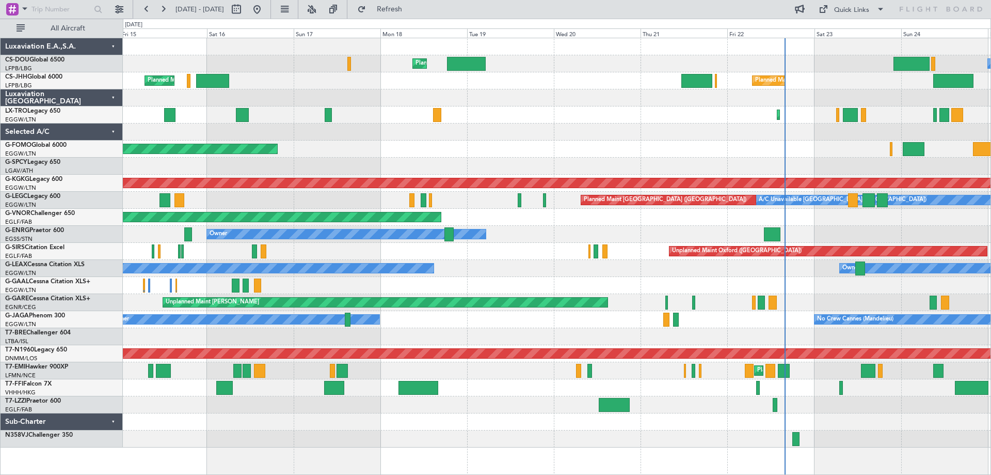
click at [567, 160] on div "A/C Unavailable Planned Maint London (Luton) Unplanned Maint Paris (Le Bourget)…" at bounding box center [557, 242] width 868 height 409
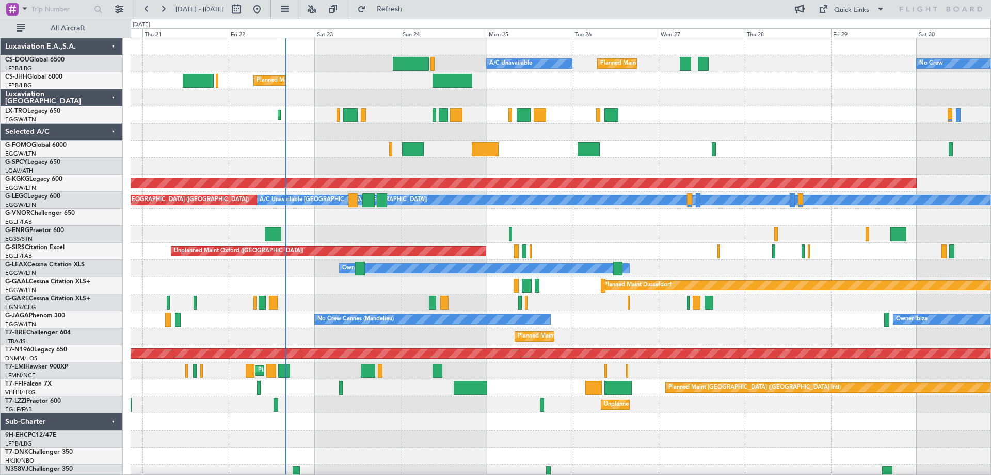
click at [346, 173] on div at bounding box center [561, 165] width 860 height 17
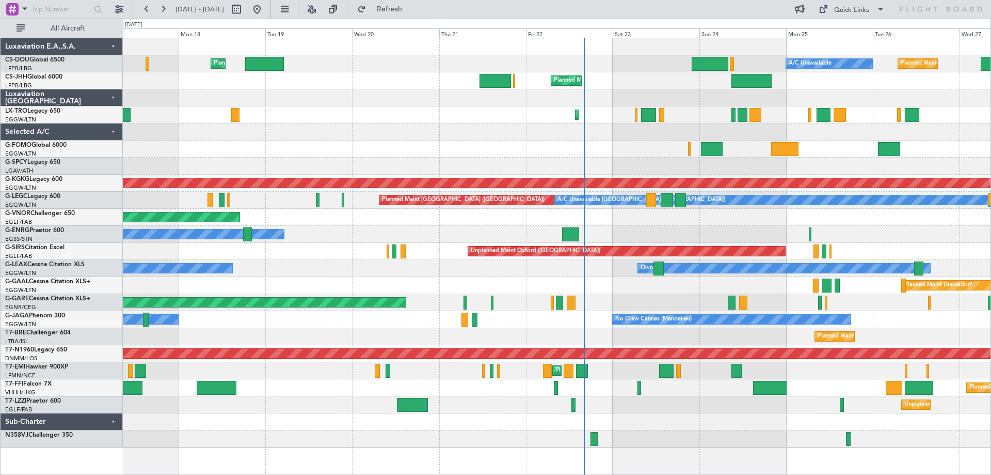
click at [521, 223] on div "Planned Maint London ([GEOGRAPHIC_DATA])" at bounding box center [557, 217] width 868 height 17
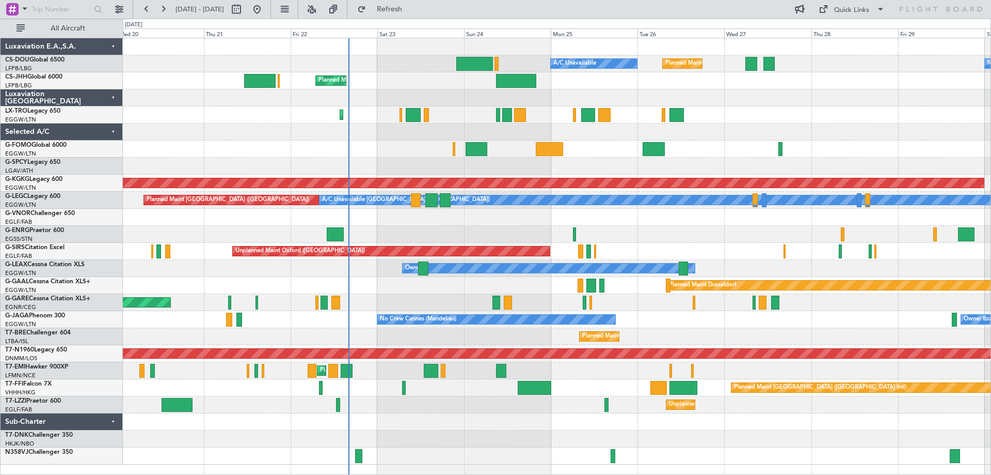
click at [535, 231] on div "Planned Maint Paris (Le Bourget) A/C Unavailable No Crew Planned Maint London (…" at bounding box center [557, 251] width 868 height 426
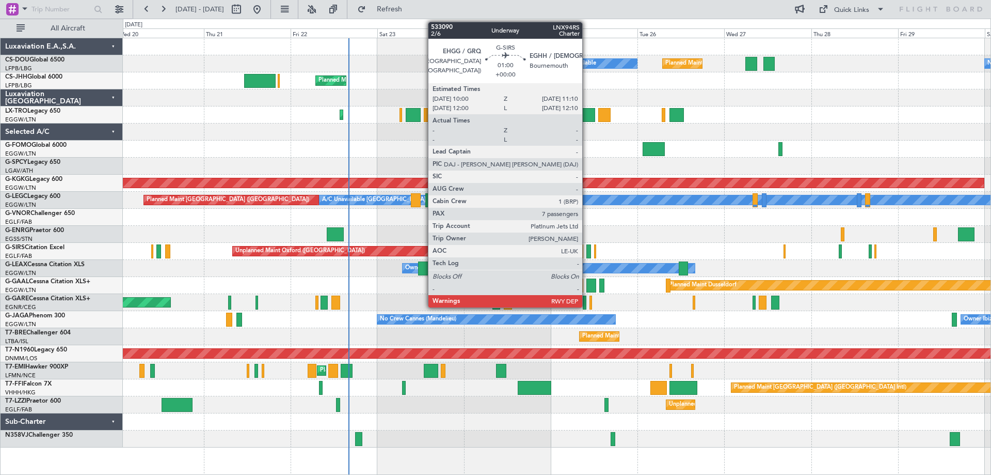
click at [587, 254] on div at bounding box center [589, 251] width 5 height 14
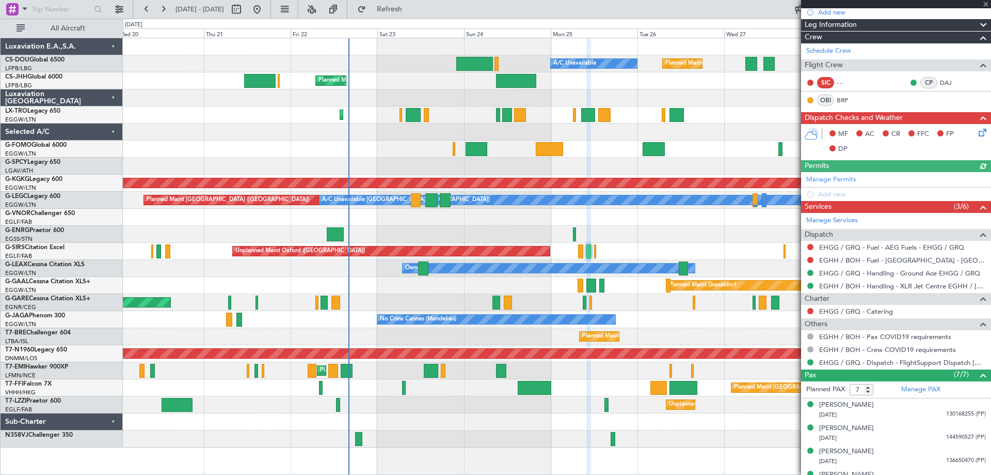
scroll to position [245, 0]
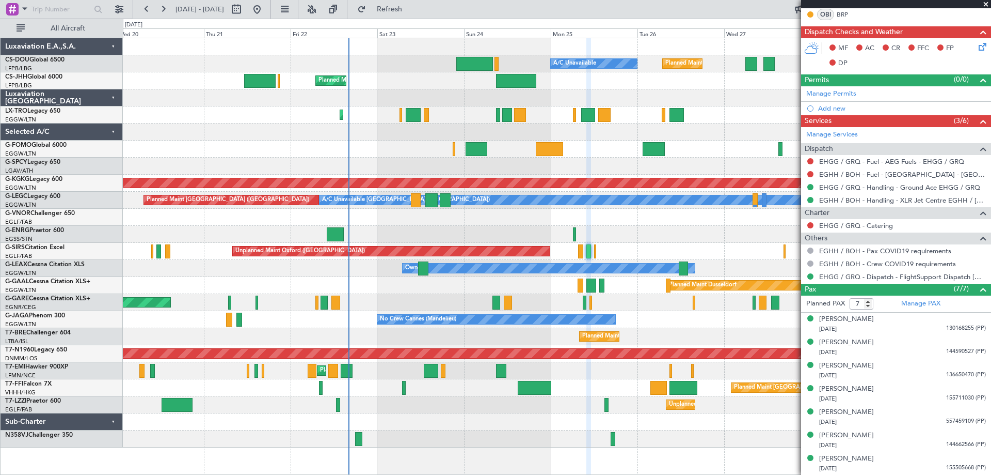
click at [985, 5] on span at bounding box center [986, 4] width 10 height 9
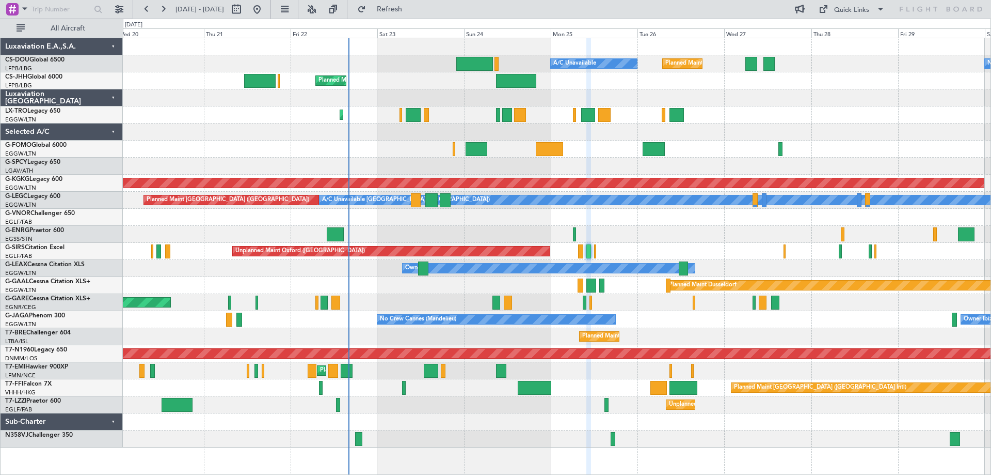
type input "0"
click at [685, 243] on div "Unplanned Maint Oxford ([GEOGRAPHIC_DATA])" at bounding box center [557, 251] width 868 height 17
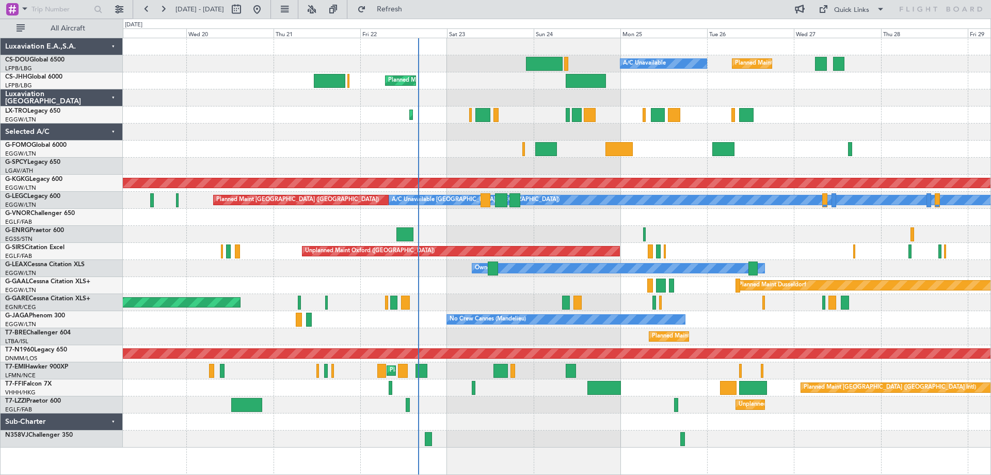
click at [701, 217] on div "Planned Maint Paris (Le Bourget) A/C Unavailable Planned Maint London (Luton) N…" at bounding box center [557, 242] width 868 height 409
click at [752, 243] on div "Unplanned Maint Oxford ([GEOGRAPHIC_DATA])" at bounding box center [557, 251] width 868 height 17
click at [755, 227] on div "Owner" at bounding box center [557, 234] width 868 height 17
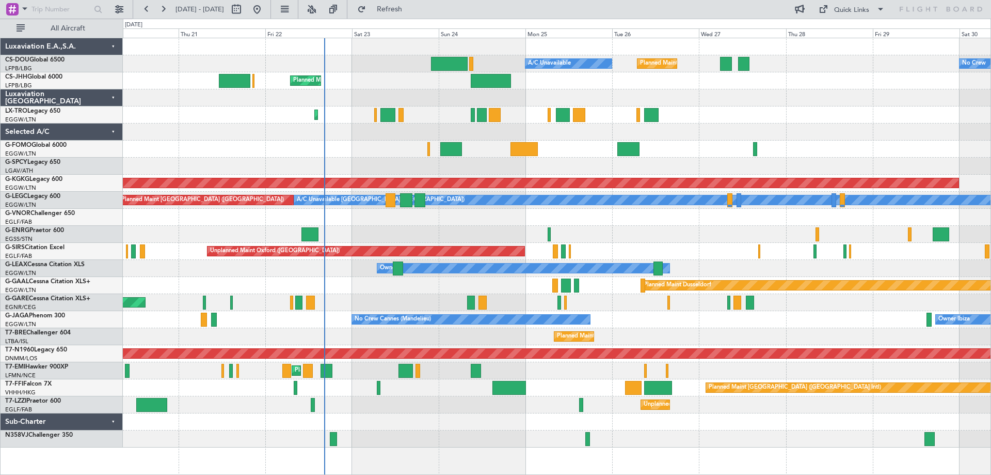
click at [390, 129] on div at bounding box center [557, 131] width 868 height 17
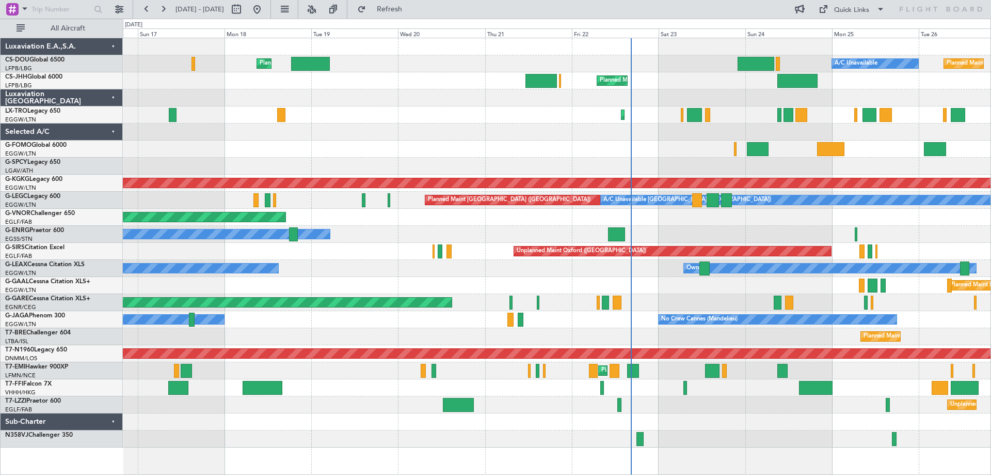
click at [527, 143] on div "Planned Maint Windsor Locks ([PERSON_NAME] Intl)" at bounding box center [557, 148] width 868 height 17
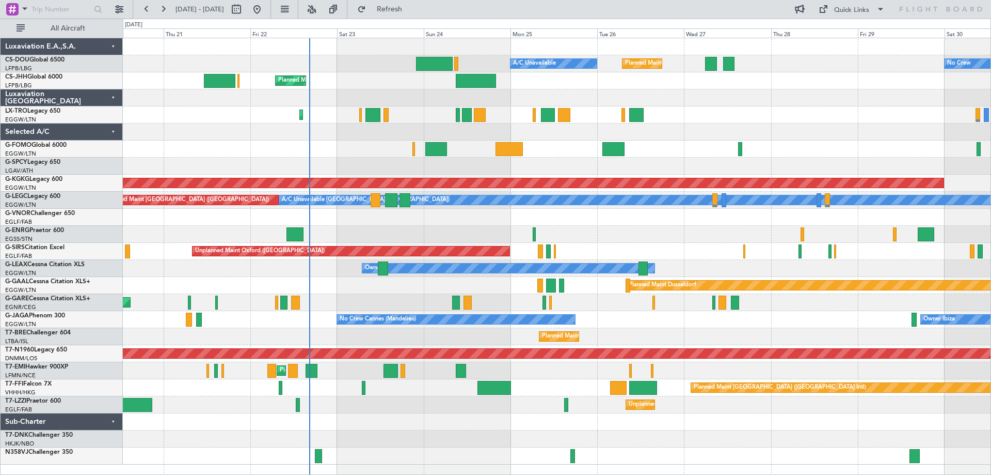
click at [362, 172] on div at bounding box center [557, 165] width 868 height 17
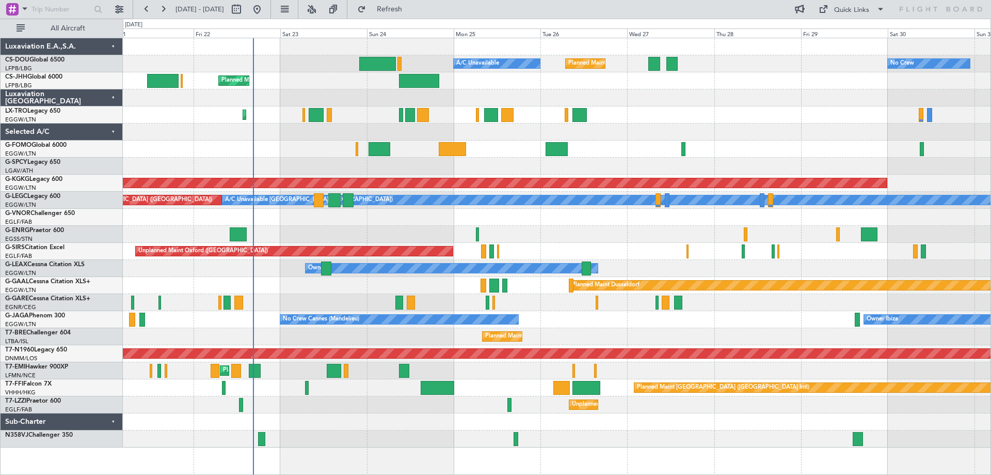
click at [690, 150] on div at bounding box center [557, 148] width 868 height 17
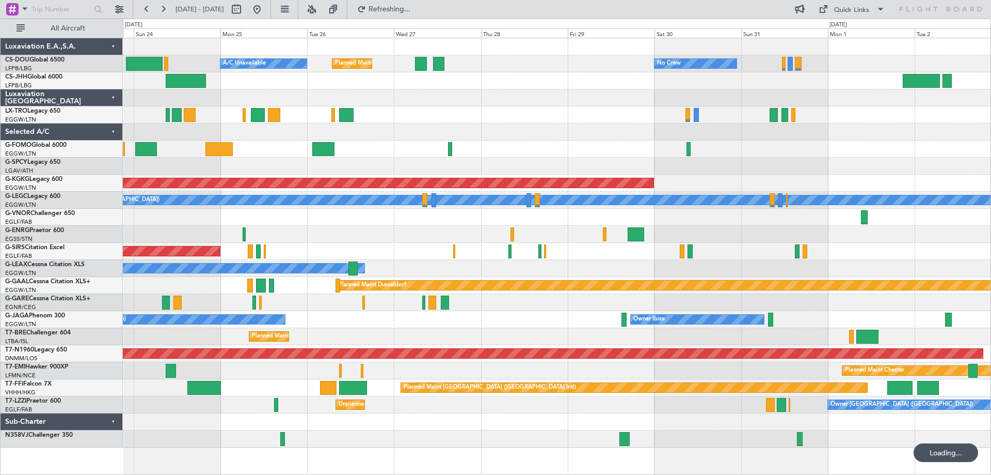
click at [518, 166] on div "Planned Maint [GEOGRAPHIC_DATA] ([GEOGRAPHIC_DATA]) A/C Unavailable No Crew Pla…" at bounding box center [557, 242] width 868 height 409
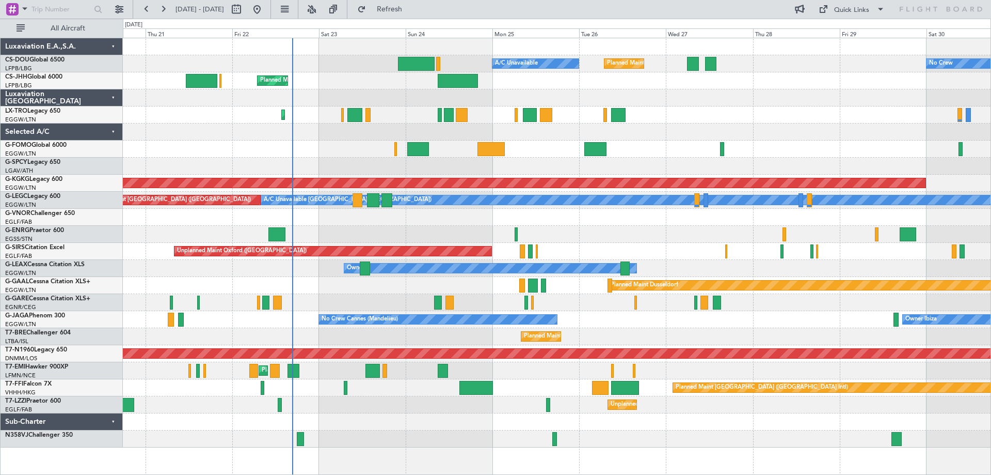
click at [670, 103] on div at bounding box center [557, 97] width 868 height 17
